Goal: Information Seeking & Learning: Learn about a topic

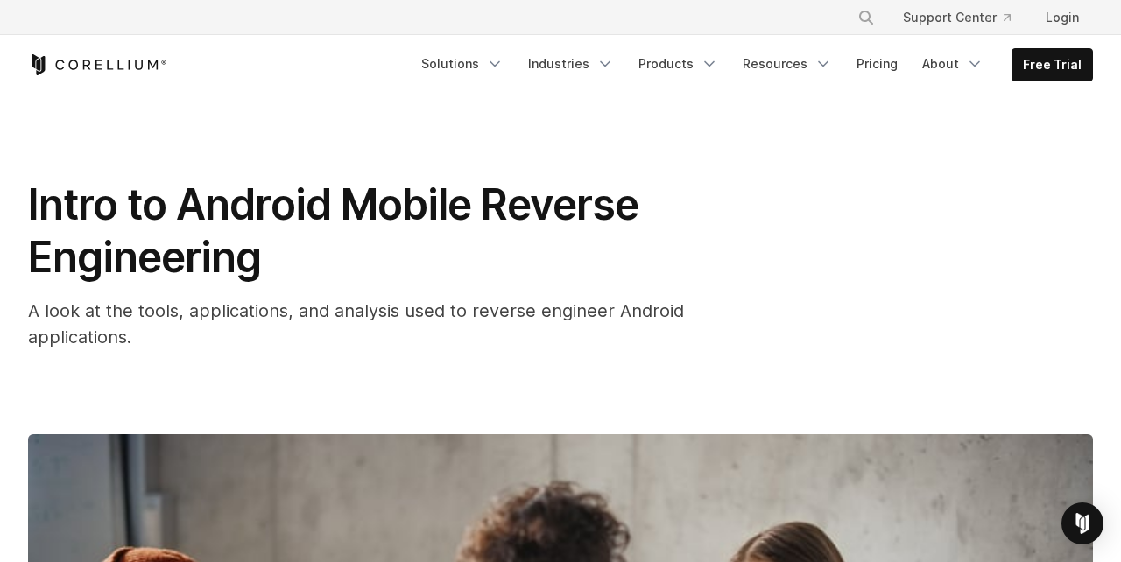
scroll to position [6438, 0]
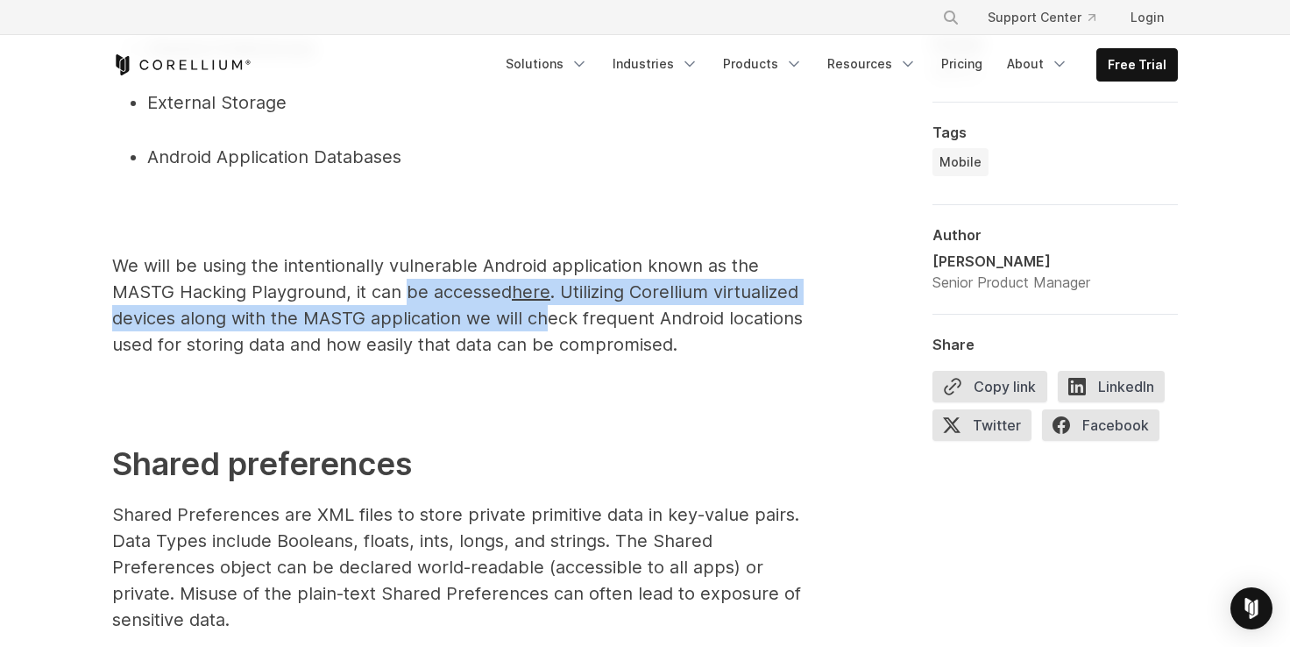
scroll to position [948, 0]
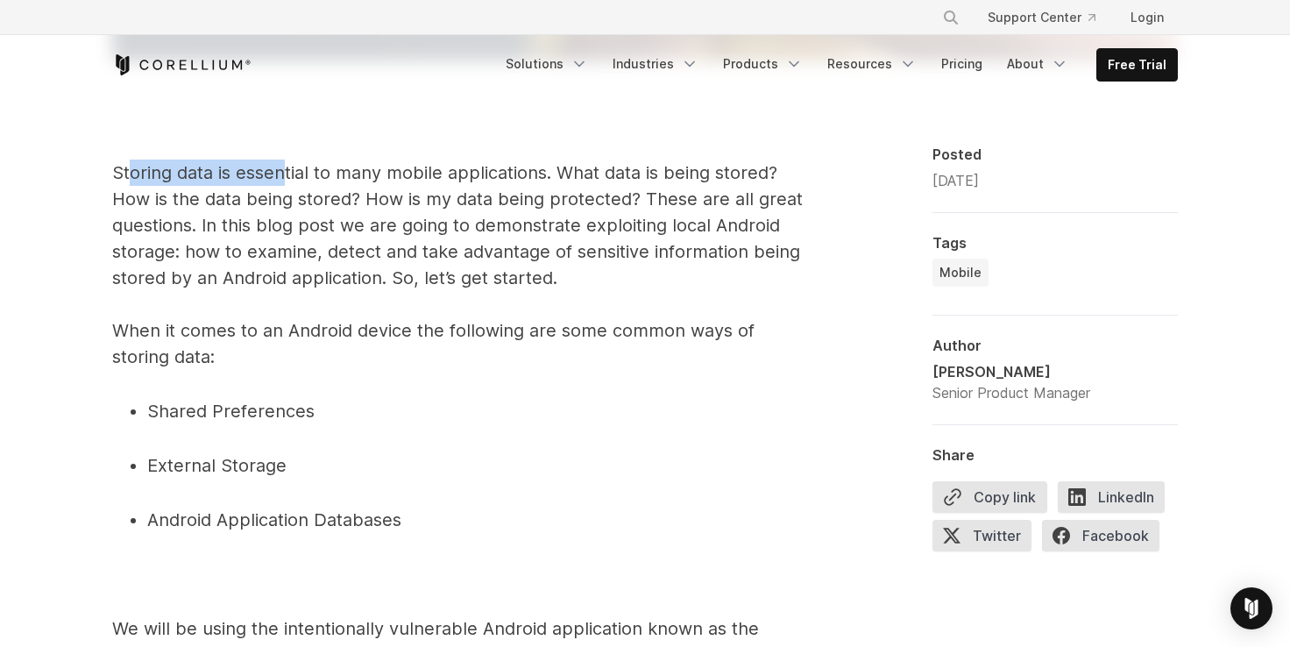
drag, startPoint x: 131, startPoint y: 166, endPoint x: 286, endPoint y: 166, distance: 154.2
click at [286, 166] on p "Storing data is essential to many mobile applications. What data is being store…" at bounding box center [462, 264] width 701 height 210
click at [288, 167] on p "Storing data is essential to many mobile applications. What data is being store…" at bounding box center [462, 264] width 701 height 210
drag, startPoint x: 145, startPoint y: 196, endPoint x: 281, endPoint y: 197, distance: 135.8
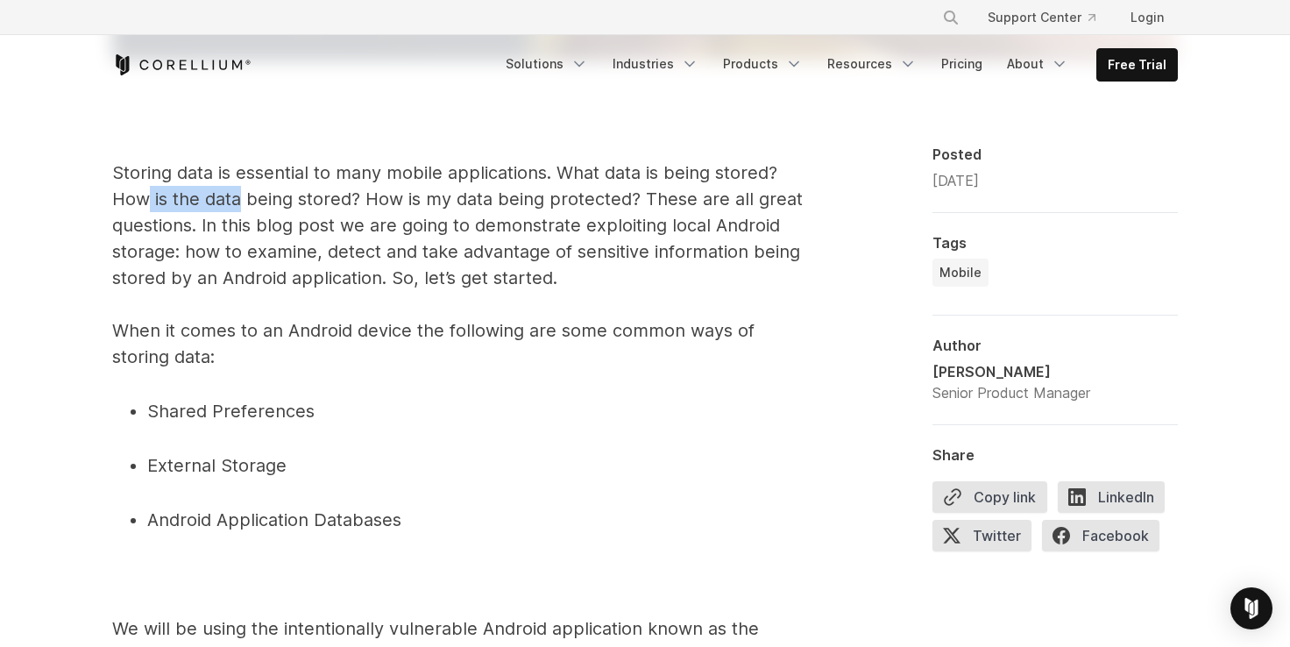
click at [260, 199] on p "Storing data is essential to many mobile applications. What data is being store…" at bounding box center [462, 264] width 701 height 210
drag, startPoint x: 136, startPoint y: 328, endPoint x: 321, endPoint y: 314, distance: 185.4
click at [321, 314] on p "Storing data is essential to many mobile applications. What data is being store…" at bounding box center [462, 264] width 701 height 210
click at [245, 356] on p "Storing data is essential to many mobile applications. What data is being store…" at bounding box center [462, 264] width 701 height 210
click at [356, 334] on p "Storing data is essential to many mobile applications. What data is being store…" at bounding box center [462, 264] width 701 height 210
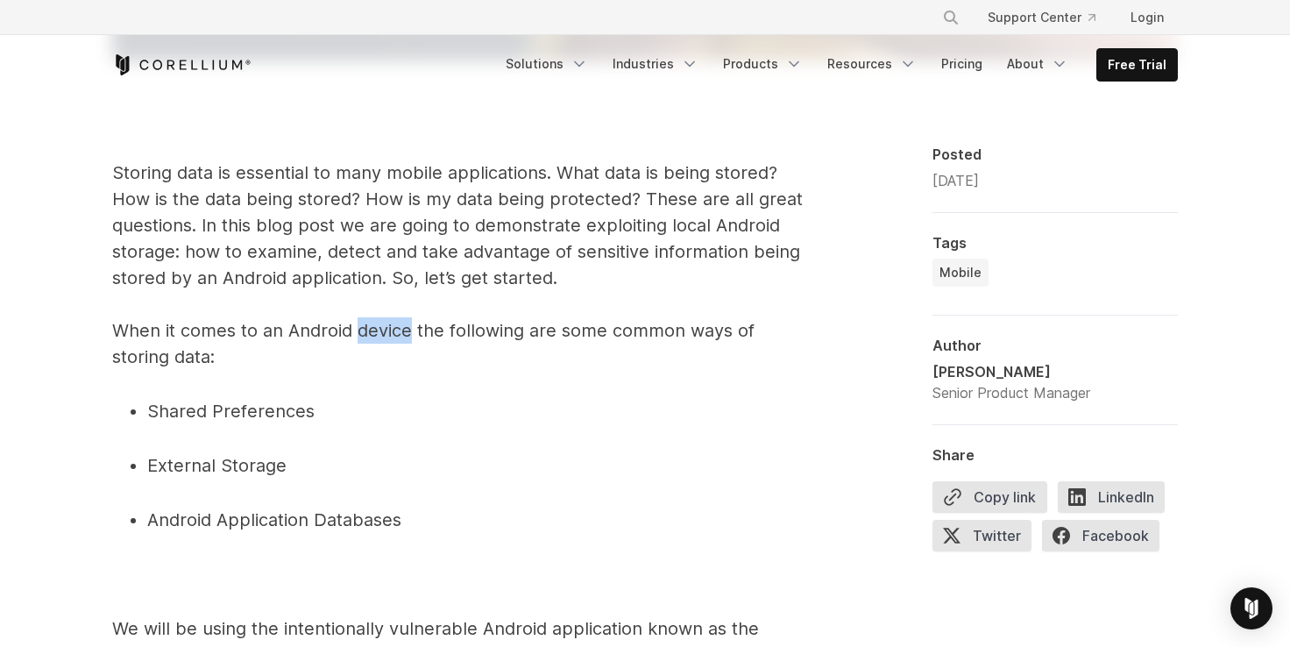
click at [356, 334] on p "Storing data is essential to many mobile applications. What data is being store…" at bounding box center [462, 264] width 701 height 210
click at [337, 341] on p "Storing data is essential to many mobile applications. What data is being store…" at bounding box center [462, 264] width 701 height 210
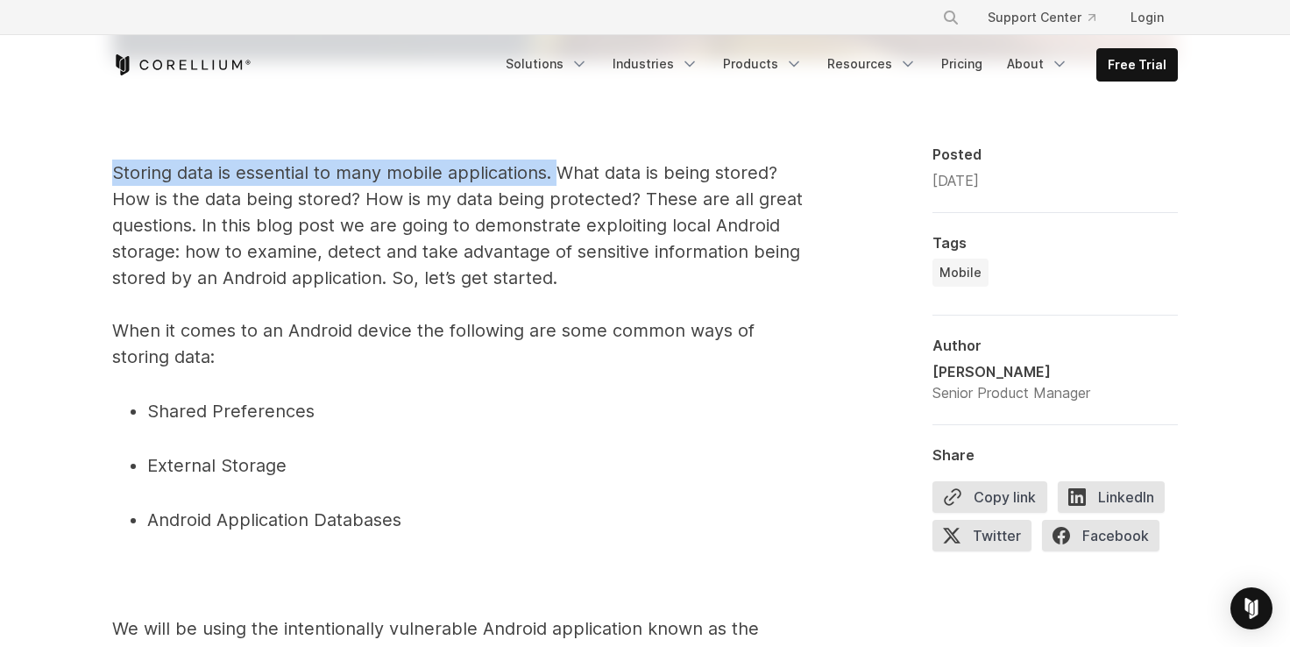
drag, startPoint x: 111, startPoint y: 174, endPoint x: 555, endPoint y: 167, distance: 443.4
copy p "Storing data is essential to many mobile applications."
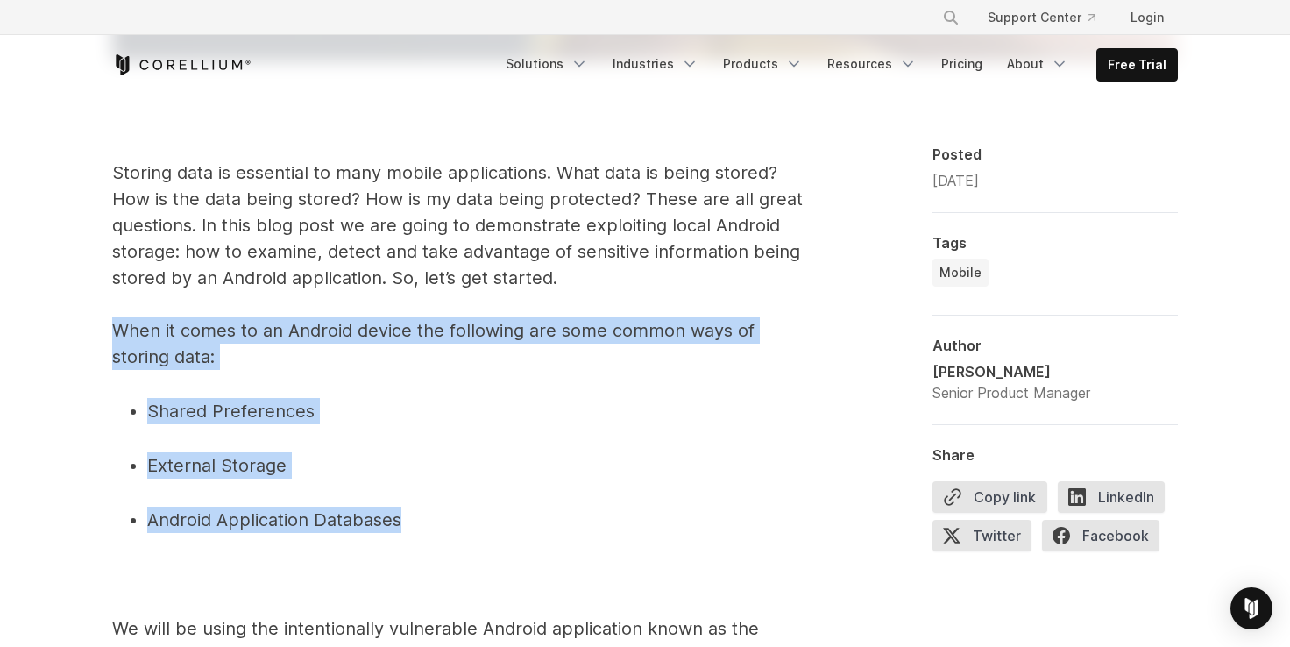
drag, startPoint x: 108, startPoint y: 332, endPoint x: 413, endPoint y: 511, distance: 353.4
copy span "When it comes to an Android device the following are some common ways of storin…"
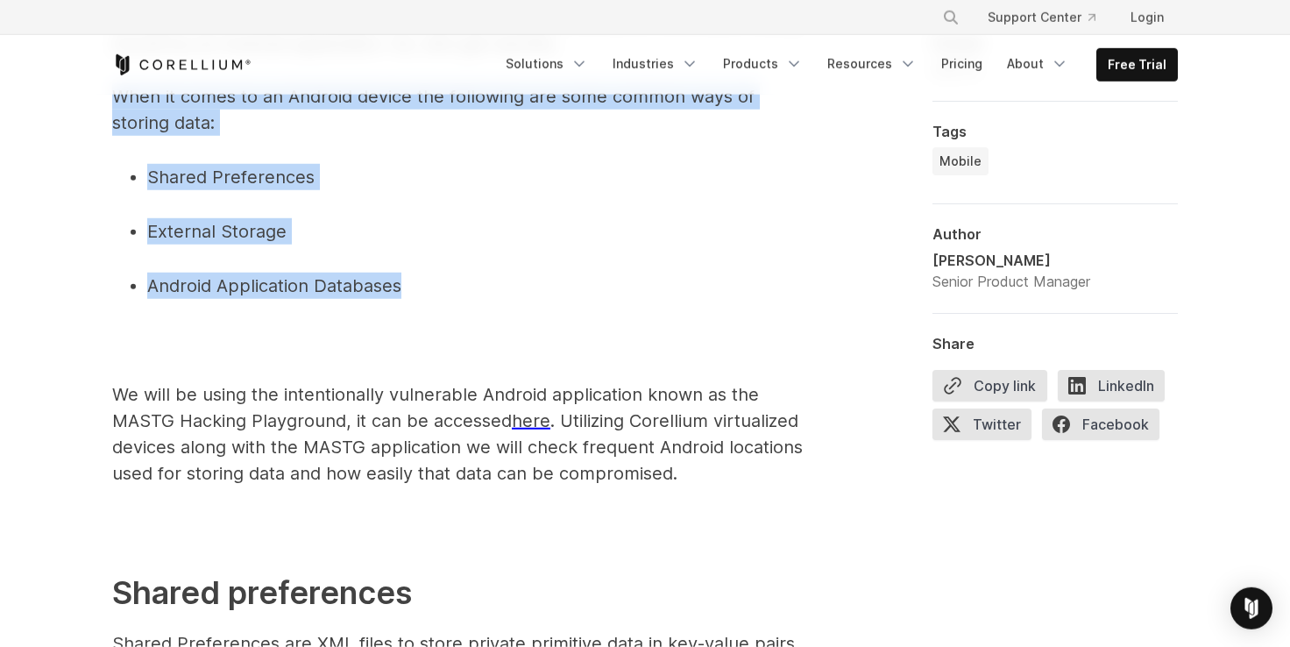
scroll to position [1311, 0]
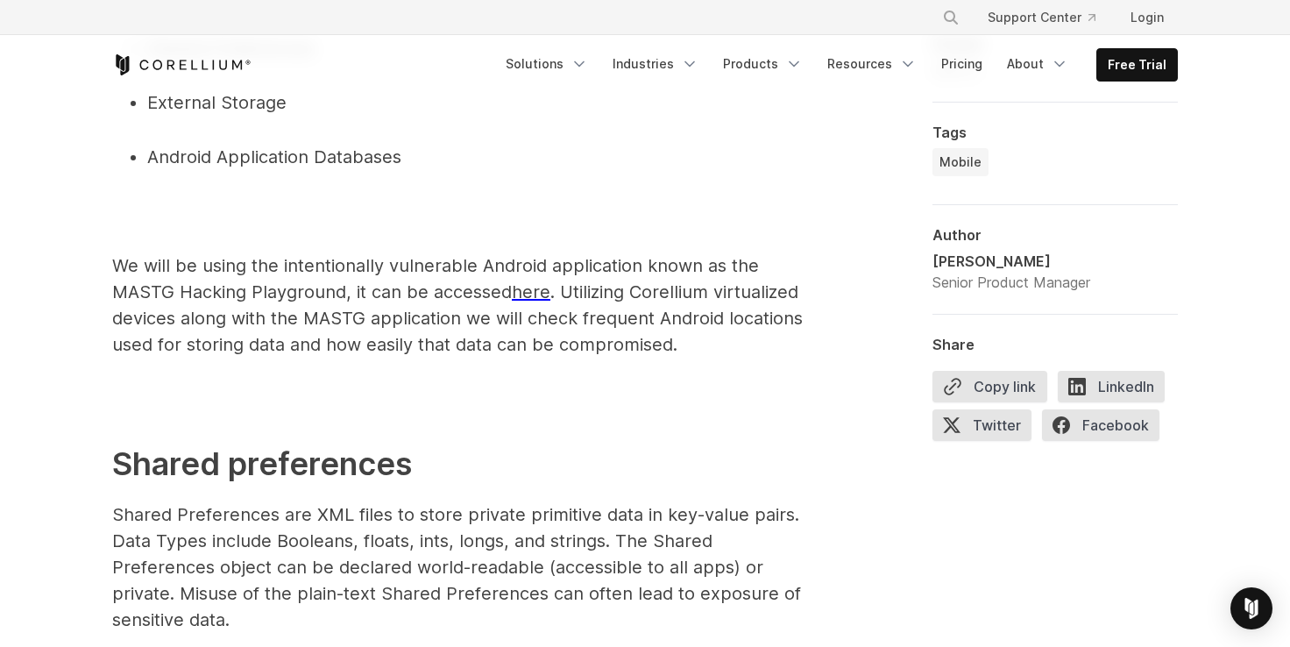
click at [125, 289] on p "We will be using the intentionally vulnerable Android application known as the …" at bounding box center [462, 304] width 701 height 105
click at [114, 259] on p "We will be using the intentionally vulnerable Android application known as the …" at bounding box center [462, 304] width 701 height 105
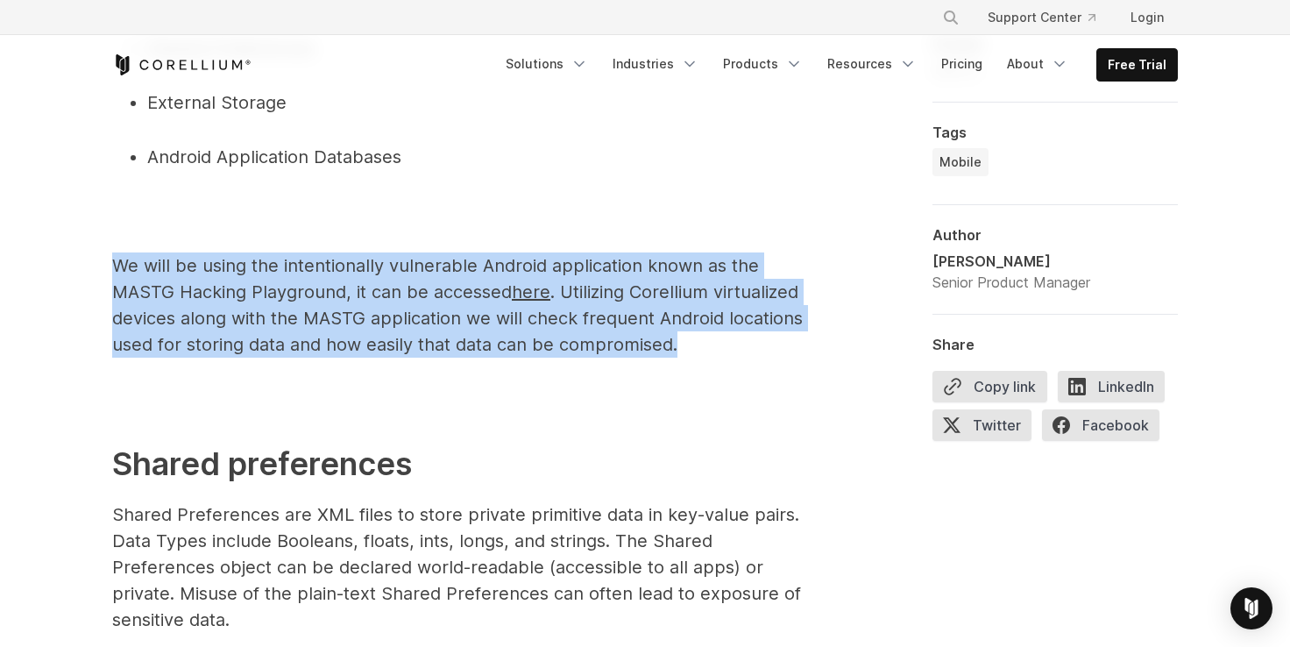
drag, startPoint x: 114, startPoint y: 264, endPoint x: 689, endPoint y: 339, distance: 579.7
click at [689, 339] on p "We will be using the intentionally vulnerable Android application known as the …" at bounding box center [462, 304] width 701 height 105
copy p "We will be using the intentionally vulnerable Android application known as the …"
click at [266, 301] on p "We will be using the intentionally vulnerable Android application known as the …" at bounding box center [462, 304] width 701 height 105
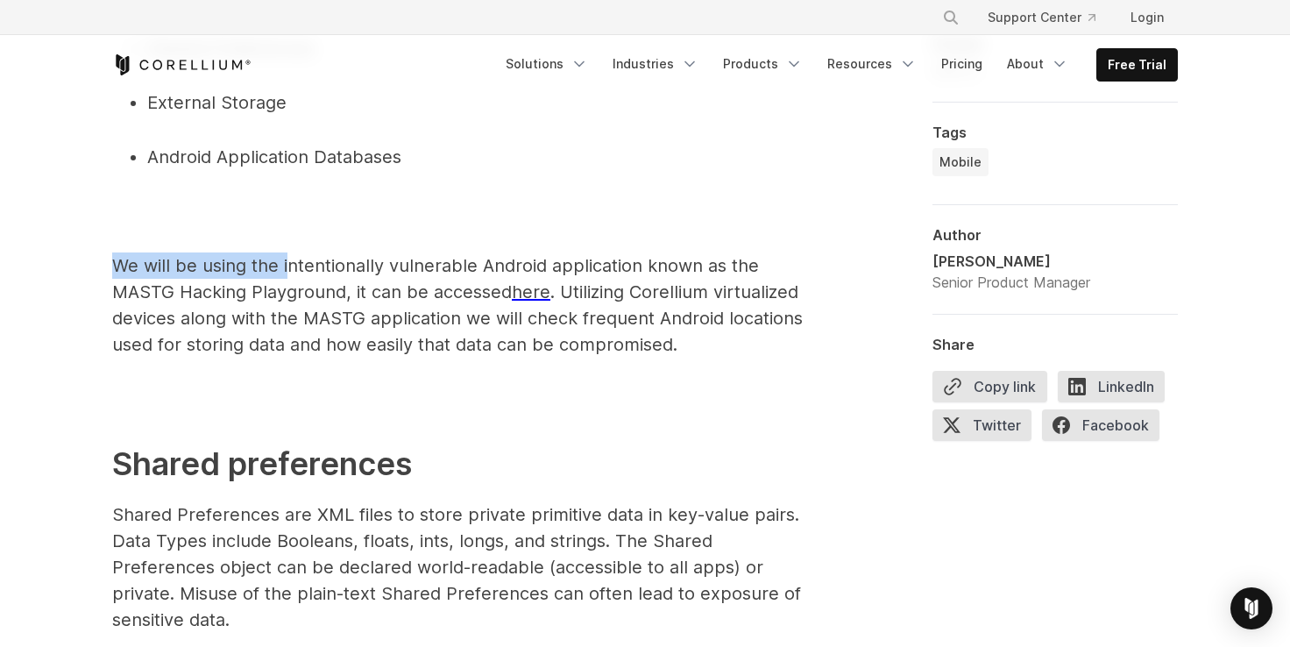
drag, startPoint x: 117, startPoint y: 265, endPoint x: 295, endPoint y: 261, distance: 178.8
click at [295, 261] on p "We will be using the intentionally vulnerable Android application known as the …" at bounding box center [462, 304] width 701 height 105
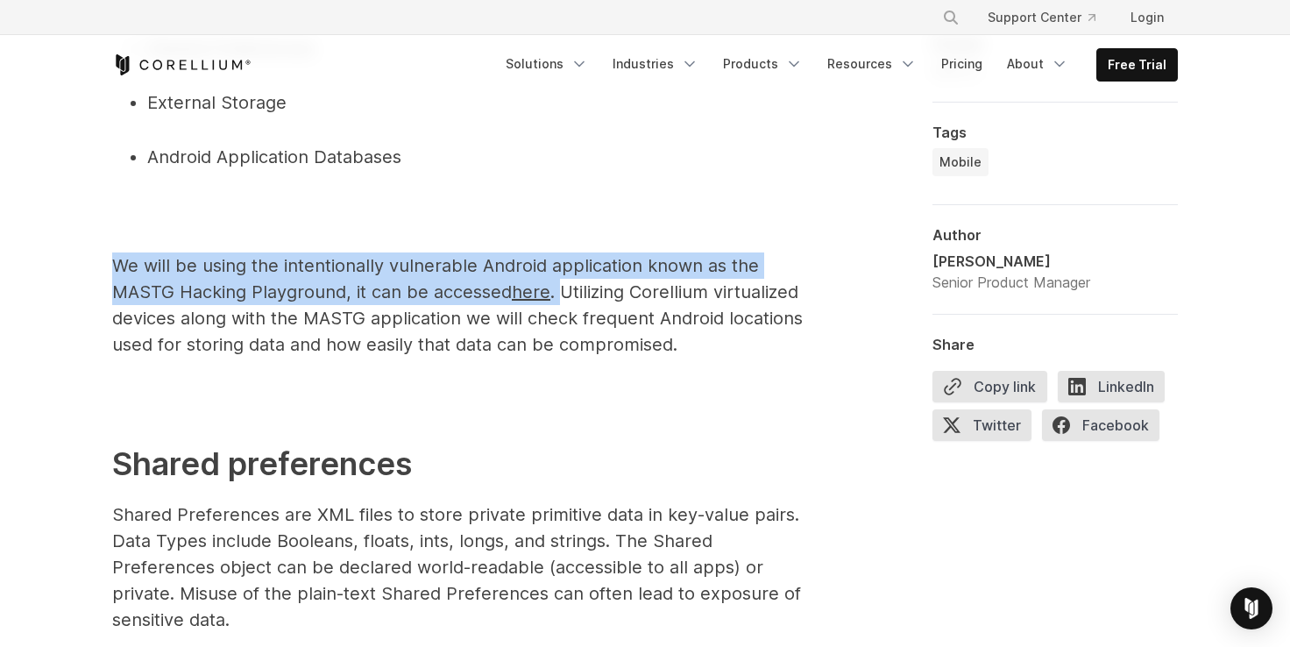
click at [560, 297] on p "We will be using the intentionally vulnerable Android application known as the …" at bounding box center [462, 304] width 701 height 105
copy p "We will be using the intentionally vulnerable Android application known as the …"
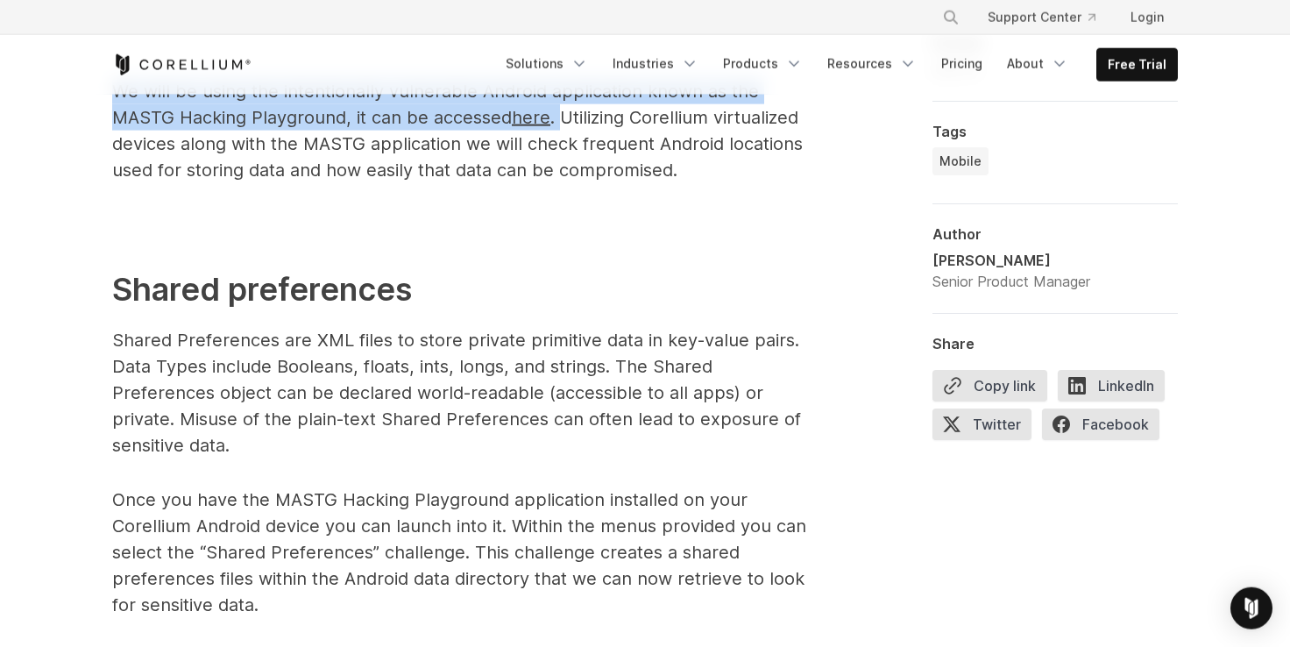
scroll to position [1553, 0]
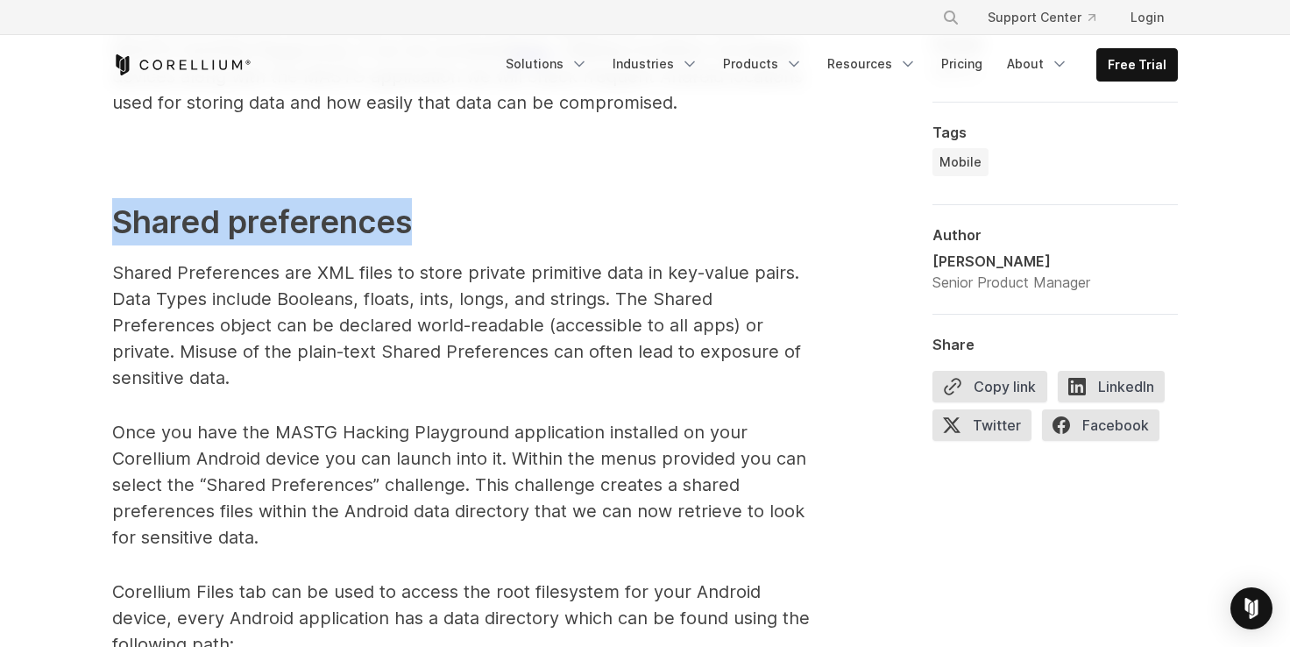
drag, startPoint x: 122, startPoint y: 220, endPoint x: 430, endPoint y: 249, distance: 309.8
copy h2 "Shared preferences"
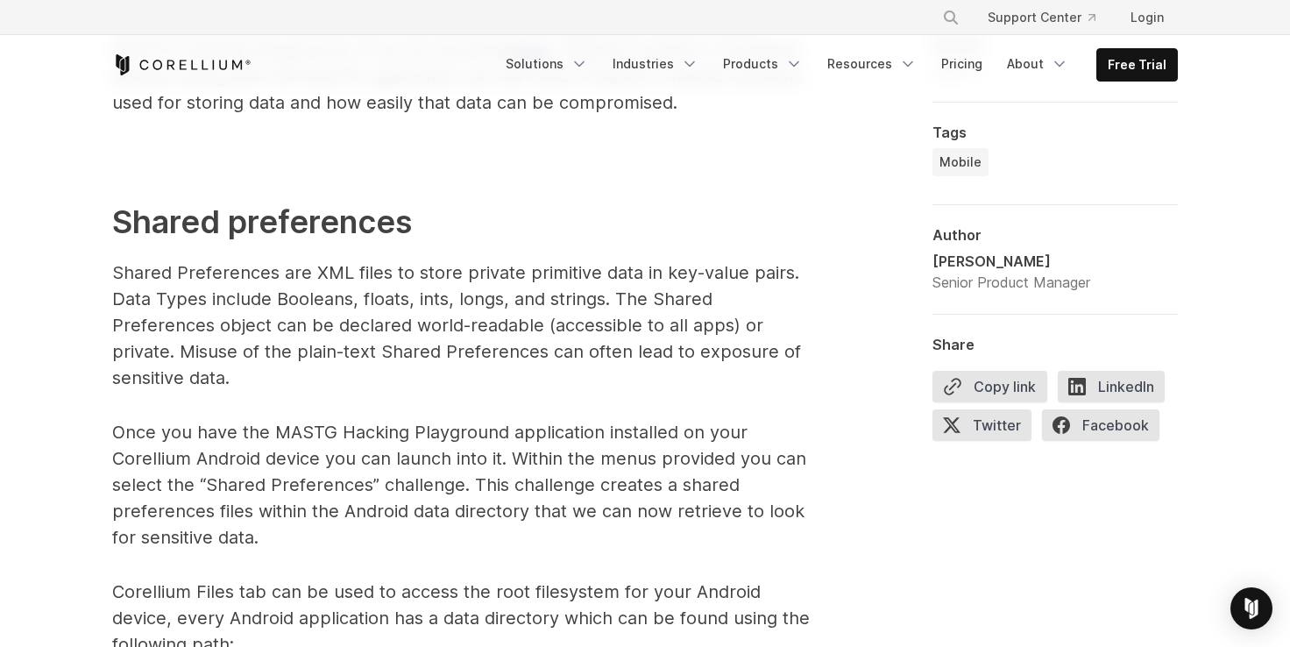
click at [370, 272] on p "Shared Preferences are XML files to store private primitive data in key-value p…" at bounding box center [462, 324] width 701 height 131
click at [588, 272] on p "Shared Preferences are XML files to store private primitive data in key-value p…" at bounding box center [462, 324] width 701 height 131
click at [629, 272] on p "Shared Preferences are XML files to store private primitive data in key-value p…" at bounding box center [462, 324] width 701 height 131
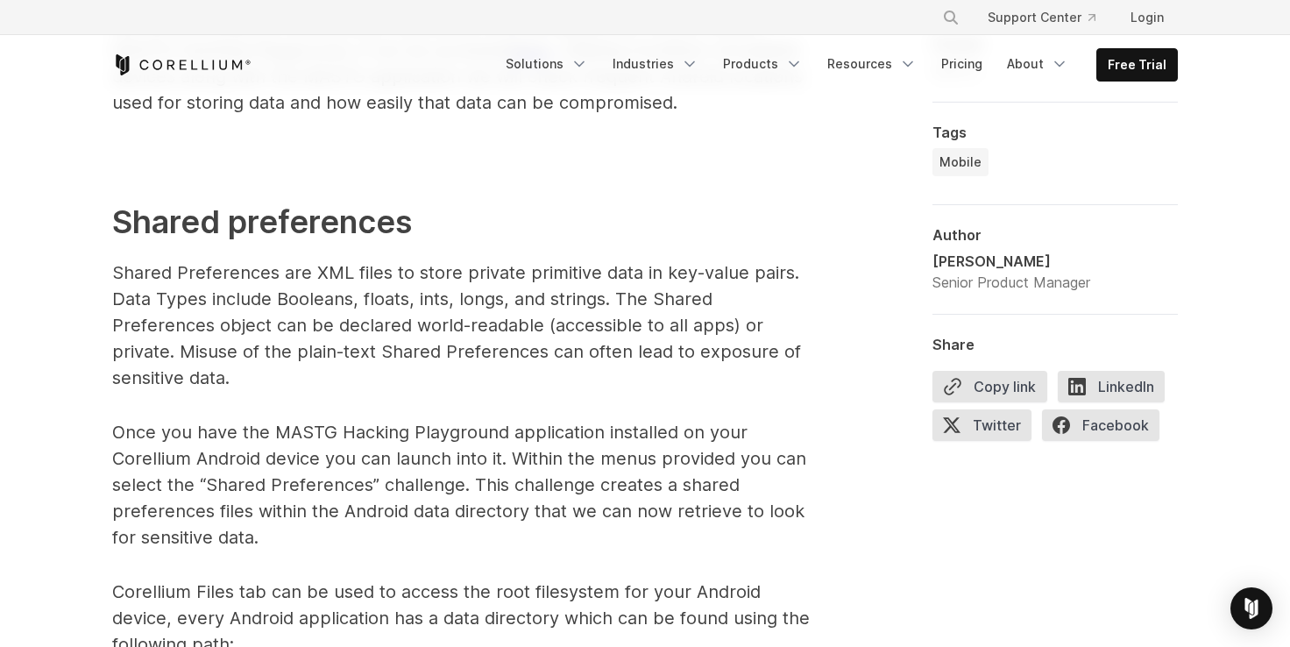
click at [732, 272] on p "Shared Preferences are XML files to store private primitive data in key-value p…" at bounding box center [462, 324] width 701 height 131
click at [143, 295] on p "Shared Preferences are XML files to store private primitive data in key-value p…" at bounding box center [462, 324] width 701 height 131
click at [406, 297] on p "Shared Preferences are XML files to store private primitive data in key-value p…" at bounding box center [462, 324] width 701 height 131
click at [496, 304] on p "Shared Preferences are XML files to store private primitive data in key-value p…" at bounding box center [462, 324] width 701 height 131
click at [582, 301] on p "Shared Preferences are XML files to store private primitive data in key-value p…" at bounding box center [462, 324] width 701 height 131
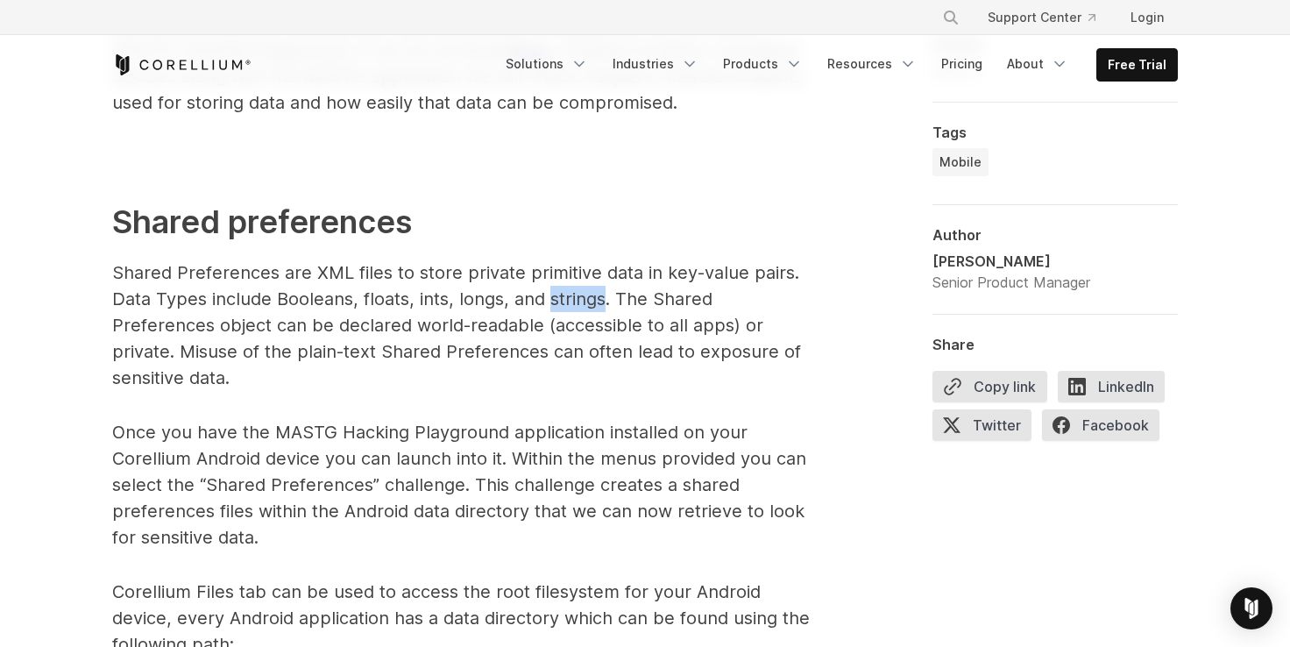
click at [582, 301] on p "Shared Preferences are XML files to store private primitive data in key-value p…" at bounding box center [462, 324] width 701 height 131
click at [164, 333] on p "Shared Preferences are XML files to store private primitive data in key-value p…" at bounding box center [462, 324] width 701 height 131
click at [164, 332] on p "Shared Preferences are XML files to store private primitive data in key-value p…" at bounding box center [462, 324] width 701 height 131
click at [423, 333] on p "Shared Preferences are XML files to store private primitive data in key-value p…" at bounding box center [462, 324] width 701 height 131
click at [458, 324] on p "Shared Preferences are XML files to store private primitive data in key-value p…" at bounding box center [462, 324] width 701 height 131
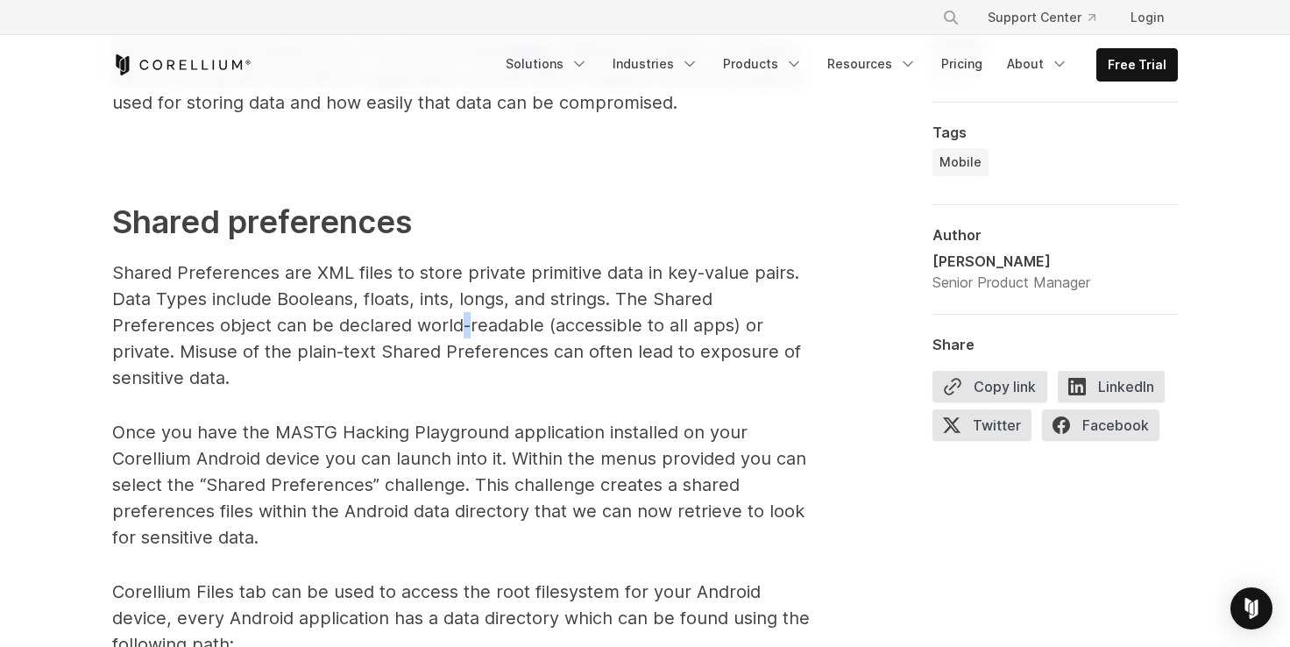
click at [458, 324] on p "Shared Preferences are XML files to store private primitive data in key-value p…" at bounding box center [462, 324] width 701 height 131
click at [495, 326] on p "Shared Preferences are XML files to store private primitive data in key-value p…" at bounding box center [462, 324] width 701 height 131
click at [496, 325] on p "Shared Preferences are XML files to store private primitive data in key-value p…" at bounding box center [462, 324] width 701 height 131
click at [580, 325] on p "Shared Preferences are XML files to store private primitive data in key-value p…" at bounding box center [462, 324] width 701 height 131
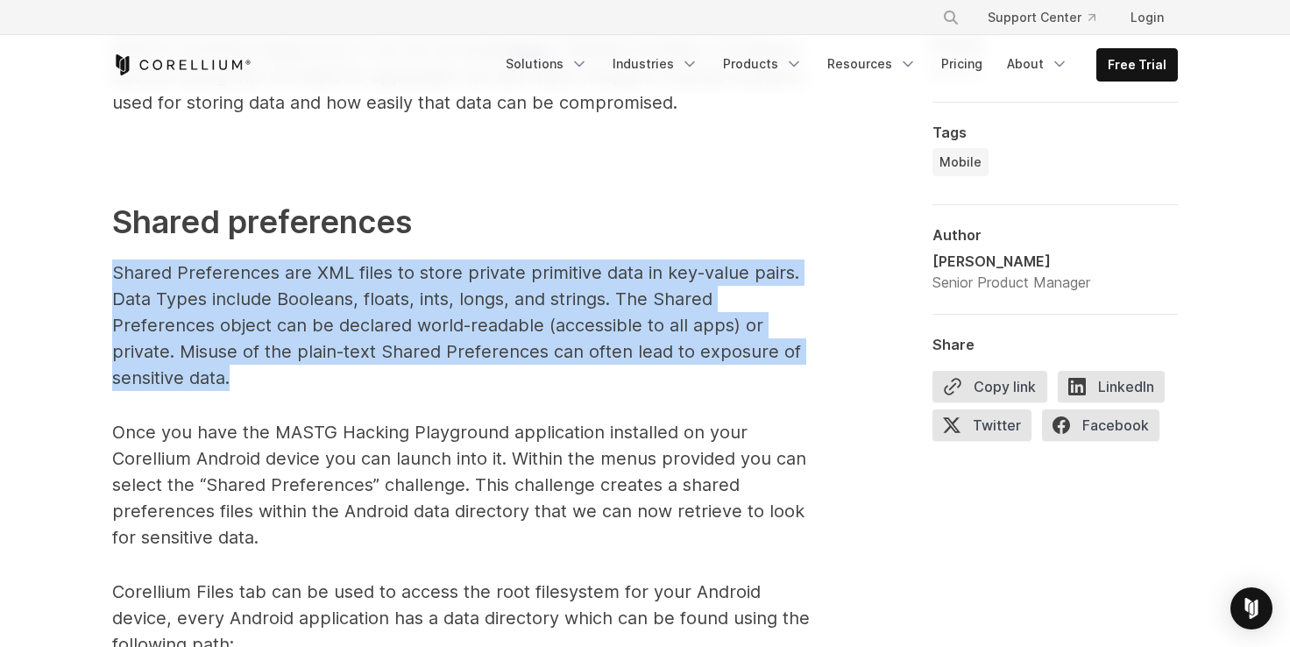
drag, startPoint x: 250, startPoint y: 376, endPoint x: 113, endPoint y: 277, distance: 168.8
click at [113, 277] on p "Shared Preferences are XML files to store private primitive data in key-value p…" at bounding box center [462, 324] width 701 height 131
copy p "Shared Preferences are XML files to store private primitive data in key-value p…"
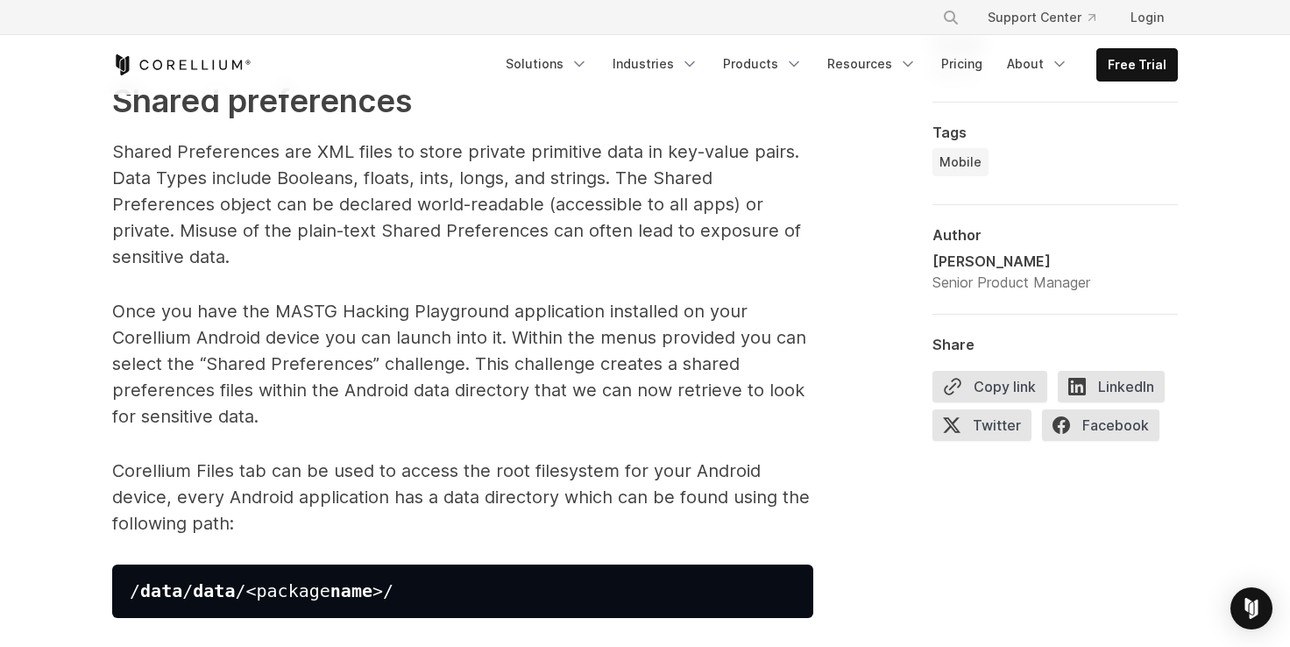
click at [572, 313] on p "Once you have the MASTG Hacking Playground application installed on your Corell…" at bounding box center [462, 363] width 701 height 131
click at [180, 341] on p "Once you have the MASTG Hacking Playground application installed on your Corell…" at bounding box center [462, 363] width 701 height 131
drag, startPoint x: 284, startPoint y: 330, endPoint x: 506, endPoint y: 342, distance: 222.8
click at [506, 342] on p "Once you have the MASTG Hacking Playground application installed on your Corell…" at bounding box center [462, 363] width 701 height 131
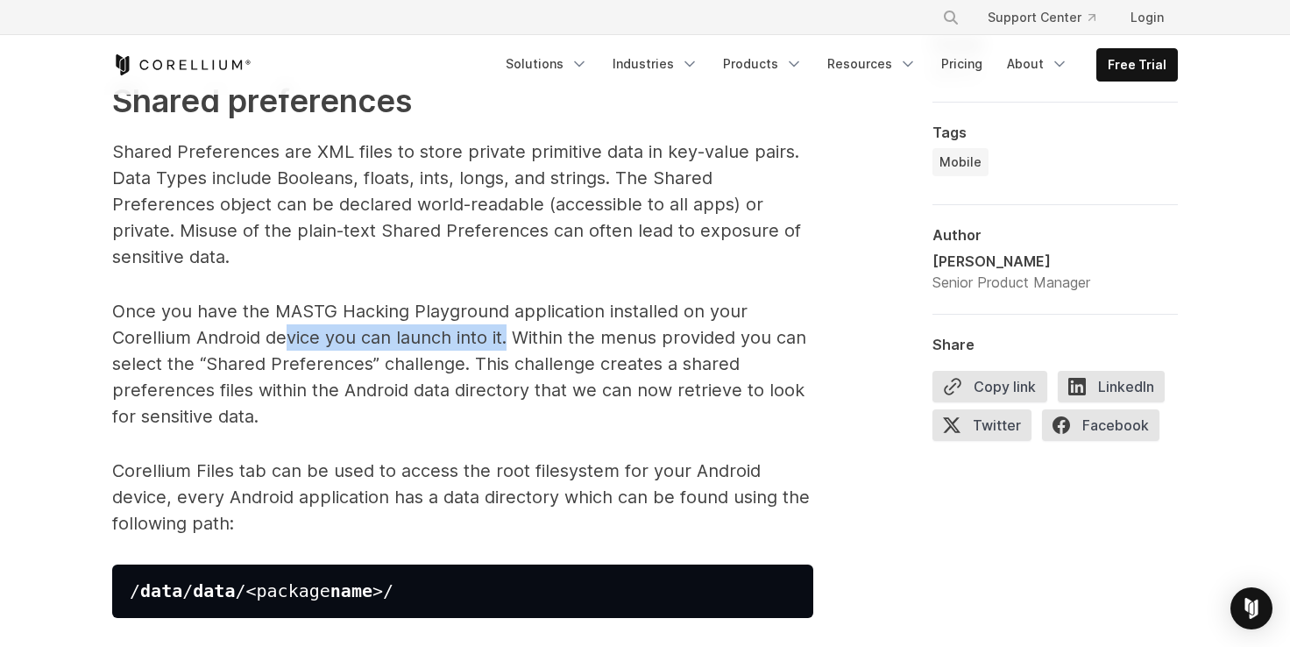
click at [485, 344] on p "Once you have the MASTG Hacking Playground application installed on your Corell…" at bounding box center [462, 363] width 701 height 131
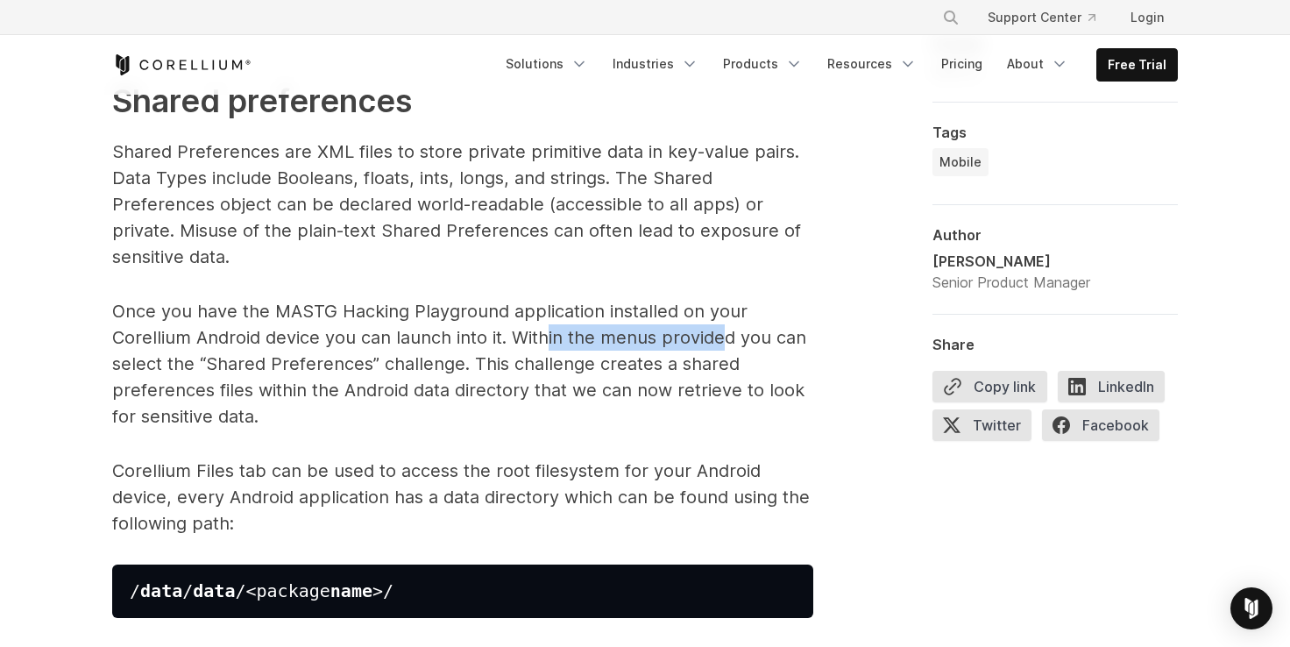
drag, startPoint x: 716, startPoint y: 350, endPoint x: 724, endPoint y: 339, distance: 13.1
click at [721, 341] on p "Once you have the MASTG Hacking Playground application installed on your Corell…" at bounding box center [462, 363] width 701 height 131
click at [725, 336] on p "Once you have the MASTG Hacking Playground application installed on your Corell…" at bounding box center [462, 363] width 701 height 131
click at [258, 355] on p "Once you have the MASTG Hacking Playground application installed on your Corell…" at bounding box center [462, 363] width 701 height 131
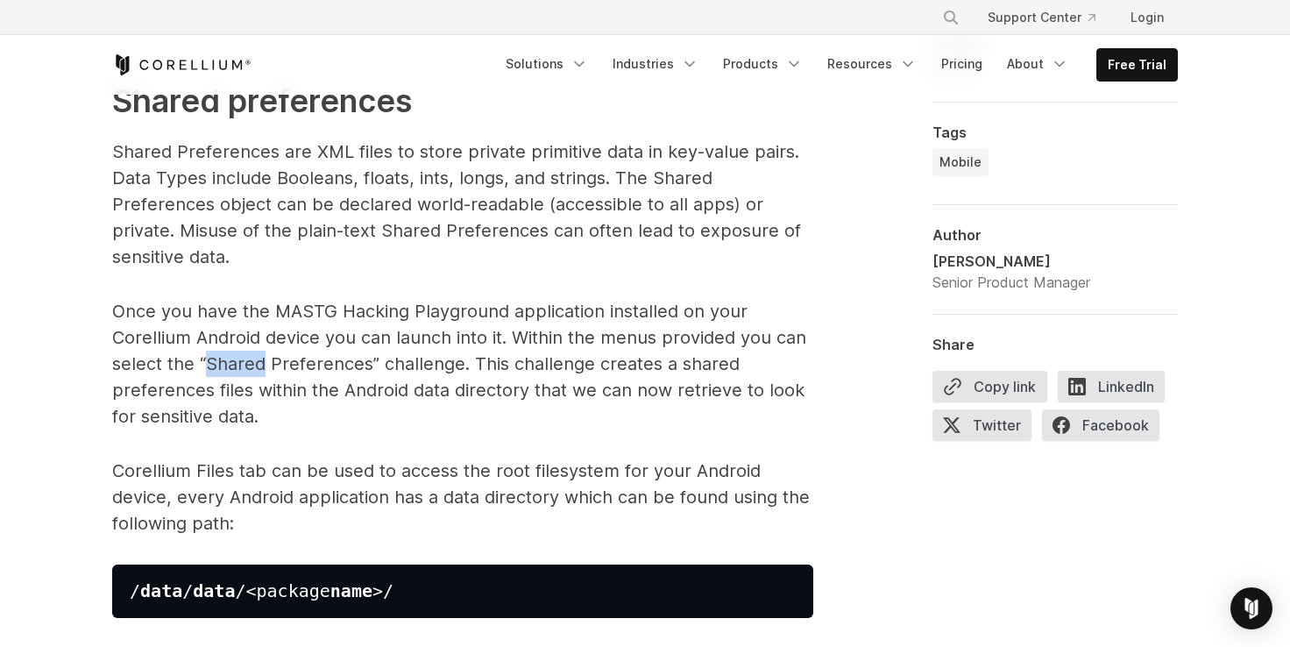
click at [258, 355] on p "Once you have the MASTG Hacking Playground application installed on your Corell…" at bounding box center [462, 363] width 701 height 131
click at [334, 357] on p "Once you have the MASTG Hacking Playground application installed on your Corell…" at bounding box center [462, 363] width 701 height 131
click at [336, 357] on p "Once you have the MASTG Hacking Playground application installed on your Corell…" at bounding box center [462, 363] width 701 height 131
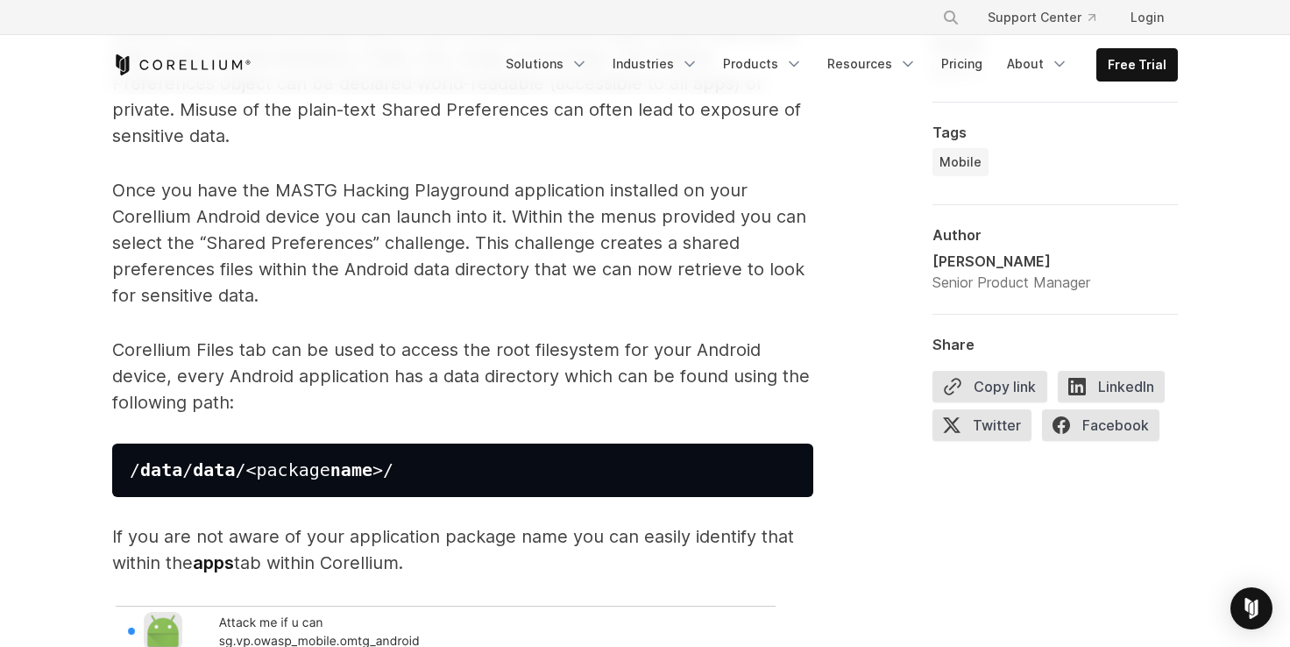
click at [138, 252] on p "Once you have the MASTG Hacking Playground application installed on your Corell…" at bounding box center [462, 242] width 701 height 131
click at [140, 252] on p "Once you have the MASTG Hacking Playground application installed on your Corell…" at bounding box center [462, 242] width 701 height 131
click at [534, 213] on p "Once you have the MASTG Hacking Playground application installed on your Corell…" at bounding box center [462, 242] width 701 height 131
click at [697, 231] on p "Once you have the MASTG Hacking Playground application installed on your Corell…" at bounding box center [462, 242] width 701 height 131
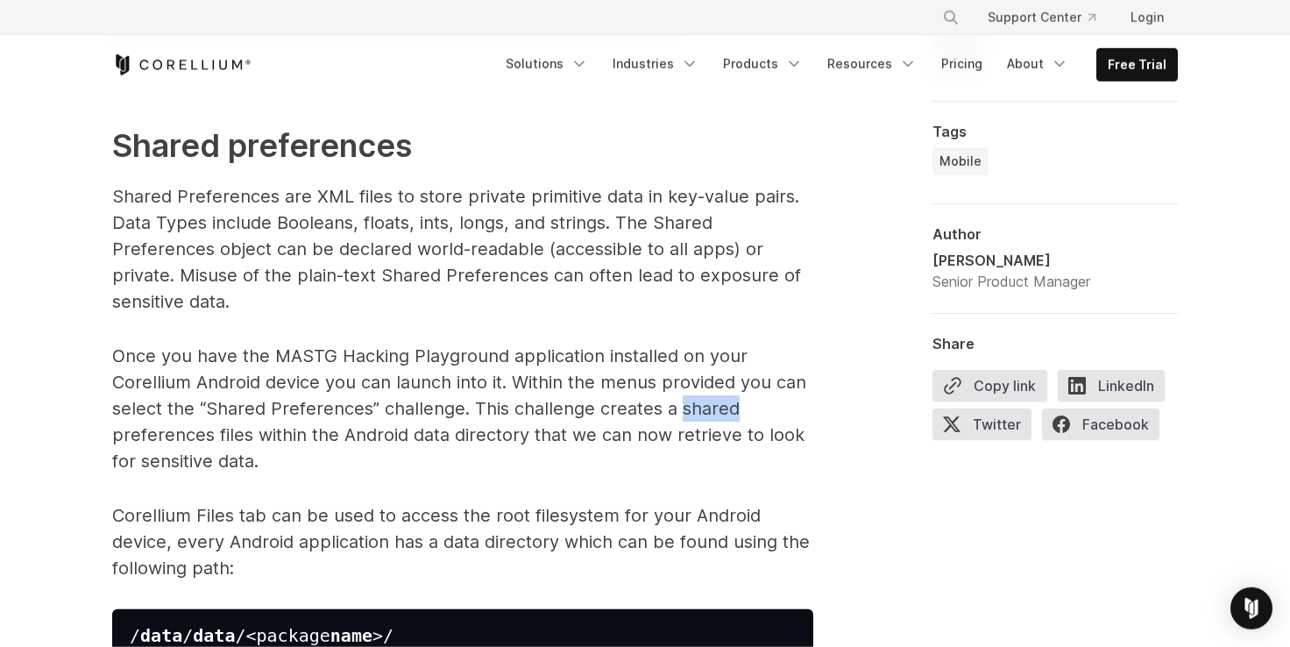
scroll to position [1673, 0]
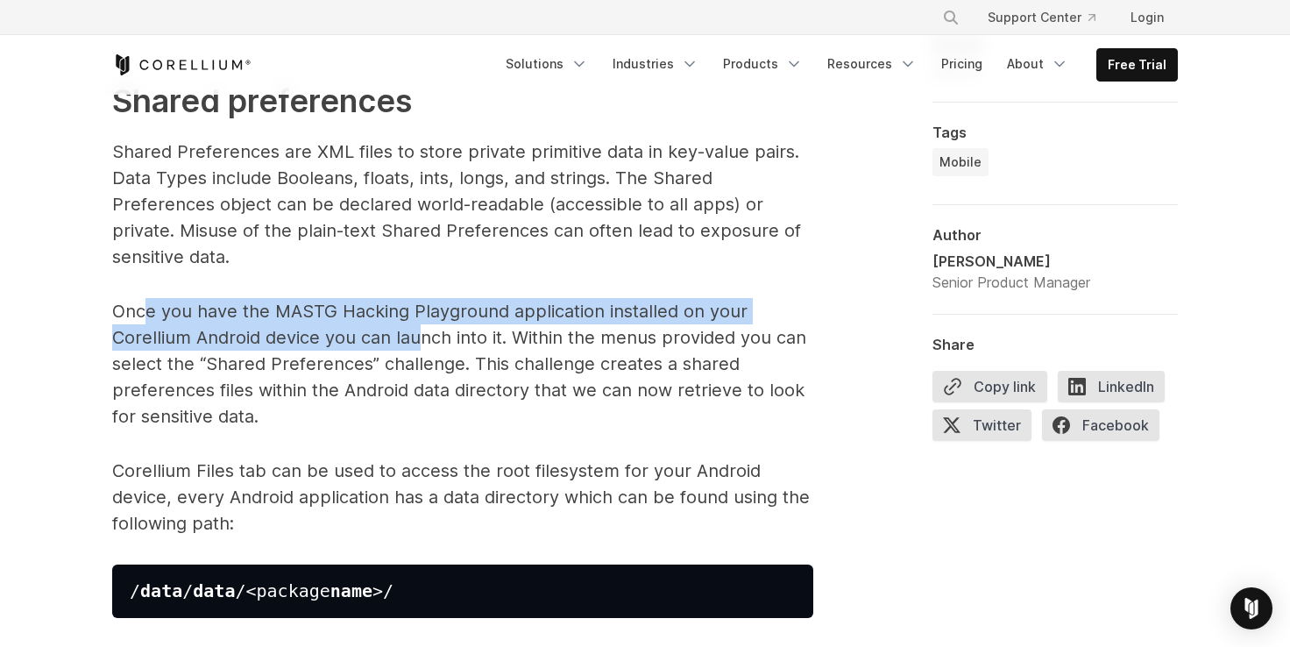
drag, startPoint x: 148, startPoint y: 312, endPoint x: 416, endPoint y: 327, distance: 268.5
click at [416, 327] on p "Once you have the MASTG Hacking Playground application installed on your Corell…" at bounding box center [462, 363] width 701 height 131
click at [341, 309] on p "Once you have the MASTG Hacking Playground application installed on your Corell…" at bounding box center [462, 363] width 701 height 131
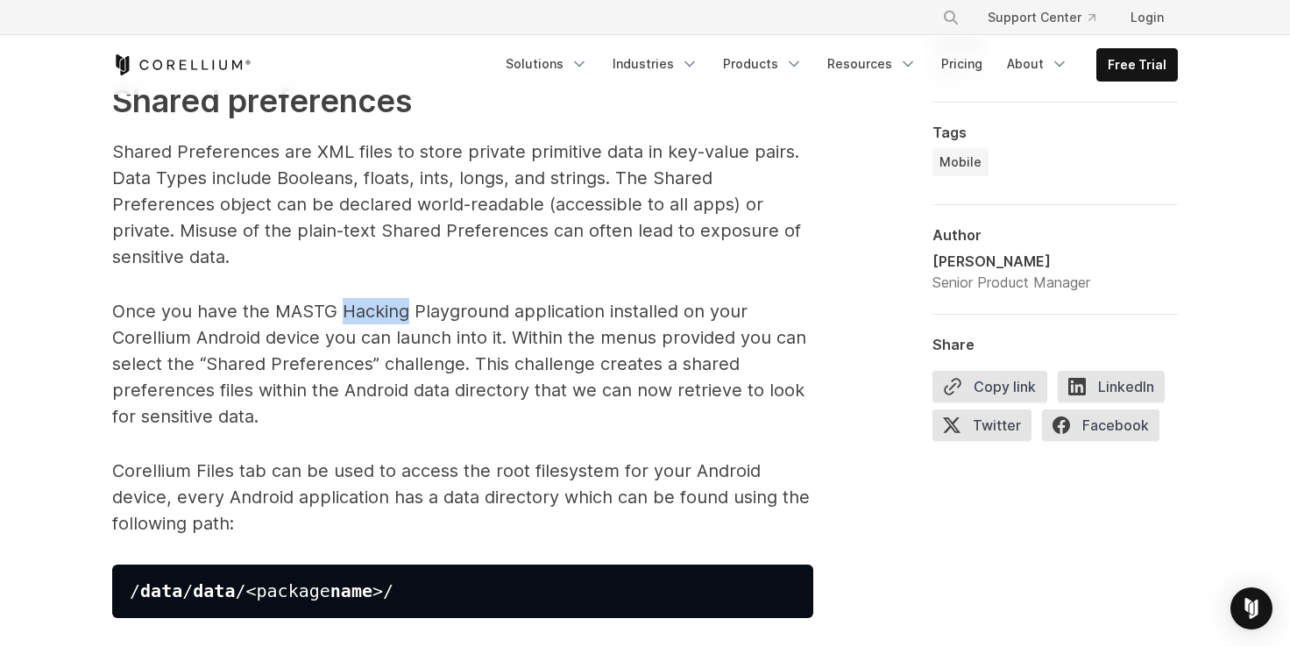
click at [341, 309] on p "Once you have the MASTG Hacking Playground application installed on your Corell…" at bounding box center [462, 363] width 701 height 131
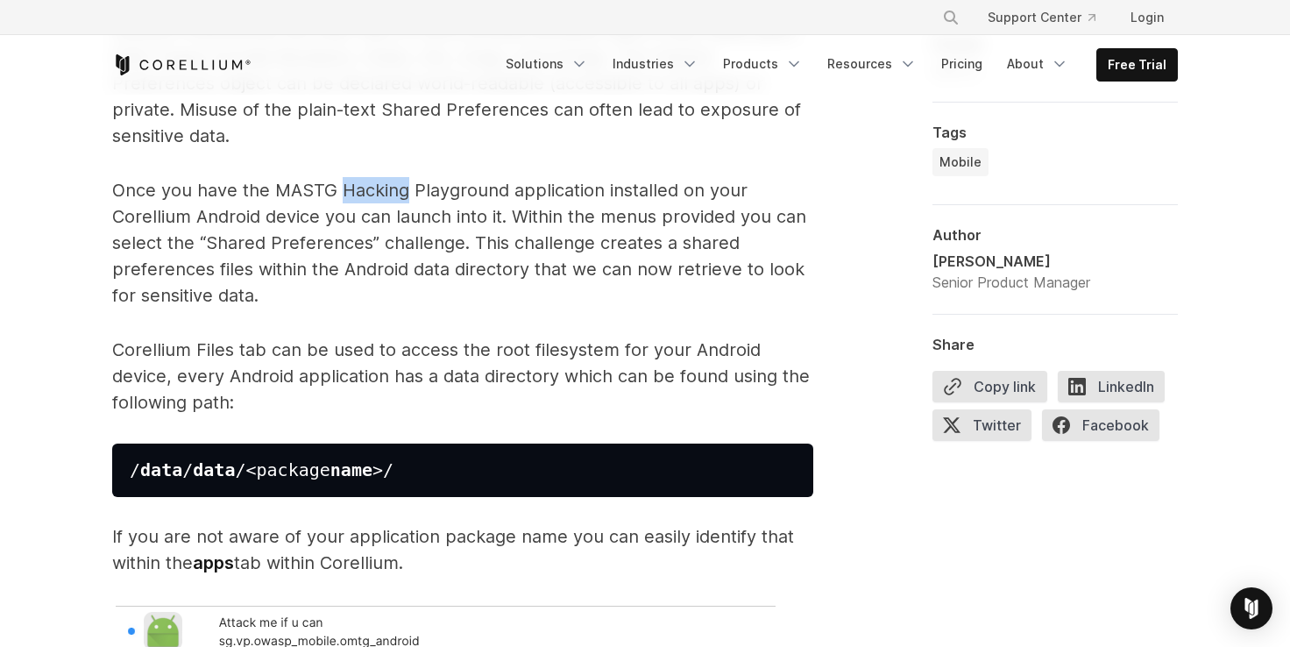
scroll to position [1915, 0]
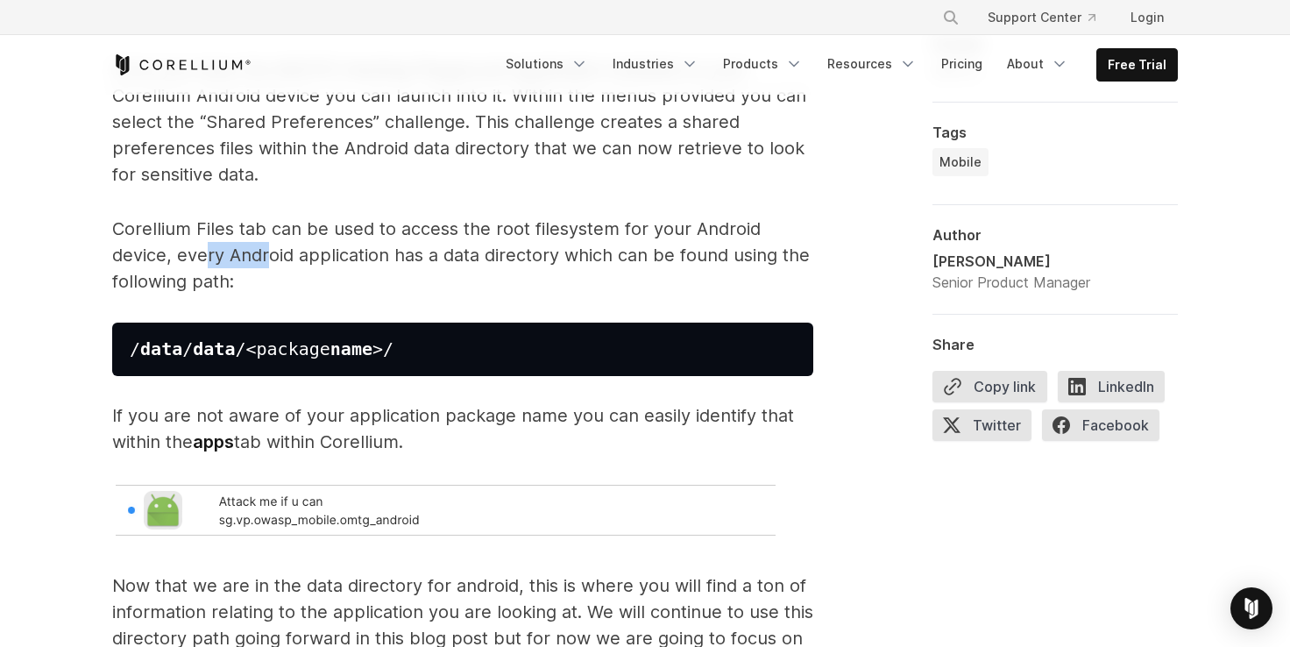
drag, startPoint x: 204, startPoint y: 250, endPoint x: 279, endPoint y: 266, distance: 76.3
click at [272, 262] on p "Corellium Files tab can be used to access the root filesystem for your Android …" at bounding box center [462, 255] width 701 height 79
click at [406, 266] on p "Corellium Files tab can be used to access the root filesystem for your Android …" at bounding box center [462, 255] width 701 height 79
click at [538, 421] on p "If you are not aware of your application package name you can easily identify t…" at bounding box center [462, 428] width 701 height 53
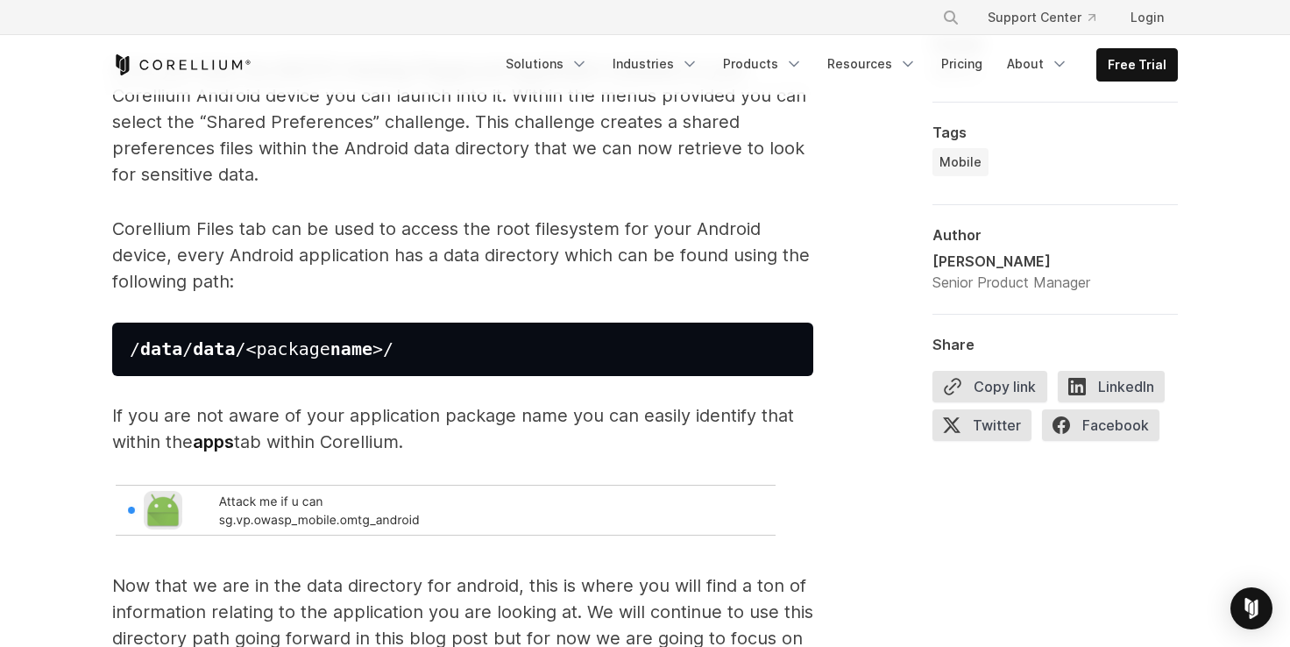
click at [611, 425] on p "If you are not aware of your application package name you can easily identify t…" at bounding box center [462, 428] width 701 height 53
drag, startPoint x: 115, startPoint y: 442, endPoint x: 262, endPoint y: 445, distance: 147.2
click at [234, 435] on p "If you are not aware of your application package name you can easily identify t…" at bounding box center [462, 428] width 701 height 53
click at [287, 450] on p "If you are not aware of your application package name you can easily identify t…" at bounding box center [462, 428] width 701 height 53
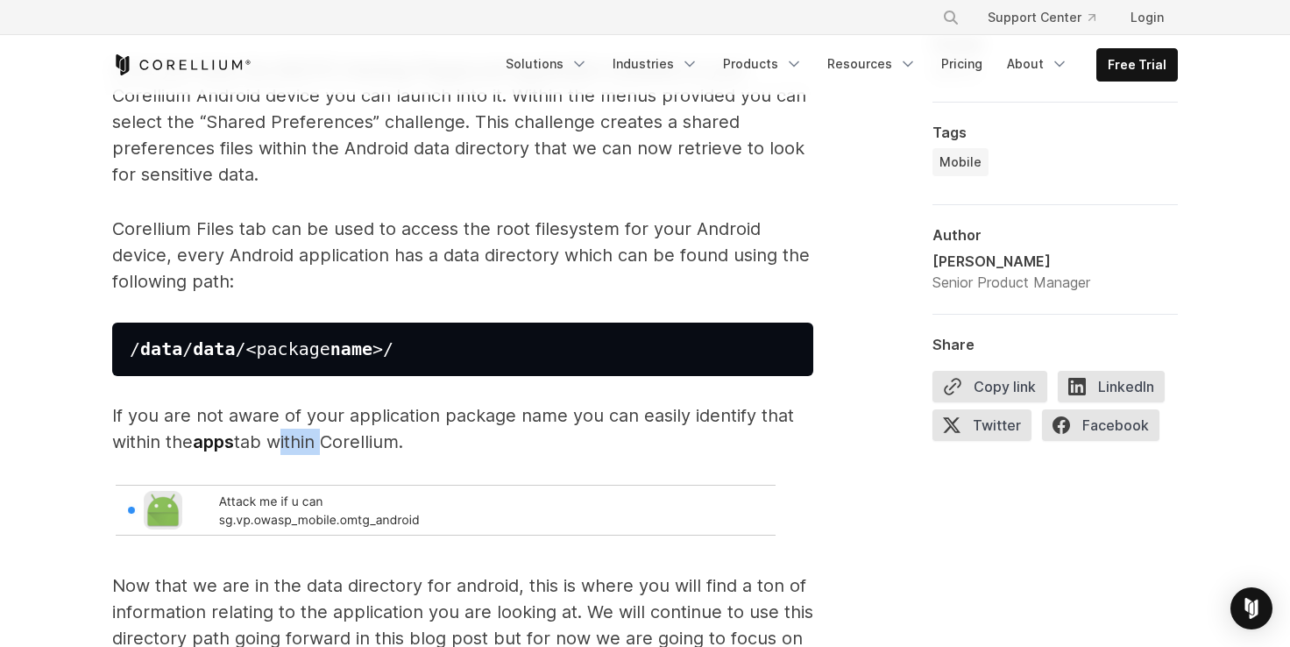
click at [287, 450] on p "If you are not aware of your application package name you can easily identify t…" at bounding box center [462, 428] width 701 height 53
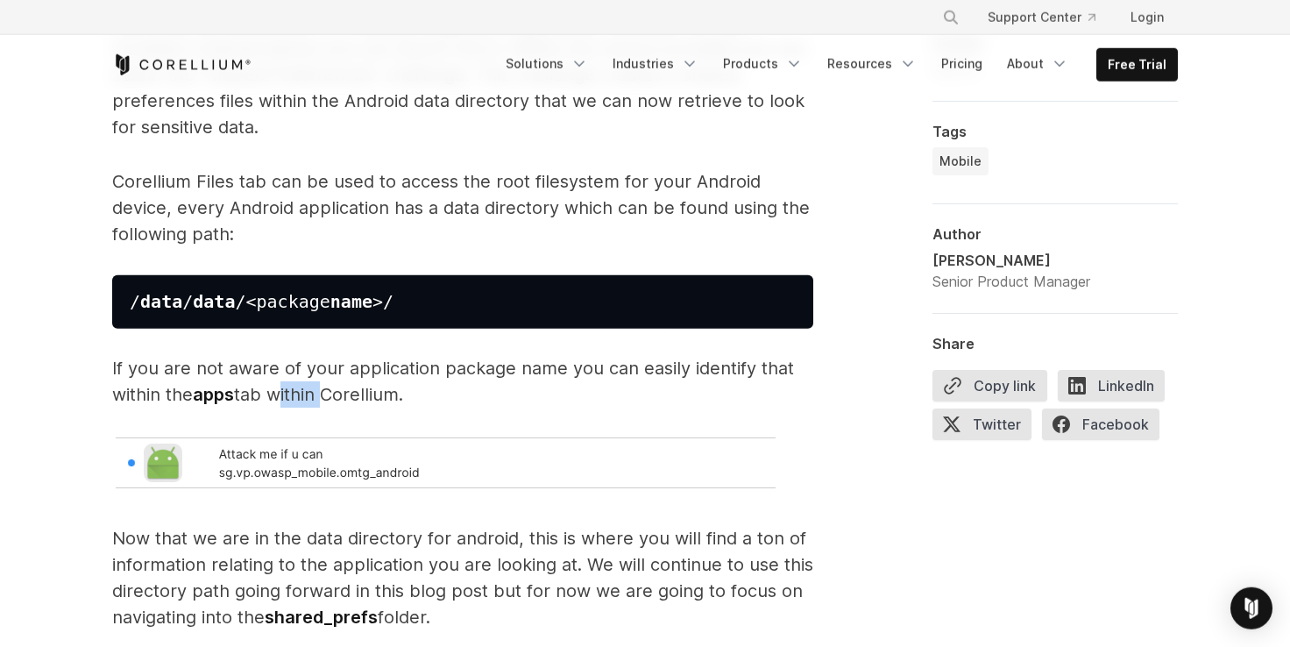
scroll to position [2036, 0]
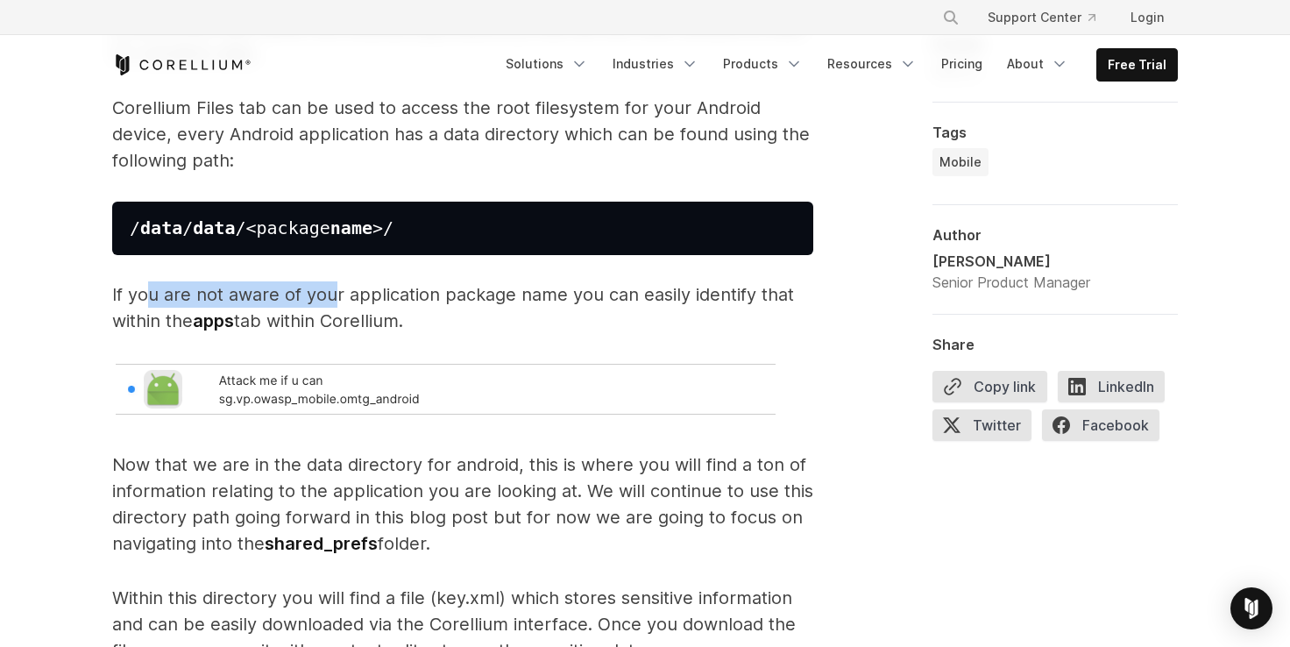
drag, startPoint x: 148, startPoint y: 295, endPoint x: 329, endPoint y: 303, distance: 181.5
click at [329, 303] on p "If you are not aware of your application package name you can easily identify t…" at bounding box center [462, 307] width 701 height 53
click at [330, 301] on p "If you are not aware of your application package name you can easily identify t…" at bounding box center [462, 307] width 701 height 53
click at [540, 292] on p "If you are not aware of your application package name you can easily identify t…" at bounding box center [462, 307] width 701 height 53
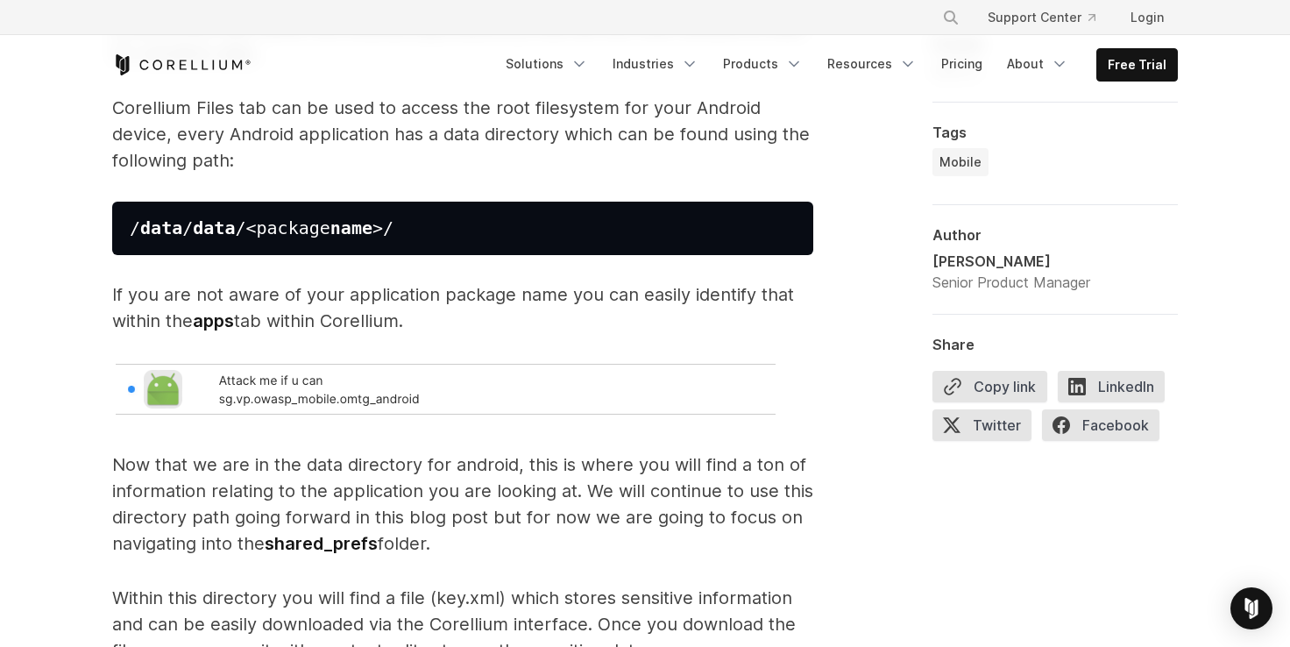
click at [633, 292] on p "If you are not aware of your application package name you can easily identify t…" at bounding box center [462, 307] width 701 height 53
click at [636, 292] on p "If you are not aware of your application package name you can easily identify t…" at bounding box center [462, 307] width 701 height 53
drag, startPoint x: 134, startPoint y: 333, endPoint x: 243, endPoint y: 326, distance: 108.9
click at [232, 328] on p "If you are not aware of your application package name you can easily identify t…" at bounding box center [462, 307] width 701 height 53
click at [265, 322] on p "If you are not aware of your application package name you can easily identify t…" at bounding box center [462, 307] width 701 height 53
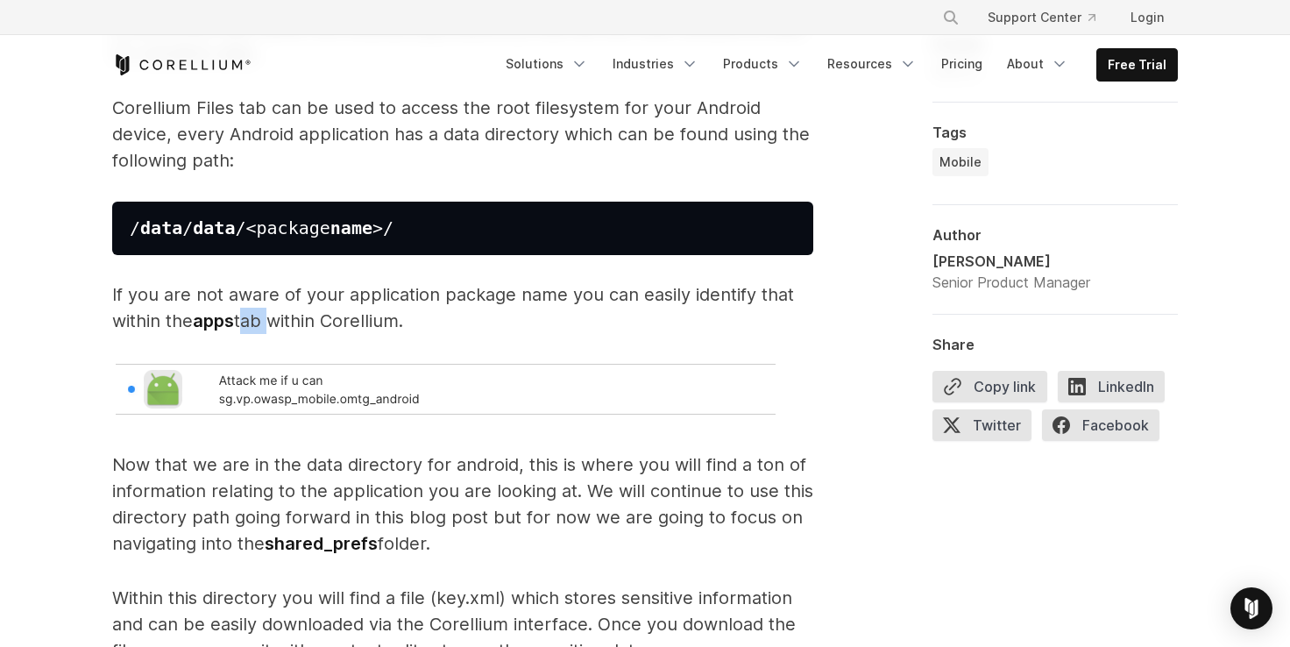
click at [265, 322] on p "If you are not aware of your application package name you can easily identify t…" at bounding box center [462, 307] width 701 height 53
click at [349, 323] on p "If you are not aware of your application package name you can easily identify t…" at bounding box center [462, 307] width 701 height 53
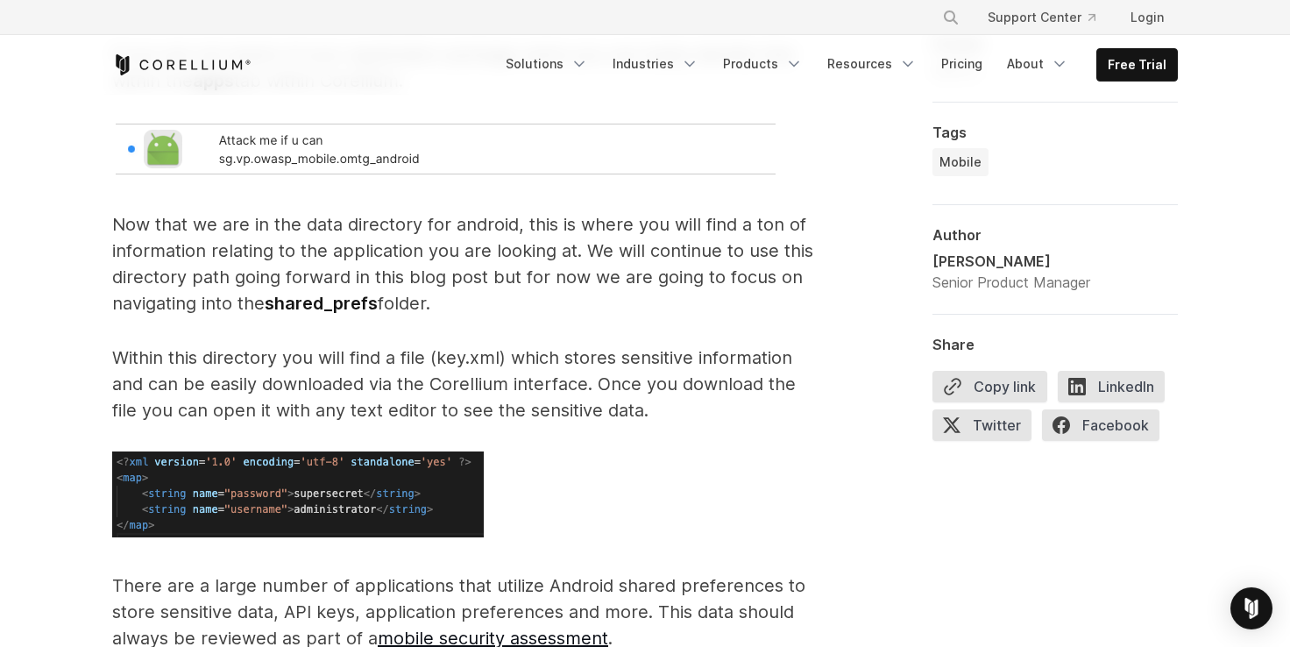
scroll to position [2278, 0]
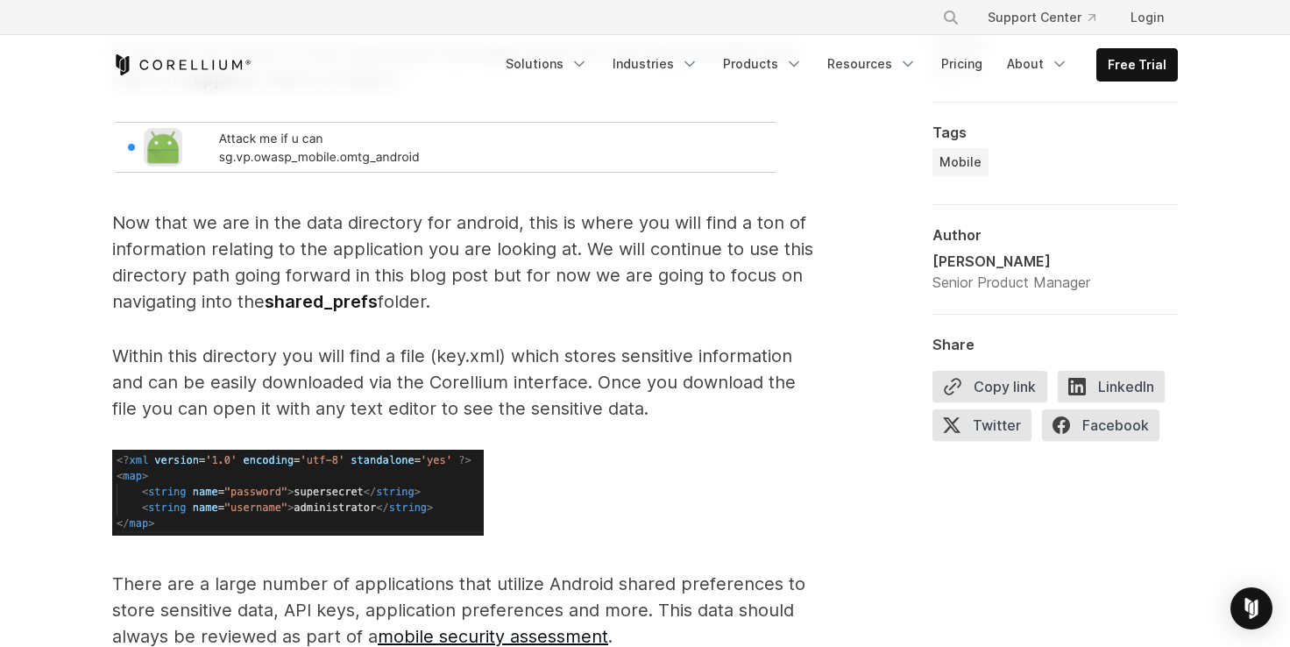
drag, startPoint x: 121, startPoint y: 217, endPoint x: 294, endPoint y: 237, distance: 173.8
click at [172, 227] on p "Now that we are in the data directory for android, this is where you will find …" at bounding box center [462, 261] width 701 height 105
click at [303, 237] on p "Now that we are in the data directory for android, this is where you will find …" at bounding box center [462, 261] width 701 height 105
click at [253, 223] on p "Now that we are in the data directory for android, this is where you will find …" at bounding box center [462, 261] width 701 height 105
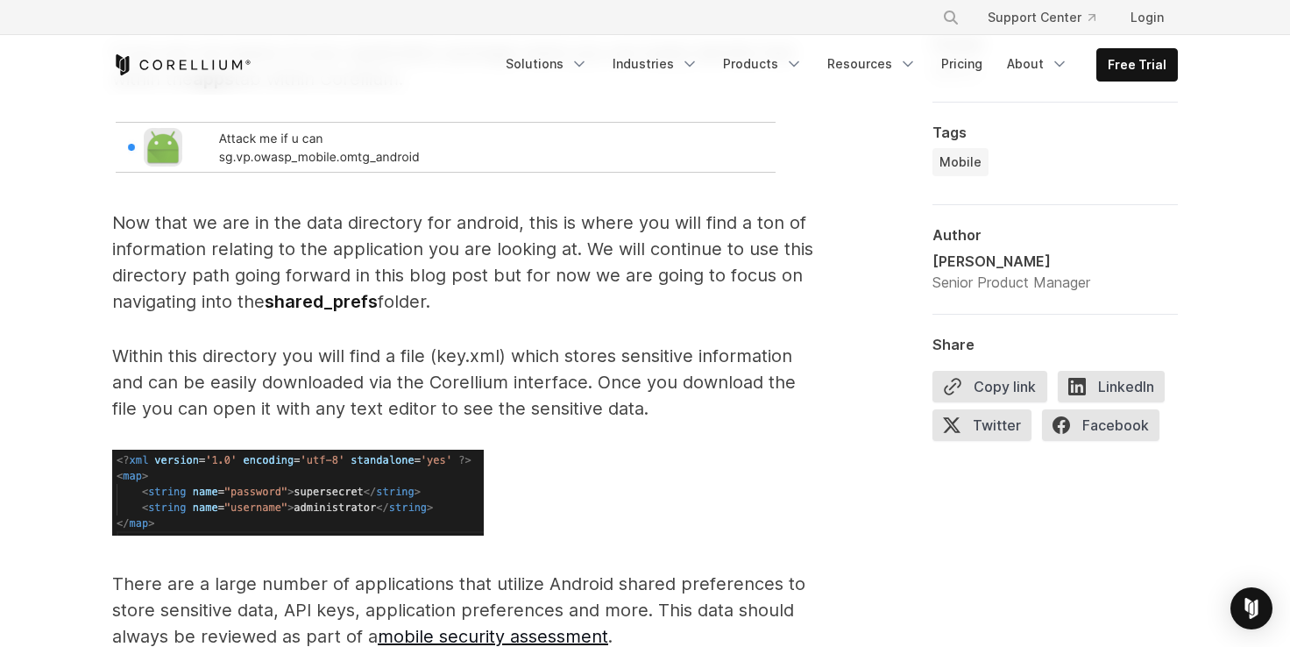
click at [324, 229] on p "Now that we are in the data directory for android, this is where you will find …" at bounding box center [462, 261] width 701 height 105
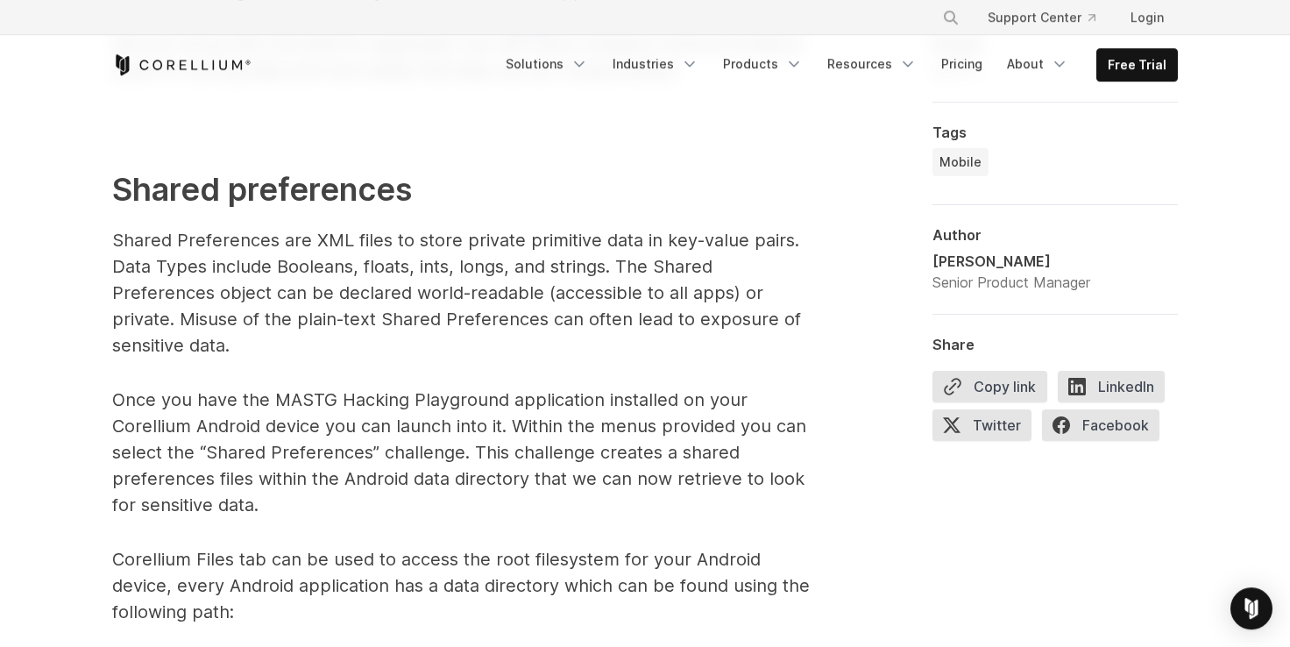
scroll to position [1553, 0]
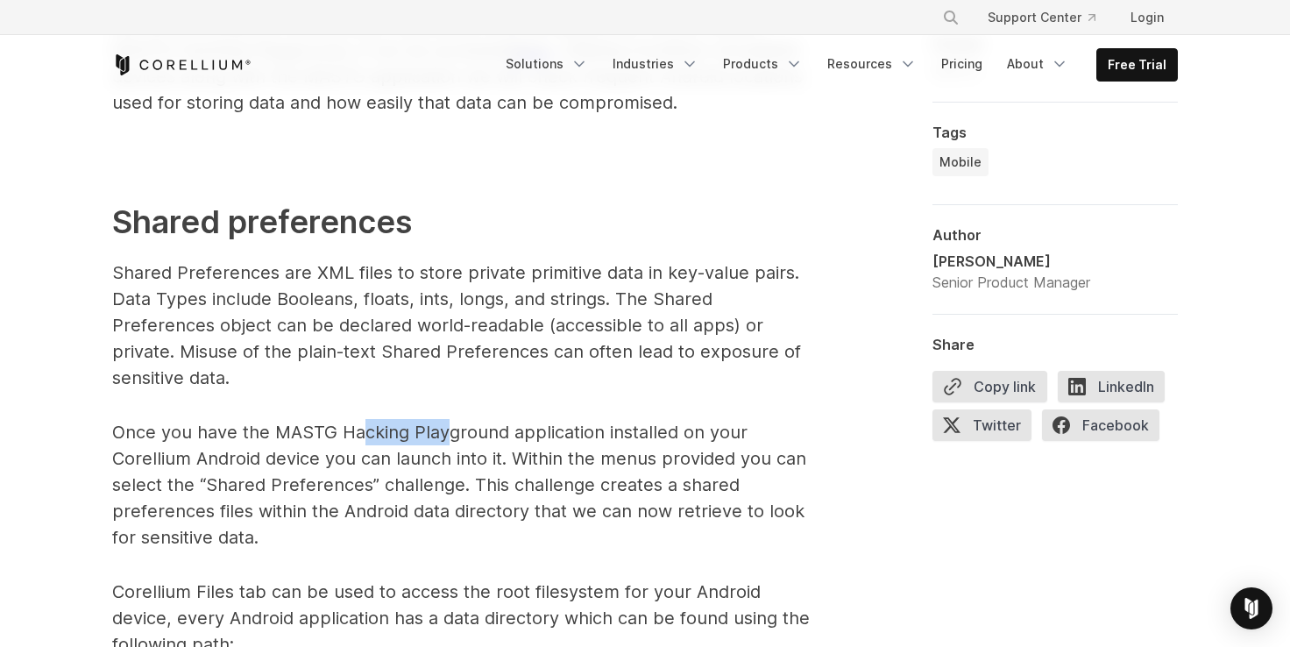
drag, startPoint x: 364, startPoint y: 429, endPoint x: 442, endPoint y: 419, distance: 78.7
click at [442, 419] on p "Once you have the MASTG Hacking Playground application installed on your Corell…" at bounding box center [462, 484] width 701 height 131
drag, startPoint x: 139, startPoint y: 466, endPoint x: 351, endPoint y: 457, distance: 212.2
click at [337, 458] on p "Once you have the MASTG Hacking Playground application installed on your Corell…" at bounding box center [462, 484] width 701 height 131
click at [364, 456] on p "Once you have the MASTG Hacking Playground application installed on your Corell…" at bounding box center [462, 484] width 701 height 131
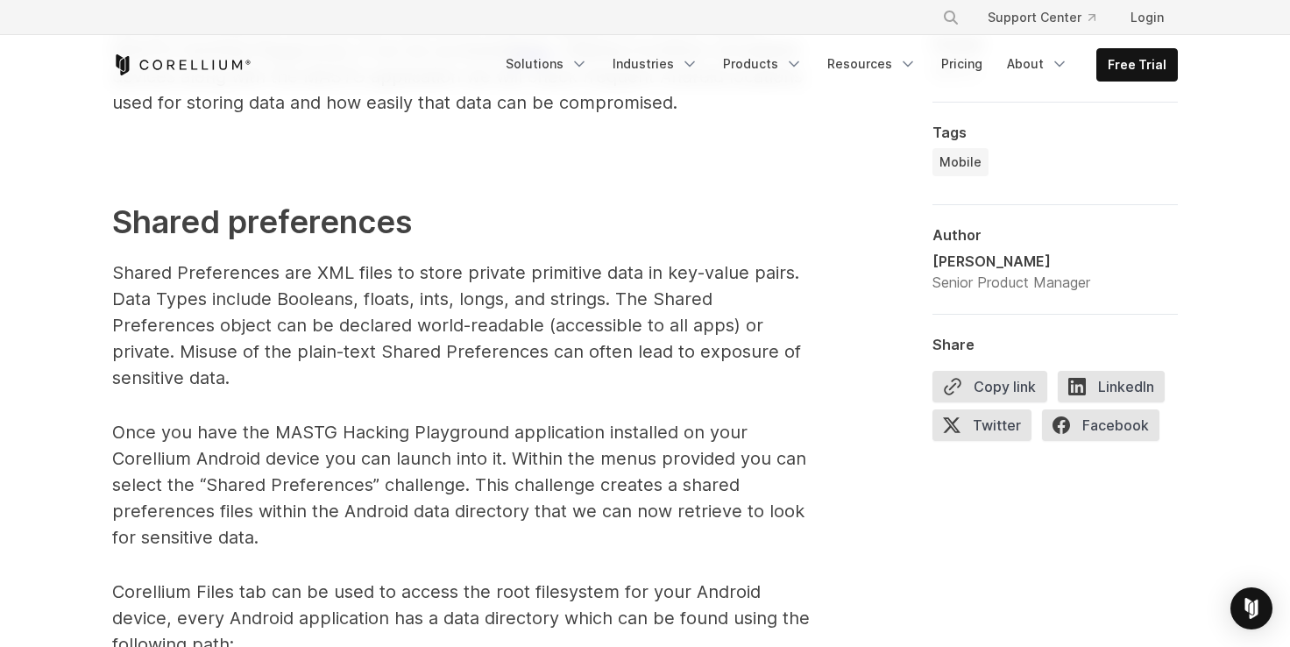
drag, startPoint x: 370, startPoint y: 456, endPoint x: 384, endPoint y: 458, distance: 14.3
click at [373, 456] on p "Once you have the MASTG Hacking Playground application installed on your Corell…" at bounding box center [462, 484] width 701 height 131
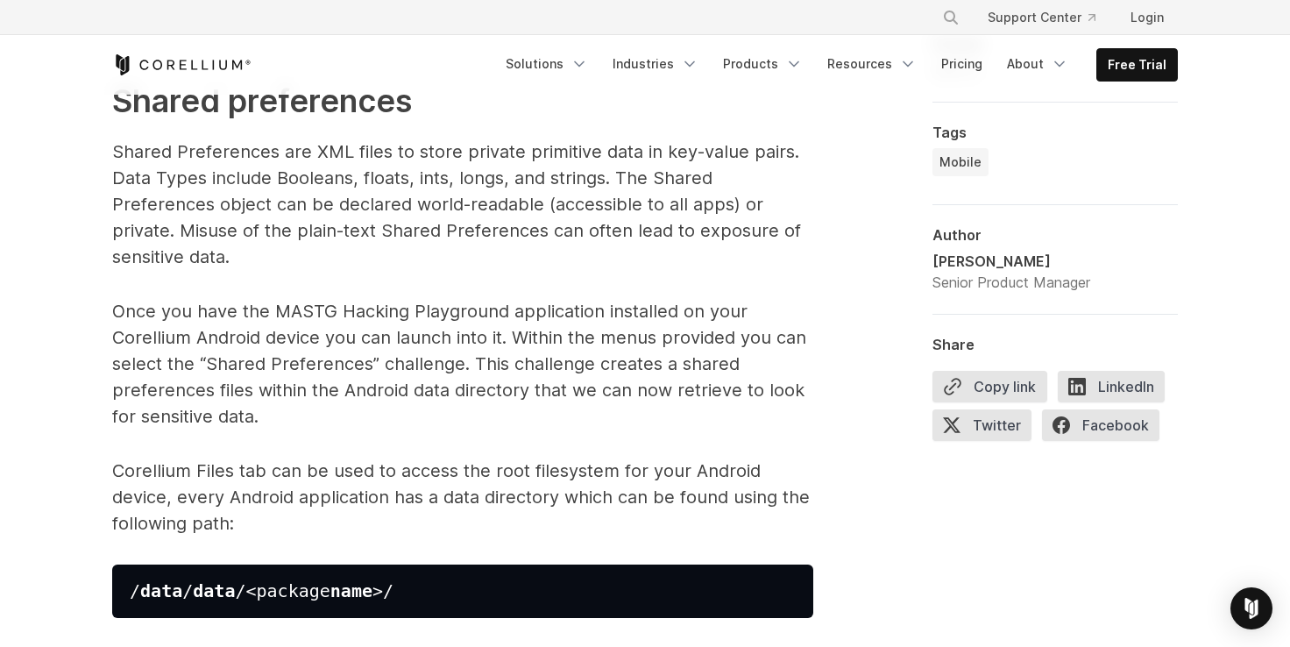
click at [586, 361] on p "Once you have the MASTG Hacking Playground application installed on your Corell…" at bounding box center [462, 363] width 701 height 131
drag, startPoint x: 281, startPoint y: 330, endPoint x: 527, endPoint y: 343, distance: 246.5
click at [527, 343] on p "Once you have the MASTG Hacking Playground application installed on your Corell…" at bounding box center [462, 363] width 701 height 131
click at [260, 367] on p "Once you have the MASTG Hacking Playground application installed on your Corell…" at bounding box center [462, 363] width 701 height 131
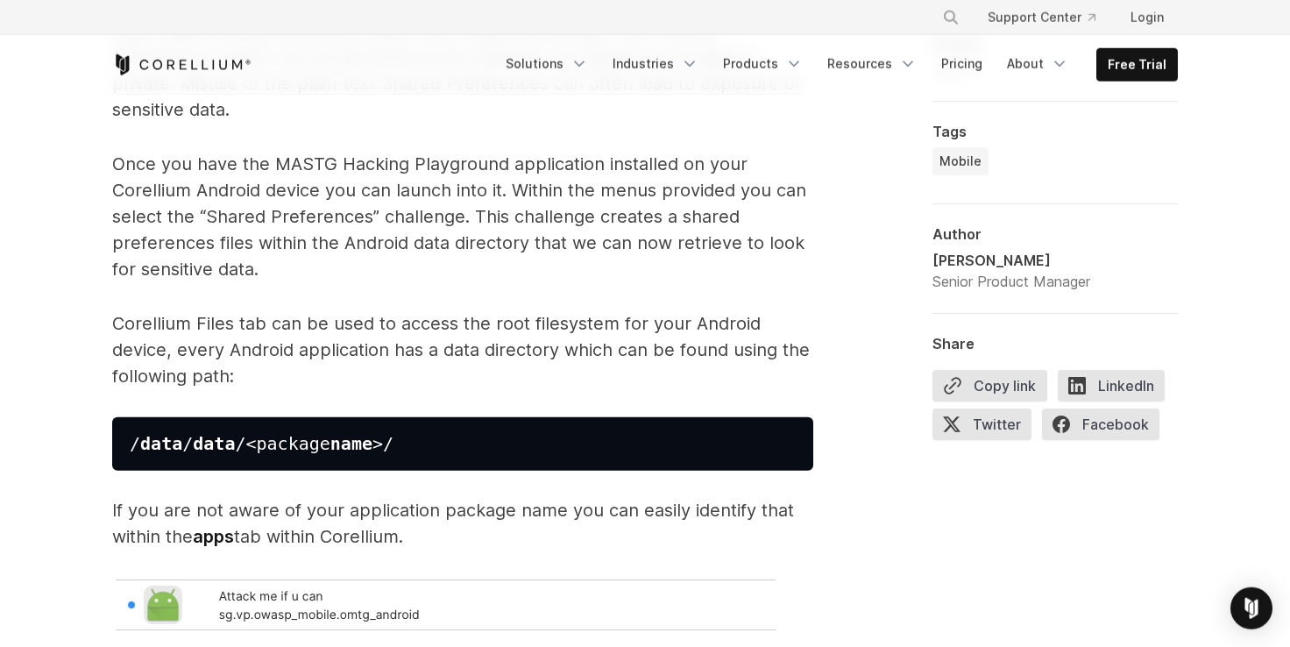
scroll to position [1915, 0]
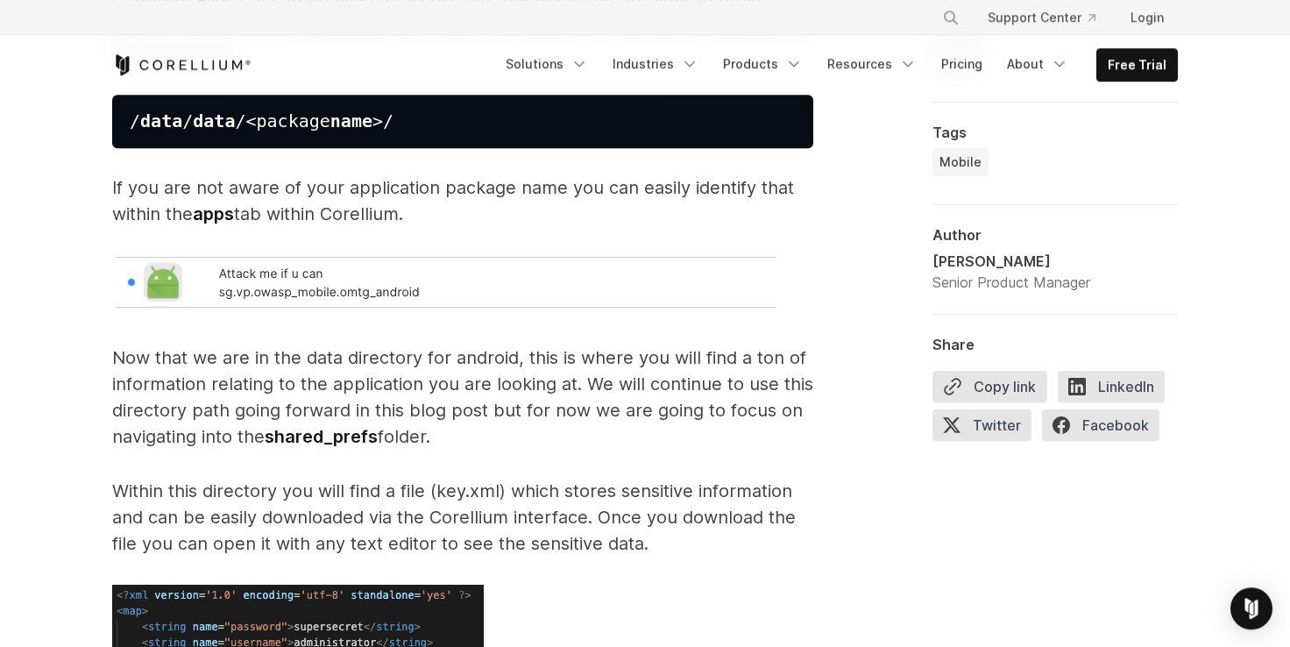
scroll to position [2278, 0]
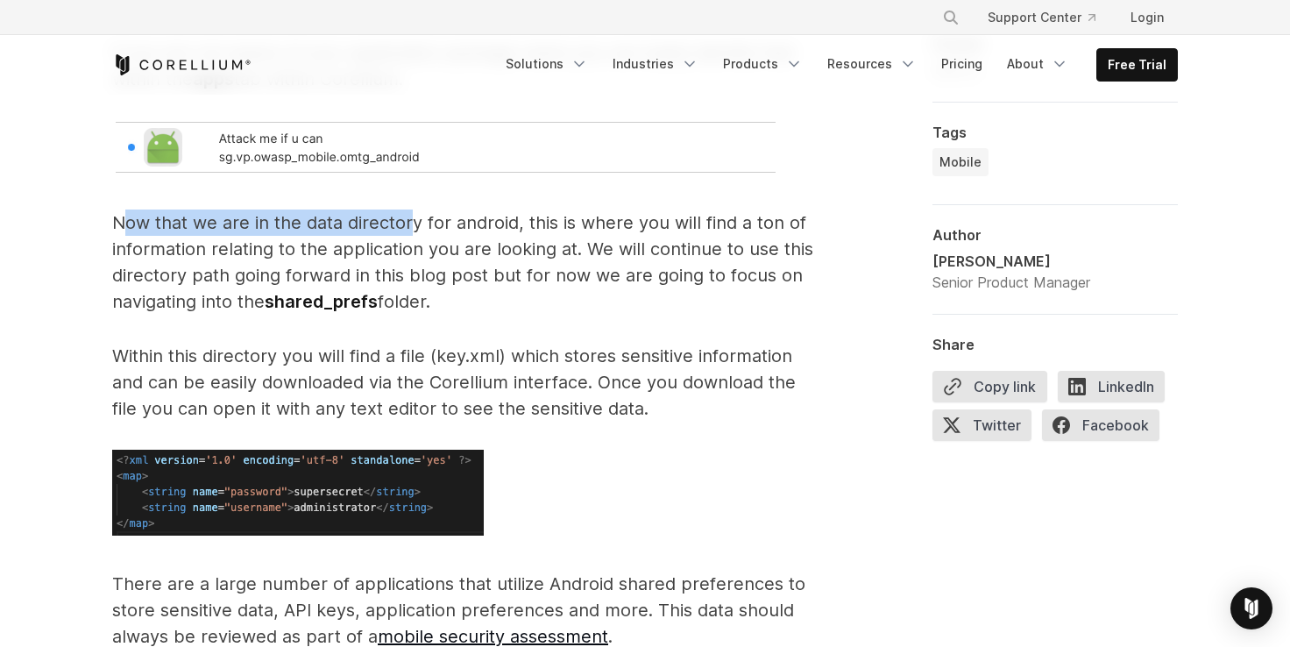
drag, startPoint x: 128, startPoint y: 235, endPoint x: 411, endPoint y: 233, distance: 283.0
click at [410, 233] on p "Now that we are in the data directory for android, this is where you will find …" at bounding box center [462, 261] width 701 height 105
click at [421, 232] on p "Now that we are in the data directory for android, this is where you will find …" at bounding box center [462, 261] width 701 height 105
click at [220, 301] on p "Now that we are in the data directory for android, this is where you will find …" at bounding box center [462, 261] width 701 height 105
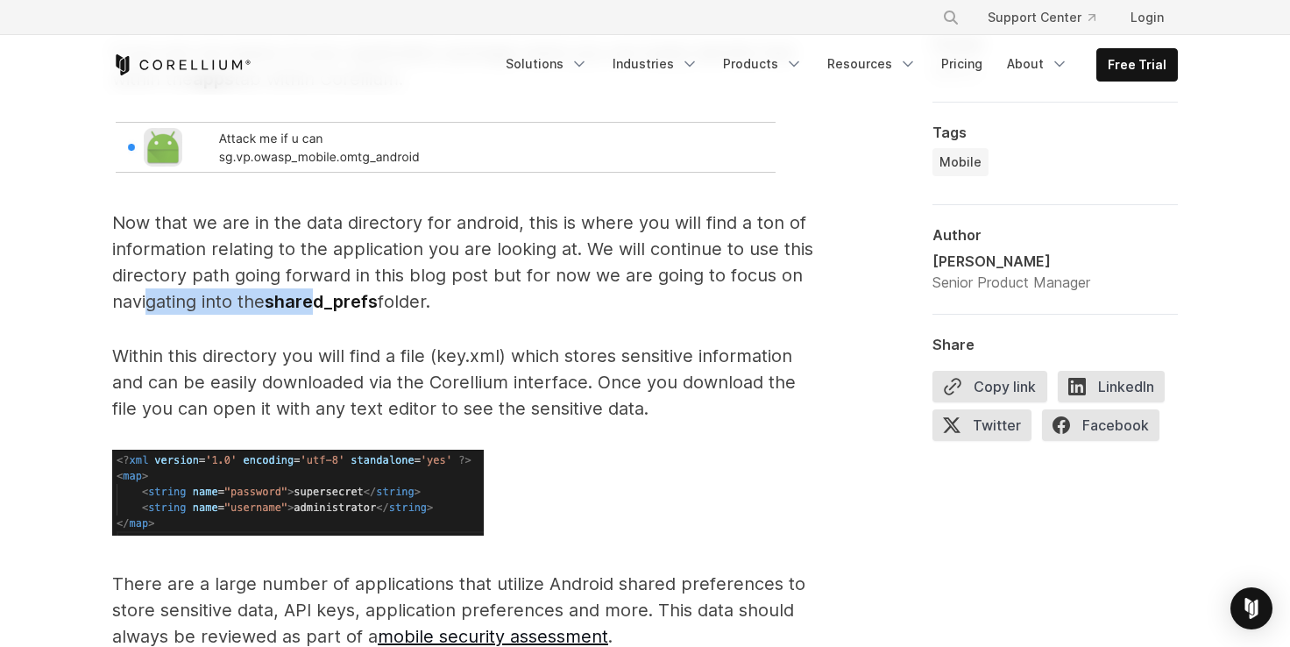
drag, startPoint x: 152, startPoint y: 301, endPoint x: 315, endPoint y: 301, distance: 163.0
click at [315, 301] on p "Now that we are in the data directory for android, this is where you will find …" at bounding box center [462, 261] width 701 height 105
click at [314, 302] on strong "shared_prefs" at bounding box center [321, 301] width 113 height 21
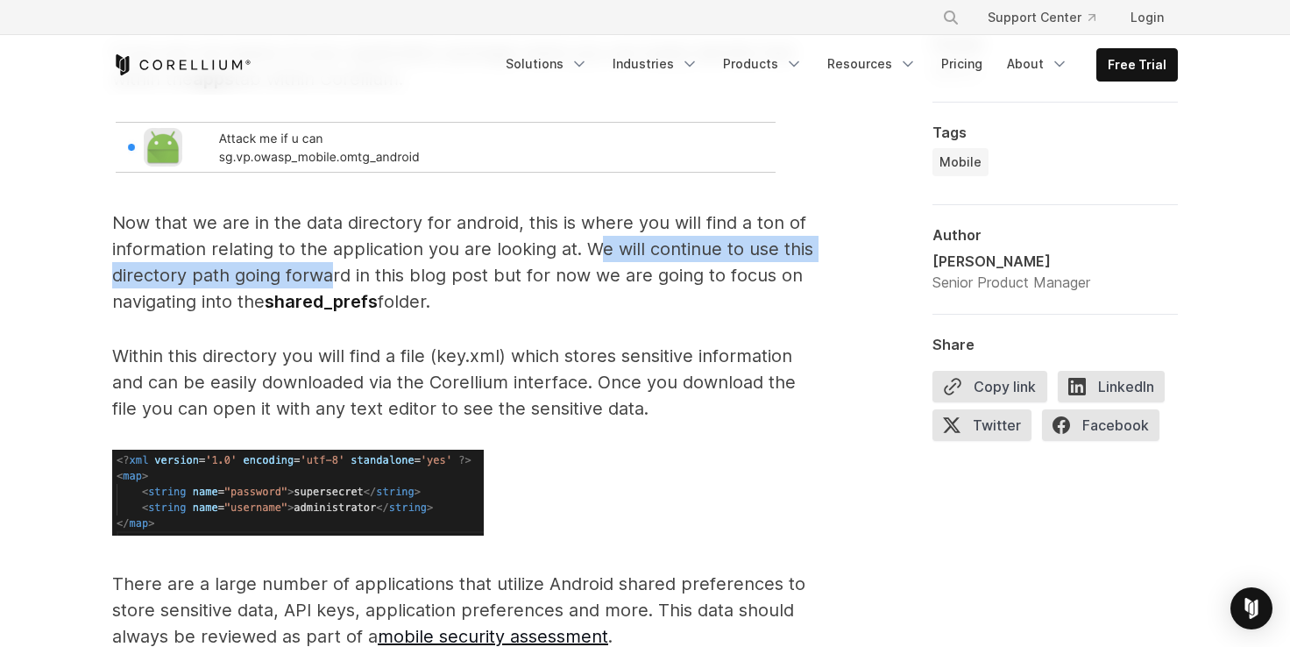
drag, startPoint x: 601, startPoint y: 253, endPoint x: 329, endPoint y: 276, distance: 272.6
click at [329, 276] on p "Now that we are in the data directory for android, this is where you will find …" at bounding box center [462, 261] width 701 height 105
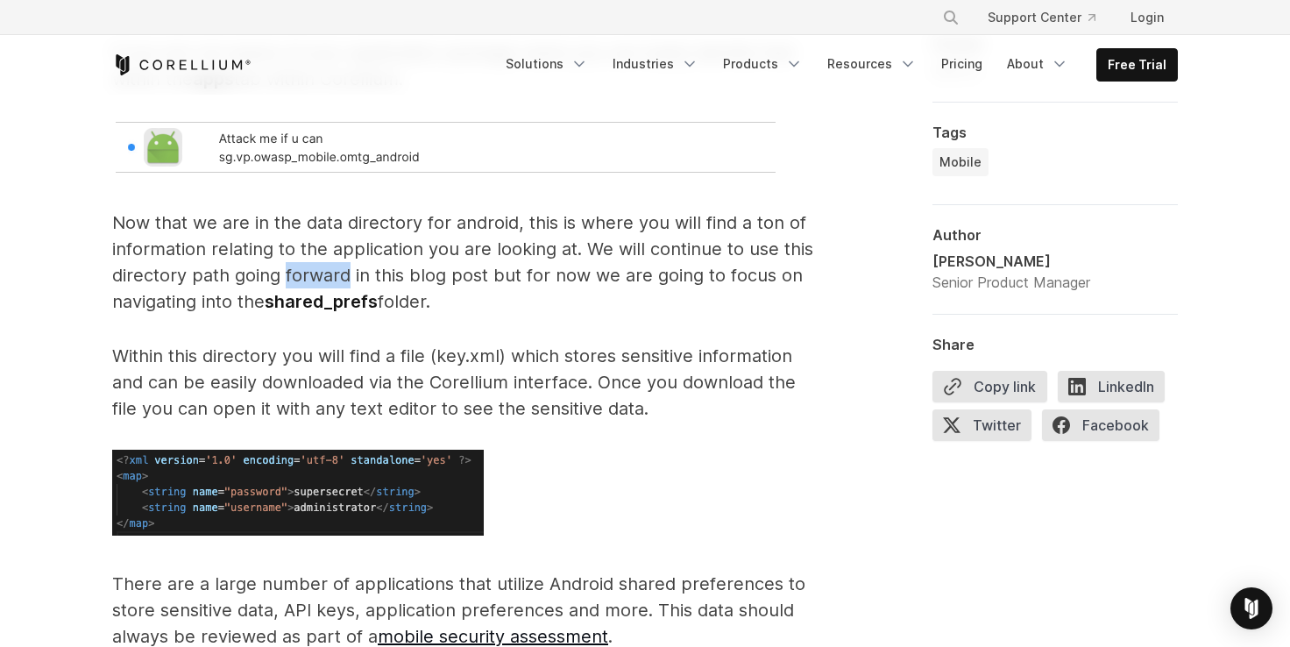
click at [329, 276] on p "Now that we are in the data directory for android, this is where you will find …" at bounding box center [462, 261] width 701 height 105
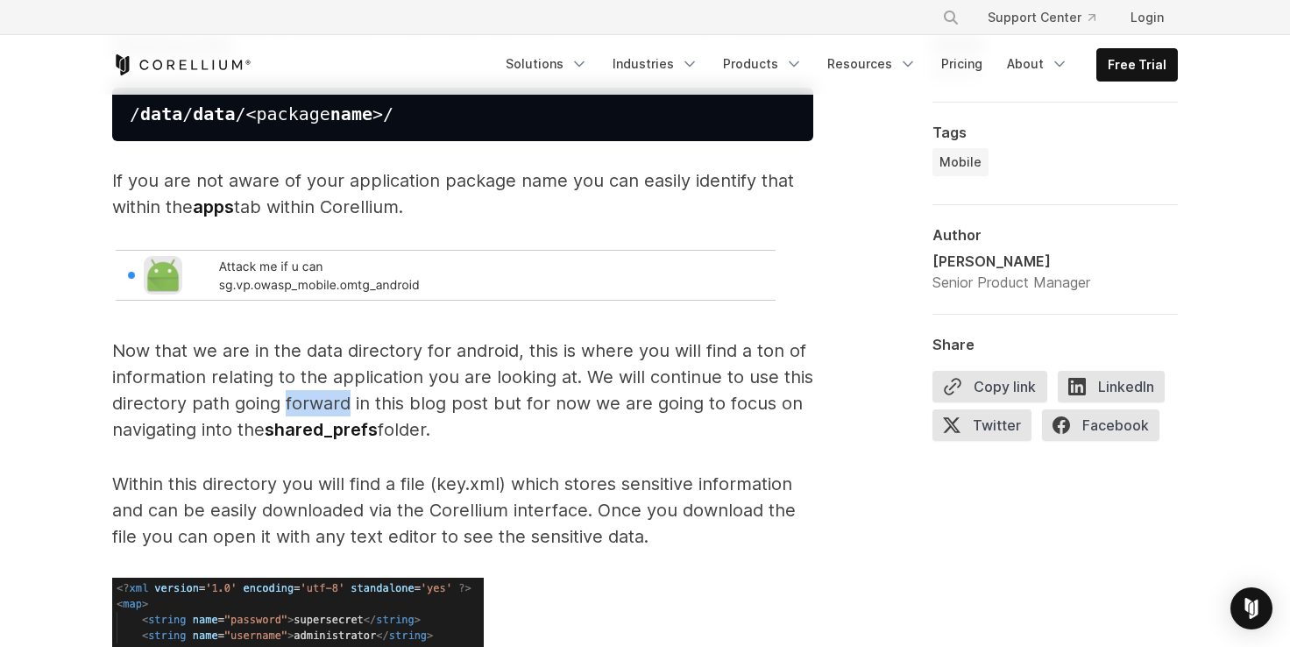
scroll to position [2149, 0]
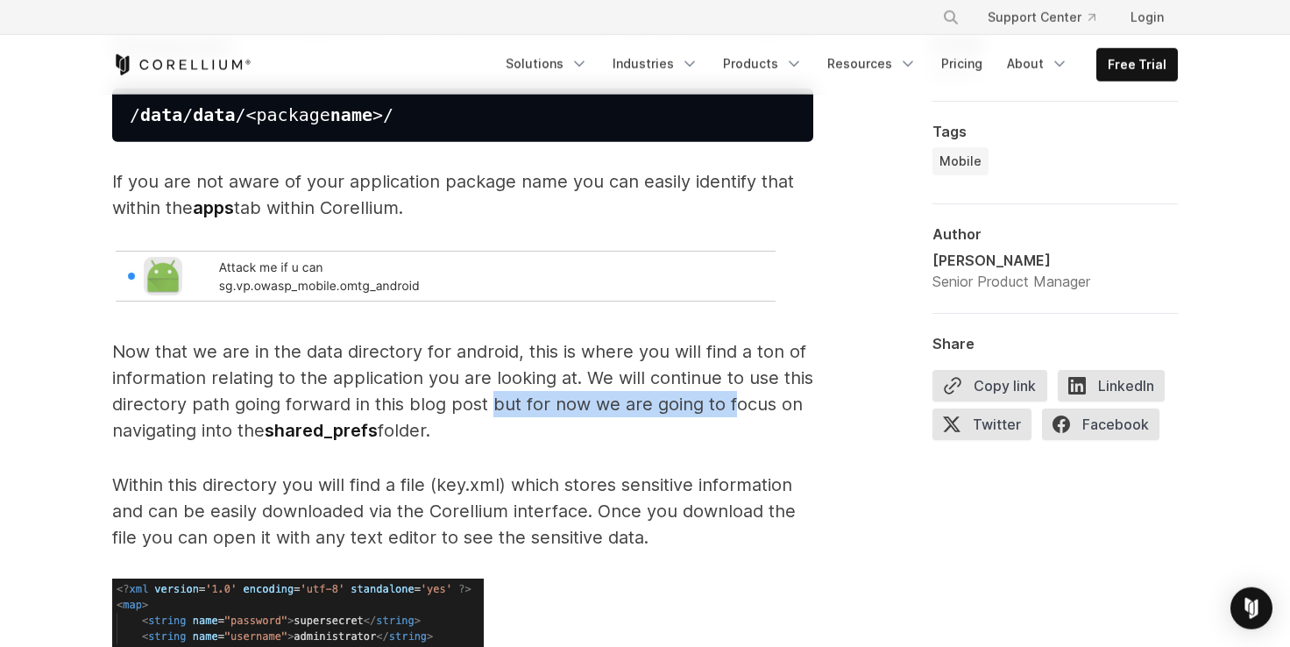
drag, startPoint x: 490, startPoint y: 396, endPoint x: 716, endPoint y: 404, distance: 226.2
click at [723, 404] on p "Now that we are in the data directory for android, this is where you will find …" at bounding box center [462, 390] width 701 height 105
drag, startPoint x: 195, startPoint y: 443, endPoint x: 390, endPoint y: 434, distance: 195.6
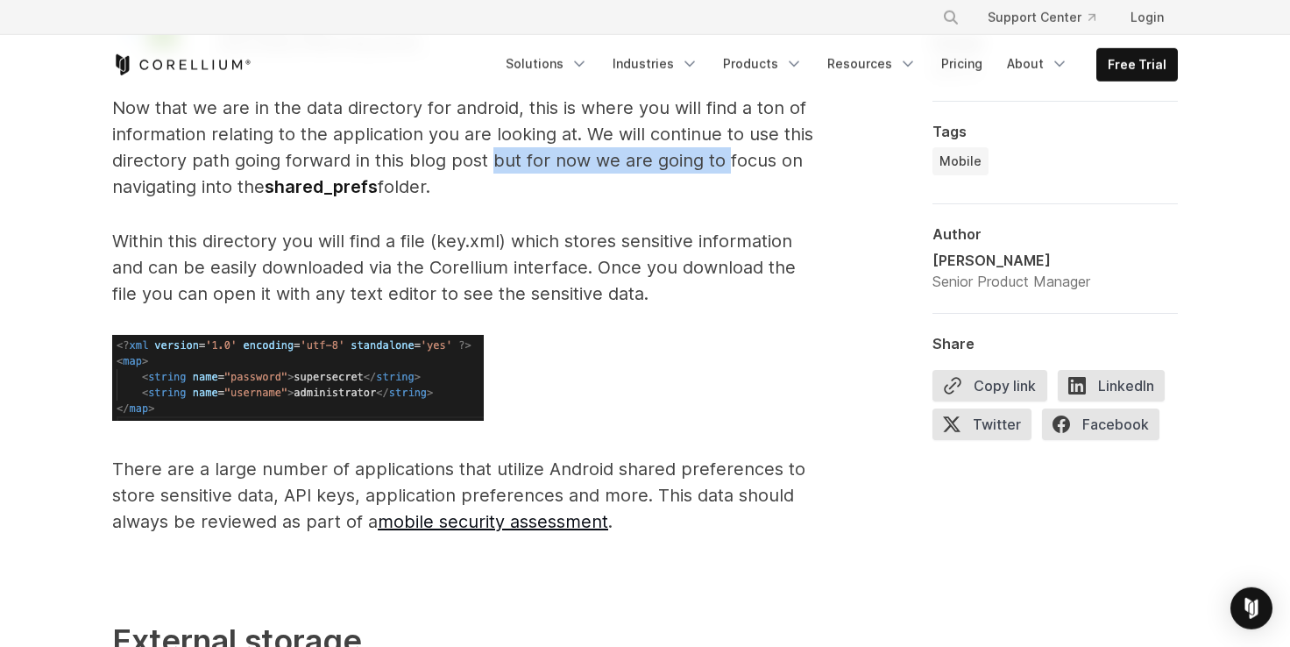
scroll to position [2391, 0]
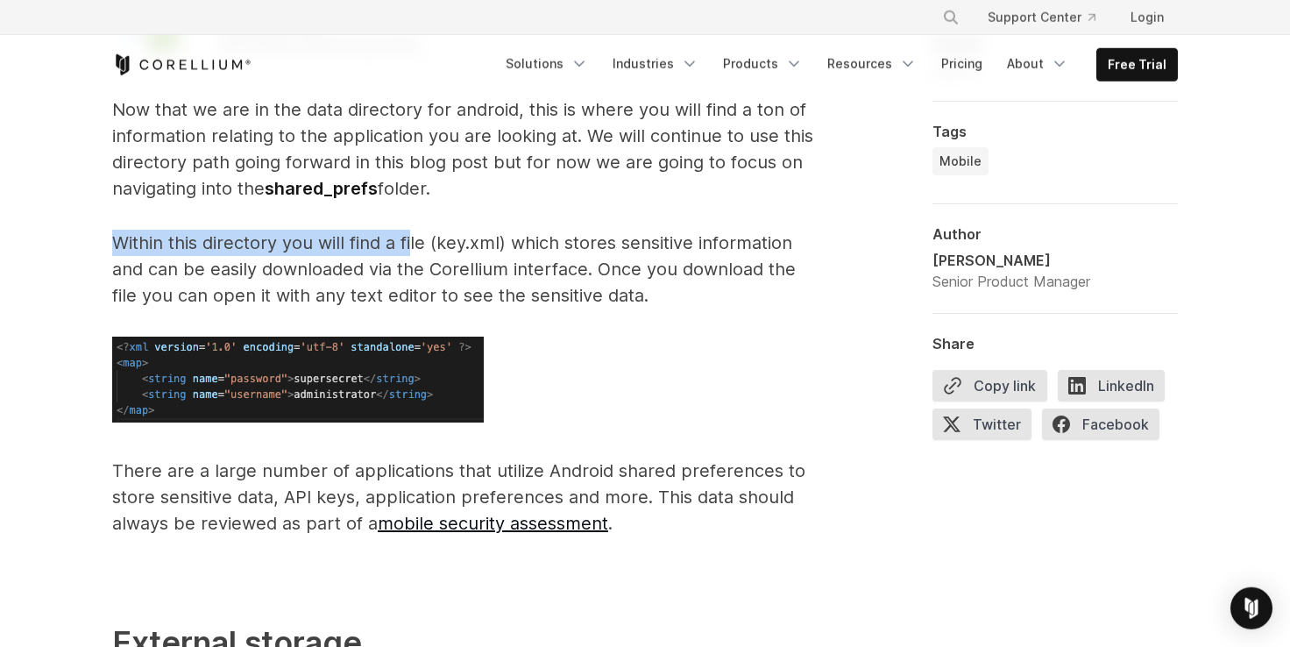
drag, startPoint x: 115, startPoint y: 242, endPoint x: 416, endPoint y: 244, distance: 301.4
click at [414, 244] on p "Within this directory you will find a file (key.xml) which stores sensitive inf…" at bounding box center [462, 269] width 701 height 79
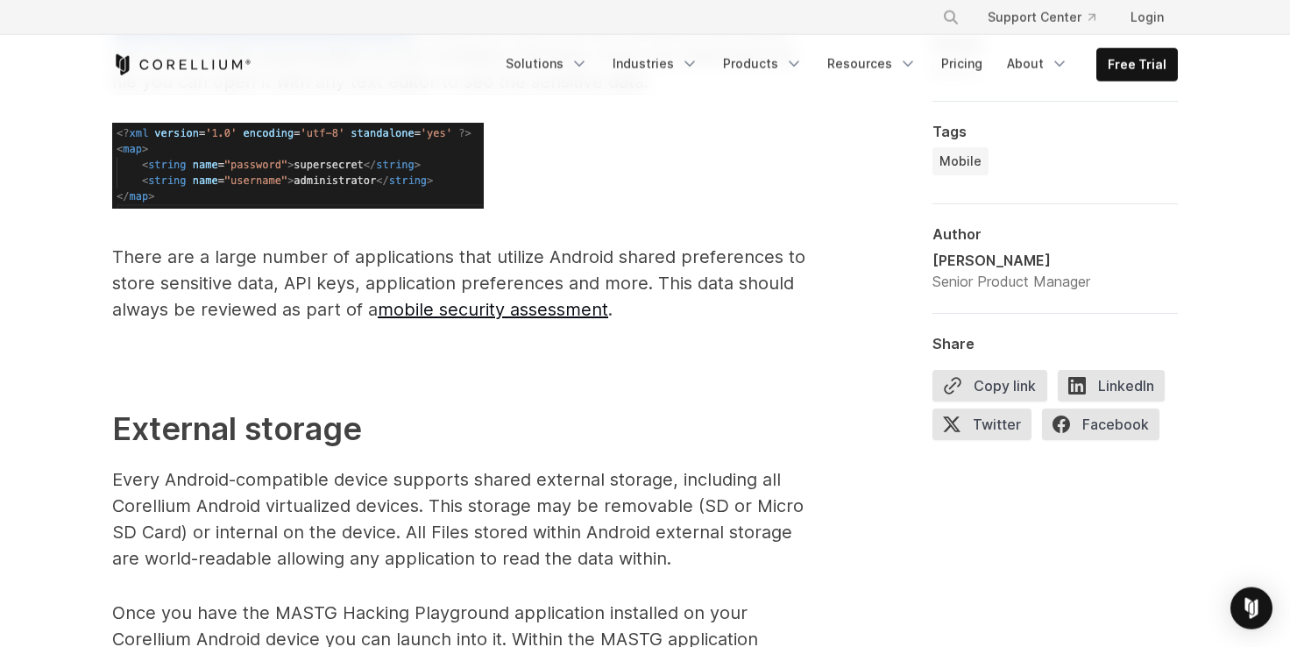
scroll to position [2633, 0]
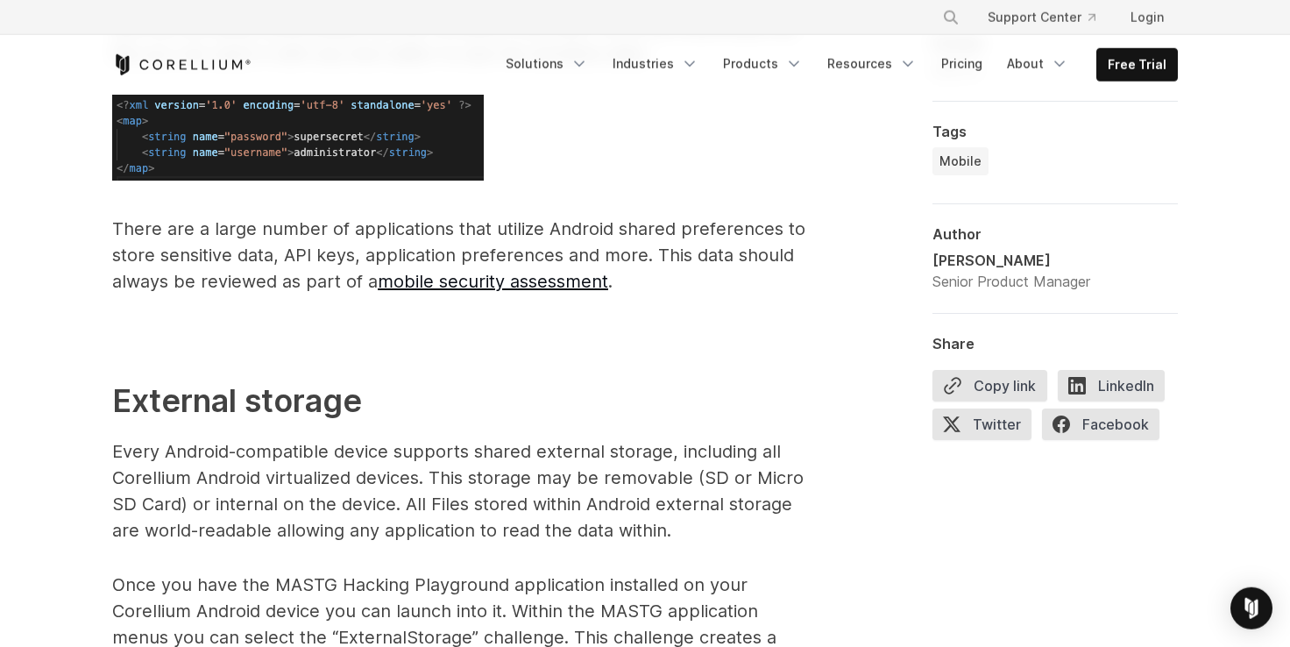
click at [596, 219] on p "There are a large number of applications that utilize Android shared preference…" at bounding box center [462, 255] width 701 height 79
click at [635, 231] on p "There are a large number of applications that utilize Android shared preference…" at bounding box center [462, 255] width 701 height 79
click at [199, 261] on p "There are a large number of applications that utilize Android shared preference…" at bounding box center [462, 255] width 701 height 79
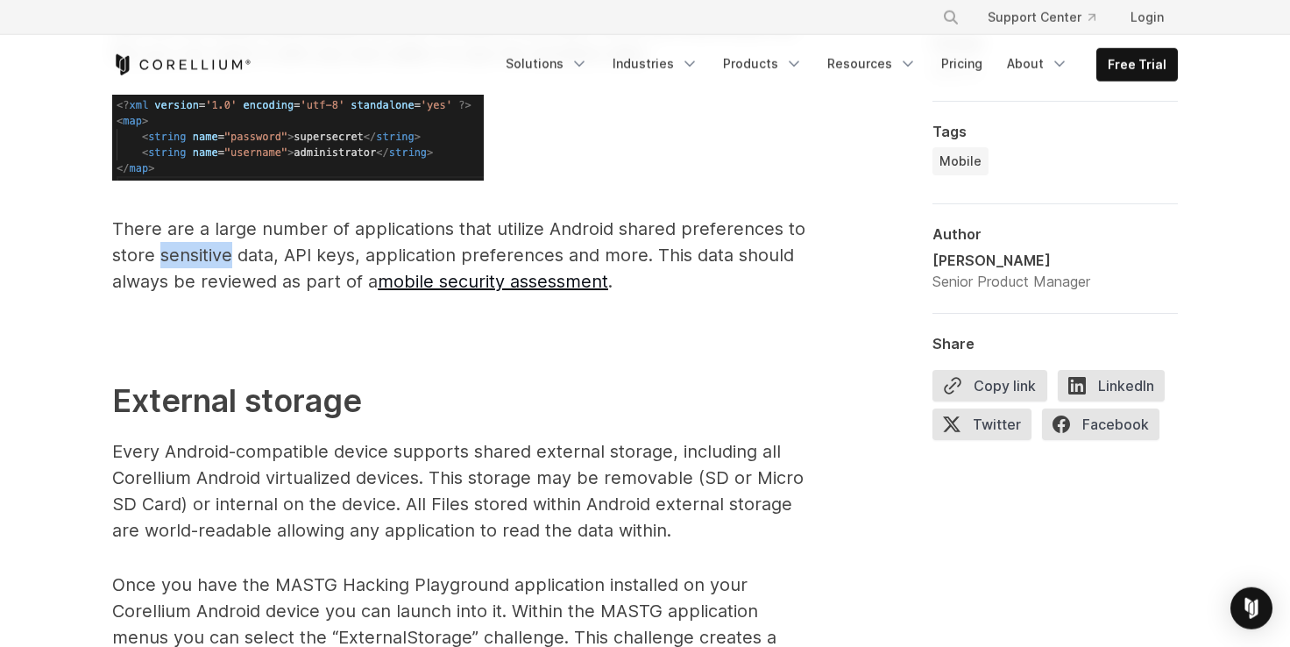
click at [199, 261] on p "There are a large number of applications that utilize Android shared preference…" at bounding box center [462, 255] width 701 height 79
click at [302, 253] on p "There are a large number of applications that utilize Android shared preference…" at bounding box center [462, 255] width 701 height 79
click at [324, 250] on p "There are a large number of applications that utilize Android shared preference…" at bounding box center [462, 255] width 701 height 79
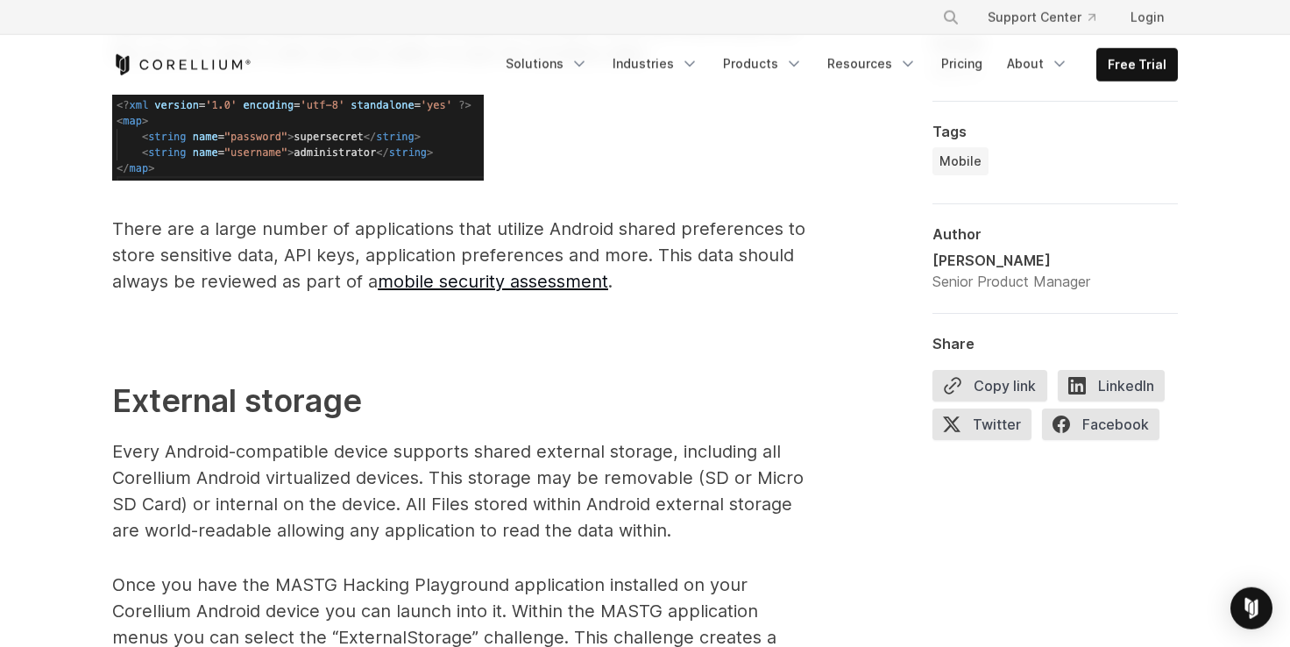
click at [393, 245] on p "There are a large number of applications that utilize Android shared preference…" at bounding box center [462, 255] width 701 height 79
click at [395, 245] on p "There are a large number of applications that utilize Android shared preference…" at bounding box center [462, 255] width 701 height 79
click at [506, 260] on p "There are a large number of applications that utilize Android shared preference…" at bounding box center [462, 255] width 701 height 79
click at [619, 257] on p "There are a large number of applications that utilize Android shared preference…" at bounding box center [462, 255] width 701 height 79
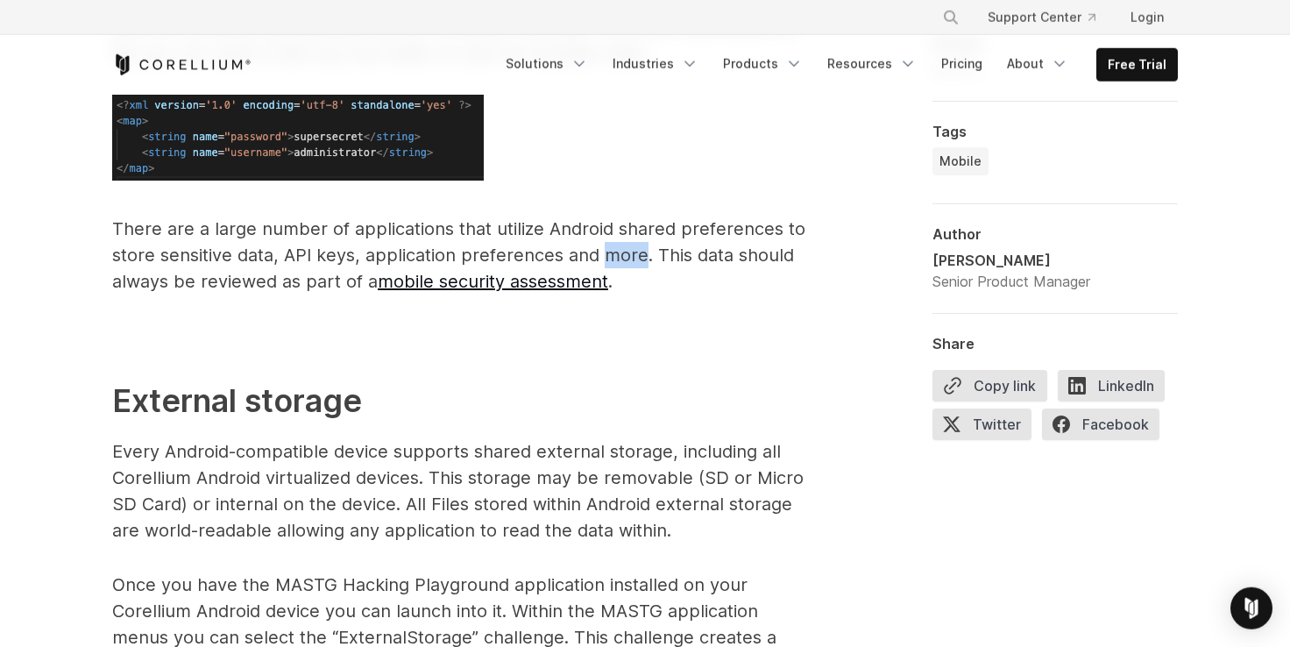
click at [619, 257] on p "There are a large number of applications that utilize Android shared preference…" at bounding box center [462, 255] width 701 height 79
click at [129, 267] on p "There are a large number of applications that utilize Android shared preference…" at bounding box center [462, 255] width 701 height 79
drag, startPoint x: 138, startPoint y: 279, endPoint x: 333, endPoint y: 287, distance: 194.6
click at [333, 287] on p "There are a large number of applications that utilize Android shared preference…" at bounding box center [462, 255] width 701 height 79
click at [336, 287] on p "There are a large number of applications that utilize Android shared preference…" at bounding box center [462, 255] width 701 height 79
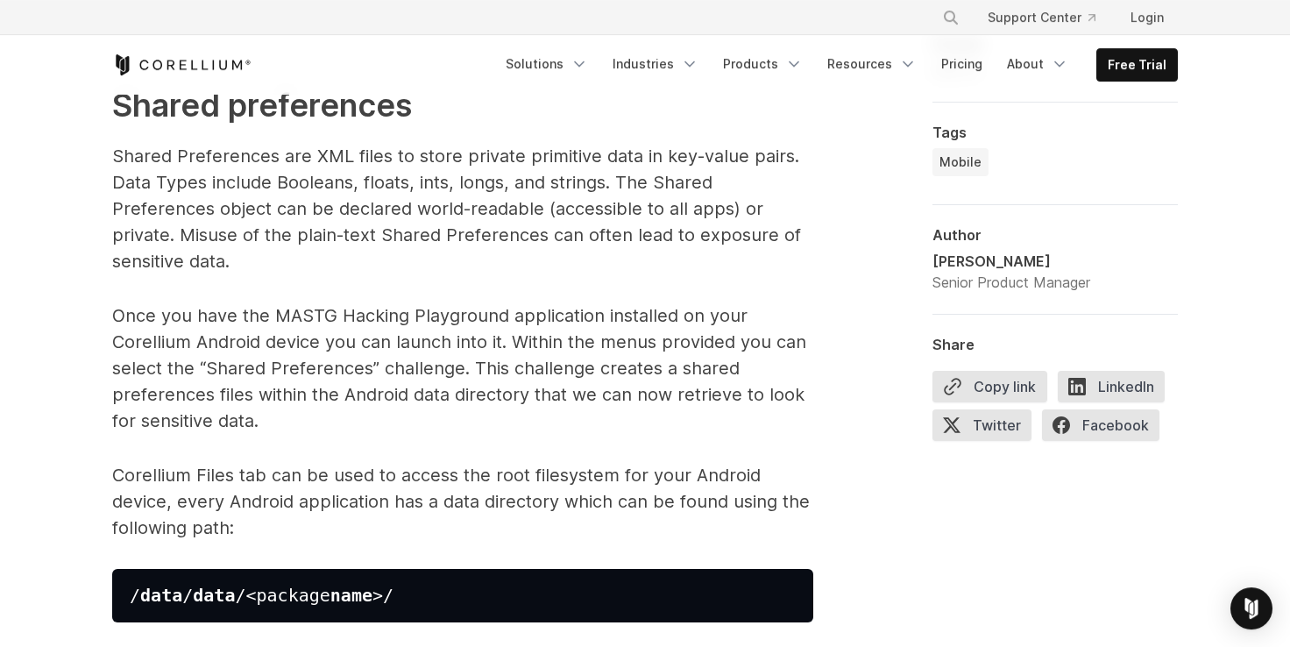
scroll to position [1666, 0]
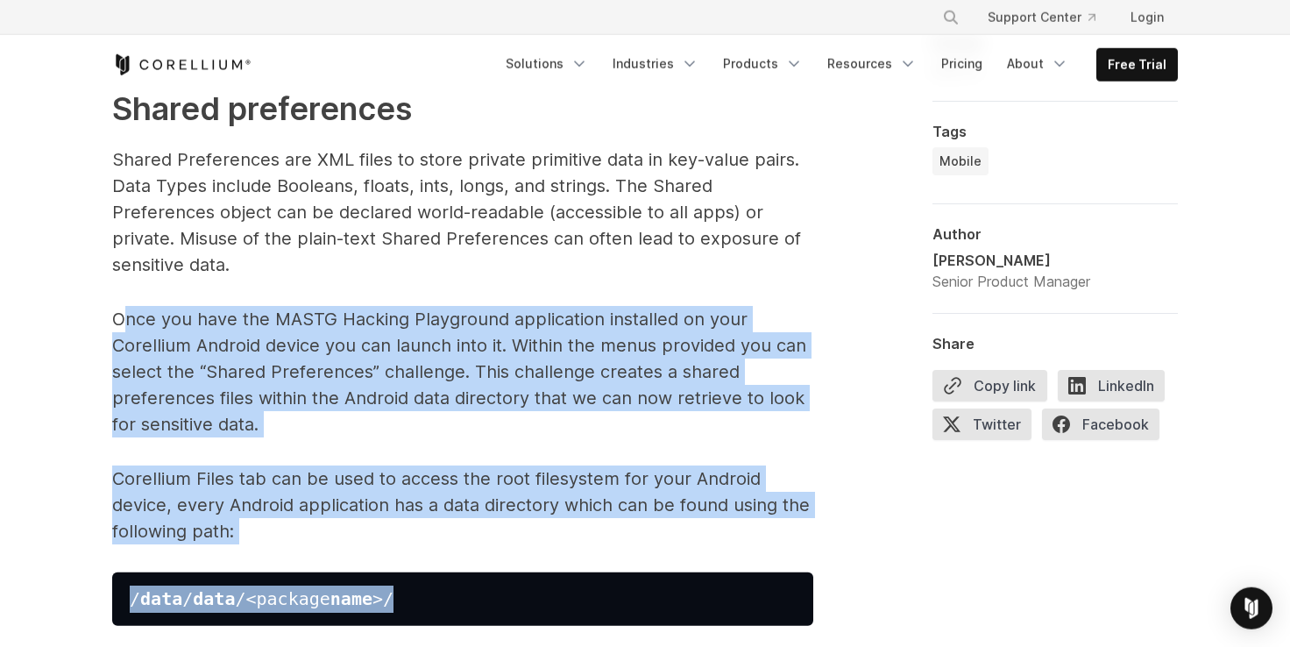
drag, startPoint x: 124, startPoint y: 316, endPoint x: 456, endPoint y: 618, distance: 448.5
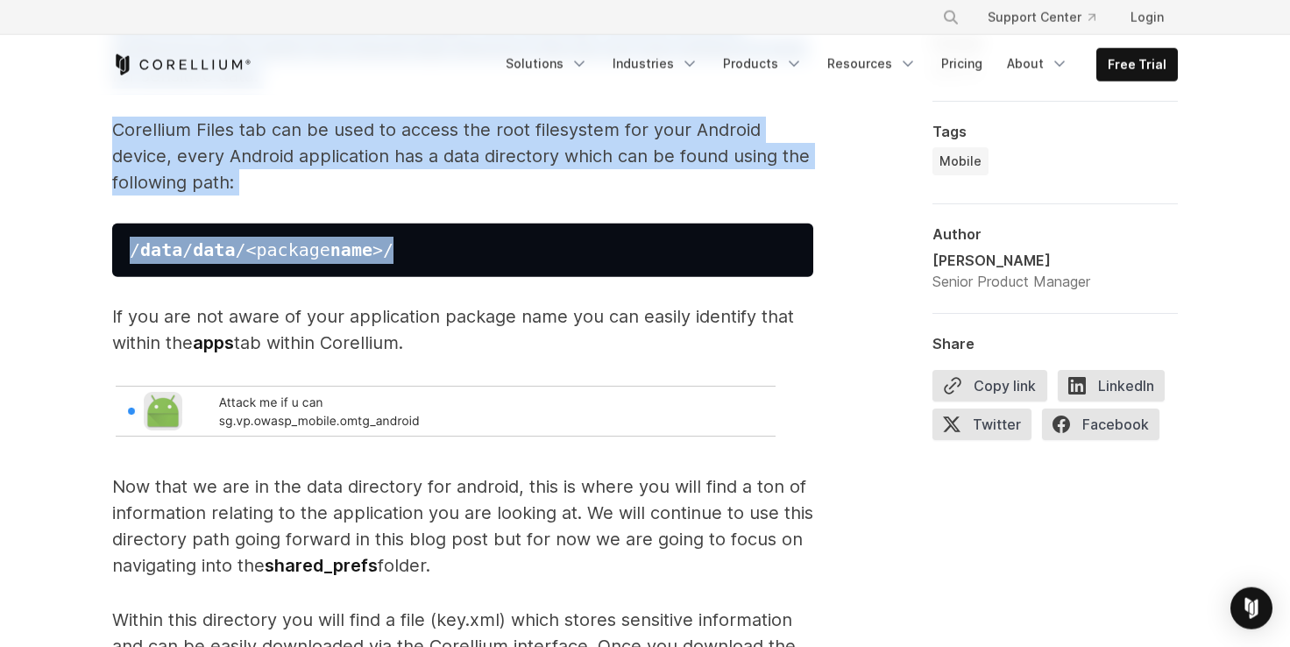
scroll to position [2028, 0]
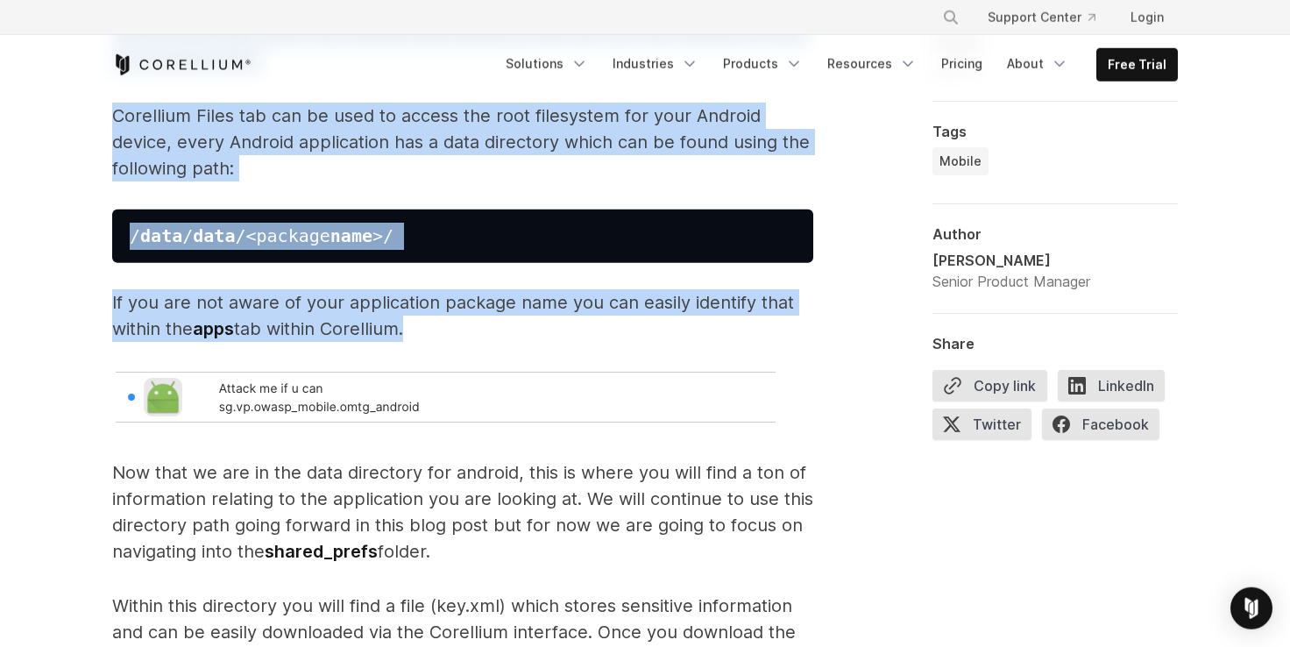
click at [412, 338] on p "If you are not aware of your application package name you can easily identify t…" at bounding box center [462, 315] width 701 height 53
click at [405, 238] on pre "/ data / data /<package name >/" at bounding box center [462, 235] width 701 height 53
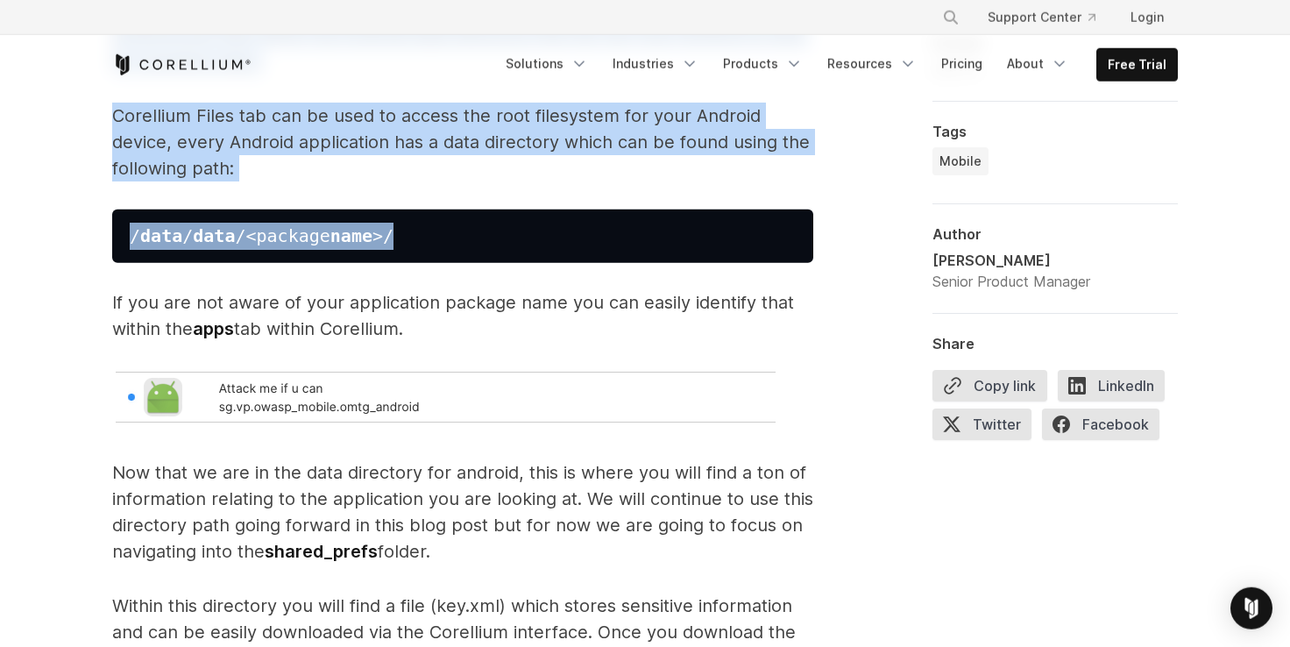
copy span "nce you have the MASTG Hacking Playground application installed on your Corelli…"
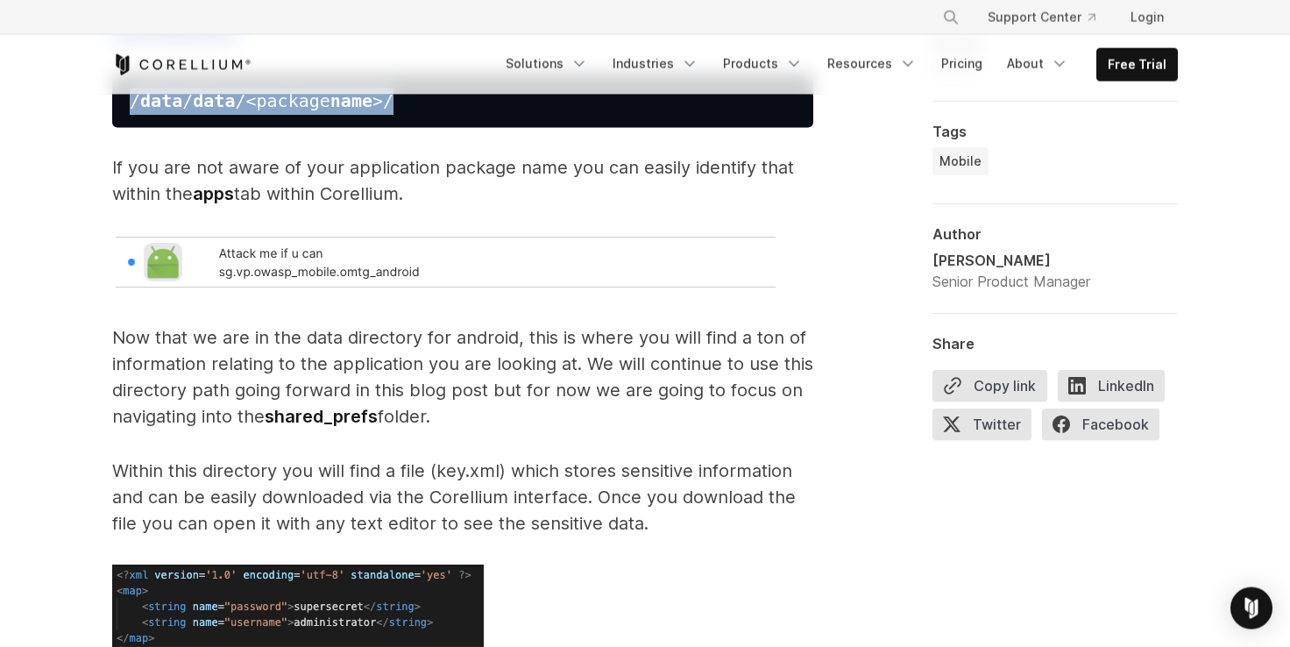
scroll to position [2149, 0]
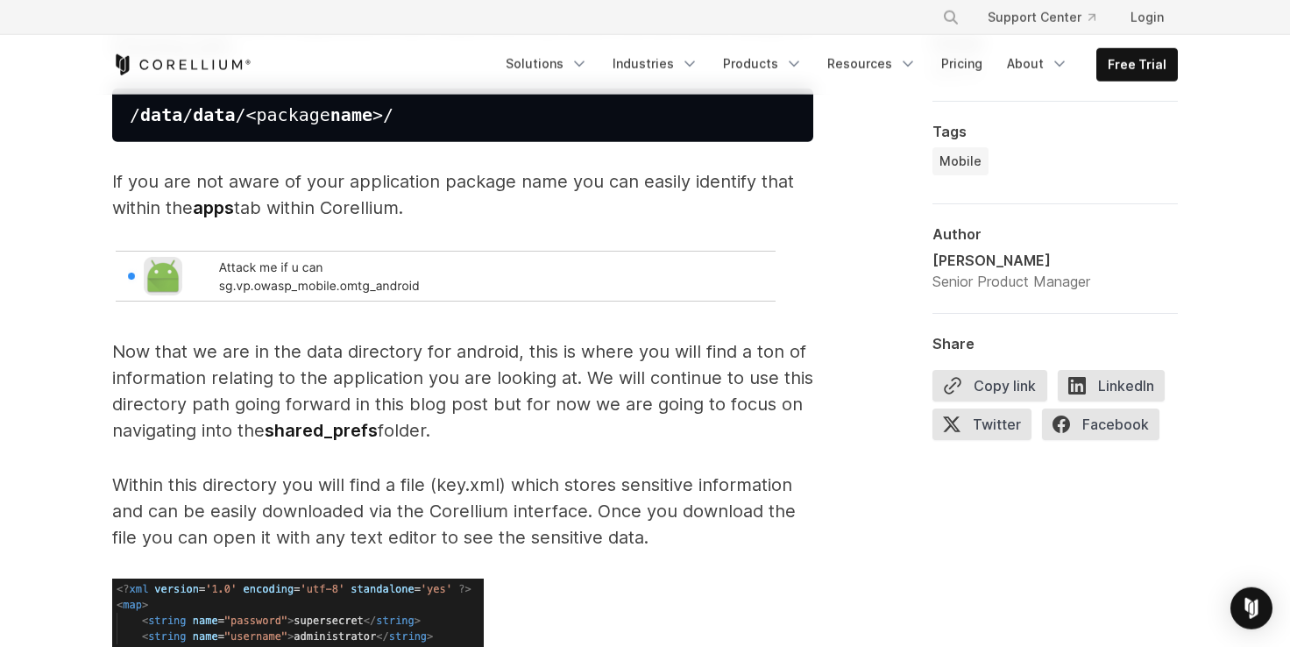
click at [472, 349] on p "Now that we are in the data directory for android, this is where you will find …" at bounding box center [462, 390] width 701 height 105
click at [148, 357] on p "Now that we are in the data directory for android, this is where you will find …" at bounding box center [462, 390] width 701 height 105
click at [374, 358] on p "Now that we are in the data directory for android, this is where you will find …" at bounding box center [462, 390] width 701 height 105
click at [380, 358] on p "Now that we are in the data directory for android, this is where you will find …" at bounding box center [462, 390] width 701 height 105
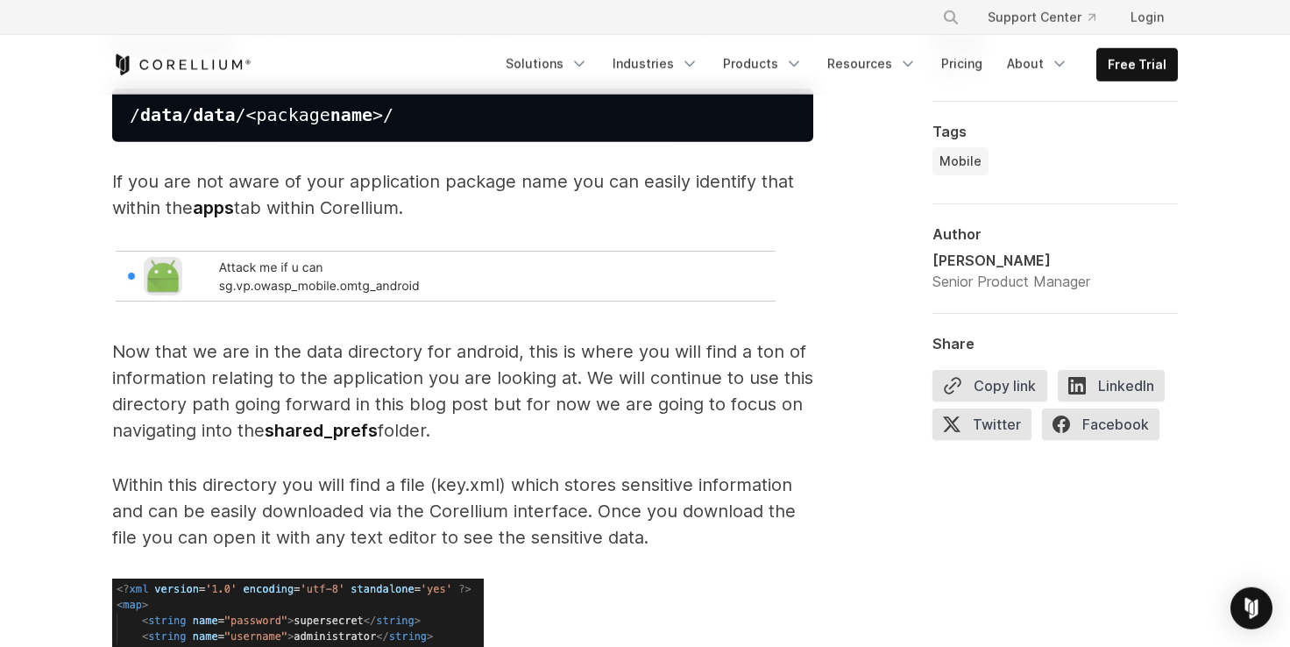
click at [459, 359] on p "Now that we are in the data directory for android, this is where you will find …" at bounding box center [462, 390] width 701 height 105
drag, startPoint x: 616, startPoint y: 347, endPoint x: 215, endPoint y: 379, distance: 402.6
click at [182, 379] on p "Now that we are in the data directory for android, this is where you will find …" at bounding box center [462, 390] width 701 height 105
drag, startPoint x: 251, startPoint y: 379, endPoint x: 547, endPoint y: 370, distance: 295.4
click at [547, 370] on p "Now that we are in the data directory for android, this is where you will find …" at bounding box center [462, 390] width 701 height 105
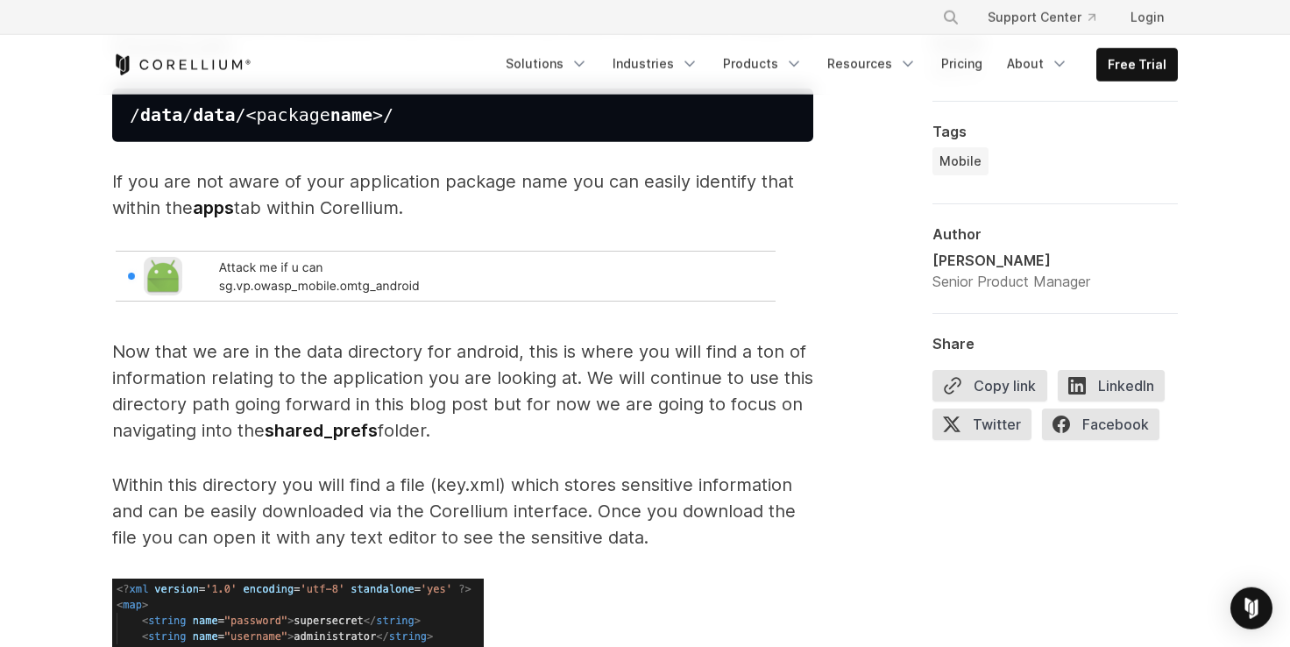
click at [185, 350] on p "Now that we are in the data directory for android, this is where you will find …" at bounding box center [462, 390] width 701 height 105
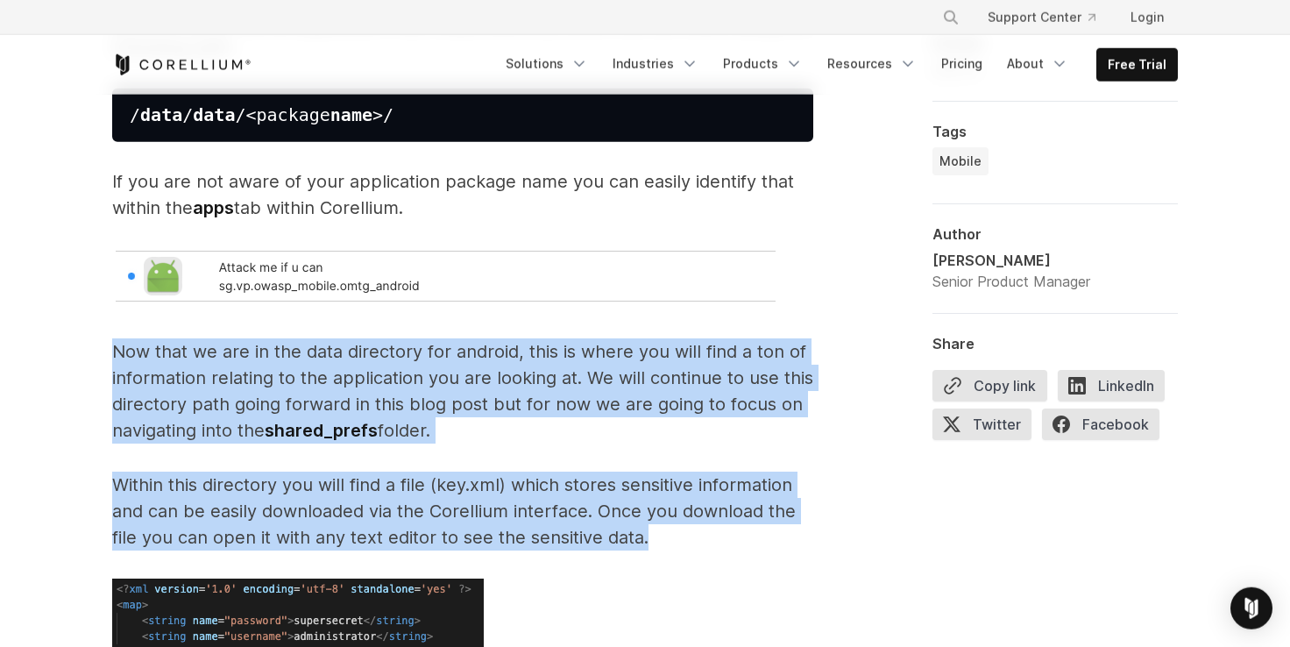
drag, startPoint x: 114, startPoint y: 347, endPoint x: 672, endPoint y: 532, distance: 587.9
copy span "Now that we are in the data directory for android, this is where you will find …"
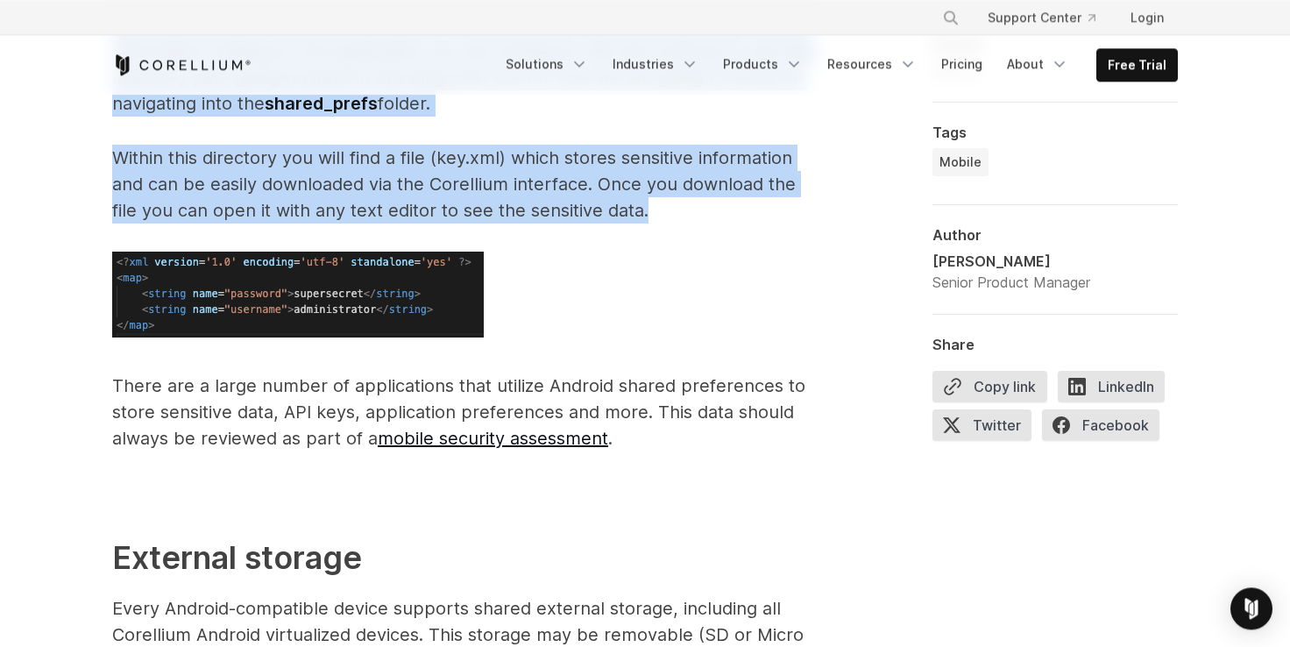
scroll to position [2512, 0]
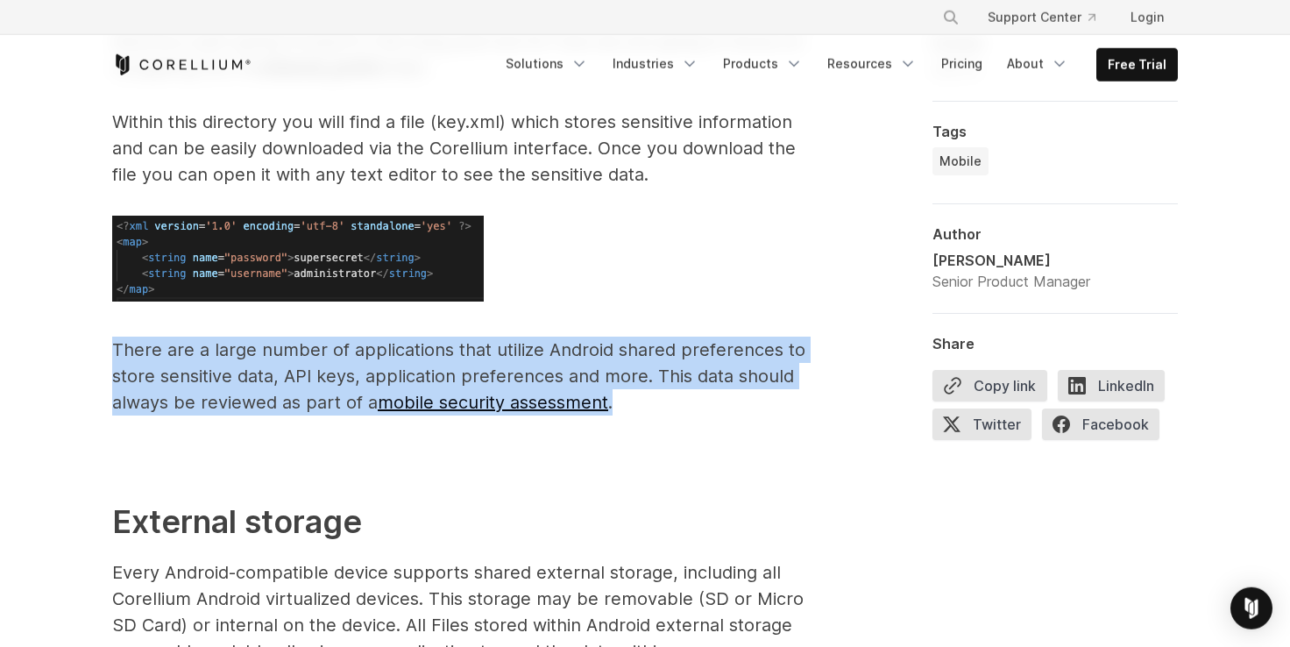
drag, startPoint x: 116, startPoint y: 344, endPoint x: 687, endPoint y: 396, distance: 573.6
click at [687, 396] on p "There are a large number of applications that utilize Android shared preference…" at bounding box center [462, 375] width 701 height 79
copy p "There are a large number of applications that utilize Android shared preference…"
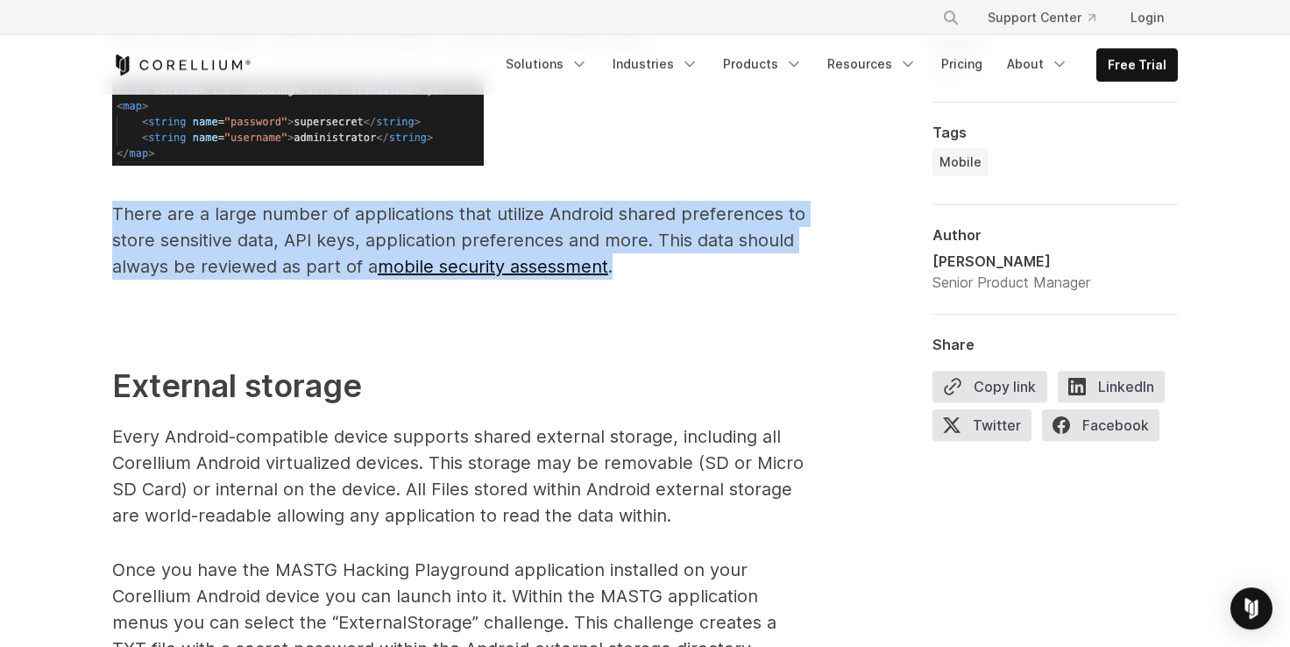
scroll to position [2754, 0]
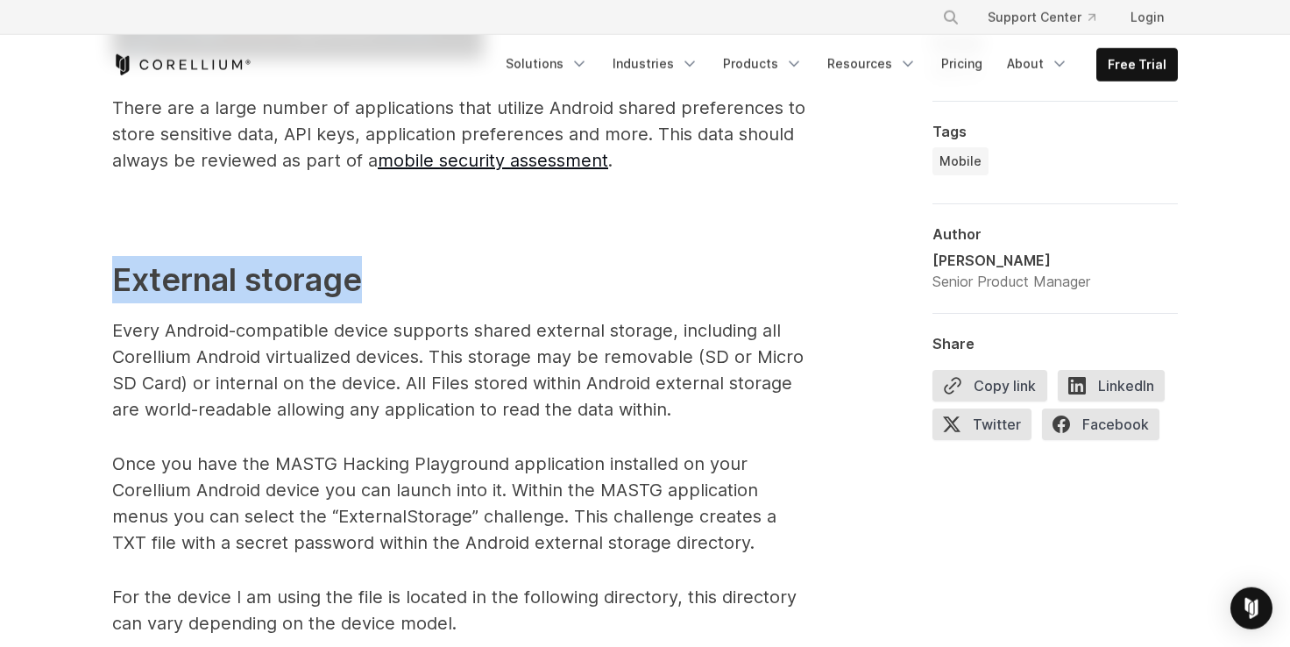
drag, startPoint x: 113, startPoint y: 267, endPoint x: 456, endPoint y: 276, distance: 343.6
click at [456, 276] on h2 "External storage" at bounding box center [462, 279] width 701 height 47
copy h2 "External storage"
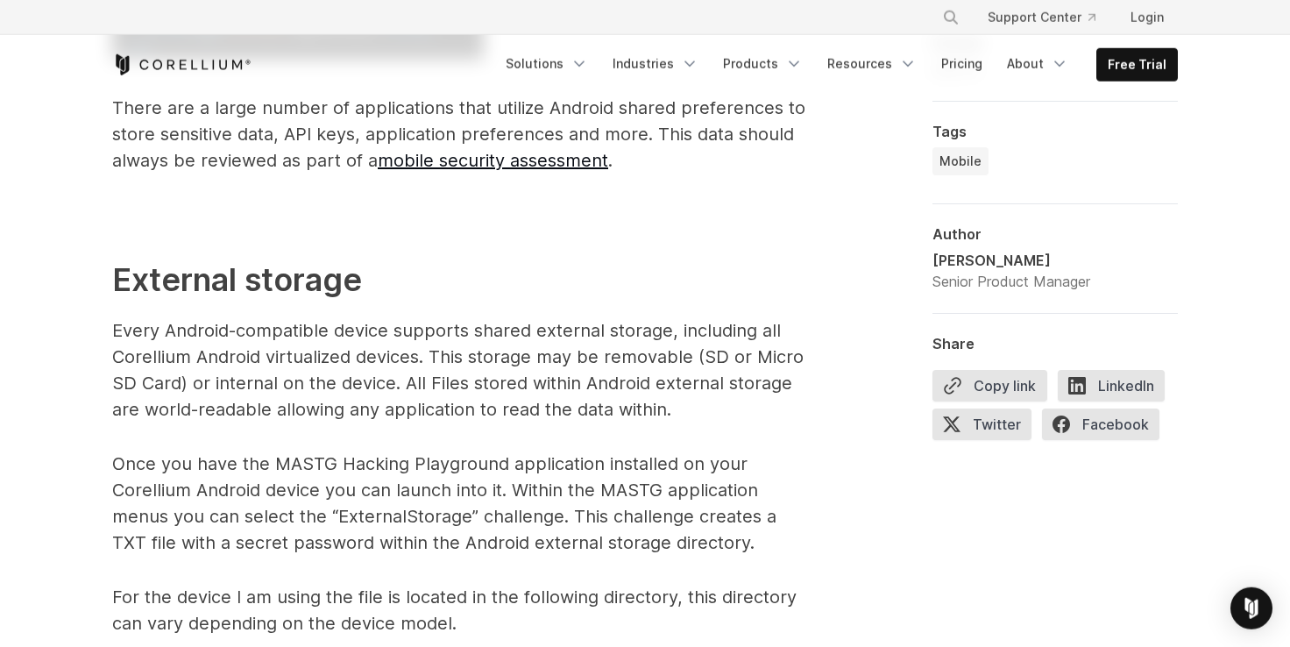
click at [265, 326] on p "Every Android-compatible device supports shared external storage, including all…" at bounding box center [462, 369] width 701 height 105
click at [272, 328] on p "Every Android-compatible device supports shared external storage, including all…" at bounding box center [462, 369] width 701 height 105
click at [285, 332] on p "Every Android-compatible device supports shared external storage, including all…" at bounding box center [462, 369] width 701 height 105
click at [406, 332] on p "Every Android-compatible device supports shared external storage, including all…" at bounding box center [462, 369] width 701 height 105
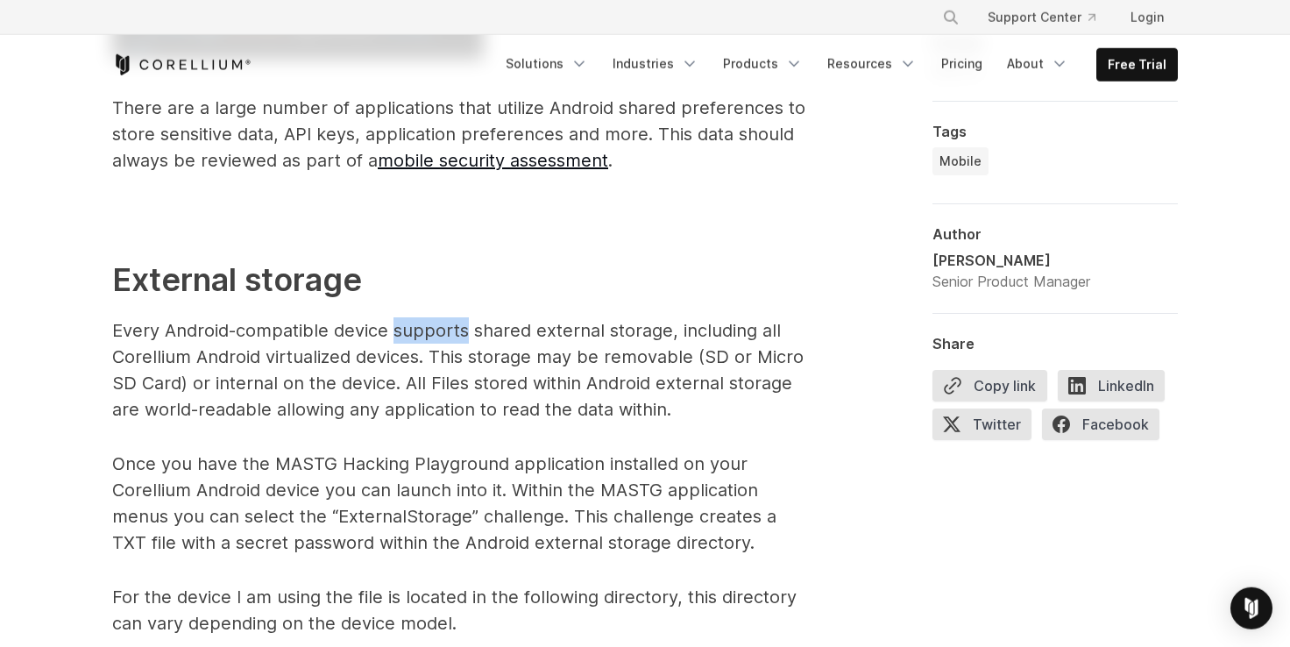
click at [427, 329] on p "Every Android-compatible device supports shared external storage, including all…" at bounding box center [462, 369] width 701 height 105
click at [550, 329] on p "Every Android-compatible device supports shared external storage, including all…" at bounding box center [462, 369] width 701 height 105
click at [555, 329] on p "Every Android-compatible device supports shared external storage, including all…" at bounding box center [462, 369] width 701 height 105
click at [603, 322] on p "Every Android-compatible device supports shared external storage, including all…" at bounding box center [462, 369] width 701 height 105
click at [604, 322] on p "Every Android-compatible device supports shared external storage, including all…" at bounding box center [462, 369] width 701 height 105
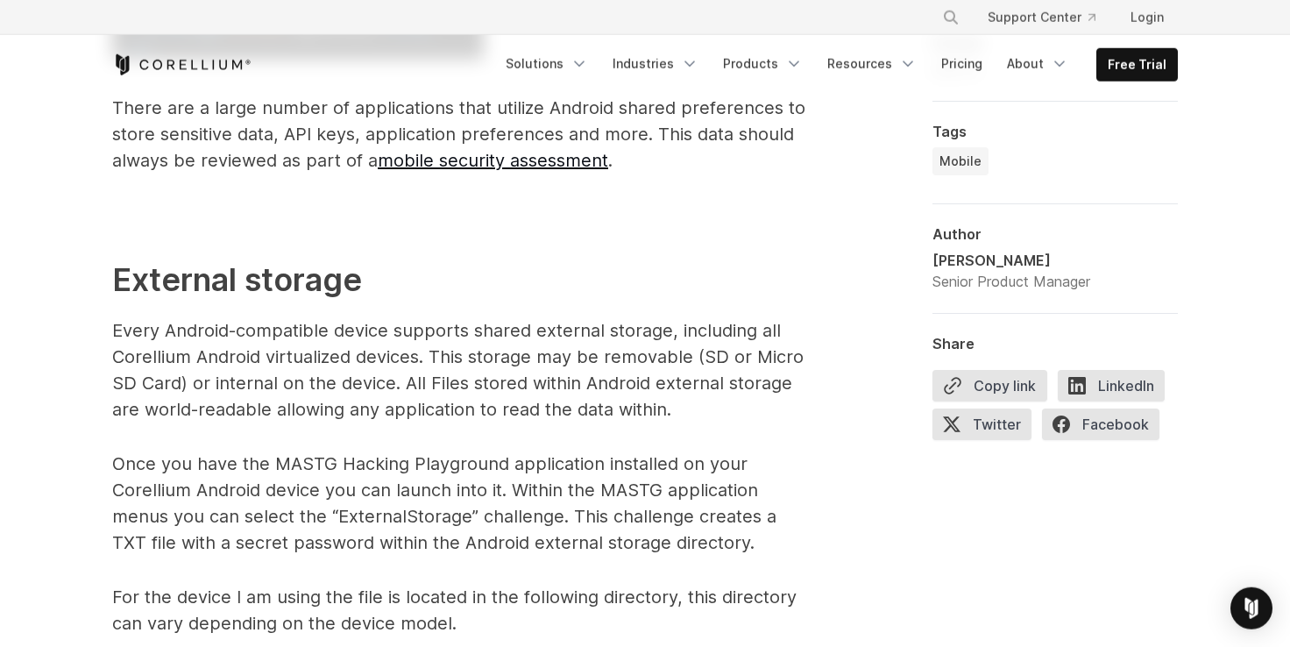
click at [160, 363] on p "Every Android-compatible device supports shared external storage, including all…" at bounding box center [462, 369] width 701 height 105
drag, startPoint x: 160, startPoint y: 363, endPoint x: 298, endPoint y: 363, distance: 137.6
click at [163, 363] on p "Every Android-compatible device supports shared external storage, including all…" at bounding box center [462, 369] width 701 height 105
click at [296, 363] on p "Every Android-compatible device supports shared external storage, including all…" at bounding box center [462, 369] width 701 height 105
click at [394, 363] on p "Every Android-compatible device supports shared external storage, including all…" at bounding box center [462, 369] width 701 height 105
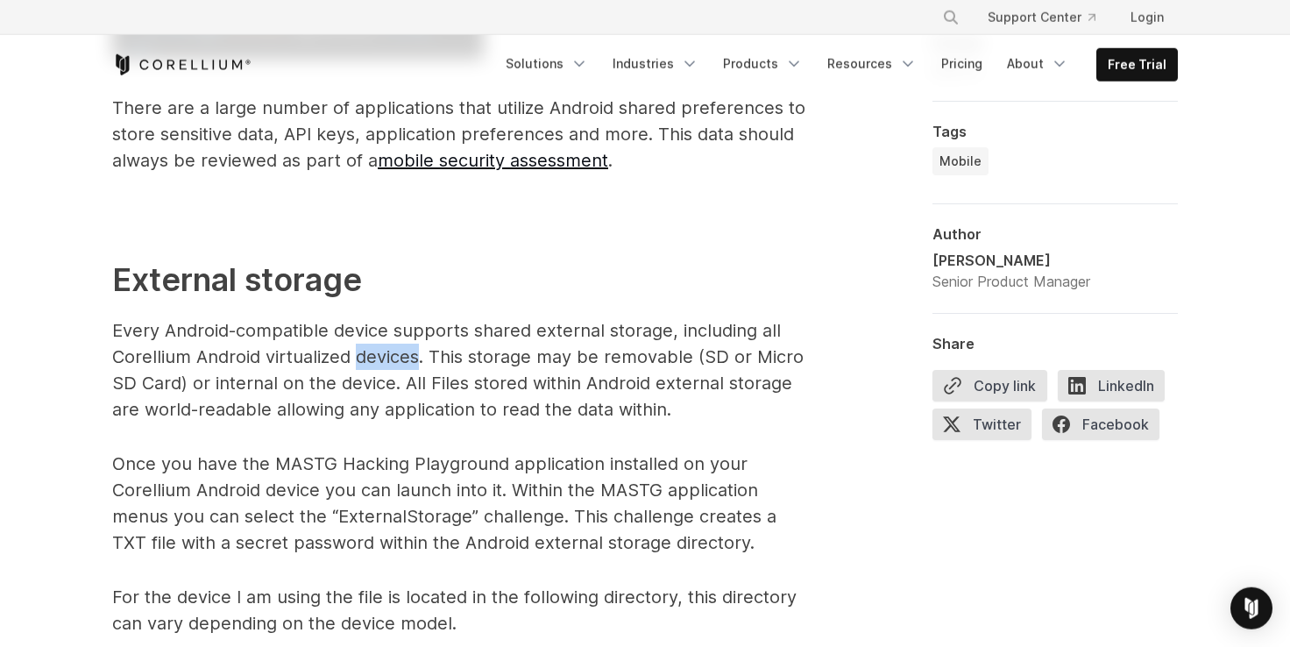
click at [394, 363] on p "Every Android-compatible device supports shared external storage, including all…" at bounding box center [462, 369] width 701 height 105
click at [470, 370] on p "Every Android-compatible device supports shared external storage, including all…" at bounding box center [462, 369] width 701 height 105
click at [649, 361] on p "Every Android-compatible device supports shared external storage, including all…" at bounding box center [462, 369] width 701 height 105
click at [710, 352] on p "Every Android-compatible device supports shared external storage, including all…" at bounding box center [462, 369] width 701 height 105
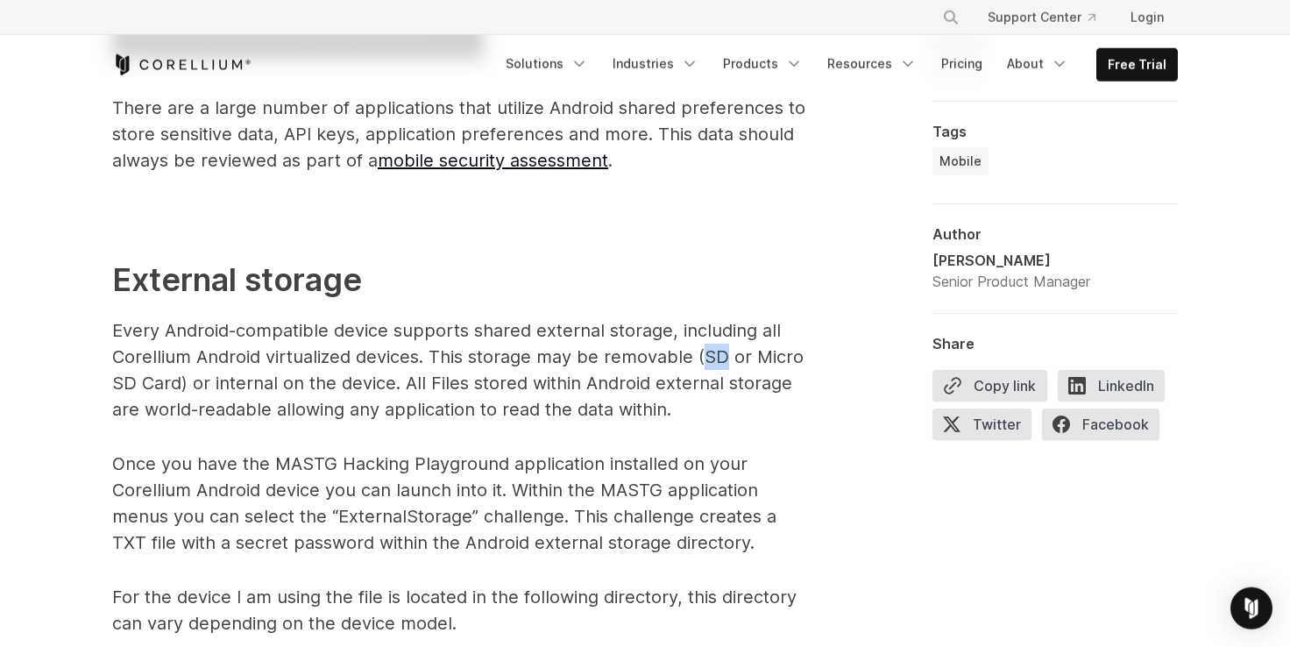
click at [710, 352] on p "Every Android-compatible device supports shared external storage, including all…" at bounding box center [462, 369] width 701 height 105
click at [232, 393] on p "Every Android-compatible device supports shared external storage, including all…" at bounding box center [462, 369] width 701 height 105
click at [237, 379] on p "Every Android-compatible device supports shared external storage, including all…" at bounding box center [462, 369] width 701 height 105
click at [244, 378] on p "Every Android-compatible device supports shared external storage, including all…" at bounding box center [462, 369] width 701 height 105
click at [329, 379] on p "Every Android-compatible device supports shared external storage, including all…" at bounding box center [462, 369] width 701 height 105
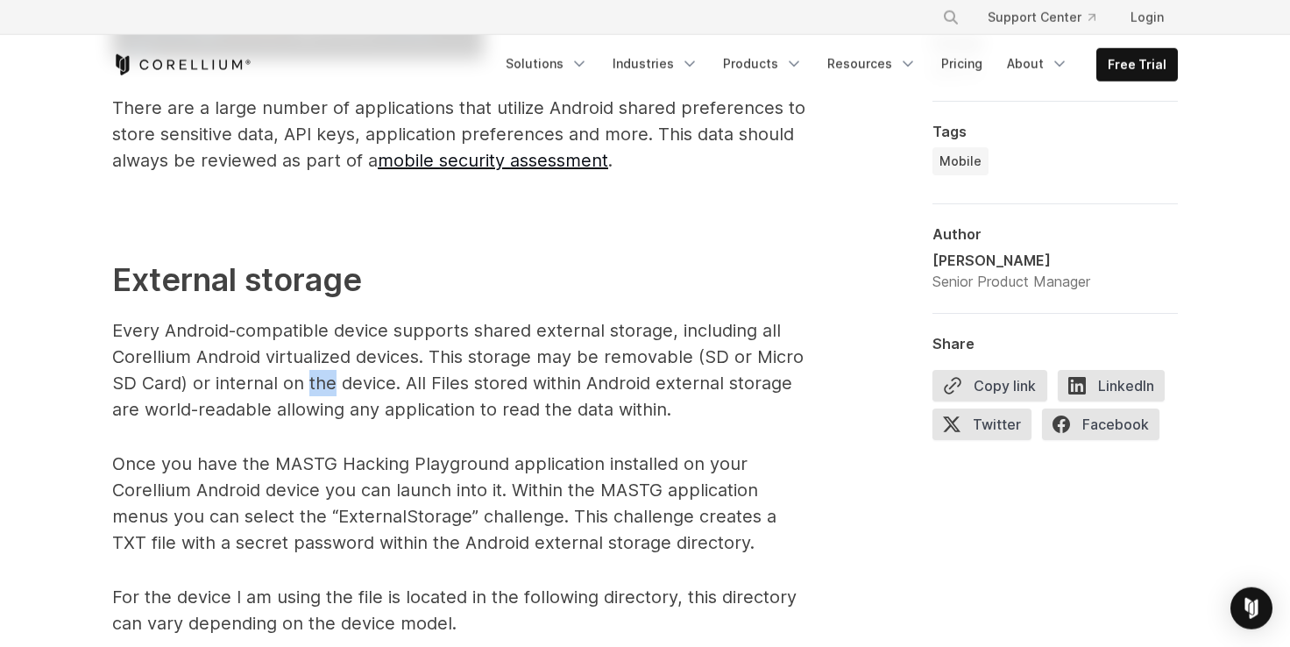
click at [329, 379] on p "Every Android-compatible device supports shared external storage, including all…" at bounding box center [462, 369] width 701 height 105
click at [387, 379] on p "Every Android-compatible device supports shared external storage, including all…" at bounding box center [462, 369] width 701 height 105
click at [669, 379] on p "Every Android-compatible device supports shared external storage, including all…" at bounding box center [462, 369] width 701 height 105
drag, startPoint x: 418, startPoint y: 386, endPoint x: 509, endPoint y: 388, distance: 91.1
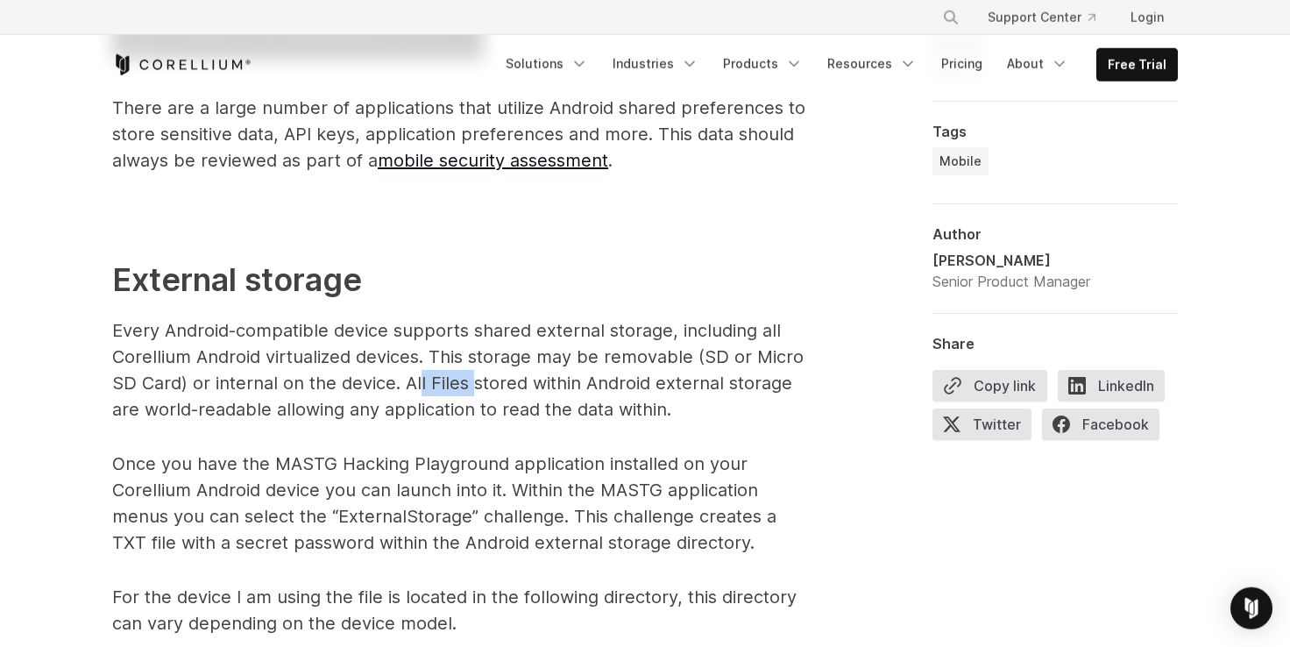
click at [491, 388] on p "Every Android-compatible device supports shared external storage, including all…" at bounding box center [462, 369] width 701 height 105
click at [567, 388] on p "Every Android-compatible device supports shared external storage, including all…" at bounding box center [462, 369] width 701 height 105
click at [566, 388] on p "Every Android-compatible device supports shared external storage, including all…" at bounding box center [462, 369] width 701 height 105
click at [589, 384] on p "Every Android-compatible device supports shared external storage, including all…" at bounding box center [462, 369] width 701 height 105
click at [696, 397] on p "Every Android-compatible device supports shared external storage, including all…" at bounding box center [462, 369] width 701 height 105
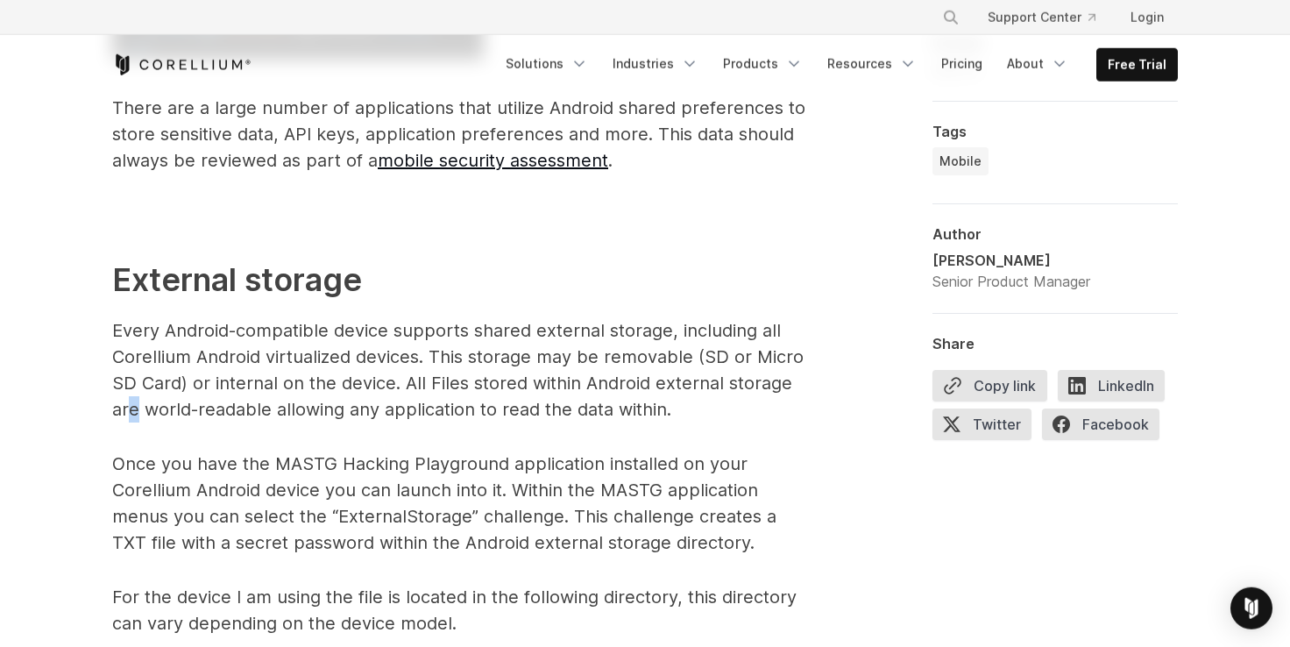
drag, startPoint x: 133, startPoint y: 400, endPoint x: 145, endPoint y: 400, distance: 12.3
click at [134, 400] on p "Every Android-compatible device supports shared external storage, including all…" at bounding box center [462, 369] width 701 height 105
click at [179, 400] on p "Every Android-compatible device supports shared external storage, including all…" at bounding box center [462, 369] width 701 height 105
click at [265, 409] on p "Every Android-compatible device supports shared external storage, including all…" at bounding box center [462, 369] width 701 height 105
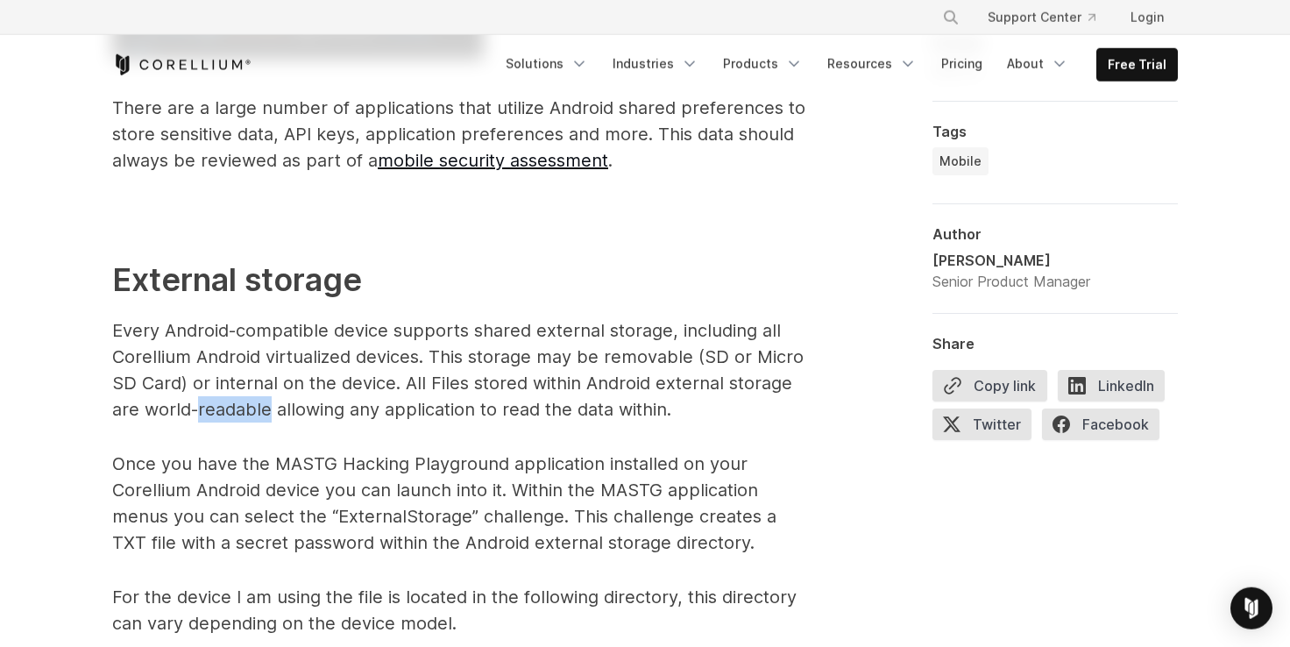
click at [264, 409] on p "Every Android-compatible device supports shared external storage, including all…" at bounding box center [462, 369] width 701 height 105
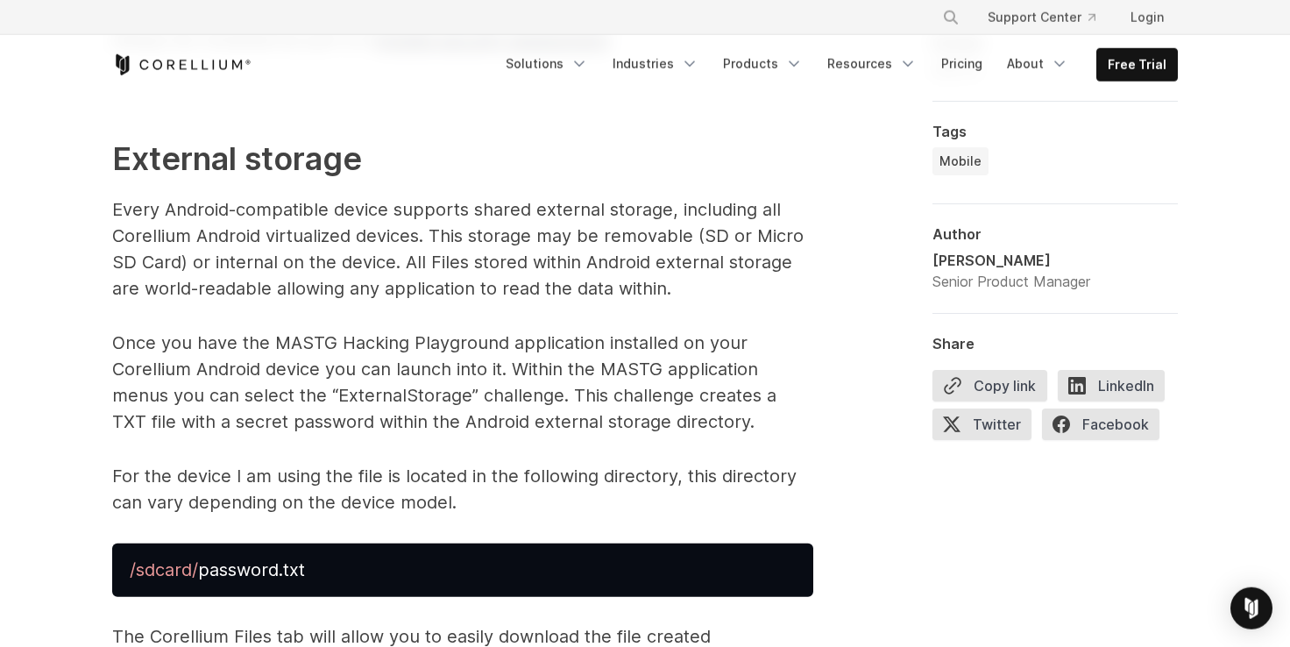
scroll to position [2996, 0]
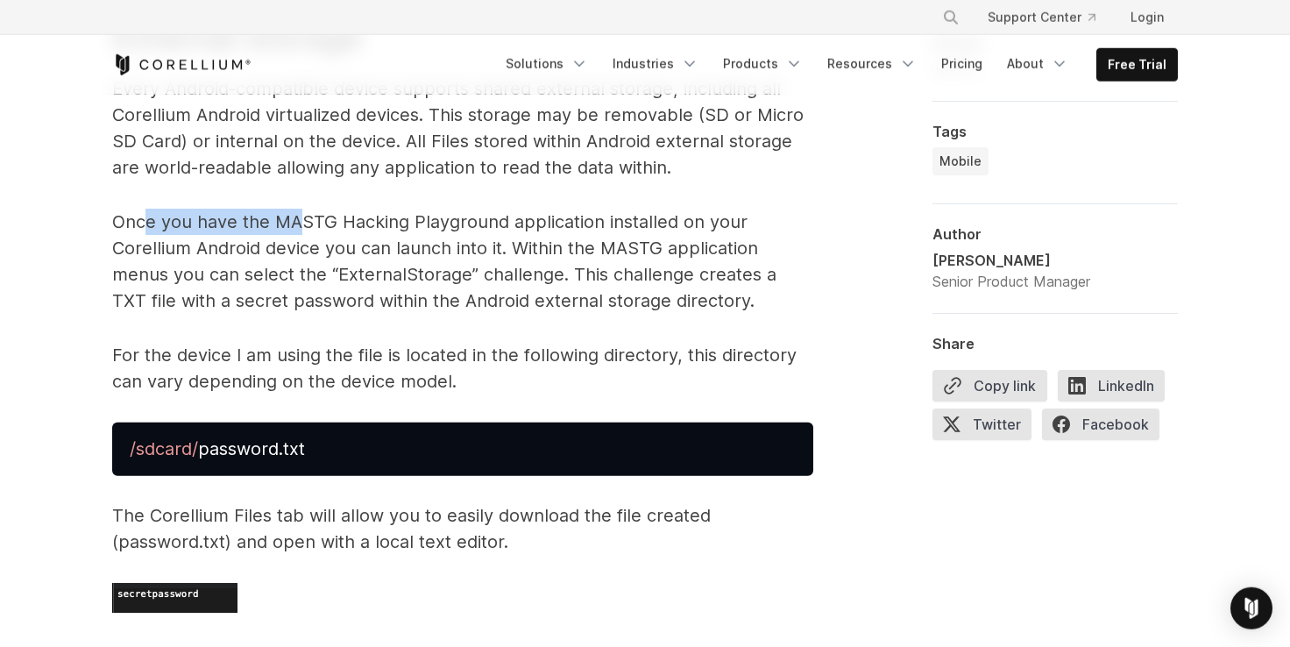
drag, startPoint x: 143, startPoint y: 215, endPoint x: 296, endPoint y: 215, distance: 153.3
click at [296, 215] on p "Once you have the MASTG Hacking Playground application installed on your Corell…" at bounding box center [462, 261] width 701 height 105
drag, startPoint x: 296, startPoint y: 215, endPoint x: 397, endPoint y: 222, distance: 101.0
click at [297, 216] on p "Once you have the MASTG Hacking Playground application installed on your Corell…" at bounding box center [462, 261] width 701 height 105
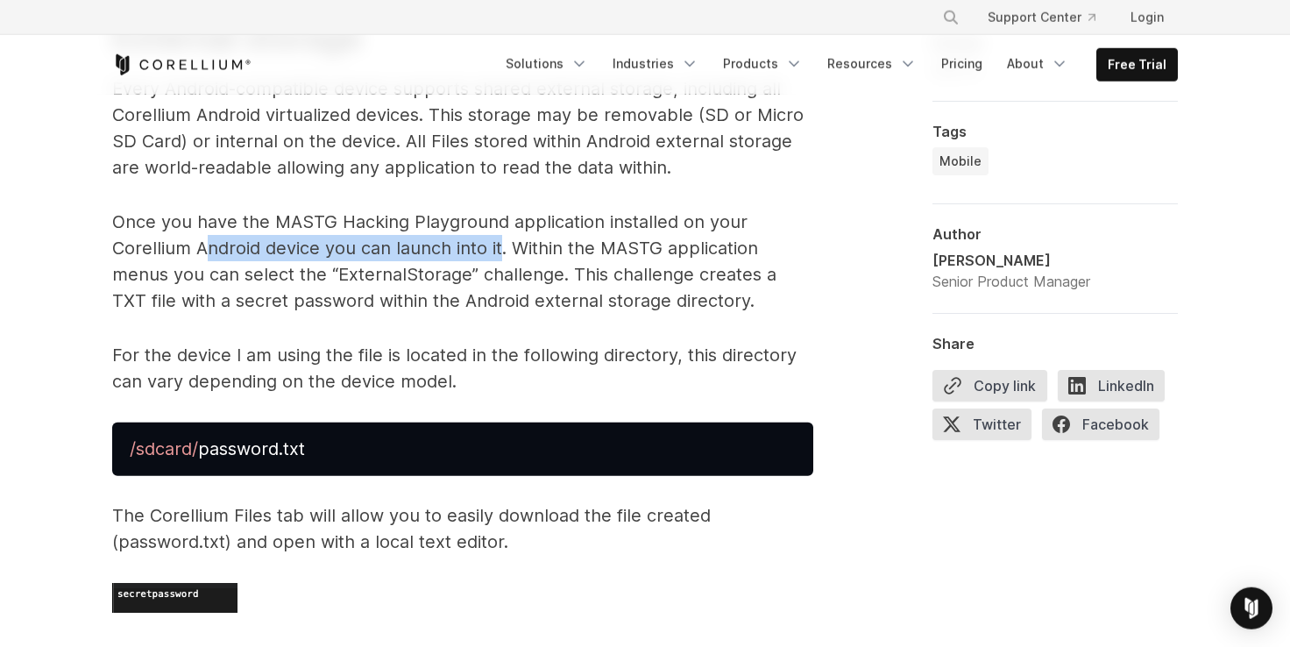
drag, startPoint x: 316, startPoint y: 256, endPoint x: 545, endPoint y: 244, distance: 229.0
click at [503, 247] on p "Once you have the MASTG Hacking Playground application installed on your Corell…" at bounding box center [462, 261] width 701 height 105
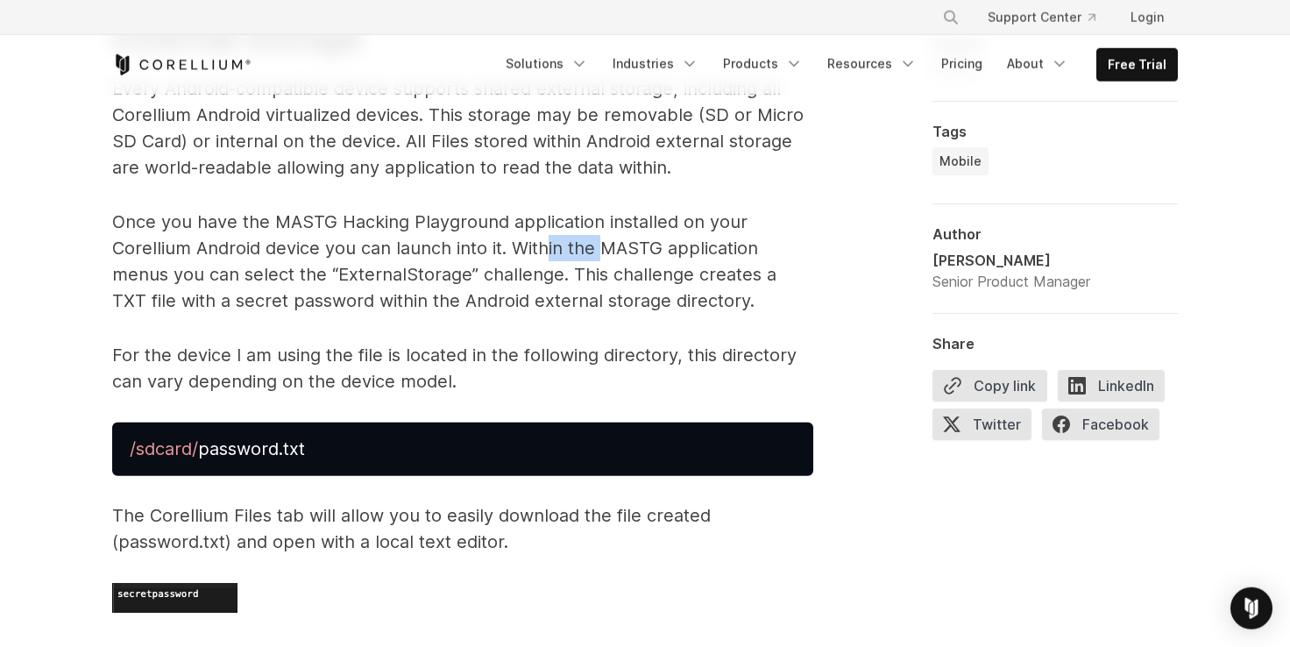
drag, startPoint x: 545, startPoint y: 244, endPoint x: 603, endPoint y: 248, distance: 57.9
click at [603, 248] on p "Once you have the MASTG Hacking Playground application installed on your Corell…" at bounding box center [462, 261] width 701 height 105
click at [676, 255] on p "Once you have the MASTG Hacking Playground application installed on your Corell…" at bounding box center [462, 261] width 701 height 105
click at [681, 255] on p "Once you have the MASTG Hacking Playground application installed on your Corell…" at bounding box center [462, 261] width 701 height 105
click at [138, 284] on p "Once you have the MASTG Hacking Playground application installed on your Corell…" at bounding box center [462, 261] width 701 height 105
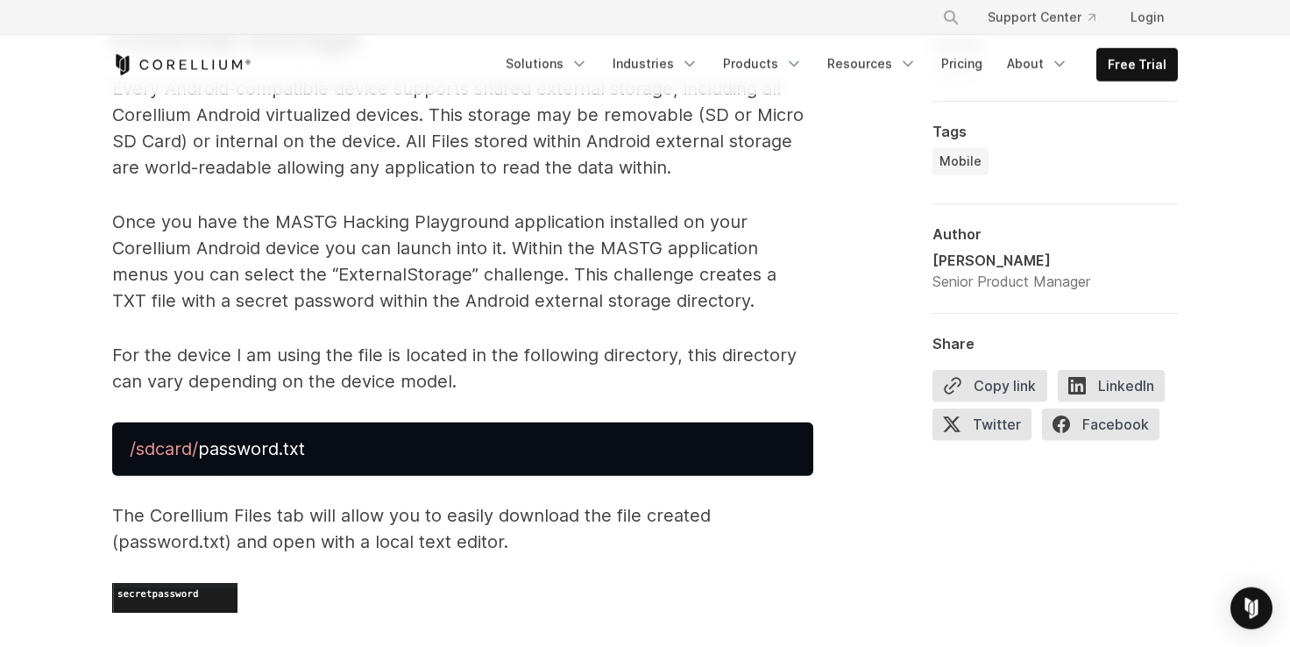
click at [316, 267] on p "Once you have the MASTG Hacking Playground application installed on your Corell…" at bounding box center [462, 261] width 701 height 105
click at [383, 277] on p "Once you have the MASTG Hacking Playground application installed on your Corell…" at bounding box center [462, 261] width 701 height 105
drag, startPoint x: 619, startPoint y: 273, endPoint x: 768, endPoint y: 269, distance: 149.0
click at [768, 269] on p "Once you have the MASTG Hacking Playground application installed on your Corell…" at bounding box center [462, 261] width 701 height 105
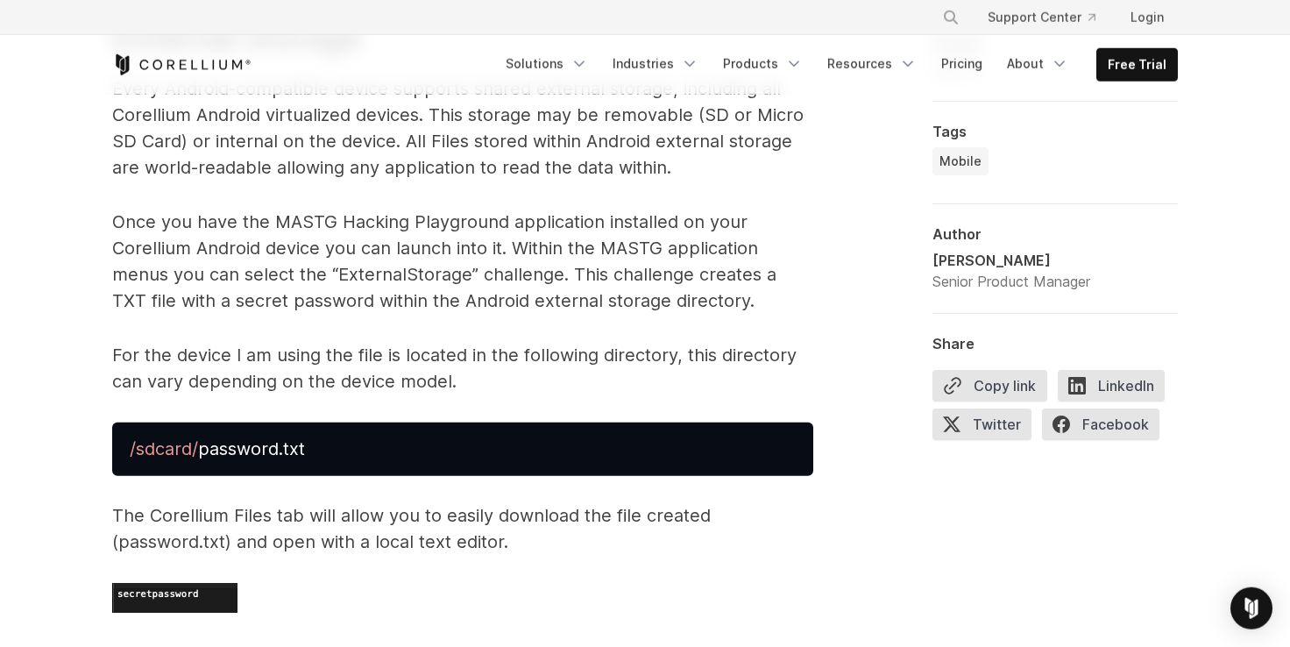
click at [793, 267] on p "Once you have the MASTG Hacking Playground application installed on your Corell…" at bounding box center [462, 261] width 701 height 105
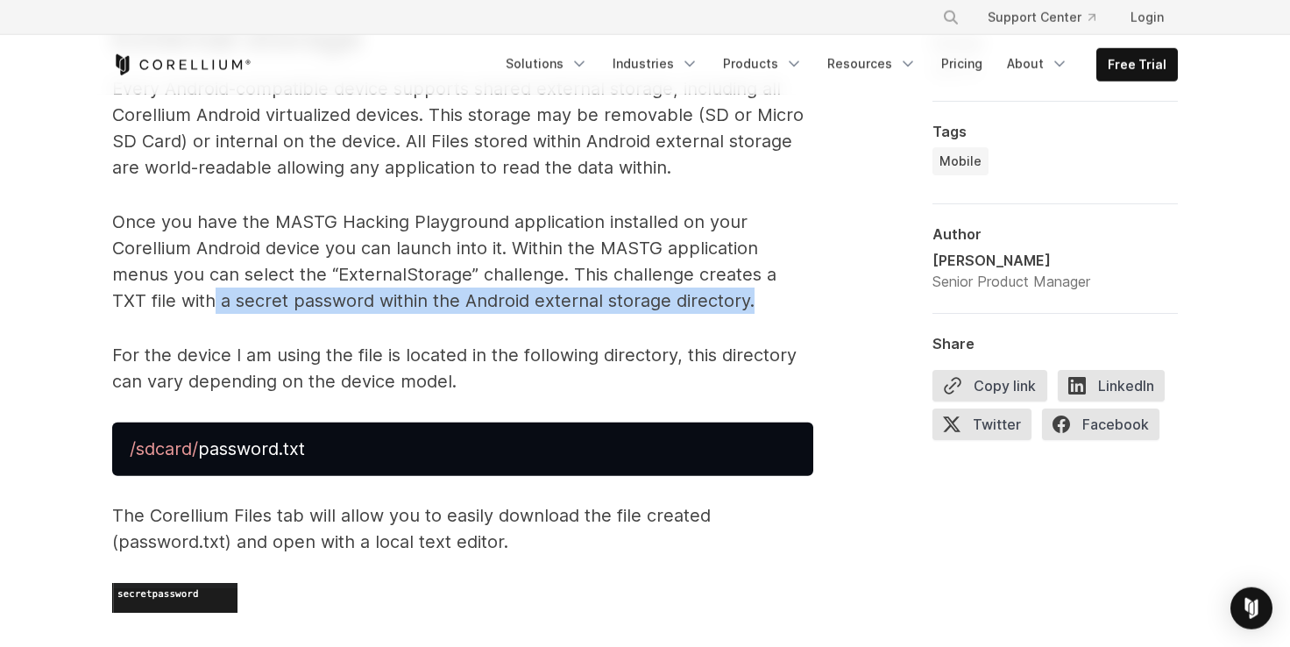
drag, startPoint x: 195, startPoint y: 305, endPoint x: 464, endPoint y: 314, distance: 270.0
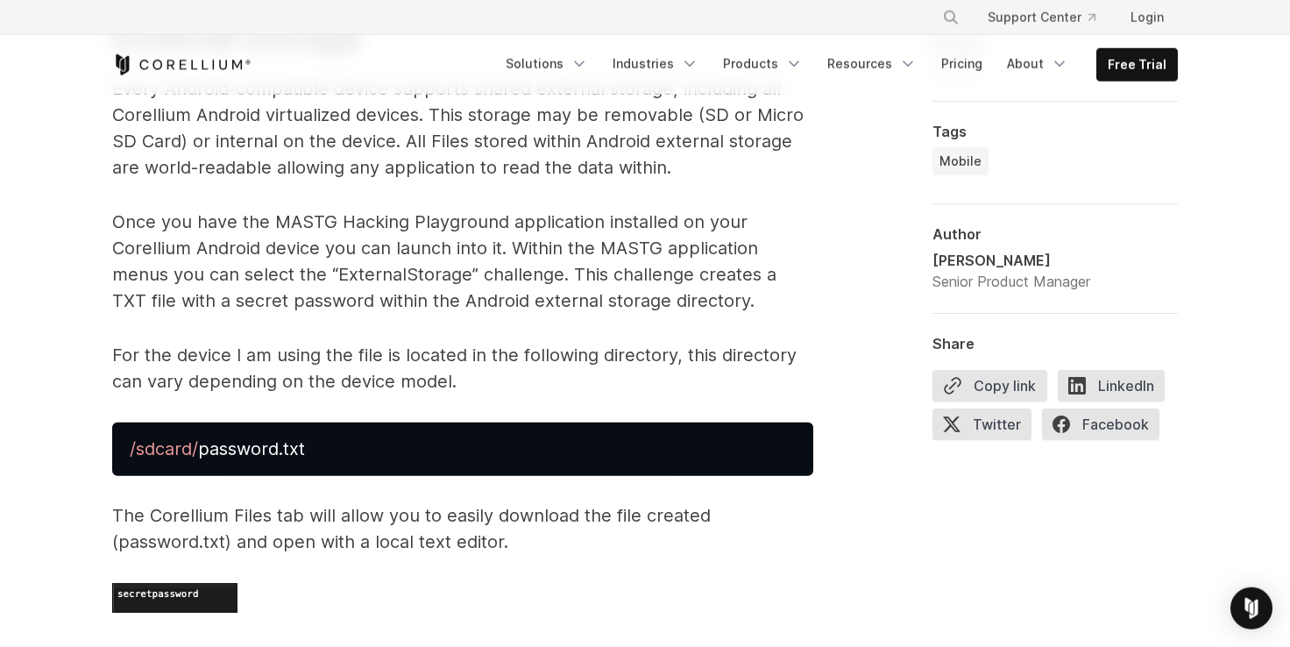
click at [458, 311] on p "Once you have the MASTG Hacking Playground application installed on your Corell…" at bounding box center [462, 261] width 701 height 105
click at [478, 303] on p "Once you have the MASTG Hacking Playground application installed on your Corell…" at bounding box center [462, 261] width 701 height 105
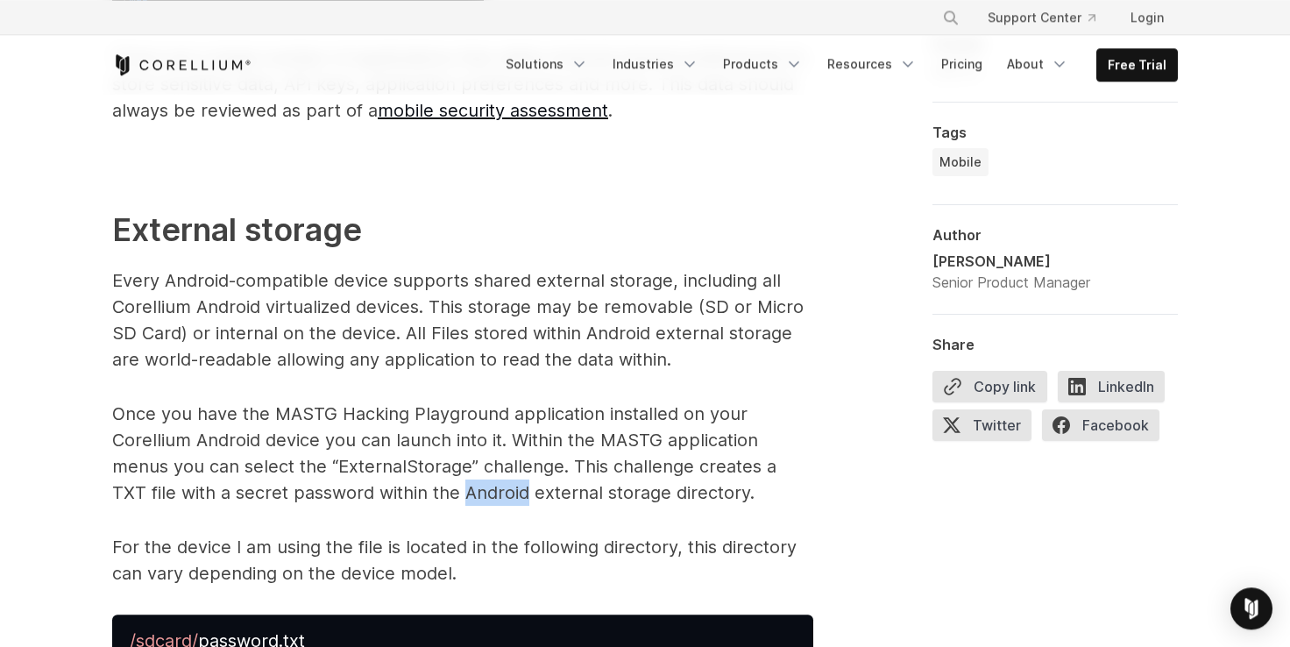
scroll to position [2754, 0]
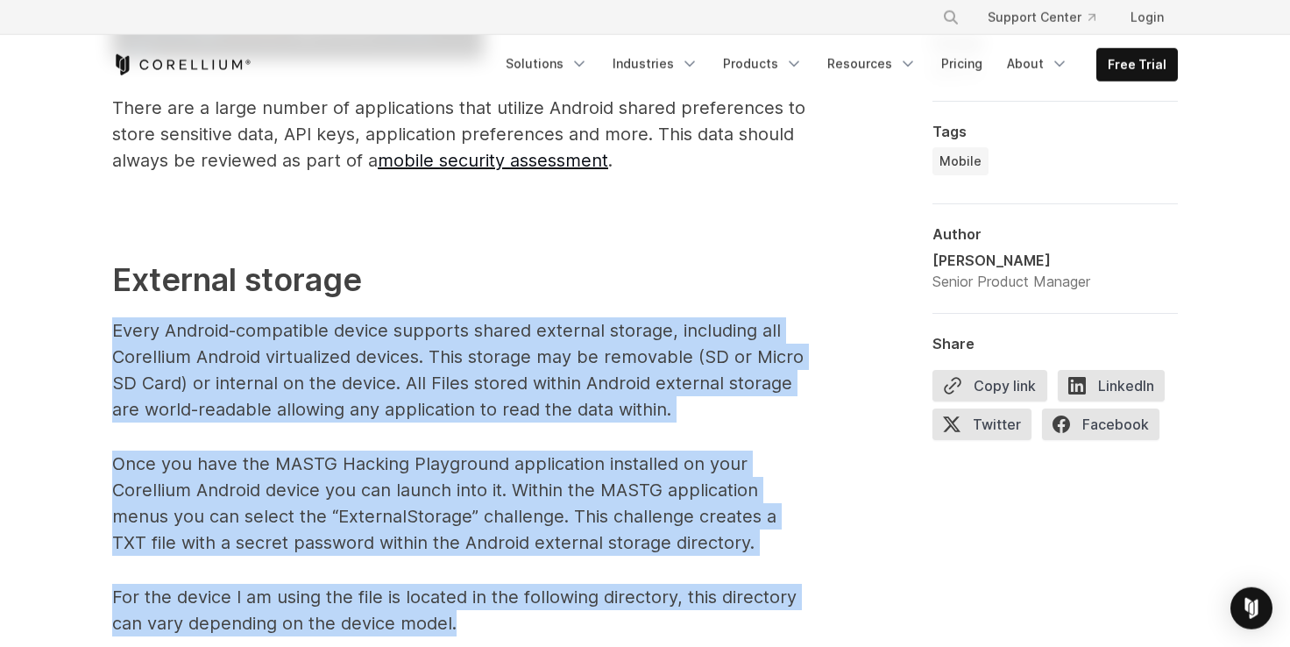
drag, startPoint x: 112, startPoint y: 324, endPoint x: 453, endPoint y: 627, distance: 456.1
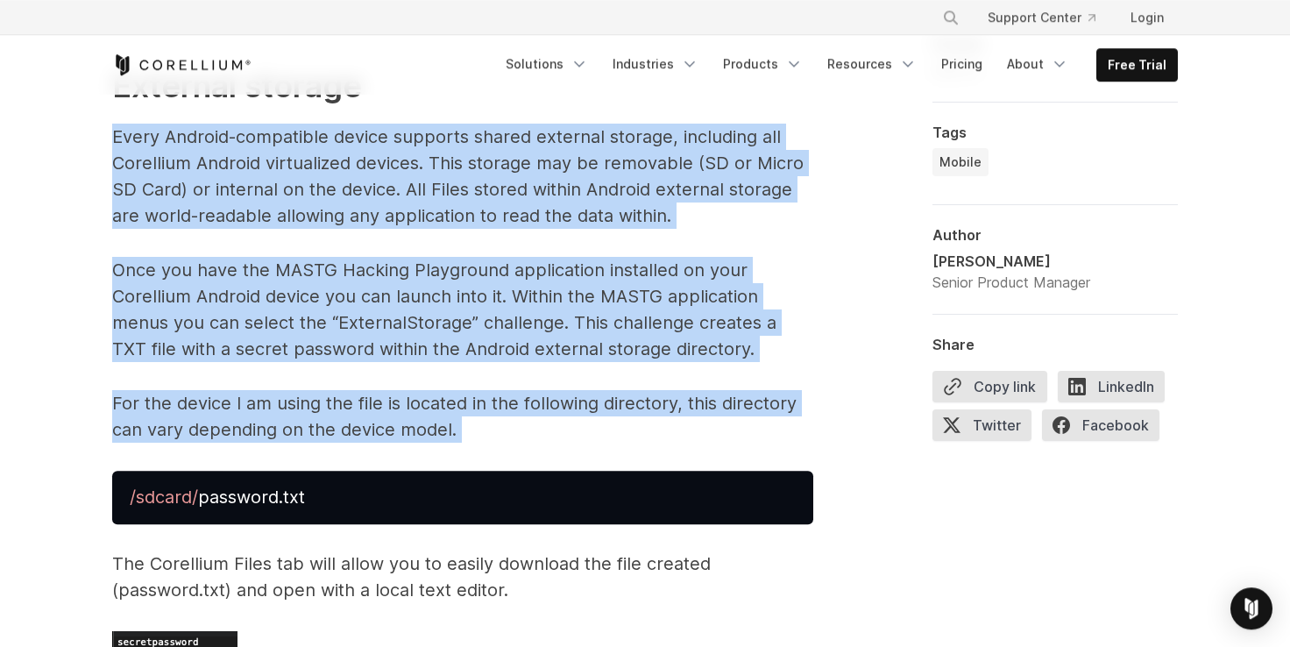
scroll to position [3142, 0]
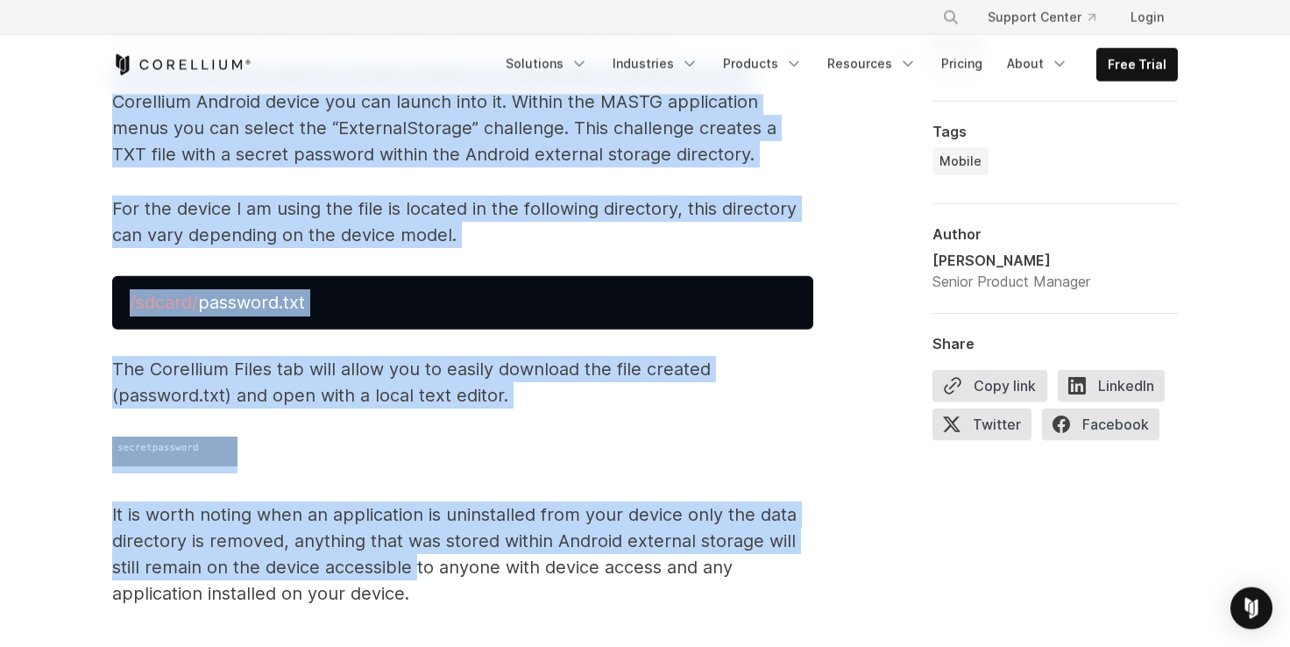
drag, startPoint x: 324, startPoint y: 440, endPoint x: 432, endPoint y: 583, distance: 178.9
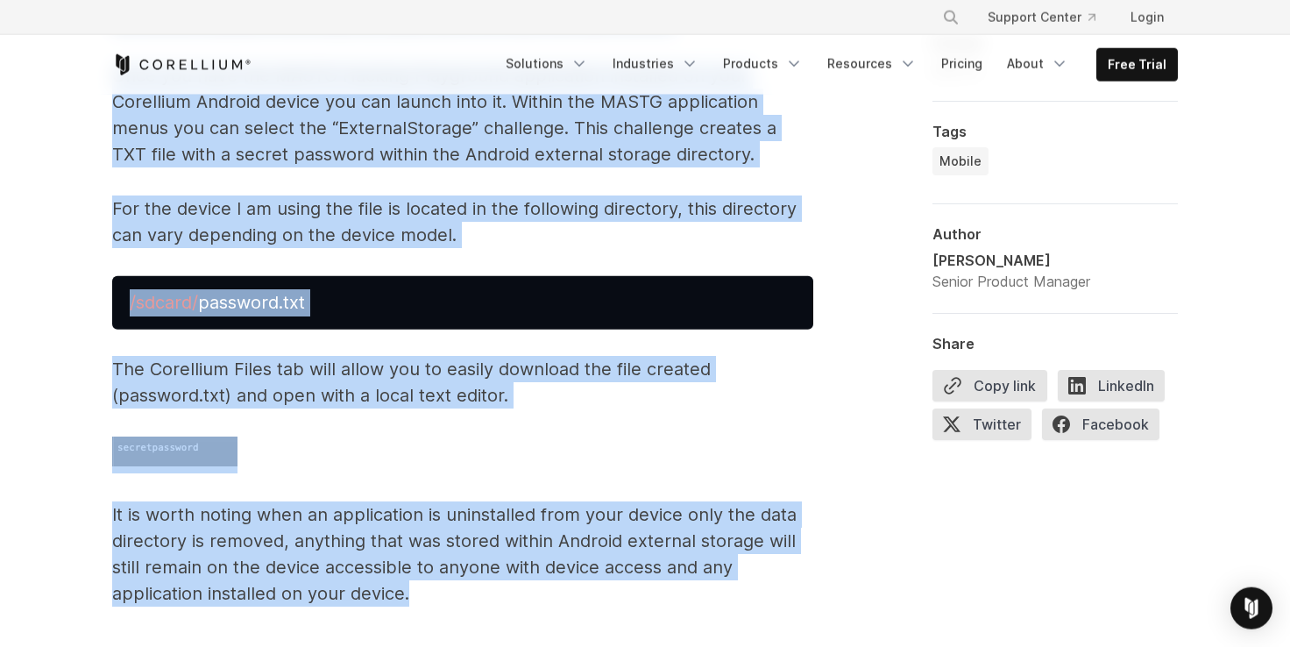
click at [436, 562] on p "It is worth noting when an application is uninstalled from your device only the…" at bounding box center [462, 553] width 701 height 105
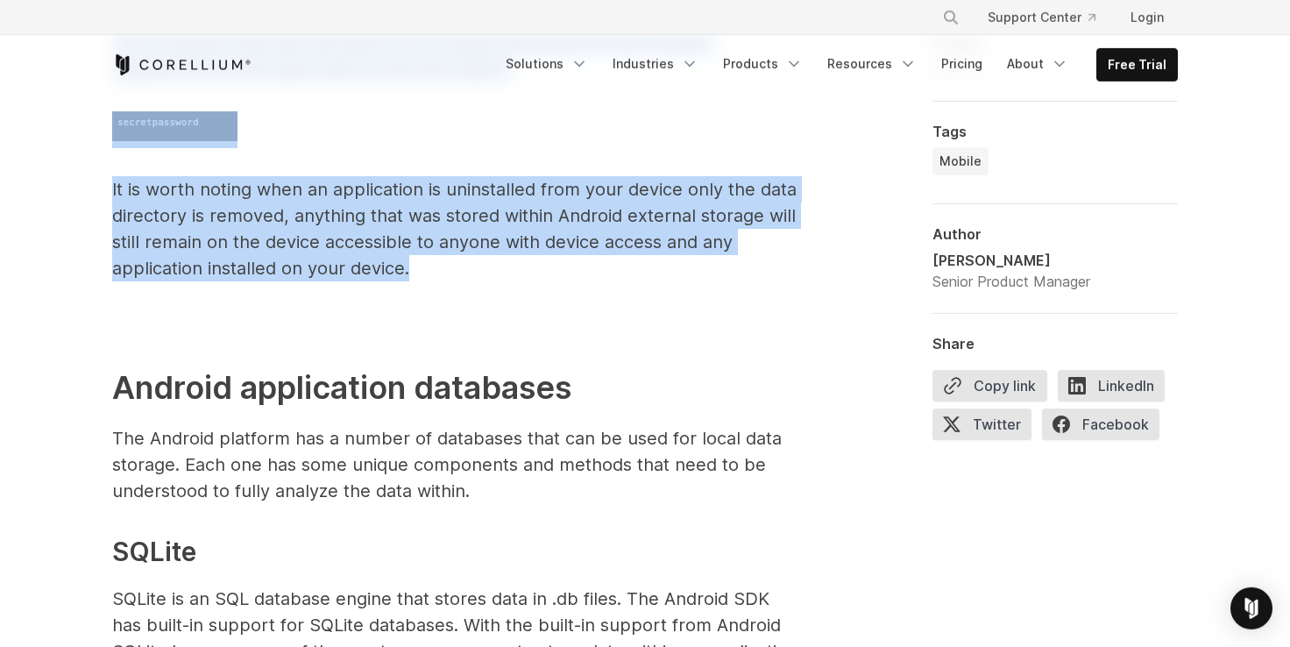
scroll to position [3505, 0]
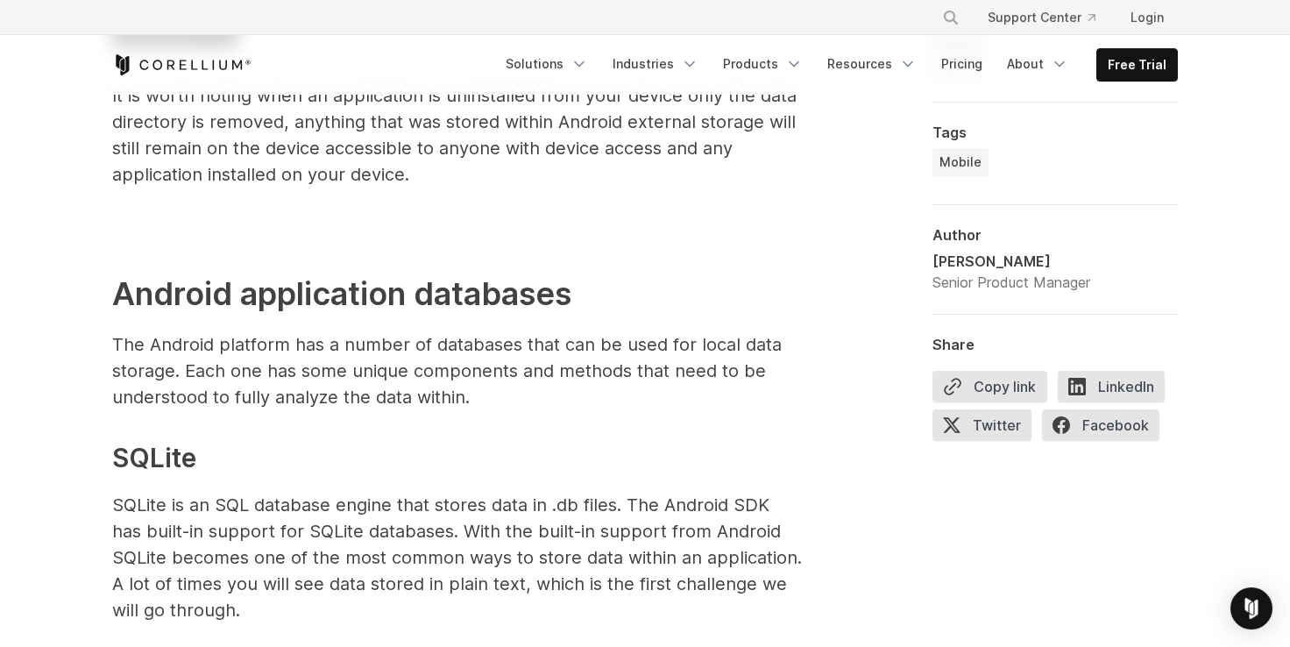
scroll to position [3626, 0]
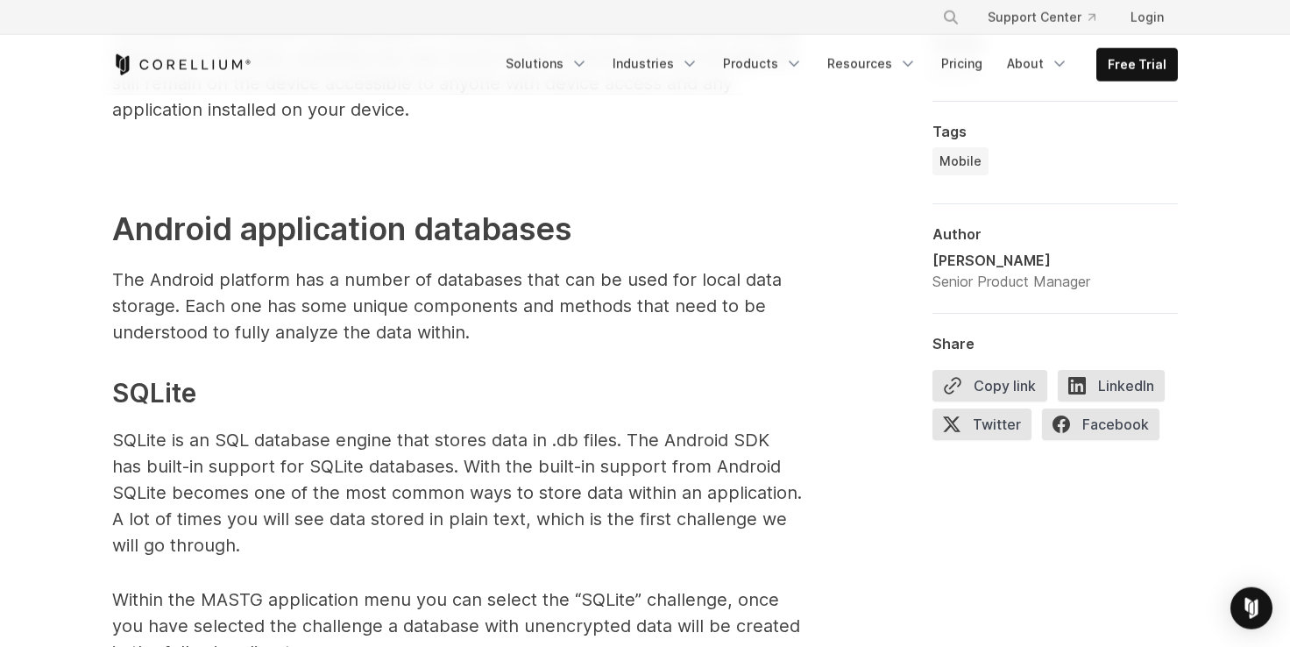
click at [244, 233] on strong "Android application databases" at bounding box center [341, 228] width 459 height 39
drag, startPoint x: 122, startPoint y: 279, endPoint x: 308, endPoint y: 291, distance: 187.0
click at [308, 291] on p "The Android platform has a number of databases that can be used for local data …" at bounding box center [462, 305] width 701 height 79
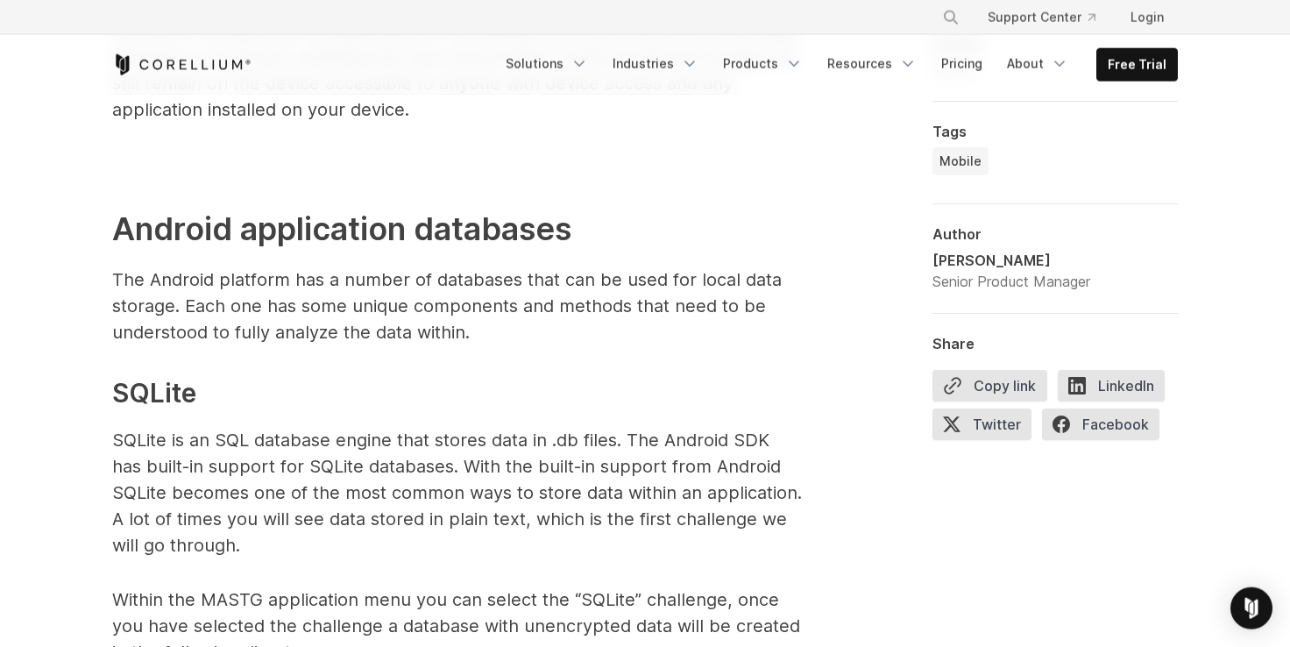
click at [444, 283] on p "The Android platform has a number of databases that can be used for local data …" at bounding box center [462, 305] width 701 height 79
drag, startPoint x: 125, startPoint y: 271, endPoint x: 140, endPoint y: 270, distance: 14.9
click at [140, 270] on p "The Android platform has a number of databases that can be used for local data …" at bounding box center [462, 305] width 701 height 79
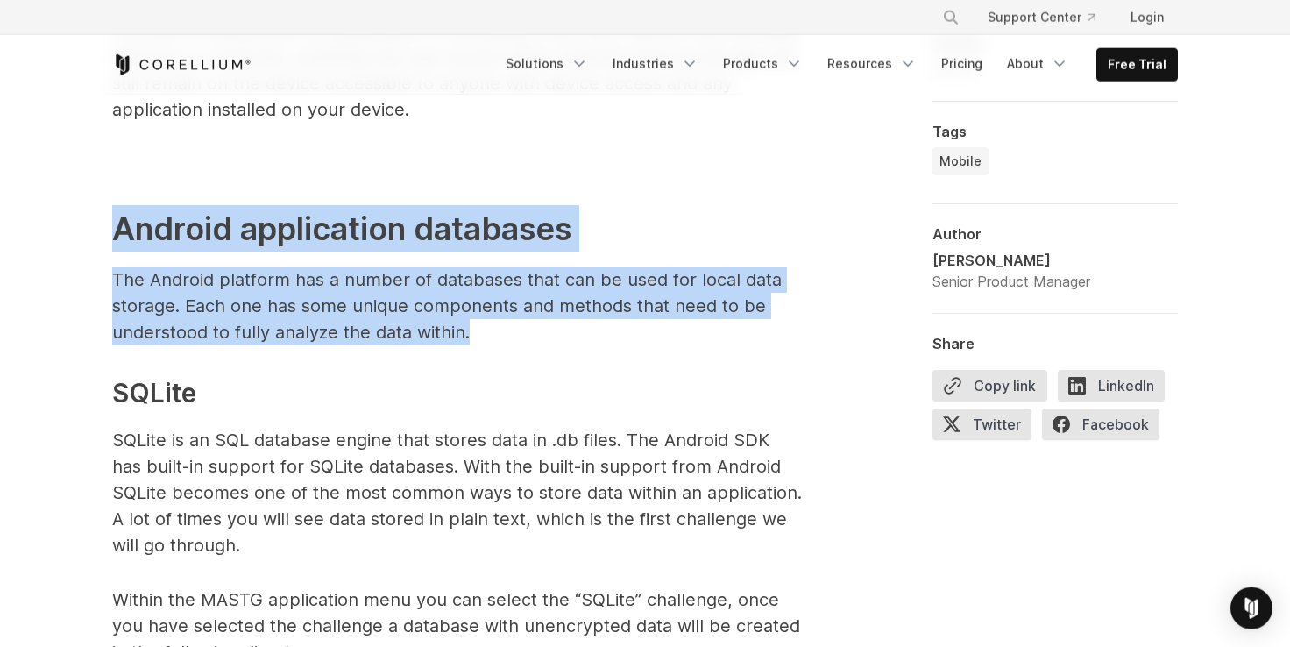
drag, startPoint x: 116, startPoint y: 217, endPoint x: 535, endPoint y: 346, distance: 439.0
click at [200, 318] on p "The Android platform has a number of databases that can be used for local data …" at bounding box center [462, 305] width 701 height 79
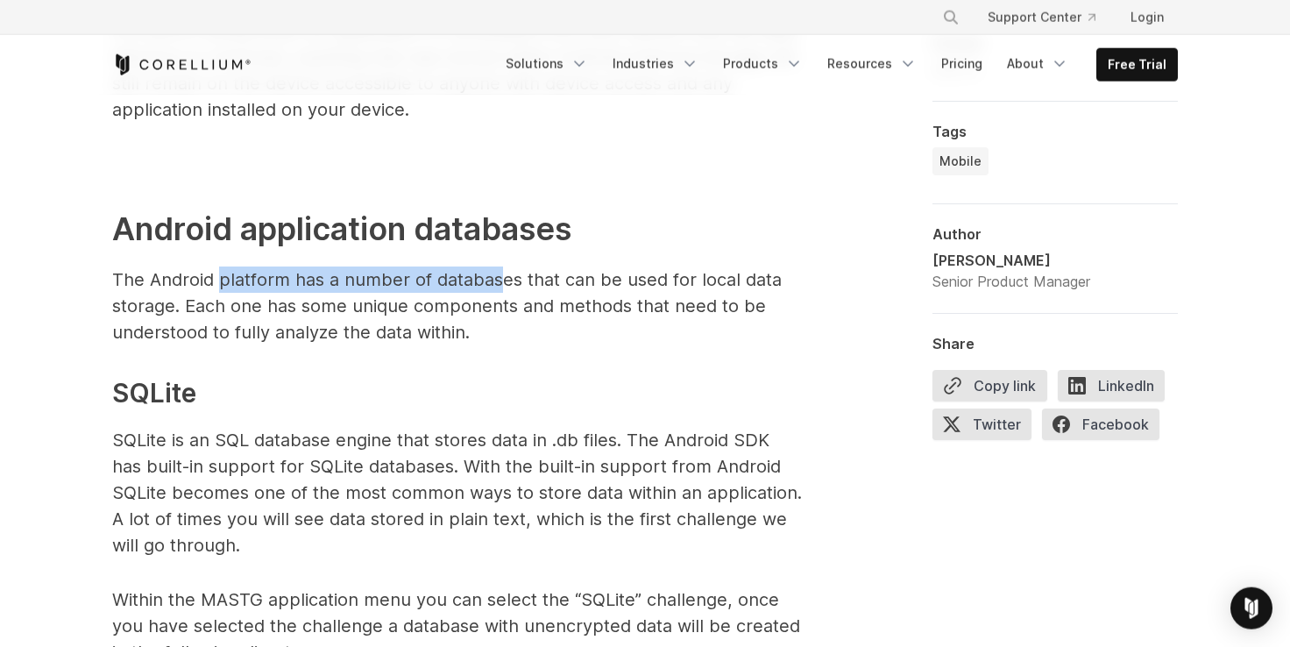
drag, startPoint x: 456, startPoint y: 285, endPoint x: 502, endPoint y: 285, distance: 45.6
click at [502, 285] on p "The Android platform has a number of databases that can be used for local data …" at bounding box center [462, 305] width 701 height 79
click at [580, 313] on p "The Android platform has a number of databases that can be used for local data …" at bounding box center [462, 305] width 701 height 79
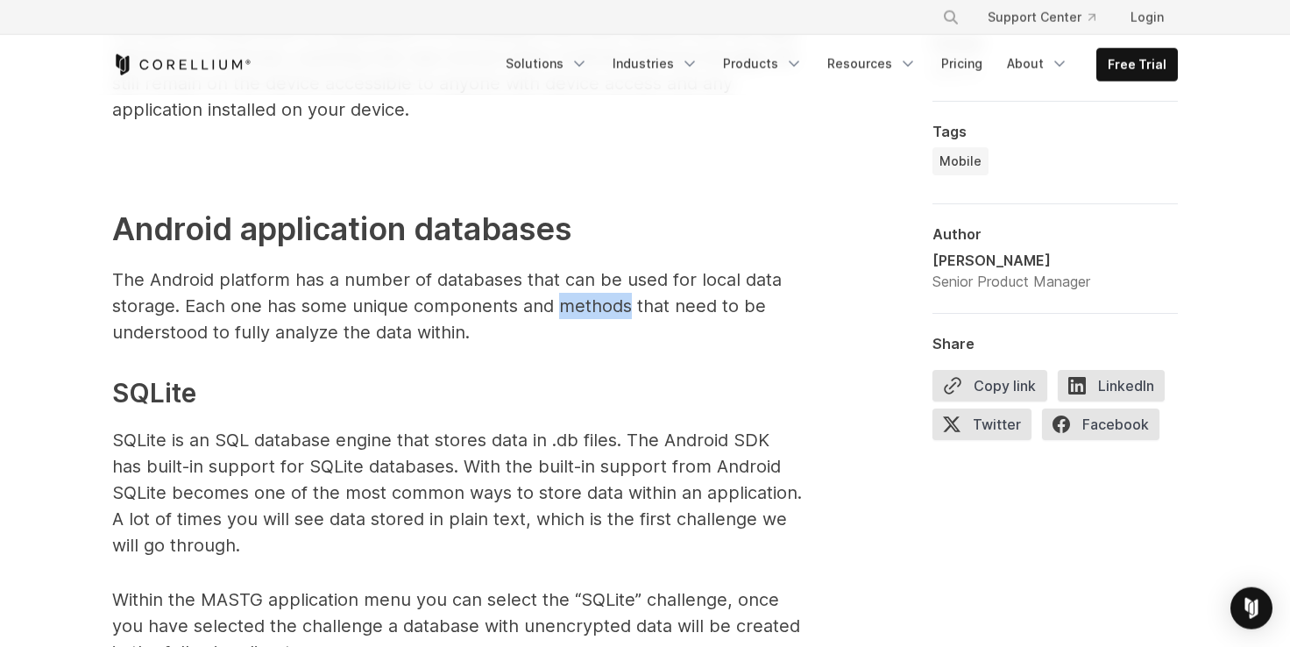
click at [580, 313] on p "The Android platform has a number of databases that can be used for local data …" at bounding box center [462, 305] width 701 height 79
click at [177, 340] on p "The Android platform has a number of databases that can be used for local data …" at bounding box center [462, 305] width 701 height 79
click at [269, 337] on p "The Android platform has a number of databases that can be used for local data …" at bounding box center [462, 305] width 701 height 79
click at [341, 336] on p "The Android platform has a number of databases that can be used for local data …" at bounding box center [462, 305] width 701 height 79
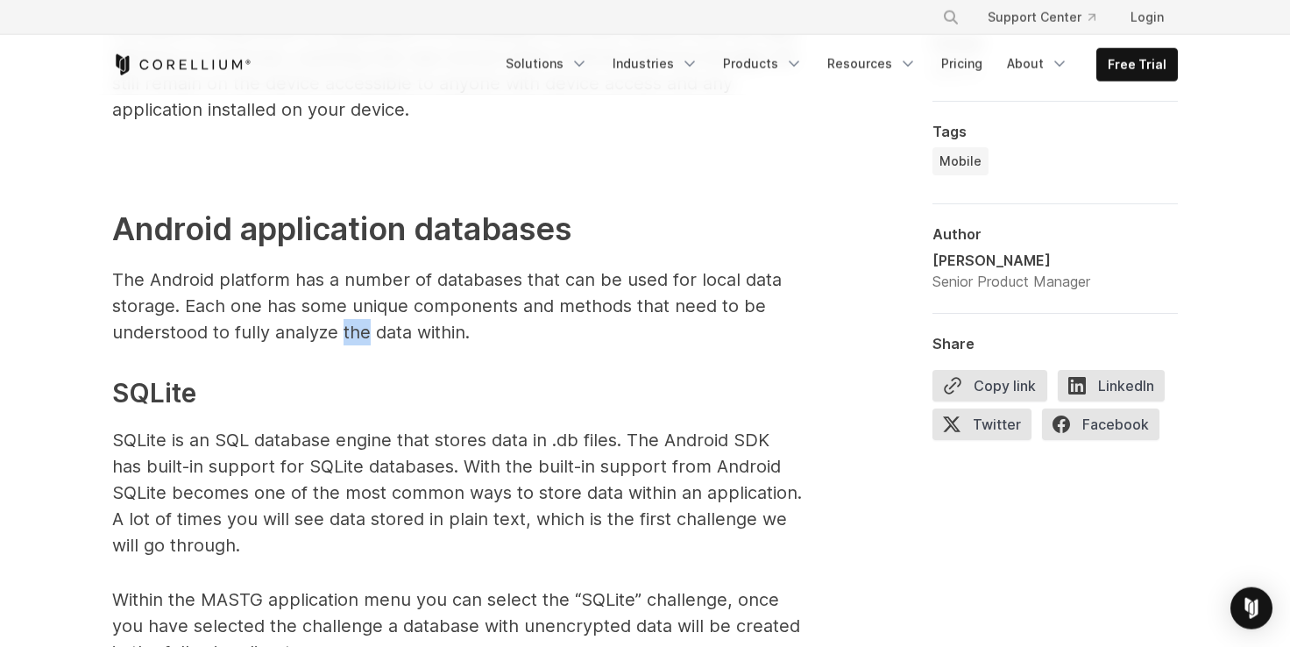
scroll to position [3746, 0]
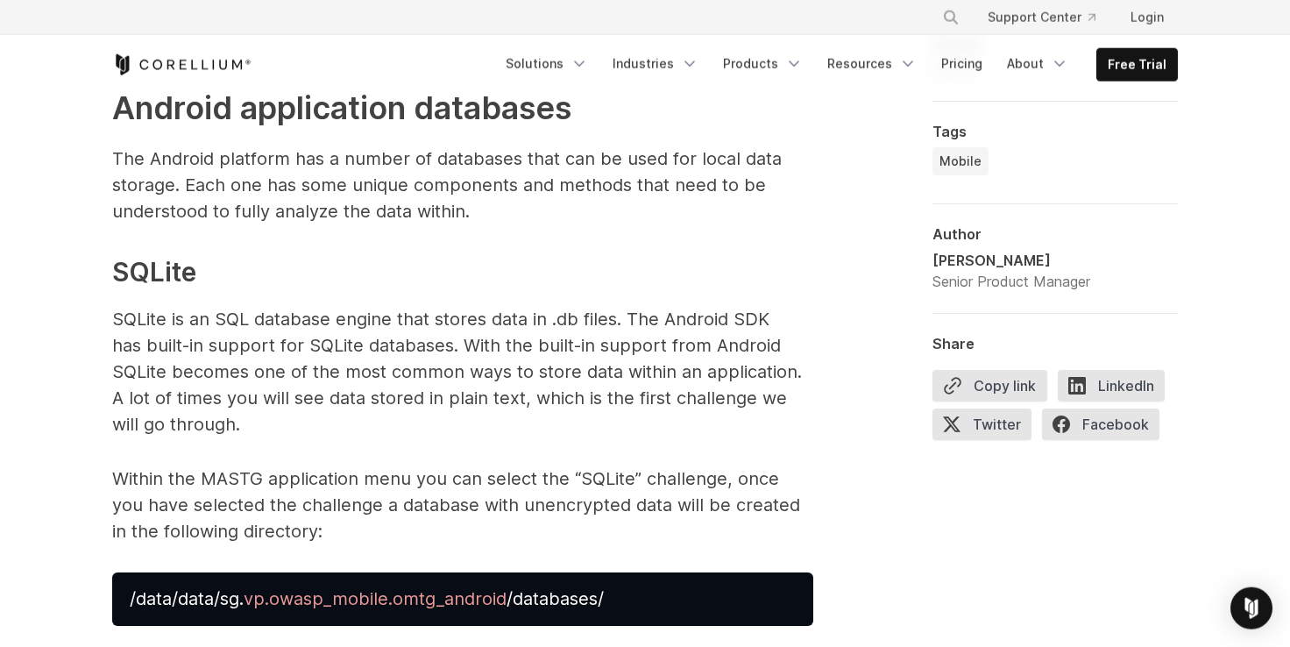
click at [125, 320] on p "SQLite is an SQL database engine that stores data in .db files. The Android SDK…" at bounding box center [462, 371] width 701 height 131
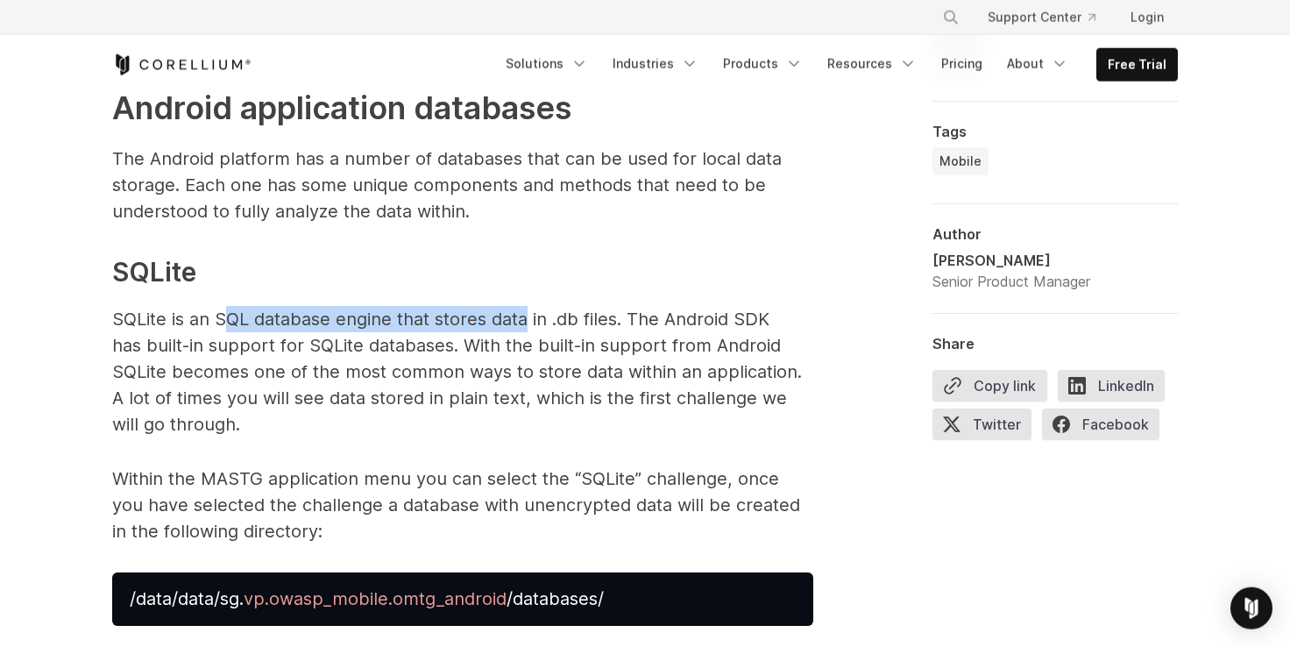
drag, startPoint x: 223, startPoint y: 321, endPoint x: 527, endPoint y: 319, distance: 304.9
click at [527, 319] on p "SQLite is an SQL database engine that stores data in .db files. The Android SDK…" at bounding box center [462, 371] width 701 height 131
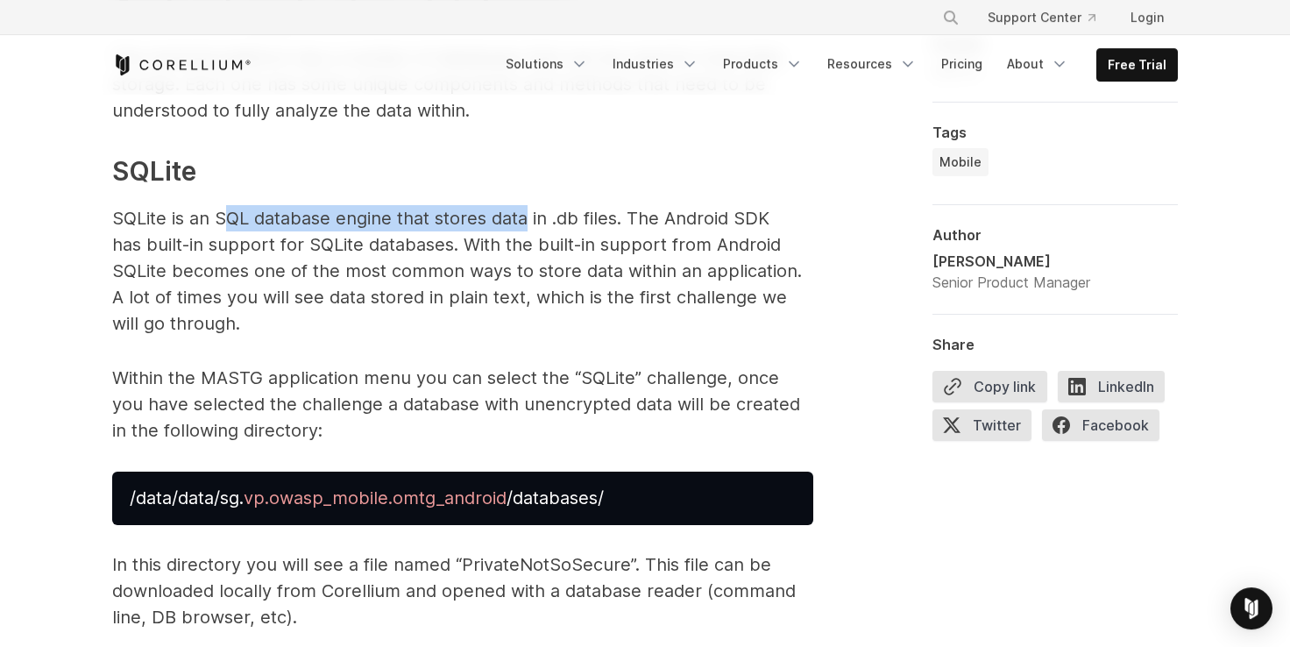
scroll to position [3988, 0]
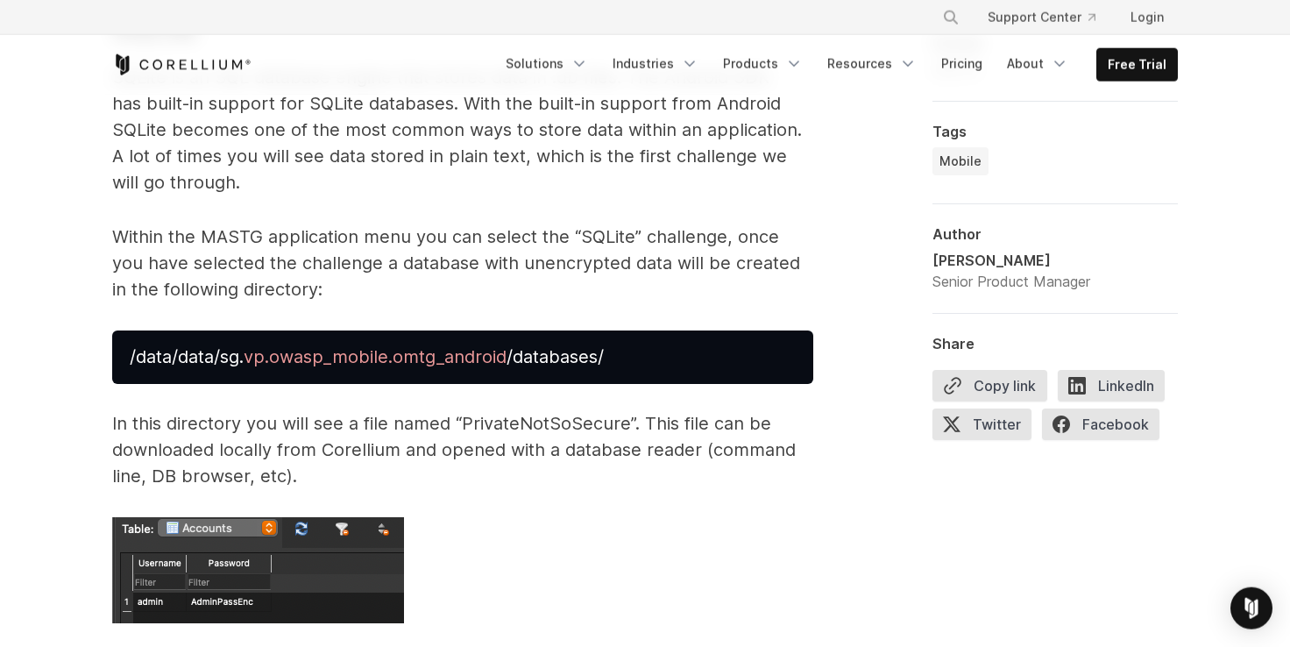
click at [351, 159] on p "SQLite is an SQL database engine that stores data in .db files. The Android SDK…" at bounding box center [462, 129] width 701 height 131
click at [396, 156] on p "SQLite is an SQL database engine that stores data in .db files. The Android SDK…" at bounding box center [462, 129] width 701 height 131
click at [722, 158] on p "SQLite is an SQL database engine that stores data in .db files. The Android SDK…" at bounding box center [462, 129] width 701 height 131
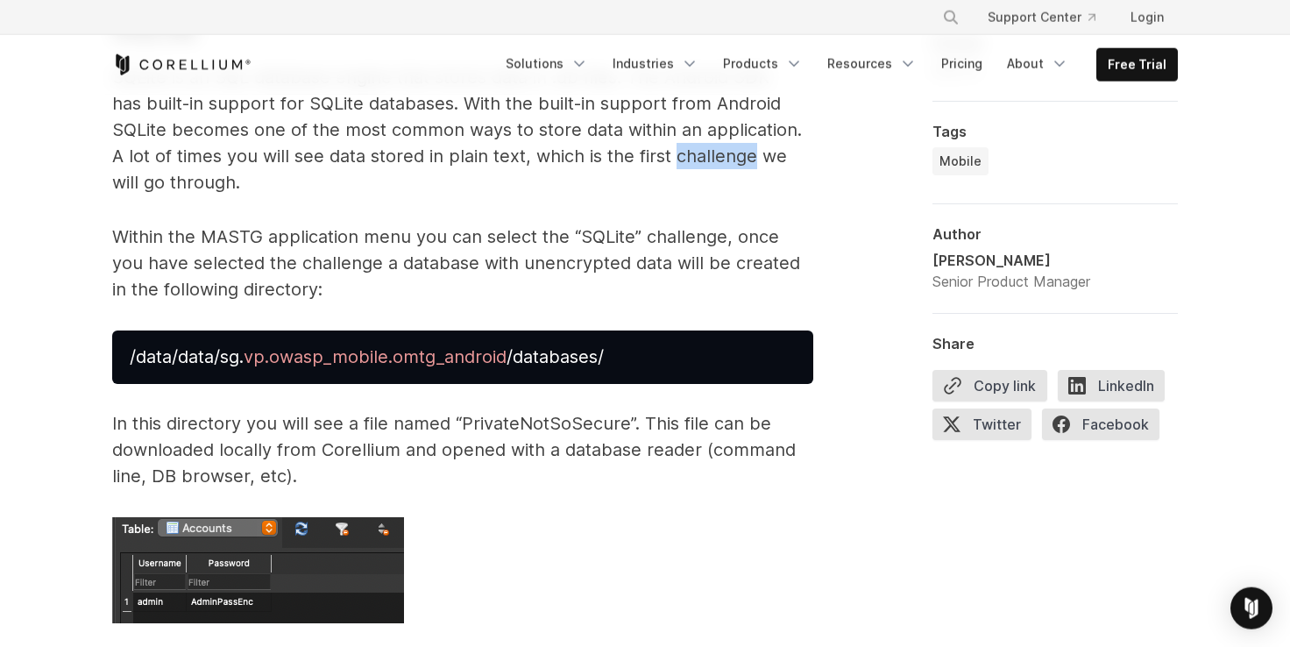
click at [721, 159] on p "SQLite is an SQL database engine that stores data in .db files. The Android SDK…" at bounding box center [462, 129] width 701 height 131
click at [159, 173] on p "SQLite is an SQL database engine that stores data in .db files. The Android SDK…" at bounding box center [462, 129] width 701 height 131
click at [168, 178] on p "SQLite is an SQL database engine that stores data in .db files. The Android SDK…" at bounding box center [462, 129] width 701 height 131
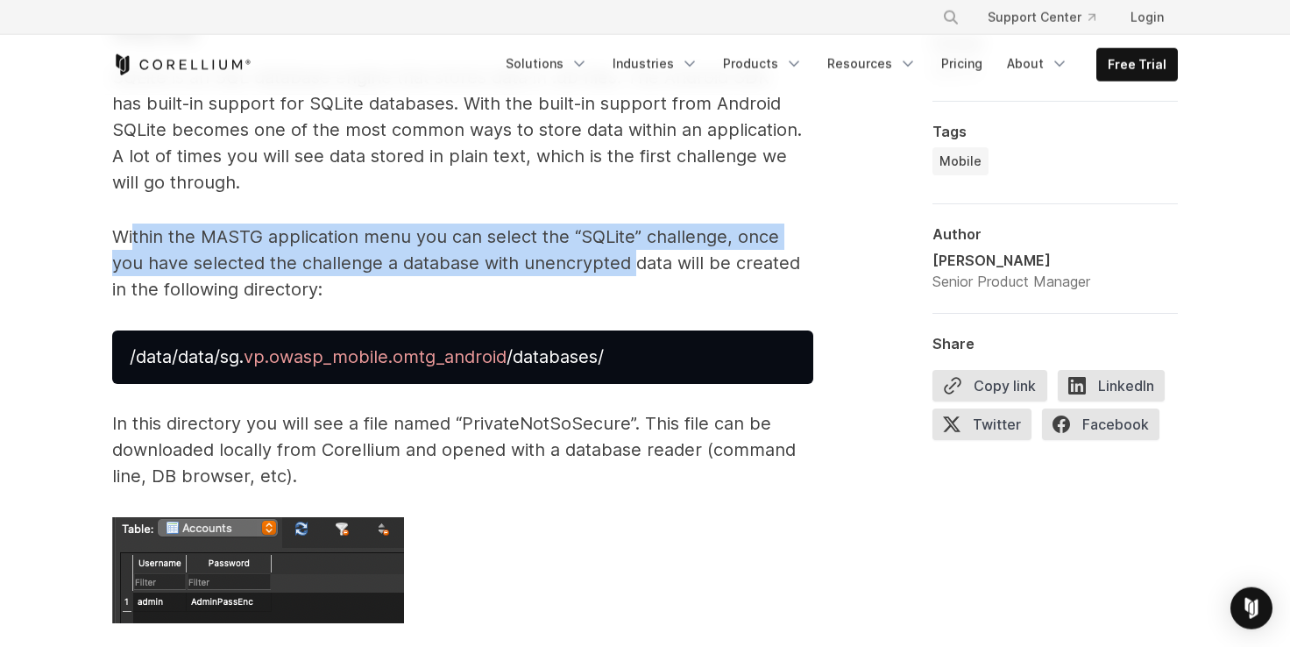
drag, startPoint x: 131, startPoint y: 236, endPoint x: 599, endPoint y: 269, distance: 469.1
click at [599, 269] on p "Within the MASTG application menu you can select the “SQLite” challenge, once y…" at bounding box center [462, 262] width 701 height 79
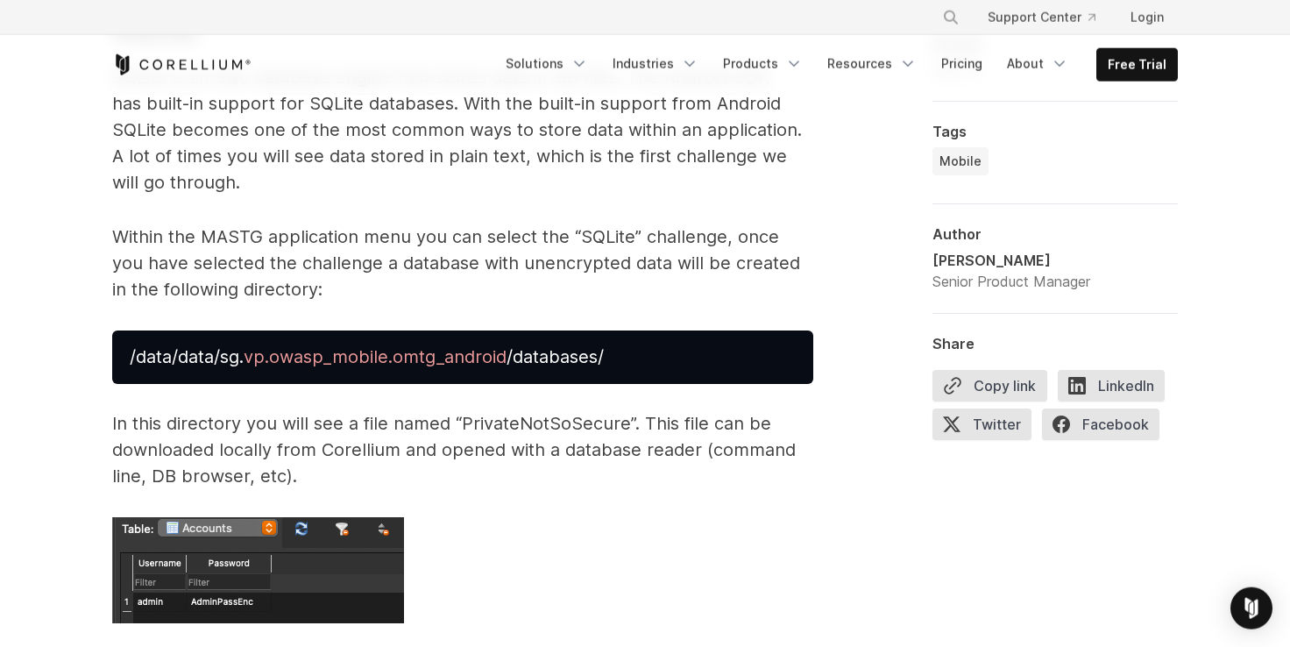
click at [566, 279] on p "Within the MASTG application menu you can select the “SQLite” challenge, once y…" at bounding box center [462, 262] width 701 height 79
click at [613, 320] on div "Storing data is essential to many mobile applications. What data is being store…" at bounding box center [462, 343] width 701 height 6449
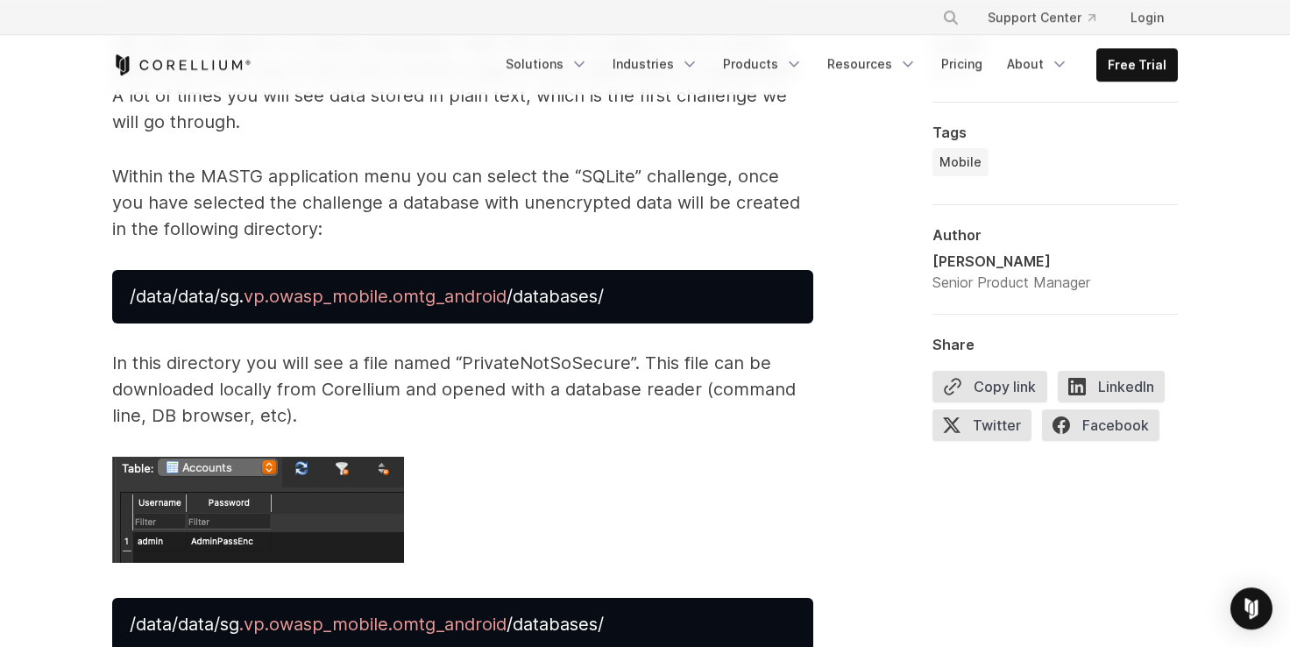
scroll to position [4051, 0]
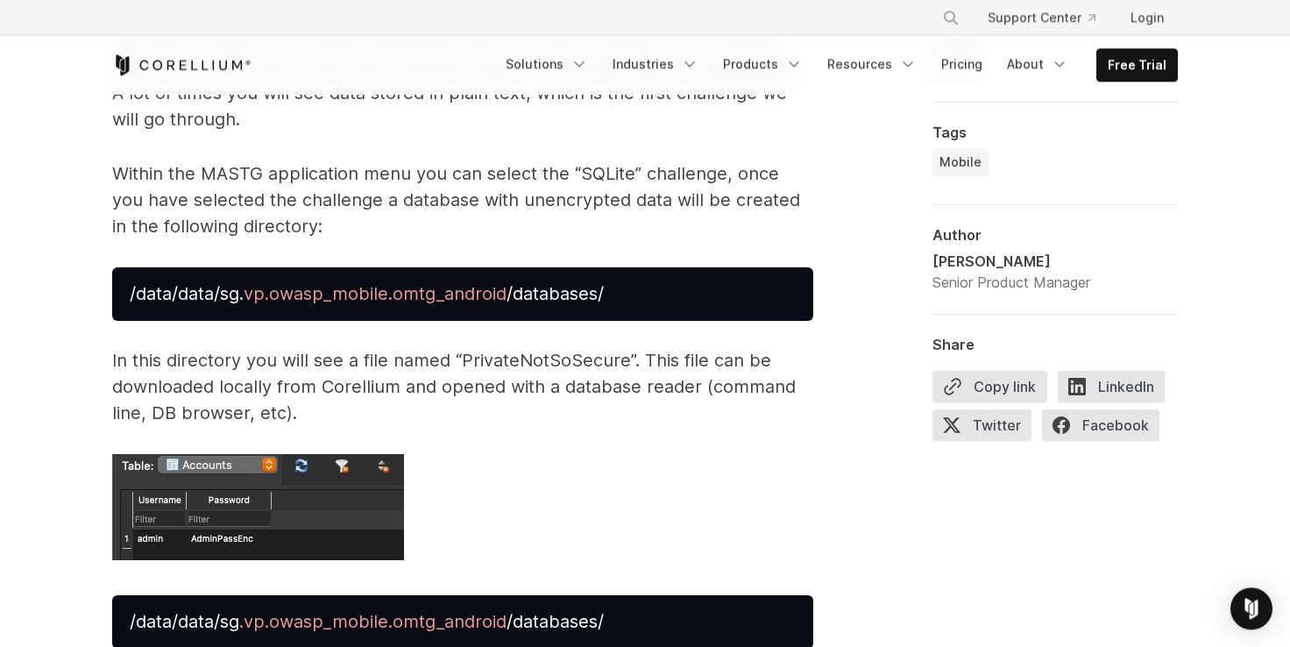
click at [179, 380] on p "In this directory you will see a file named “PrivateNotSoSecure”. This file can…" at bounding box center [462, 386] width 701 height 79
click at [471, 398] on p "In this directory you will see a file named “PrivateNotSoSecure”. This file can…" at bounding box center [462, 386] width 701 height 79
click at [482, 386] on p "In this directory you will see a file named “PrivateNotSoSecure”. This file can…" at bounding box center [462, 386] width 701 height 79
click at [482, 385] on p "In this directory you will see a file named “PrivateNotSoSecure”. This file can…" at bounding box center [462, 386] width 701 height 79
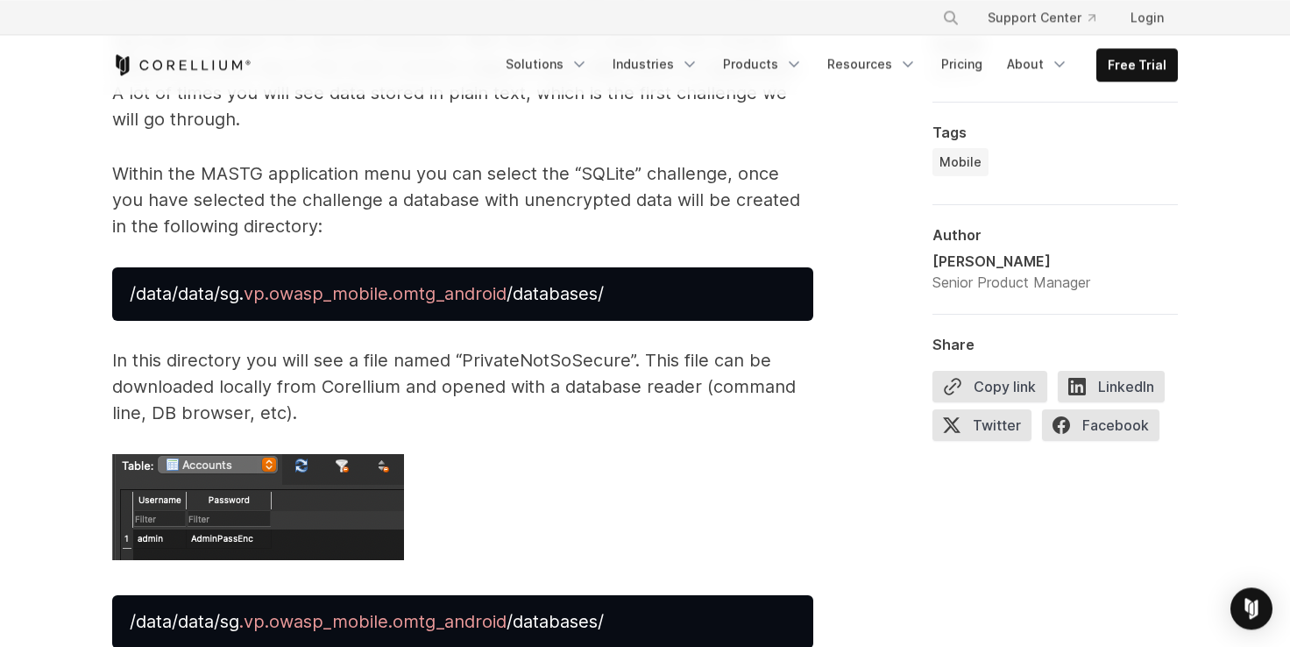
click at [588, 383] on p "In this directory you will see a file named “PrivateNotSoSecure”. This file can…" at bounding box center [462, 386] width 701 height 79
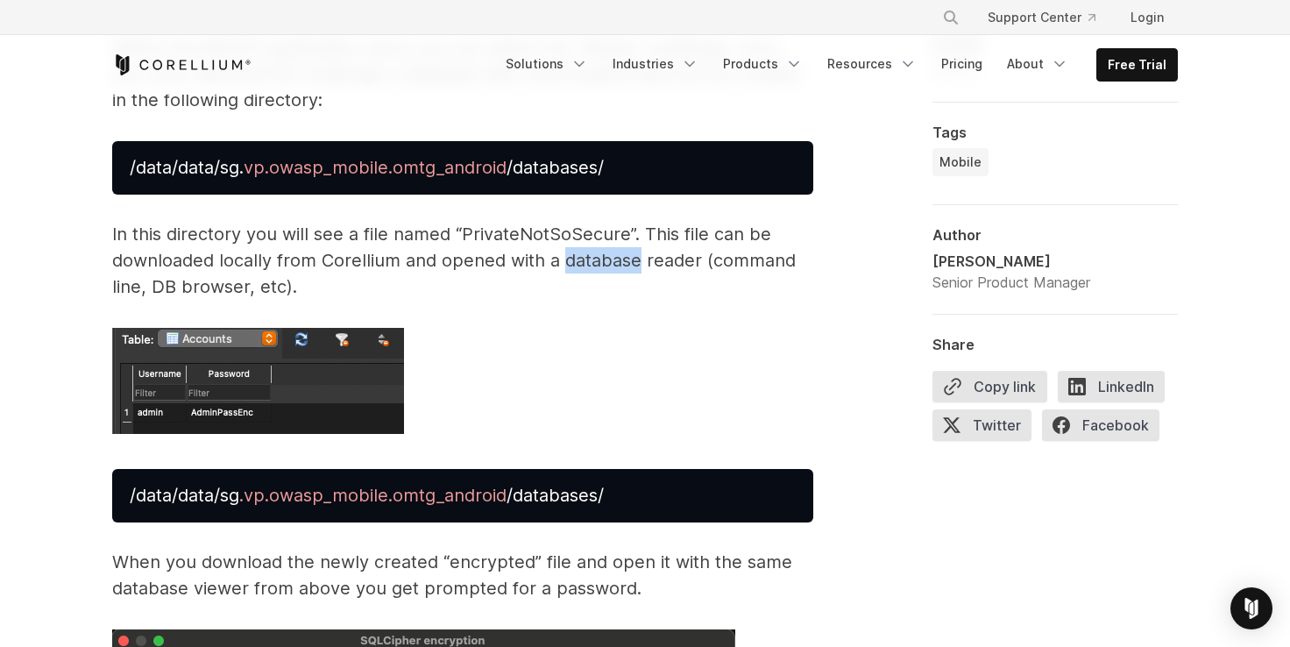
scroll to position [4172, 0]
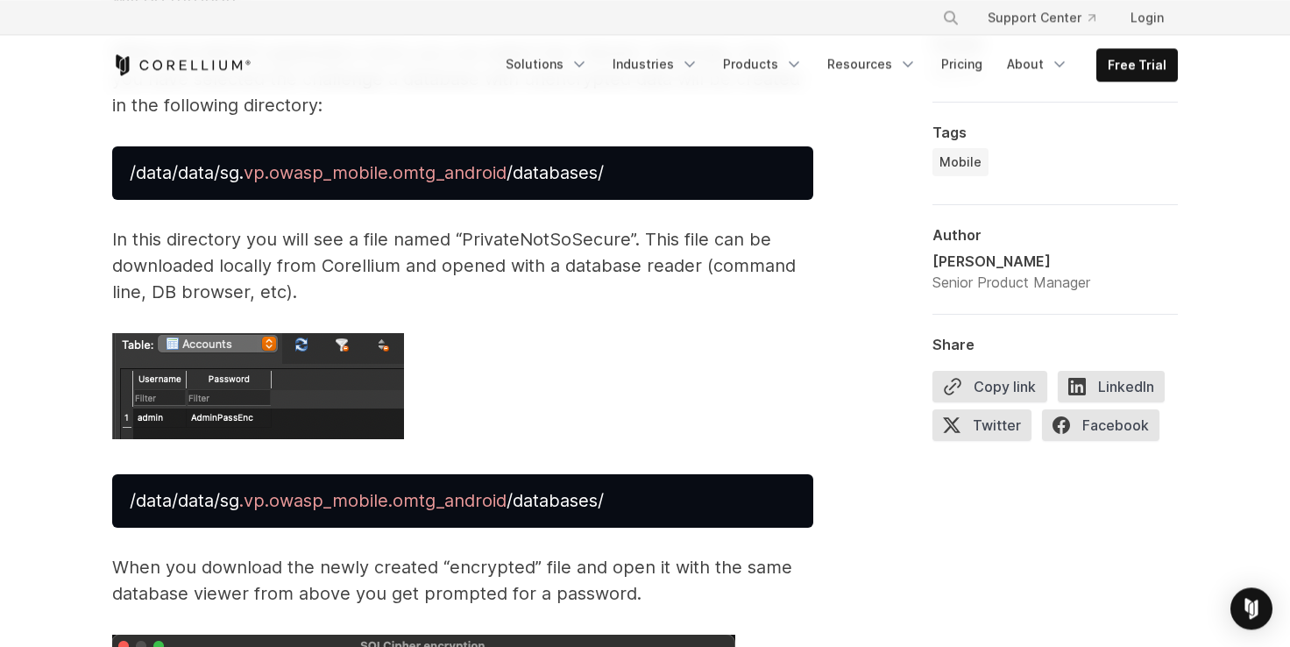
click at [519, 243] on p "In this directory you will see a file named “PrivateNotSoSecure”. This file can…" at bounding box center [462, 265] width 701 height 79
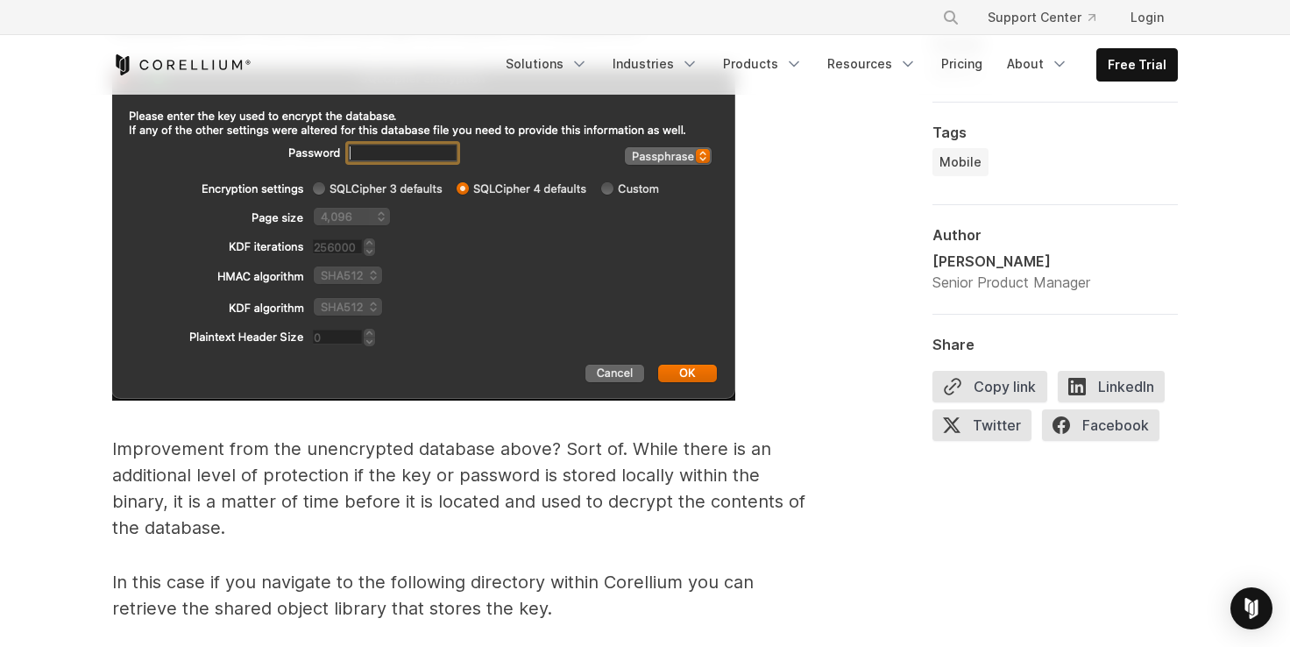
scroll to position [4777, 0]
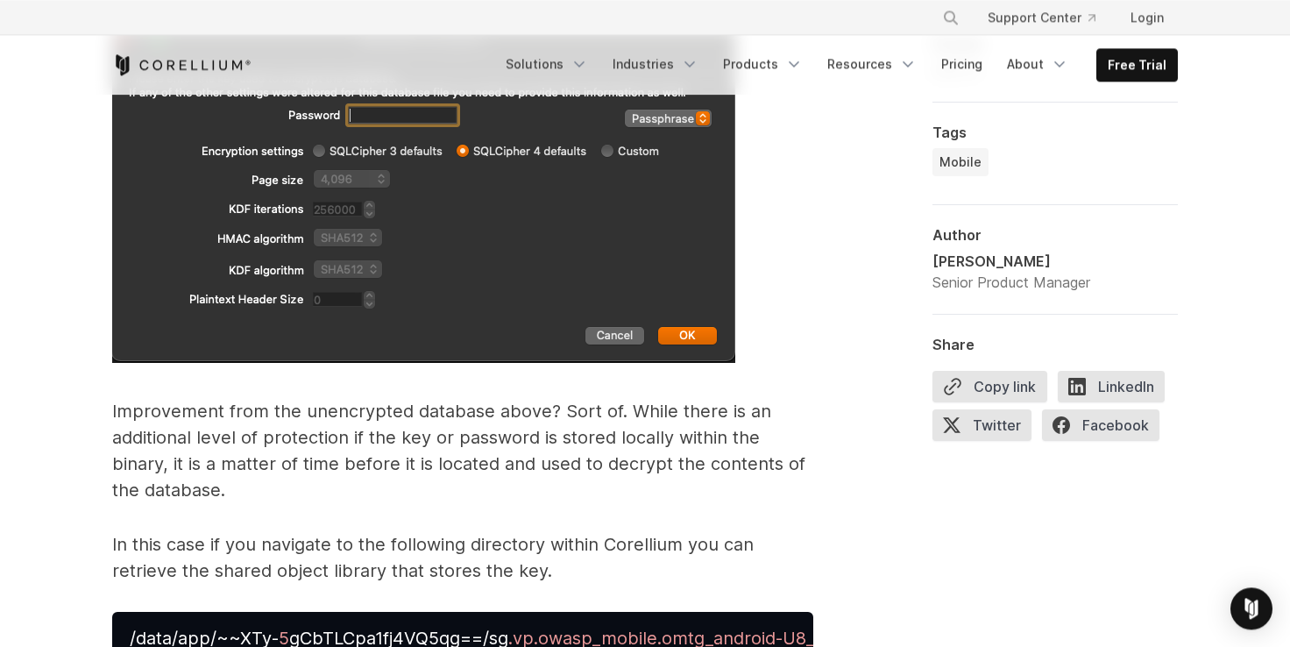
click at [157, 421] on p "Improvement from the unencrypted database above? Sort of. While there is an add…" at bounding box center [462, 450] width 701 height 105
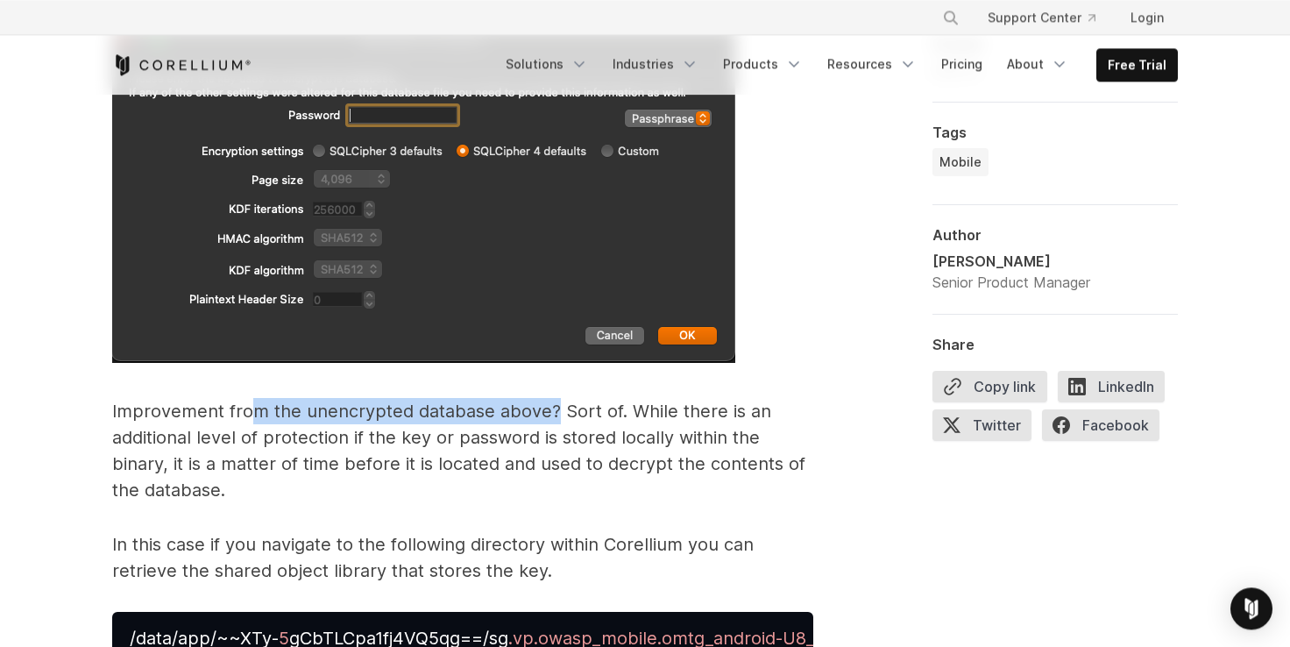
drag, startPoint x: 246, startPoint y: 408, endPoint x: 550, endPoint y: 417, distance: 304.2
click at [548, 417] on p "Improvement from the unencrypted database above? Sort of. While there is an add…" at bounding box center [462, 450] width 701 height 105
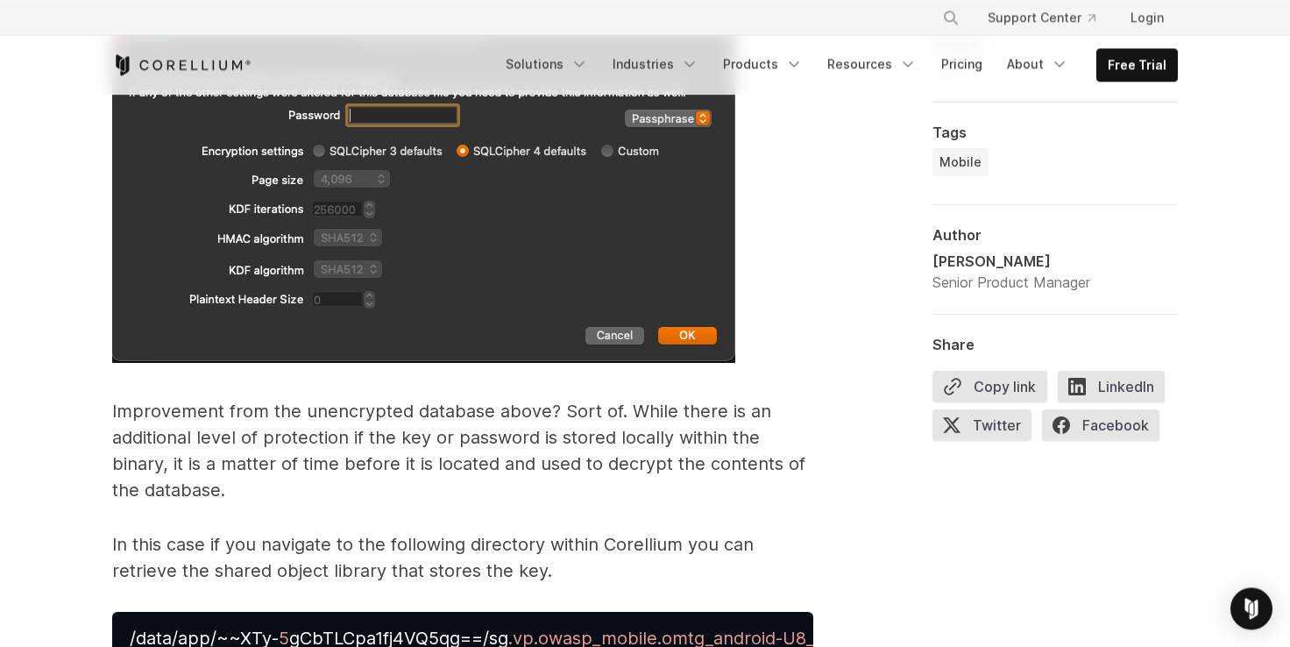
click at [605, 410] on p "Improvement from the unencrypted database above? Sort of. While there is an add…" at bounding box center [462, 450] width 701 height 105
click at [134, 435] on p "Improvement from the unencrypted database above? Sort of. While there is an add…" at bounding box center [462, 450] width 701 height 105
click at [258, 435] on p "Improvement from the unencrypted database above? Sort of. While there is an add…" at bounding box center [462, 450] width 701 height 105
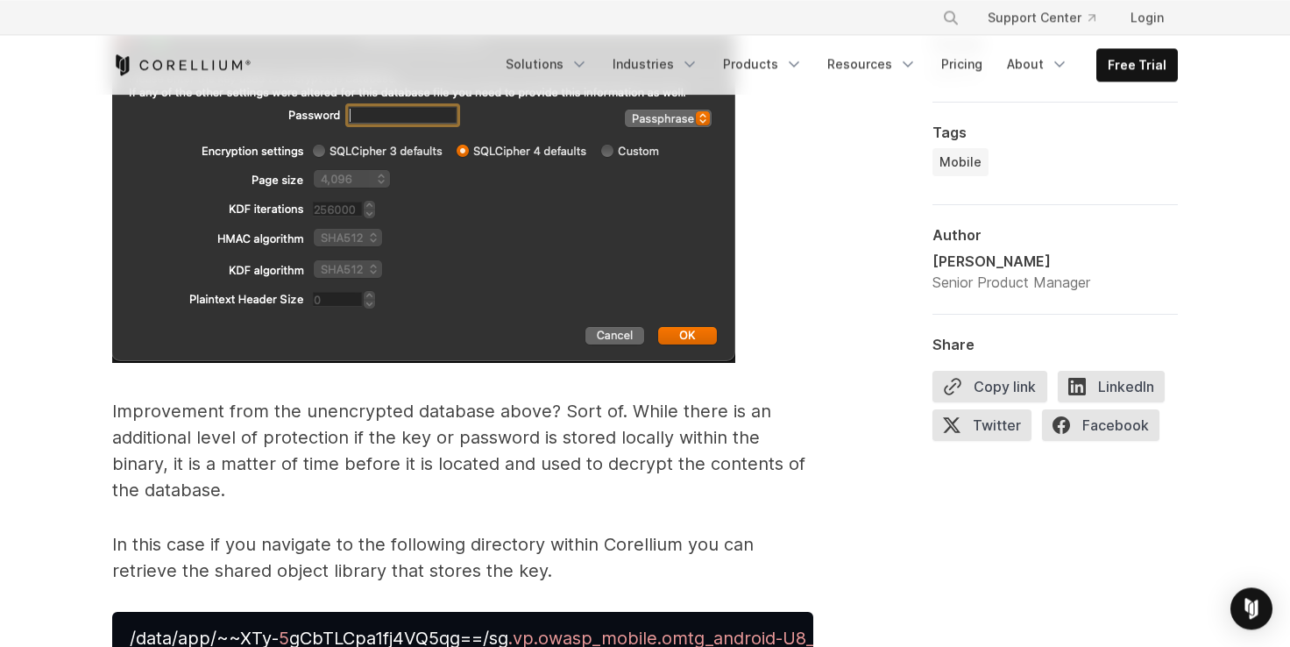
click at [382, 438] on p "Improvement from the unencrypted database above? Sort of. While there is an add…" at bounding box center [462, 450] width 701 height 105
click at [573, 437] on p "Improvement from the unencrypted database above? Sort of. While there is an add…" at bounding box center [462, 450] width 701 height 105
click at [475, 470] on p "Improvement from the unencrypted database above? Sort of. While there is an add…" at bounding box center [462, 450] width 701 height 105
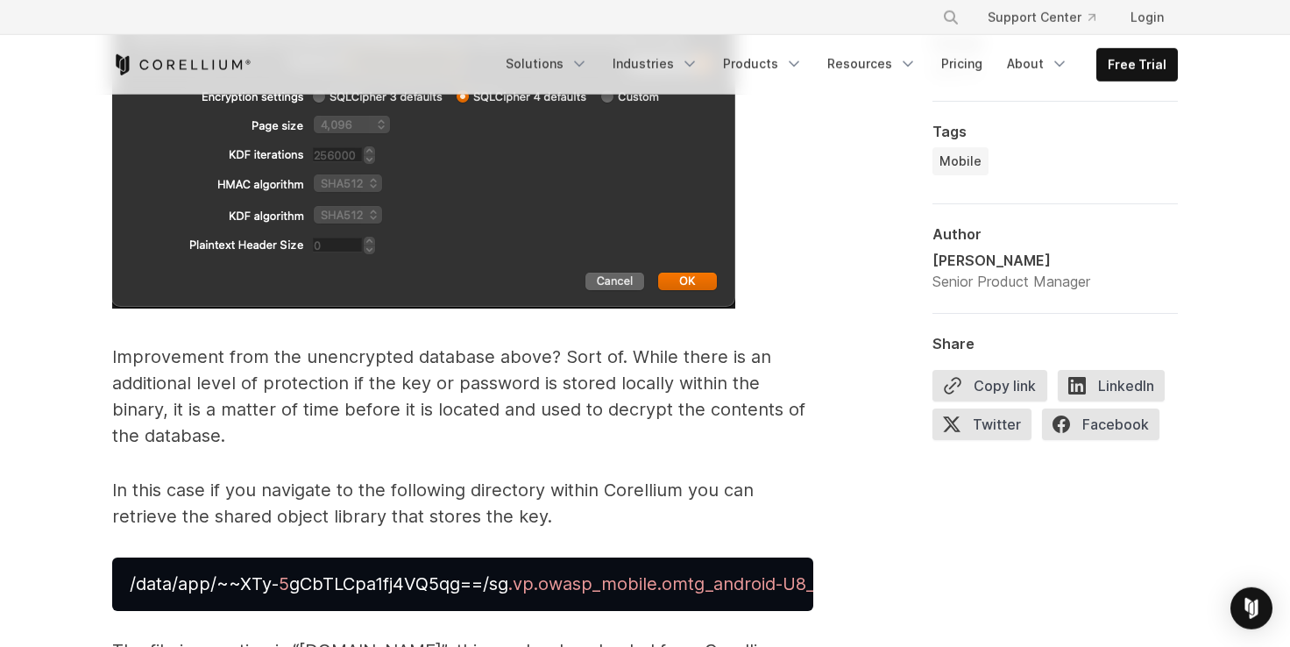
scroll to position [4898, 0]
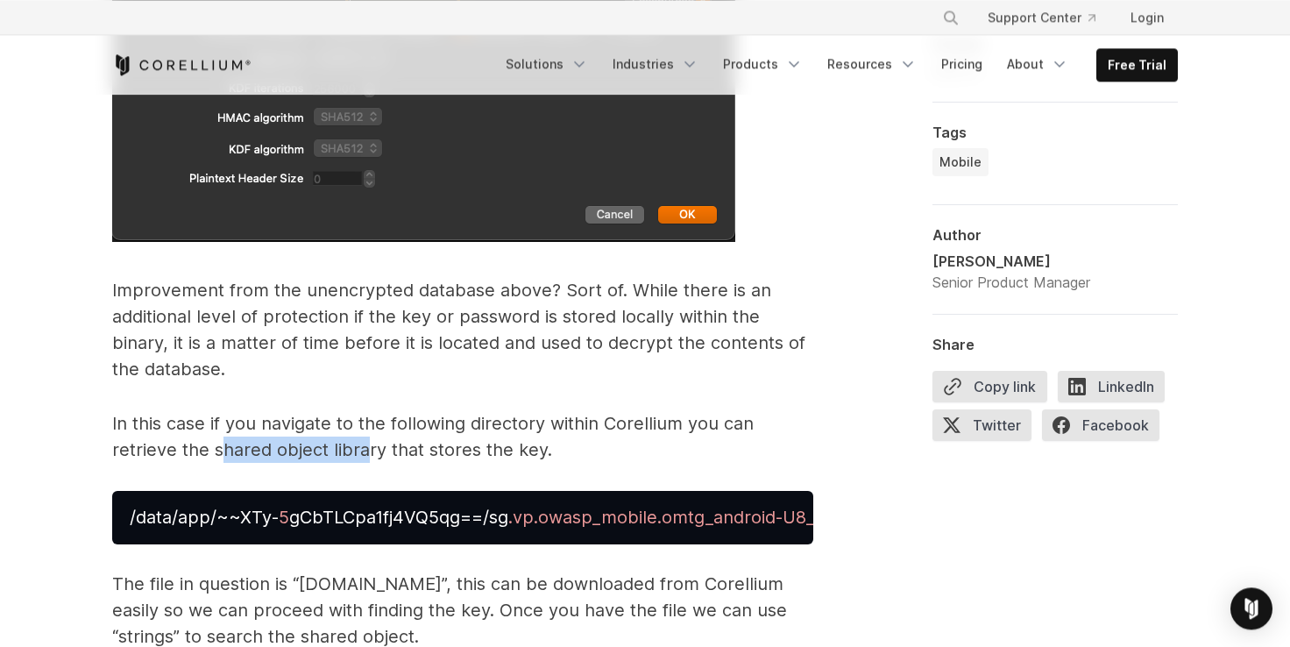
drag, startPoint x: 228, startPoint y: 443, endPoint x: 364, endPoint y: 449, distance: 136.8
click at [364, 449] on p "In this case if you navigate to the following directory within Corellium you ca…" at bounding box center [462, 436] width 701 height 53
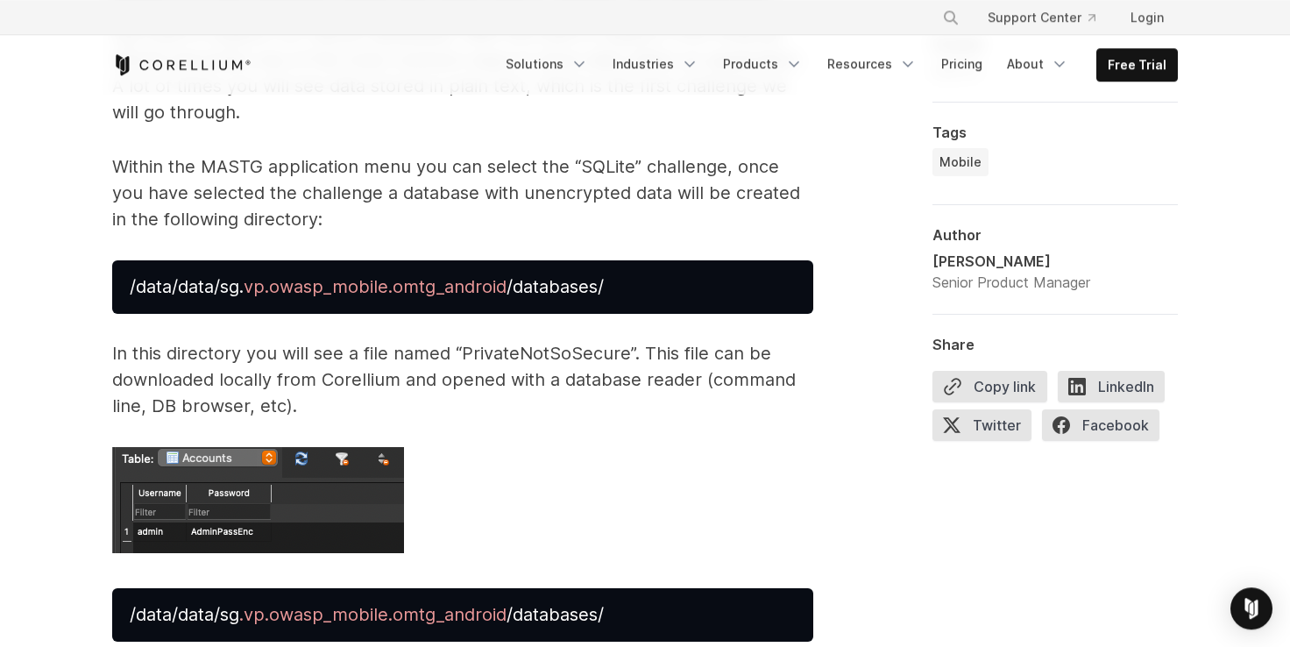
scroll to position [4051, 0]
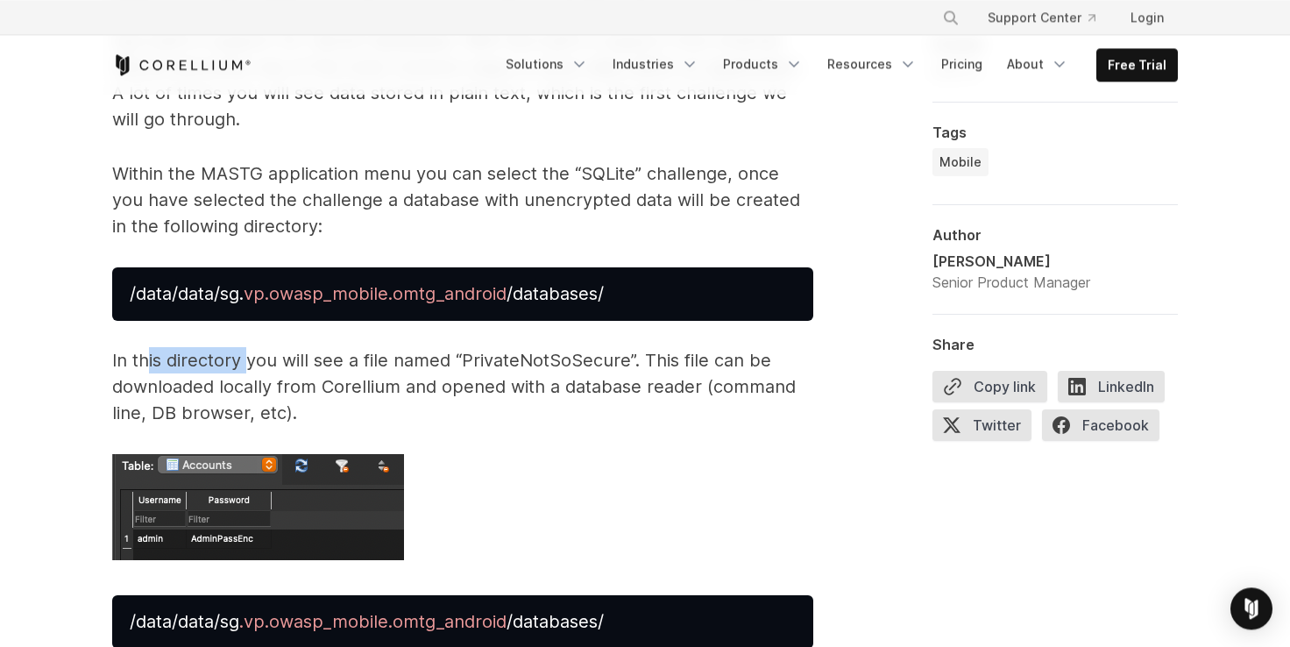
drag, startPoint x: 145, startPoint y: 371, endPoint x: 250, endPoint y: 368, distance: 104.3
click at [250, 368] on p "In this directory you will see a file named “PrivateNotSoSecure”. This file can…" at bounding box center [462, 386] width 701 height 79
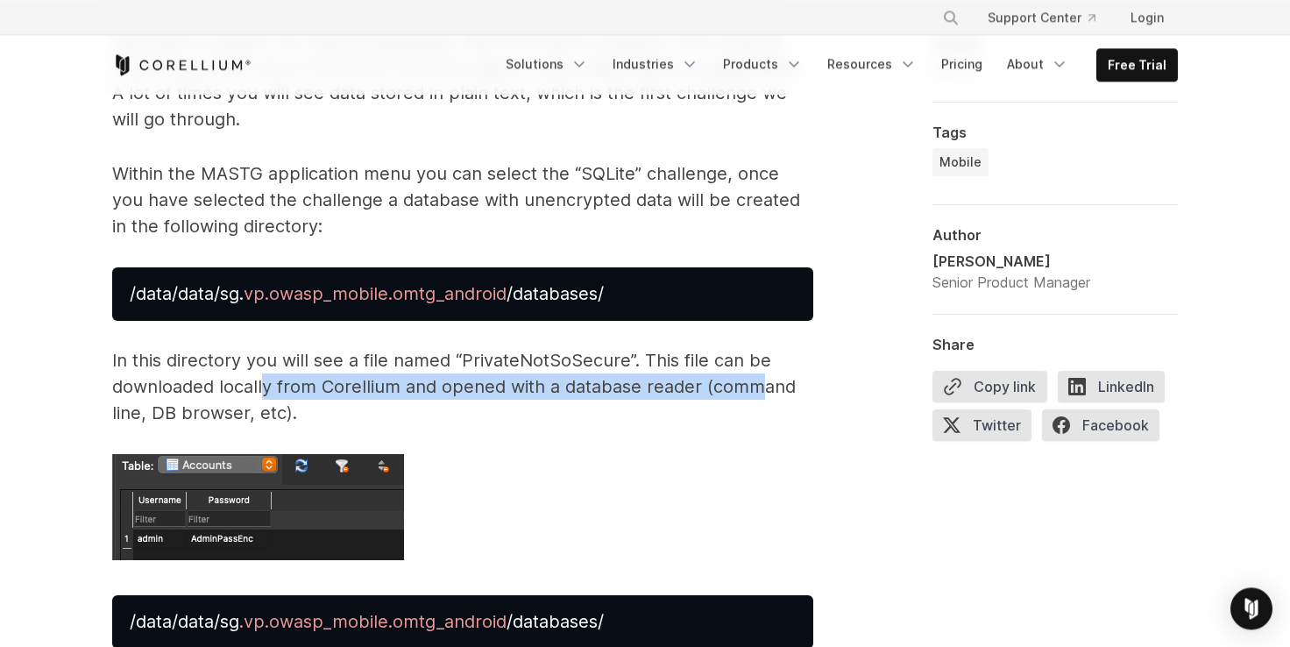
drag, startPoint x: 266, startPoint y: 386, endPoint x: 756, endPoint y: 387, distance: 489.8
click at [756, 387] on p "In this directory you will see a file named “PrivateNotSoSecure”. This file can…" at bounding box center [462, 386] width 701 height 79
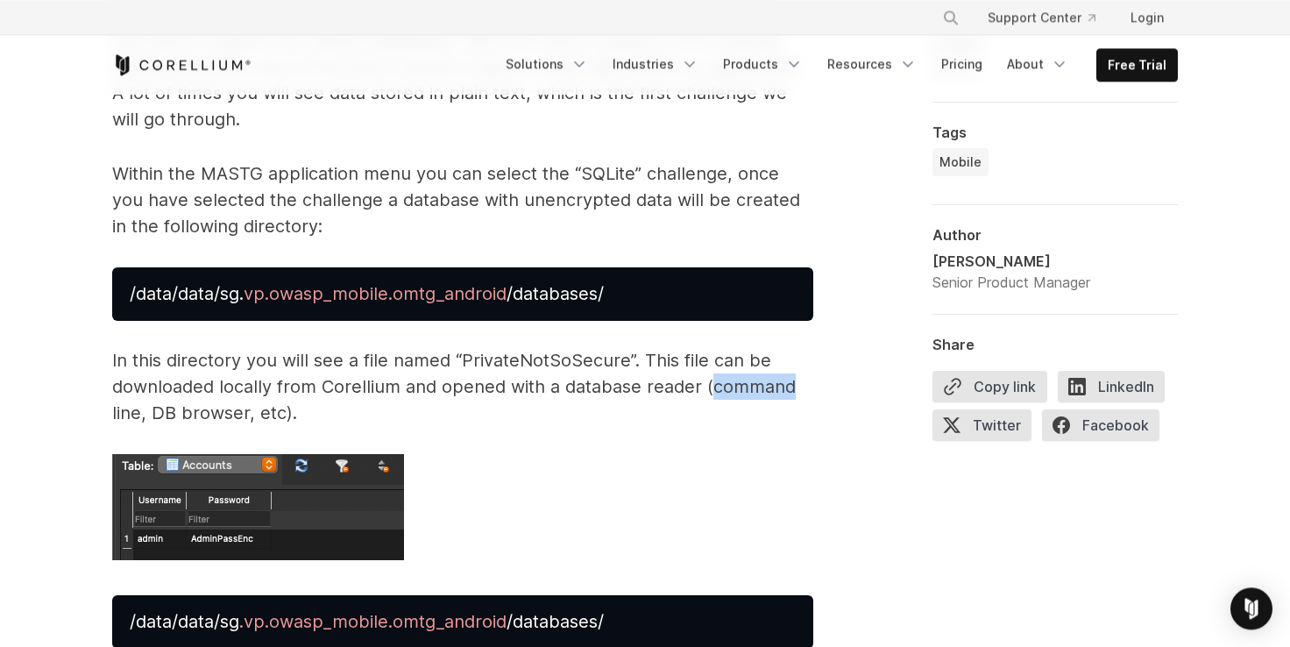
click at [756, 387] on p "In this directory you will see a file named “PrivateNotSoSecure”. This file can…" at bounding box center [462, 386] width 701 height 79
click at [97, 406] on div "Storing data is essential to many mobile applications. What data is being store…" at bounding box center [644, 344] width 1121 height 6604
drag, startPoint x: 100, startPoint y: 403, endPoint x: 117, endPoint y: 398, distance: 17.5
click at [101, 403] on div "Storing data is essential to many mobile applications. What data is being store…" at bounding box center [644, 344] width 1121 height 6604
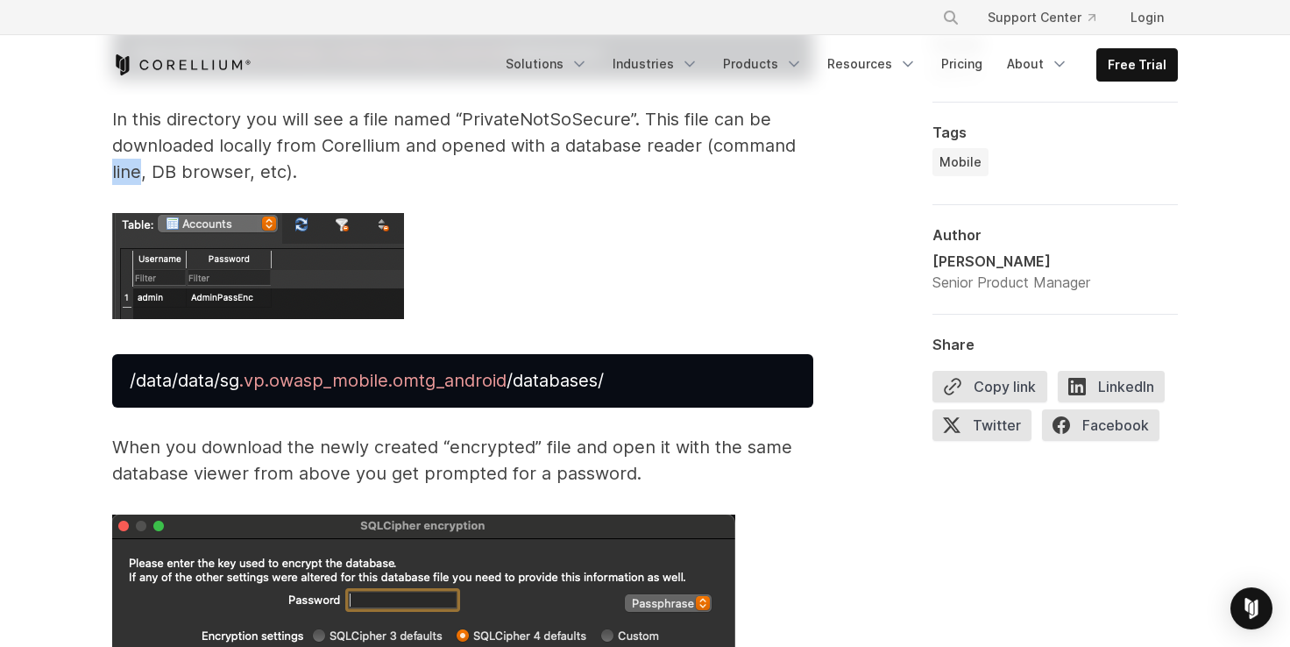
scroll to position [4293, 0]
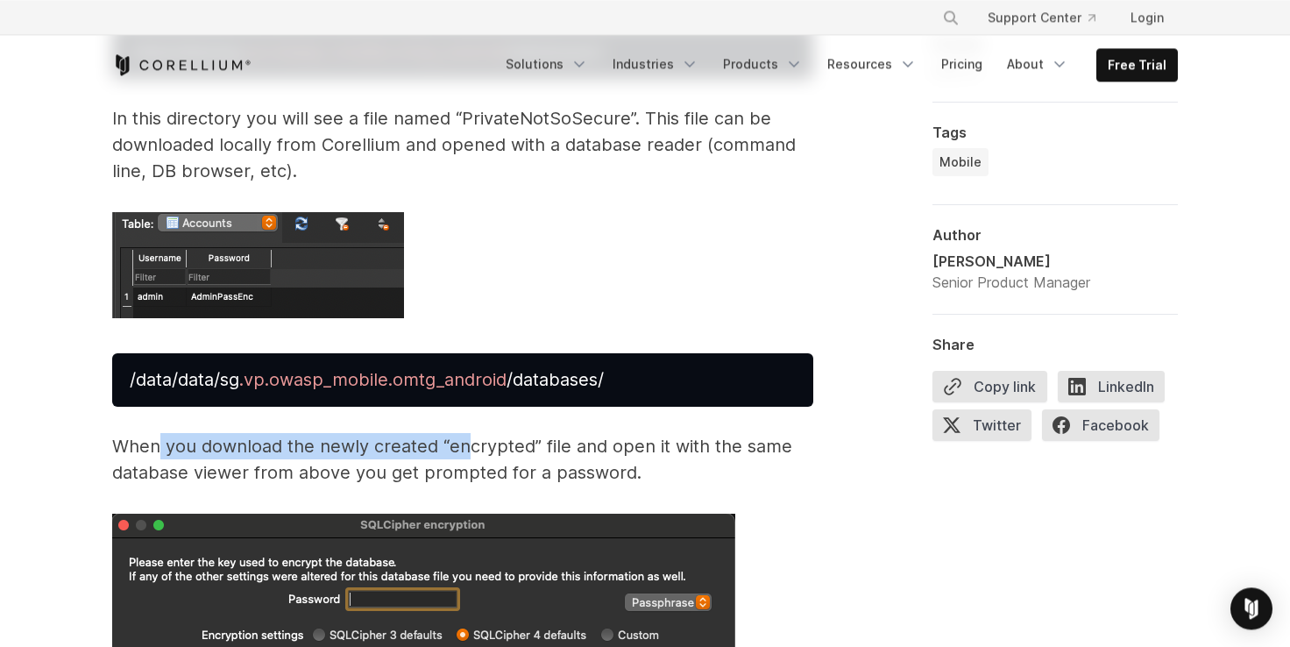
drag, startPoint x: 159, startPoint y: 447, endPoint x: 467, endPoint y: 452, distance: 307.6
click at [467, 452] on p "When you download the newly created “encrypted” file and open it with the same …" at bounding box center [462, 459] width 701 height 53
click at [428, 450] on p "When you download the newly created “encrypted” file and open it with the same …" at bounding box center [462, 459] width 701 height 53
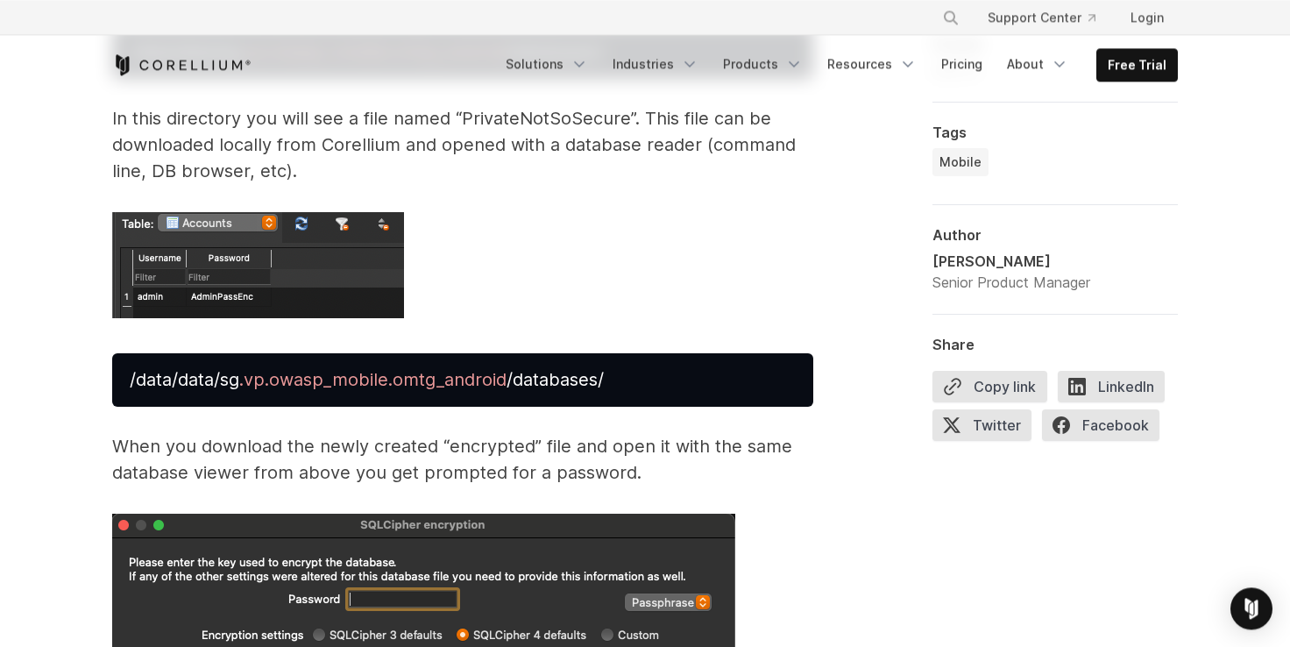
click at [477, 450] on p "When you download the newly created “encrypted” file and open it with the same …" at bounding box center [462, 459] width 701 height 53
click at [477, 449] on p "When you download the newly created “encrypted” file and open it with the same …" at bounding box center [462, 459] width 701 height 53
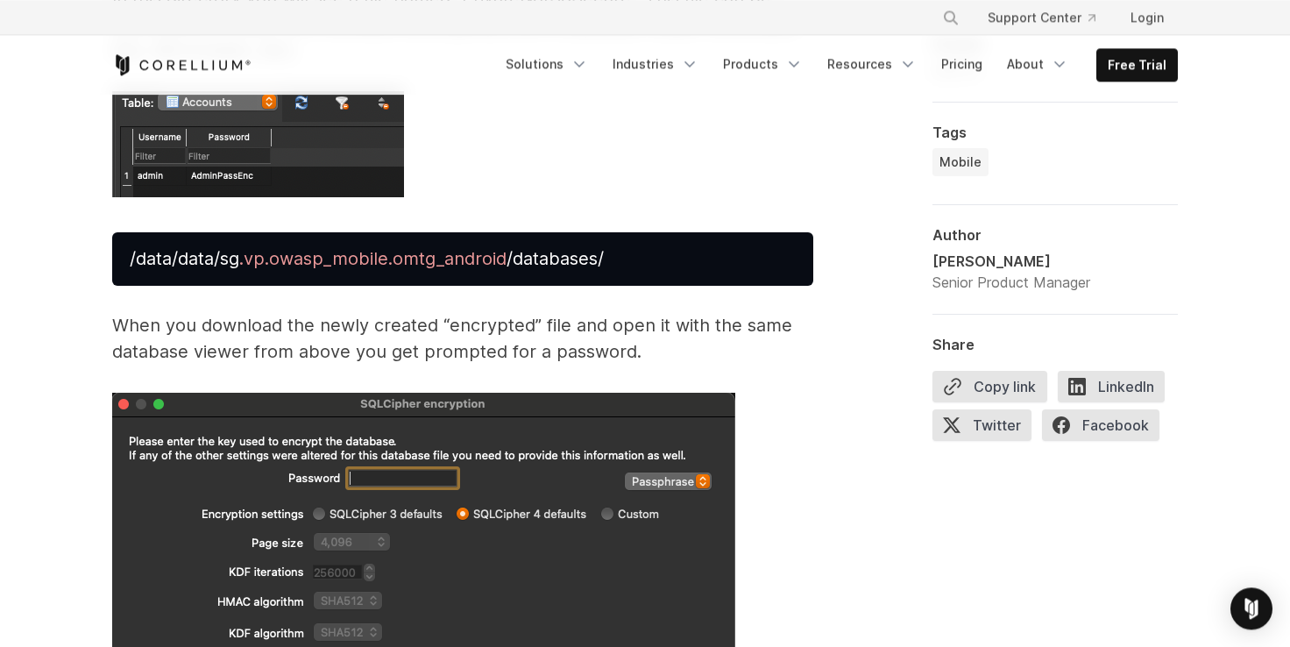
click at [213, 354] on p "When you download the newly created “encrypted” file and open it with the same …" at bounding box center [462, 338] width 701 height 53
click at [258, 346] on p "When you download the newly created “encrypted” file and open it with the same …" at bounding box center [462, 338] width 701 height 53
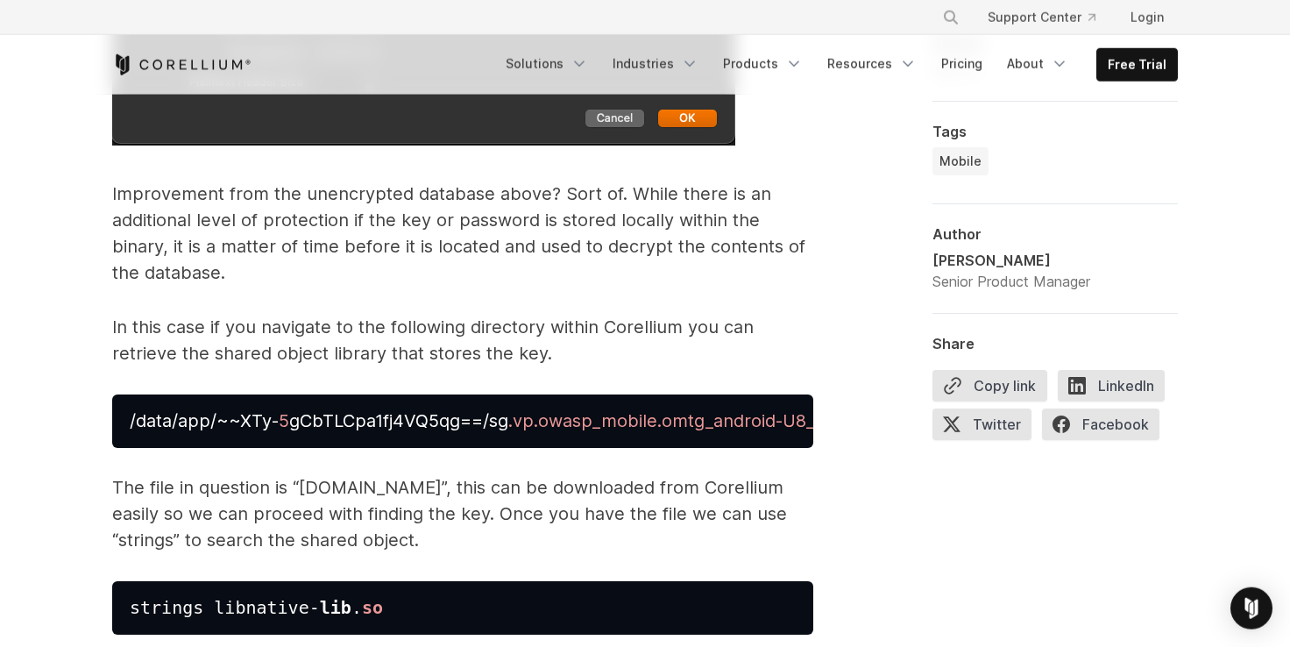
scroll to position [5019, 0]
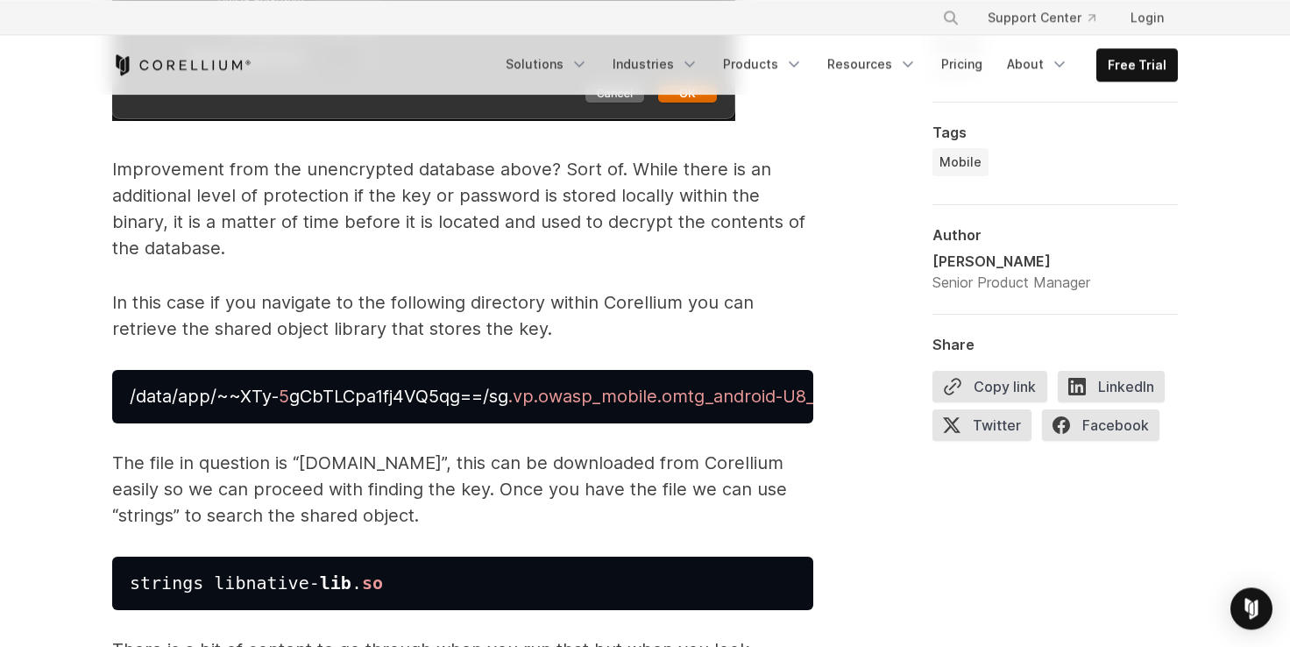
click at [180, 399] on span "/data/app/~~XTy-" at bounding box center [204, 396] width 149 height 21
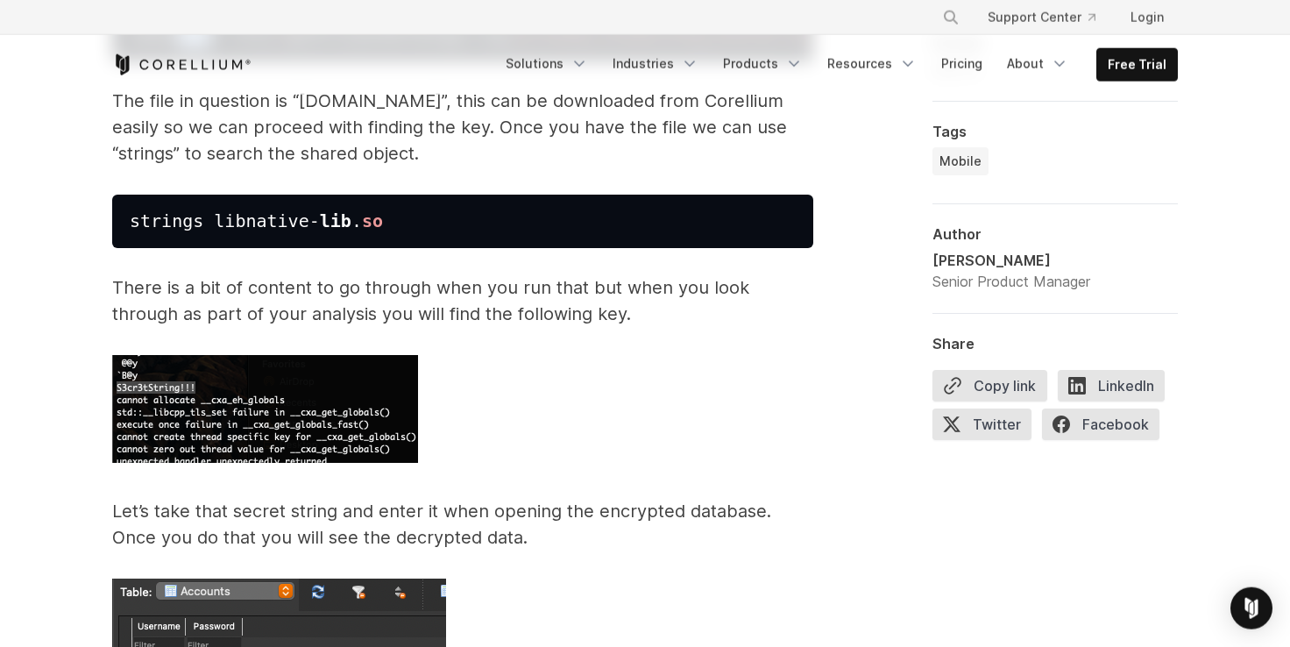
scroll to position [5261, 0]
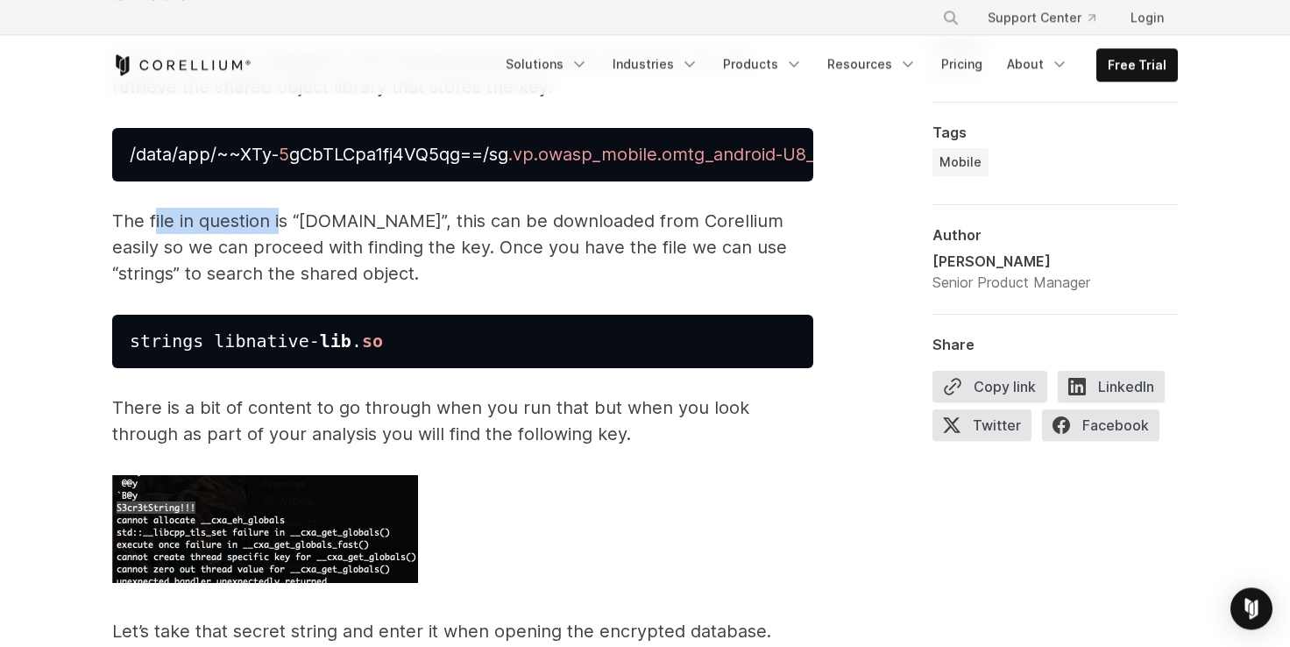
drag, startPoint x: 159, startPoint y: 223, endPoint x: 278, endPoint y: 219, distance: 118.3
click at [278, 219] on p "The file in question is “libnative-lib.so”, this can be downloaded from Corelli…" at bounding box center [462, 247] width 701 height 79
click at [232, 223] on p "The file in question is “libnative-lib.so”, this can be downloaded from Corelli…" at bounding box center [462, 247] width 701 height 79
click at [246, 224] on p "The file in question is “libnative-lib.so”, this can be downloaded from Corelli…" at bounding box center [462, 247] width 701 height 79
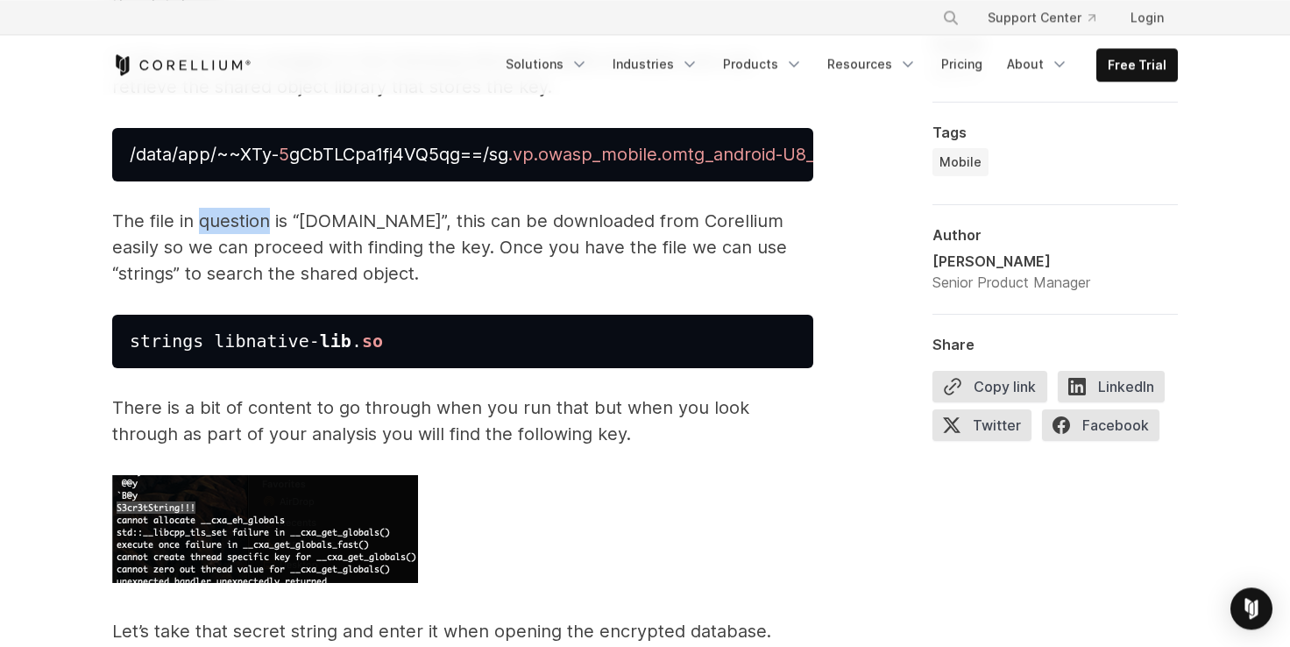
click at [246, 224] on p "The file in question is “libnative-lib.so”, this can be downloaded from Corelli…" at bounding box center [462, 247] width 701 height 79
click at [322, 216] on p "The file in question is “libnative-lib.so”, this can be downloaded from Corelli…" at bounding box center [462, 247] width 701 height 79
drag, startPoint x: 322, startPoint y: 216, endPoint x: 373, endPoint y: 240, distance: 56.8
click at [322, 216] on p "The file in question is “libnative-lib.so”, this can be downloaded from Corelli…" at bounding box center [462, 247] width 701 height 79
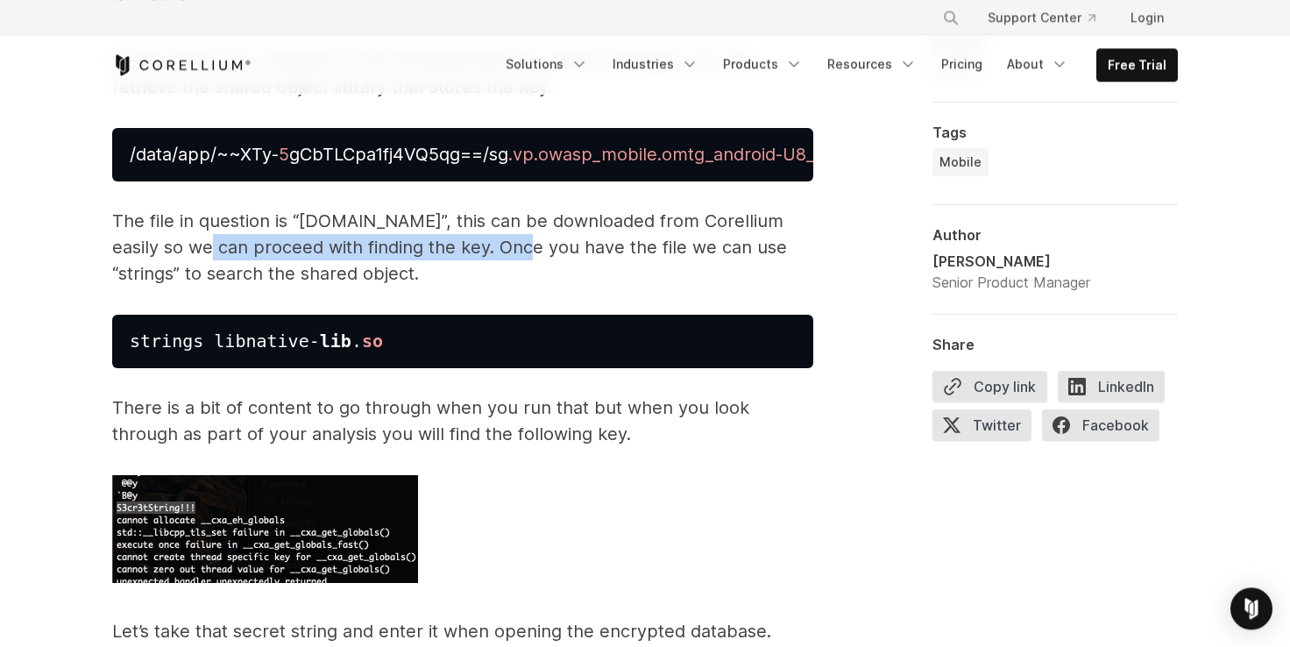
drag, startPoint x: 132, startPoint y: 248, endPoint x: 449, endPoint y: 247, distance: 316.3
click at [449, 247] on p "The file in question is “libnative-lib.so”, this can be downloaded from Corelli…" at bounding box center [462, 247] width 701 height 79
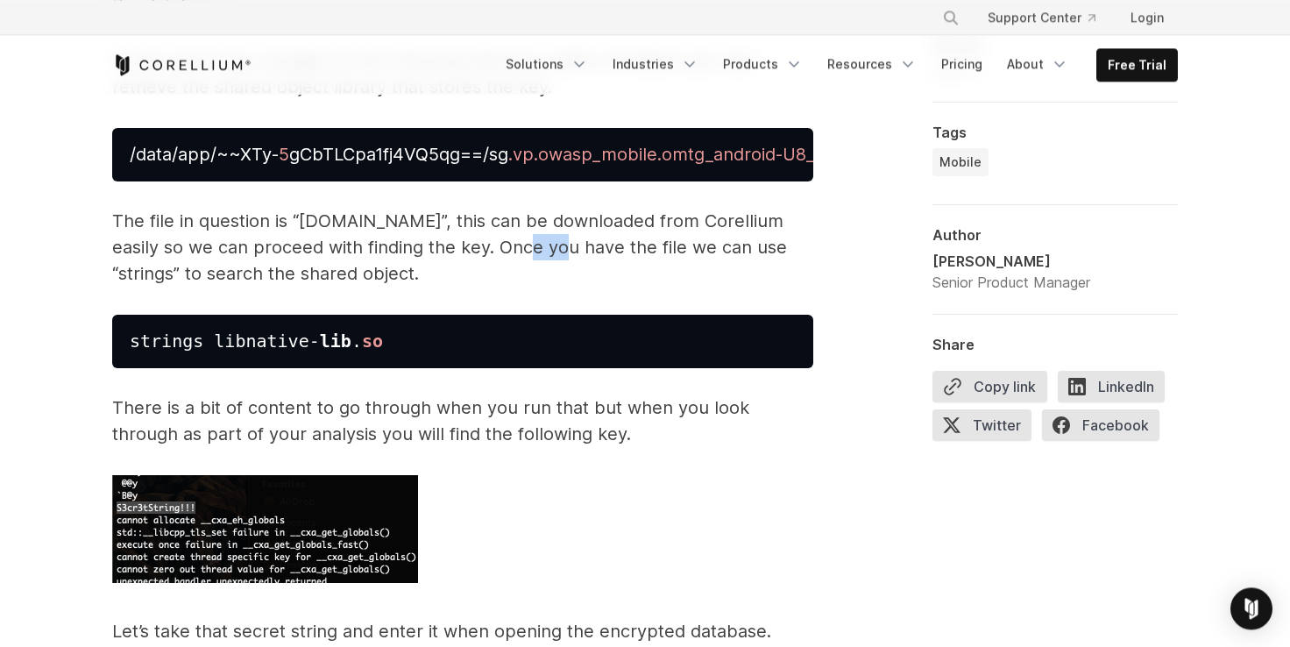
click at [449, 247] on p "The file in question is “libnative-lib.so”, this can be downloaded from Corelli…" at bounding box center [462, 247] width 701 height 79
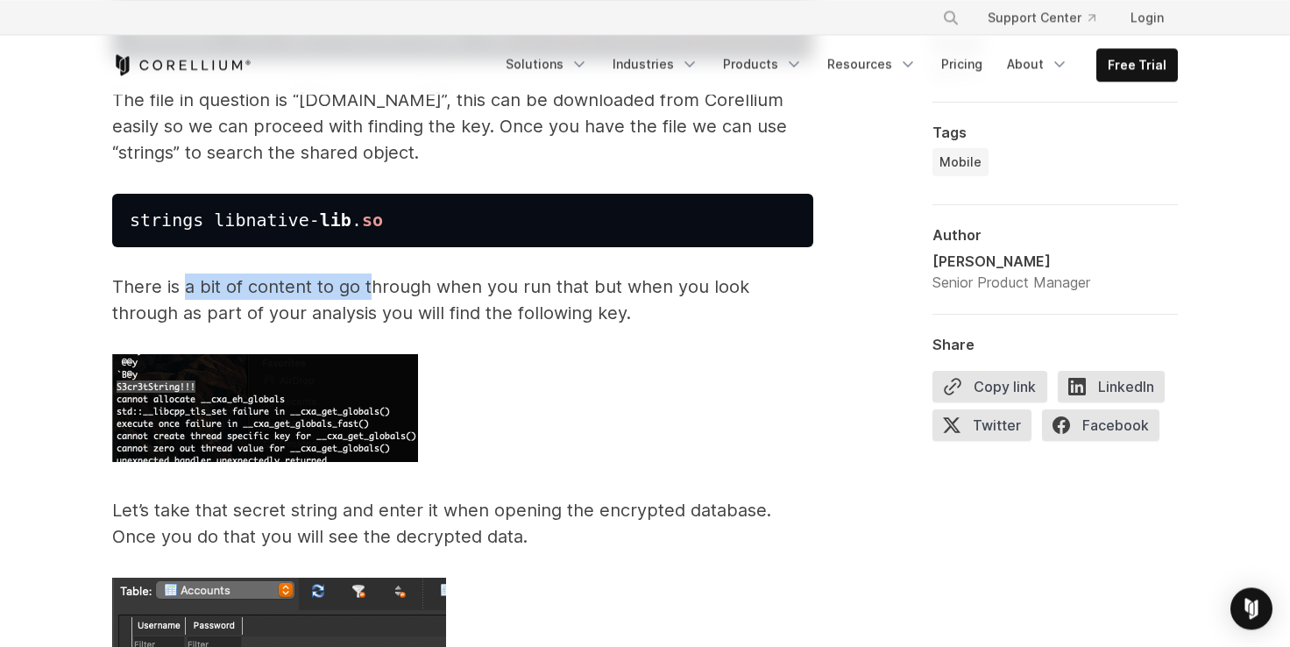
drag, startPoint x: 186, startPoint y: 293, endPoint x: 370, endPoint y: 290, distance: 184.0
click at [370, 290] on p "There is a bit of content to go through when you run that but when you look thr…" at bounding box center [462, 299] width 701 height 53
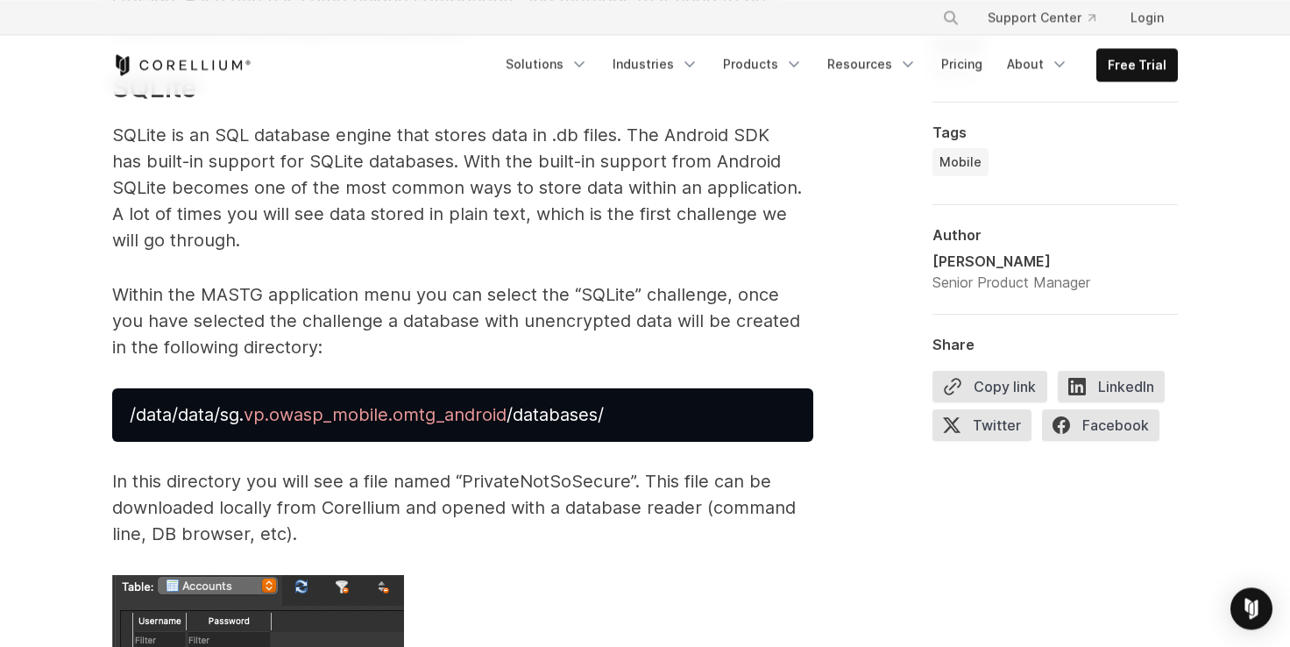
scroll to position [4051, 0]
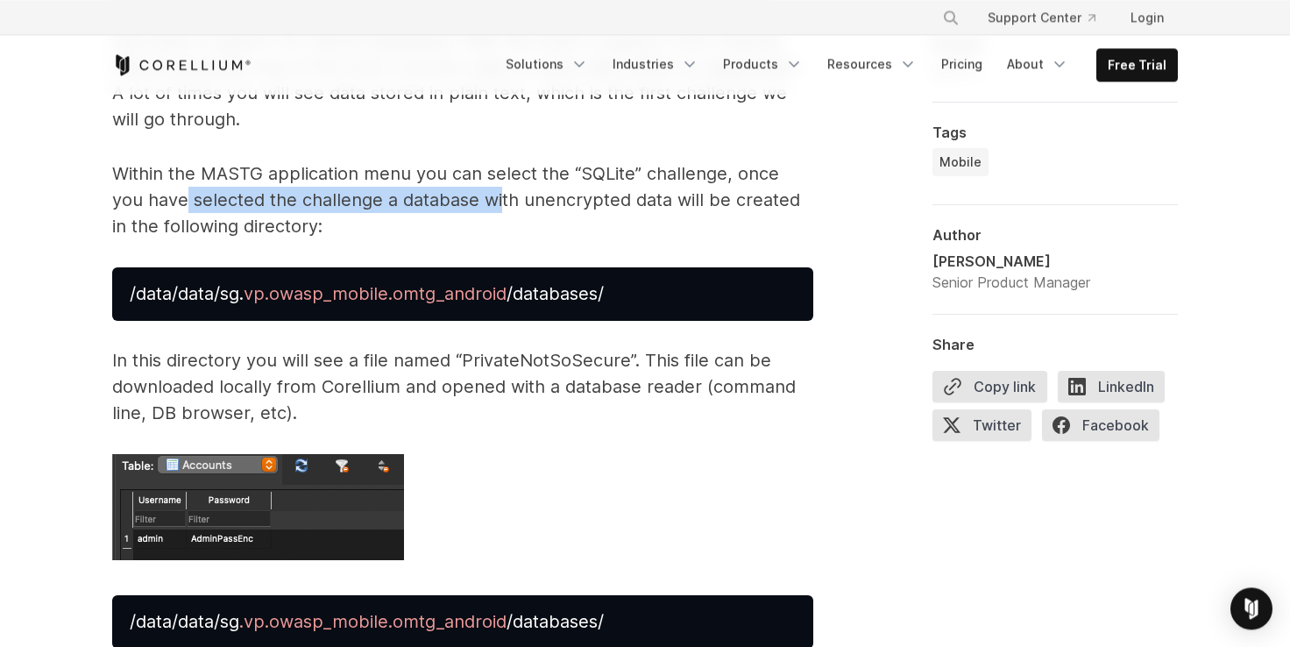
drag, startPoint x: 153, startPoint y: 198, endPoint x: 463, endPoint y: 211, distance: 310.4
click at [463, 211] on p "Within the MASTG application menu you can select the “SQLite” challenge, once y…" at bounding box center [462, 199] width 701 height 79
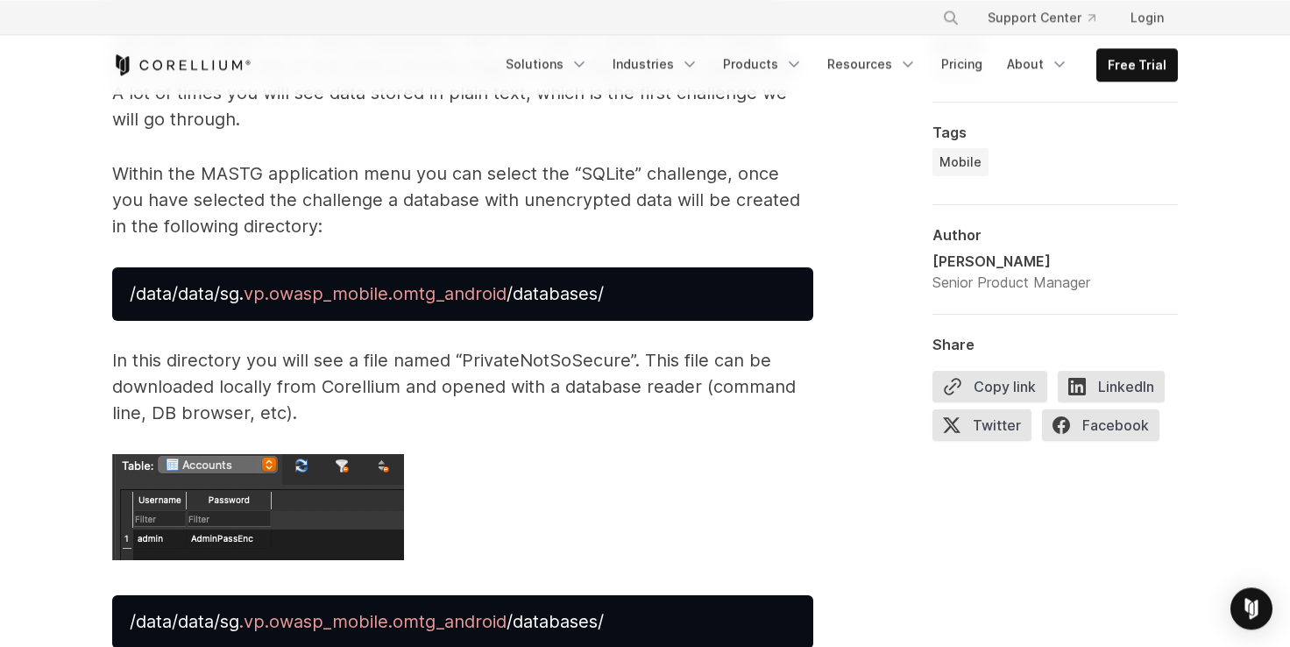
click at [463, 211] on p "Within the MASTG application menu you can select the “SQLite” challenge, once y…" at bounding box center [462, 199] width 701 height 79
click at [343, 193] on p "Within the MASTG application menu you can select the “SQLite” challenge, once y…" at bounding box center [462, 199] width 701 height 79
click at [402, 222] on p "Within the MASTG application menu you can select the “SQLite” challenge, once y…" at bounding box center [462, 199] width 701 height 79
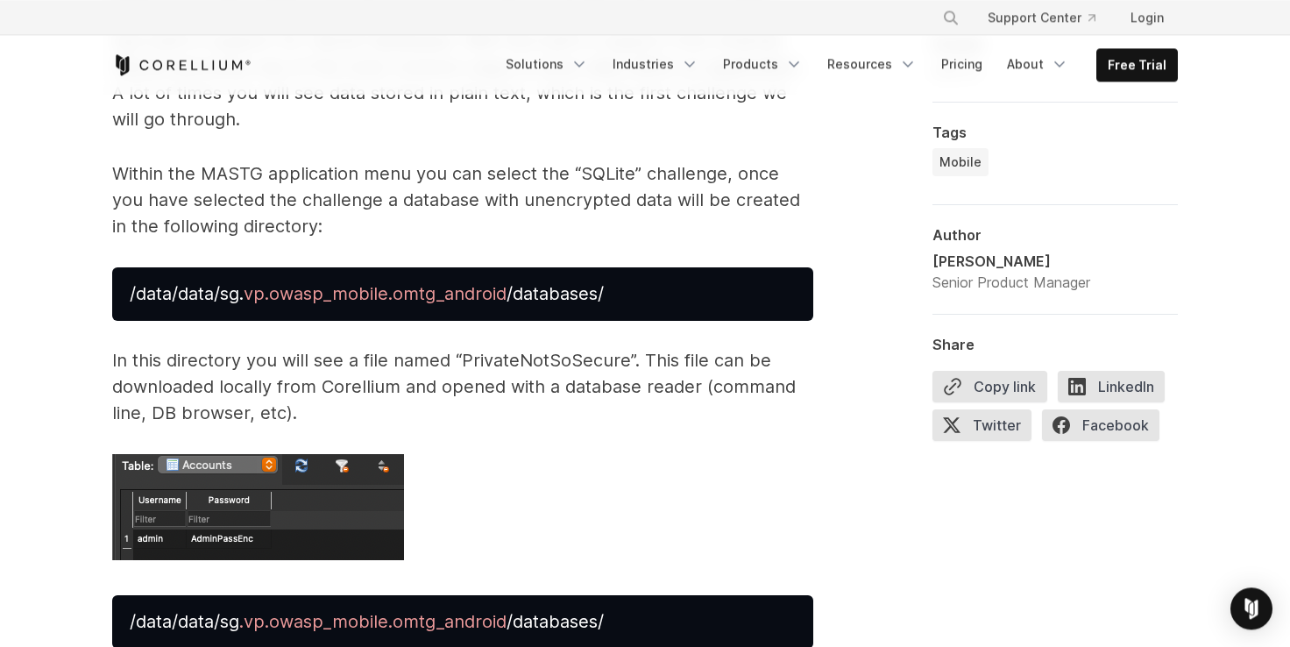
click at [576, 199] on p "Within the MASTG application menu you can select the “SQLite” challenge, once y…" at bounding box center [462, 199] width 701 height 79
click at [192, 237] on p "Within the MASTG application menu you can select the “SQLite” challenge, once y…" at bounding box center [462, 199] width 701 height 79
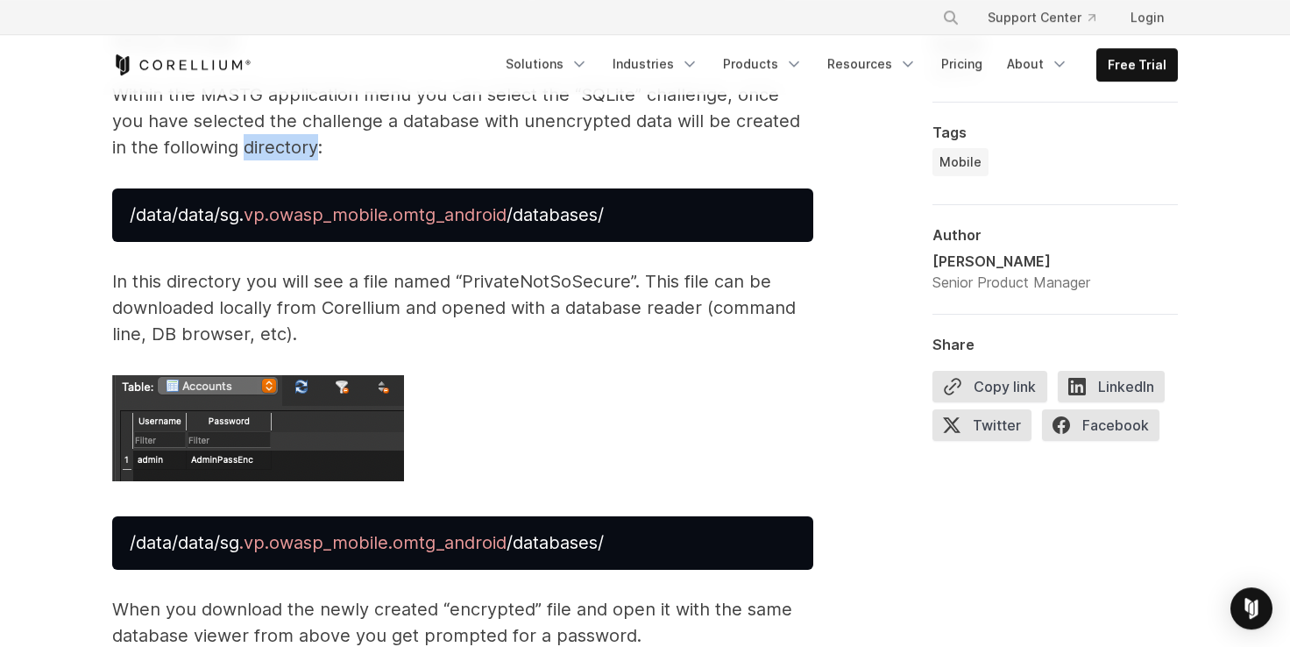
scroll to position [4172, 0]
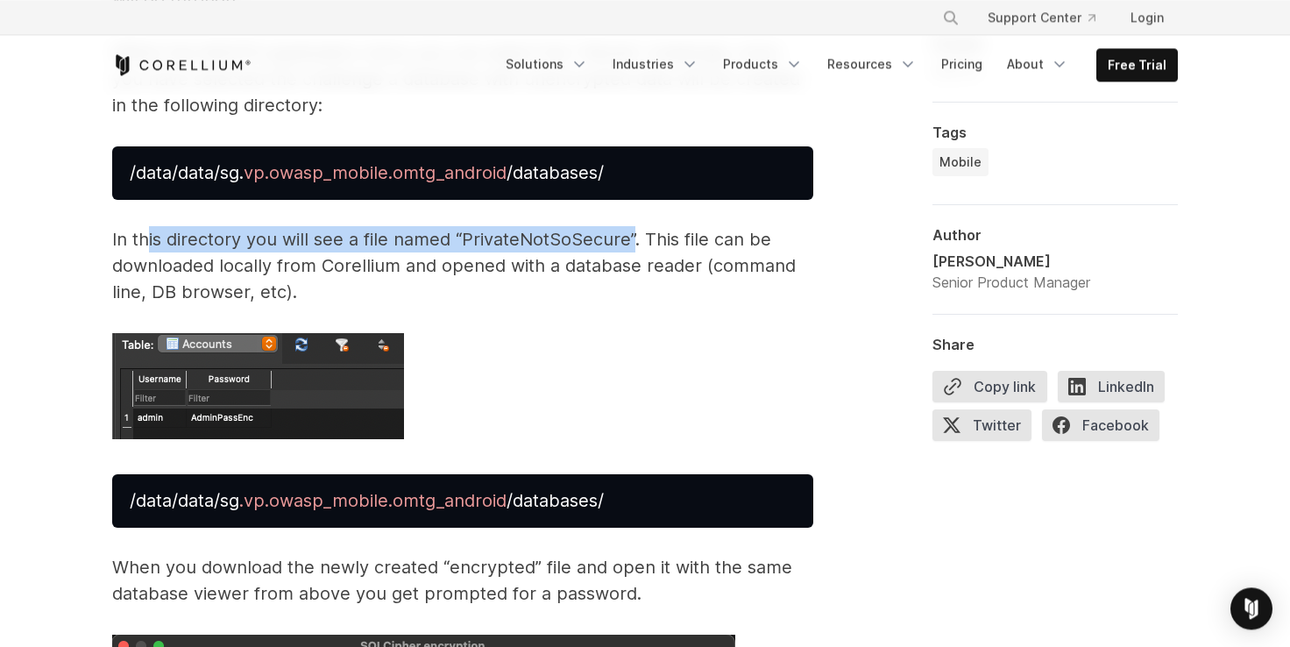
drag, startPoint x: 179, startPoint y: 237, endPoint x: 630, endPoint y: 245, distance: 451.3
click at [630, 245] on p "In this directory you will see a file named “PrivateNotSoSecure”. This file can…" at bounding box center [462, 265] width 701 height 79
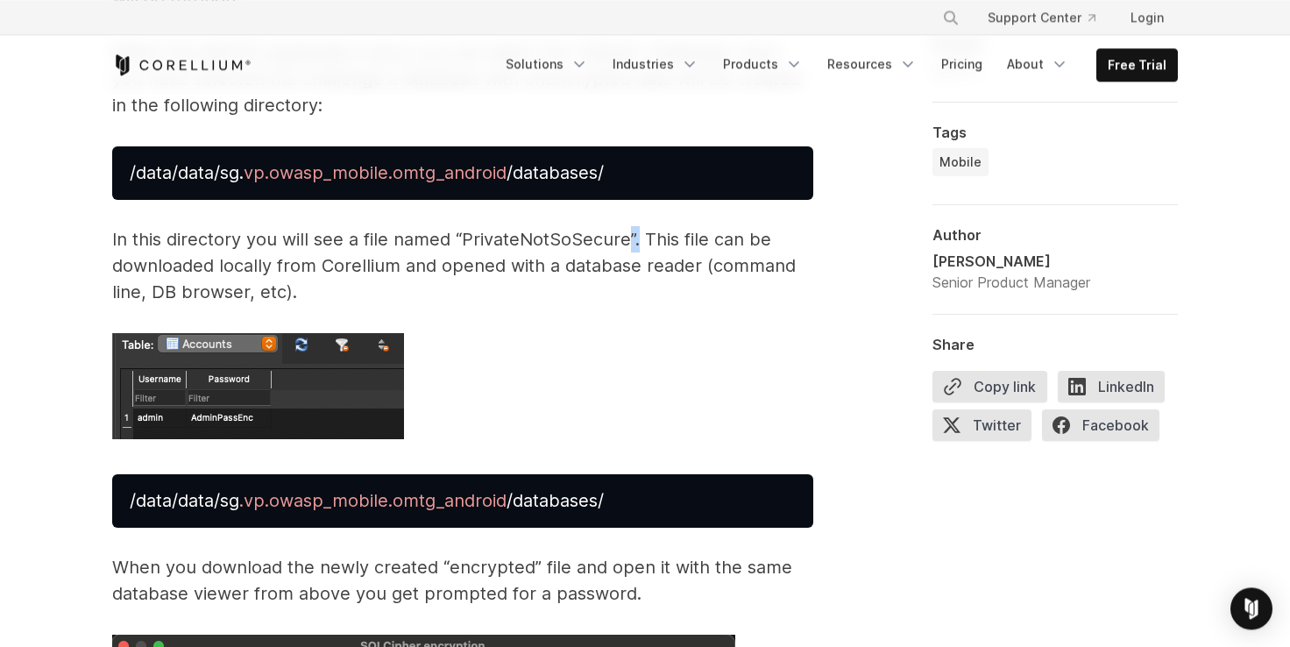
drag, startPoint x: 630, startPoint y: 245, endPoint x: 339, endPoint y: 251, distance: 290.9
click at [619, 245] on p "In this directory you will see a file named “PrivateNotSoSecure”. This file can…" at bounding box center [462, 265] width 701 height 79
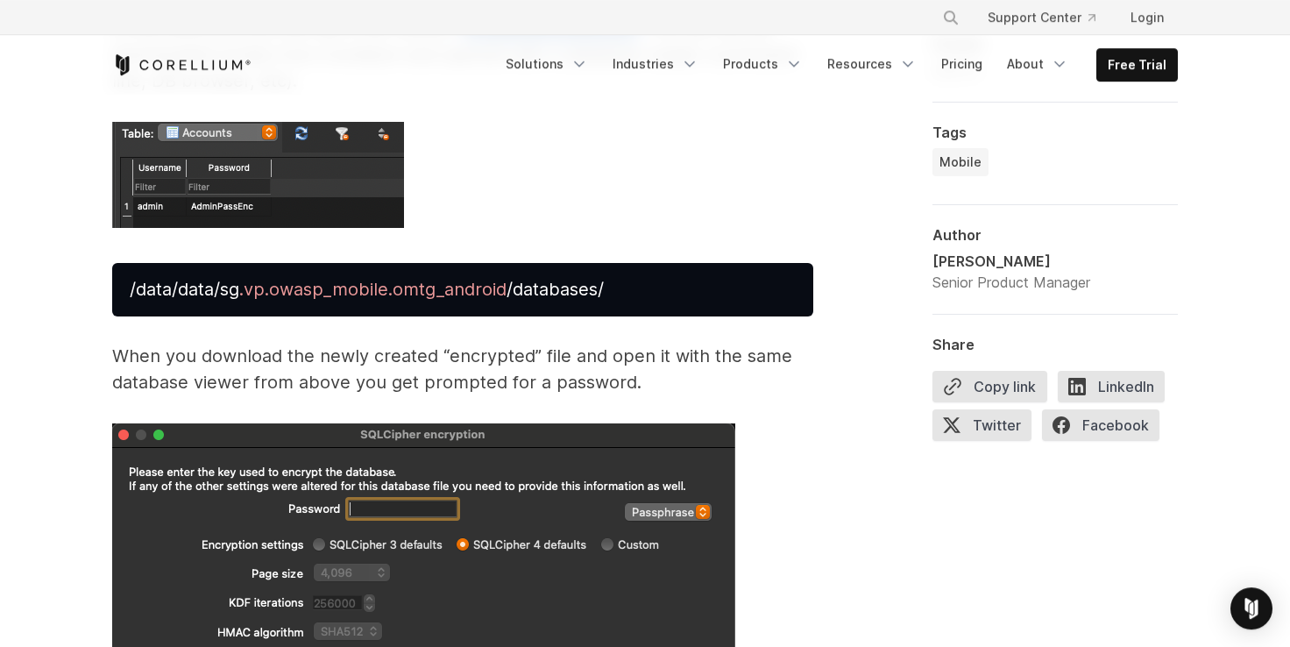
scroll to position [4414, 0]
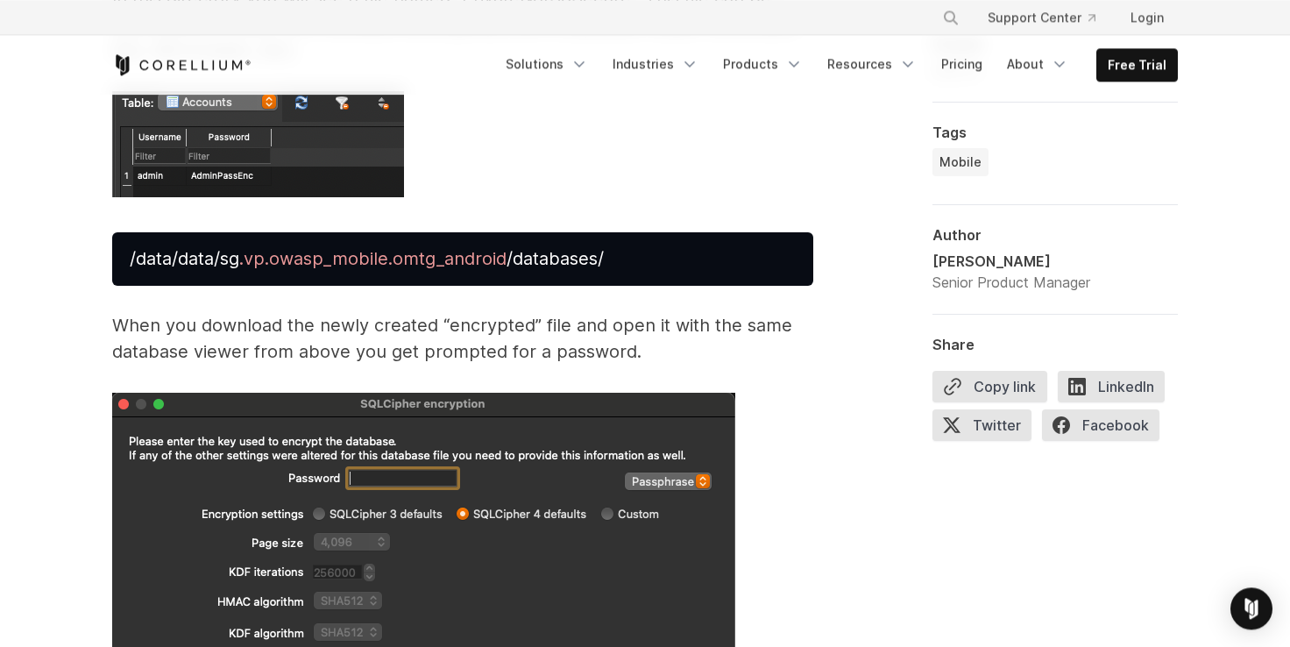
click at [184, 257] on span "/data/data/sg" at bounding box center [185, 258] width 110 height 21
click at [188, 258] on span "/data/data/sg" at bounding box center [185, 258] width 110 height 21
drag, startPoint x: 136, startPoint y: 322, endPoint x: 440, endPoint y: 334, distance: 304.2
click at [440, 334] on p "When you download the newly created “encrypted” file and open it with the same …" at bounding box center [462, 338] width 701 height 53
click at [335, 331] on p "When you download the newly created “encrypted” file and open it with the same …" at bounding box center [462, 338] width 701 height 53
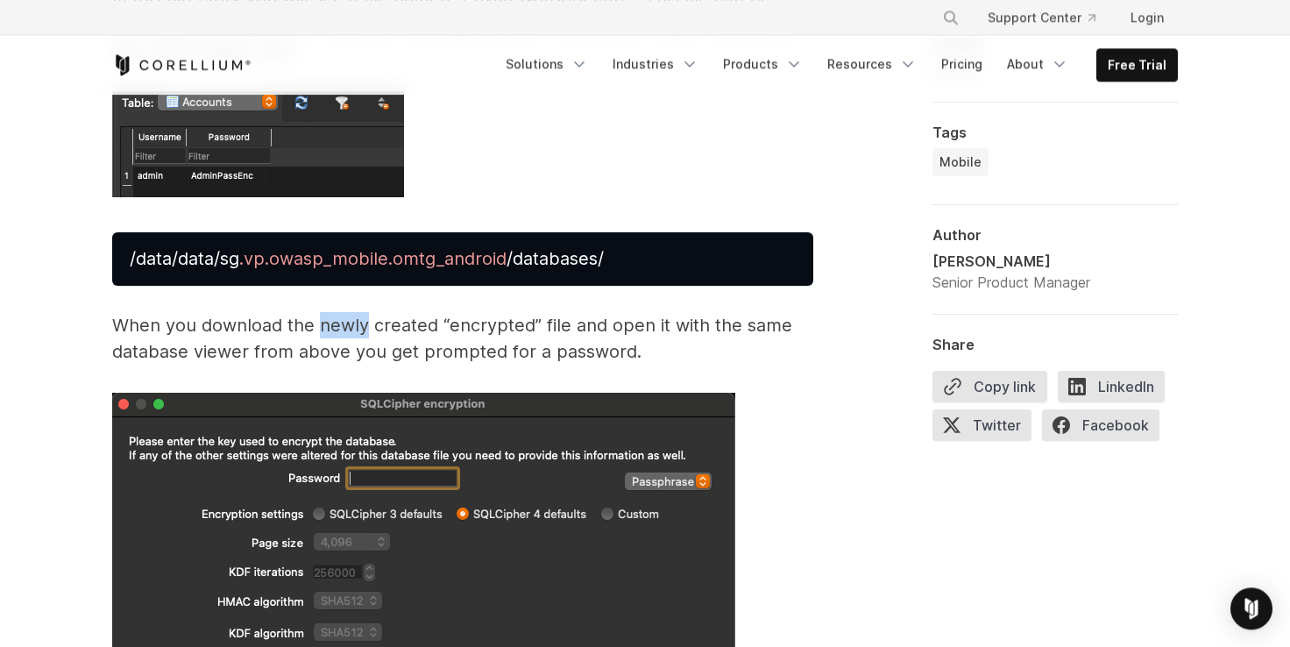
click at [335, 331] on p "When you download the newly created “encrypted” file and open it with the same …" at bounding box center [462, 338] width 701 height 53
click at [434, 322] on p "When you download the newly created “encrypted” file and open it with the same …" at bounding box center [462, 338] width 701 height 53
click at [151, 356] on p "When you download the newly created “encrypted” file and open it with the same …" at bounding box center [462, 338] width 701 height 53
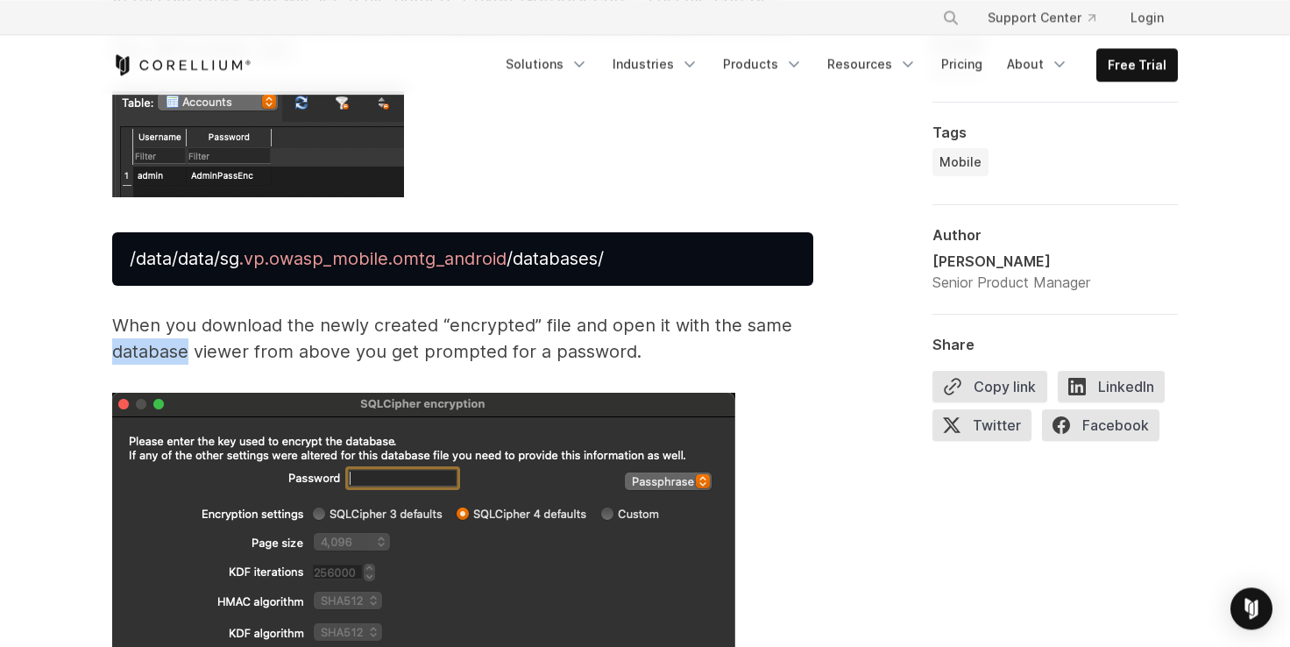
click at [152, 355] on p "When you download the newly created “encrypted” file and open it with the same …" at bounding box center [462, 338] width 701 height 53
click at [177, 350] on p "When you download the newly created “encrypted” file and open it with the same …" at bounding box center [462, 338] width 701 height 53
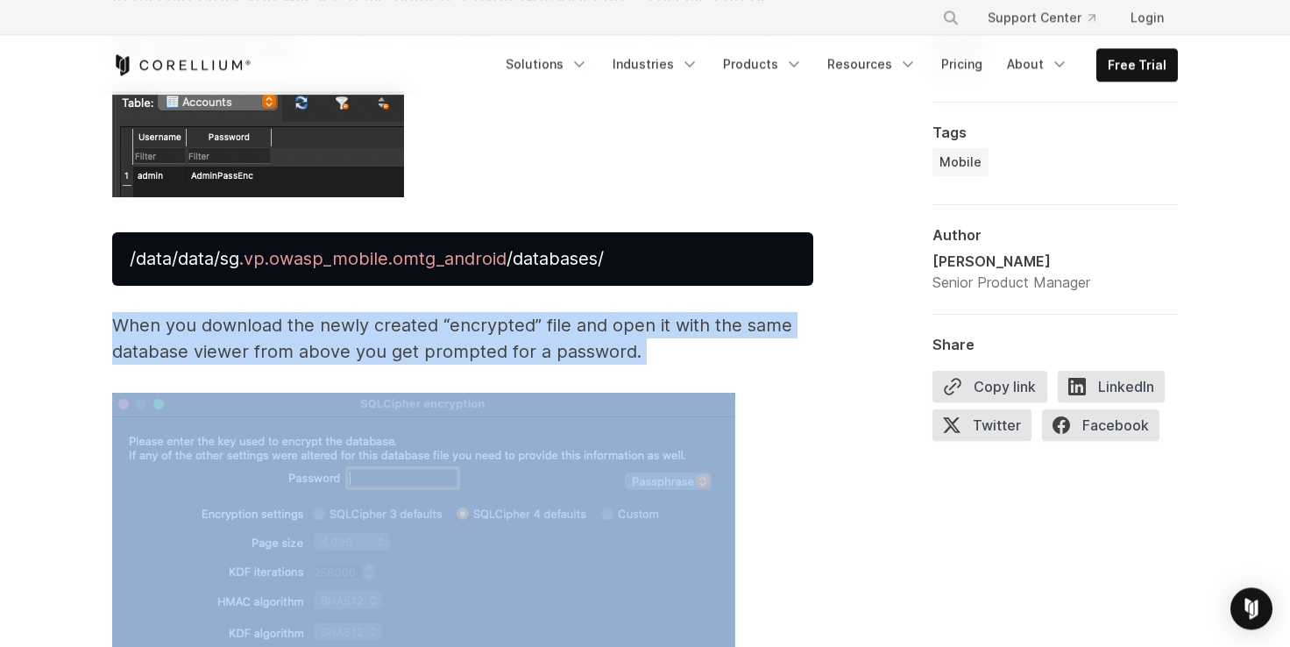
drag, startPoint x: 111, startPoint y: 326, endPoint x: 640, endPoint y: 407, distance: 534.4
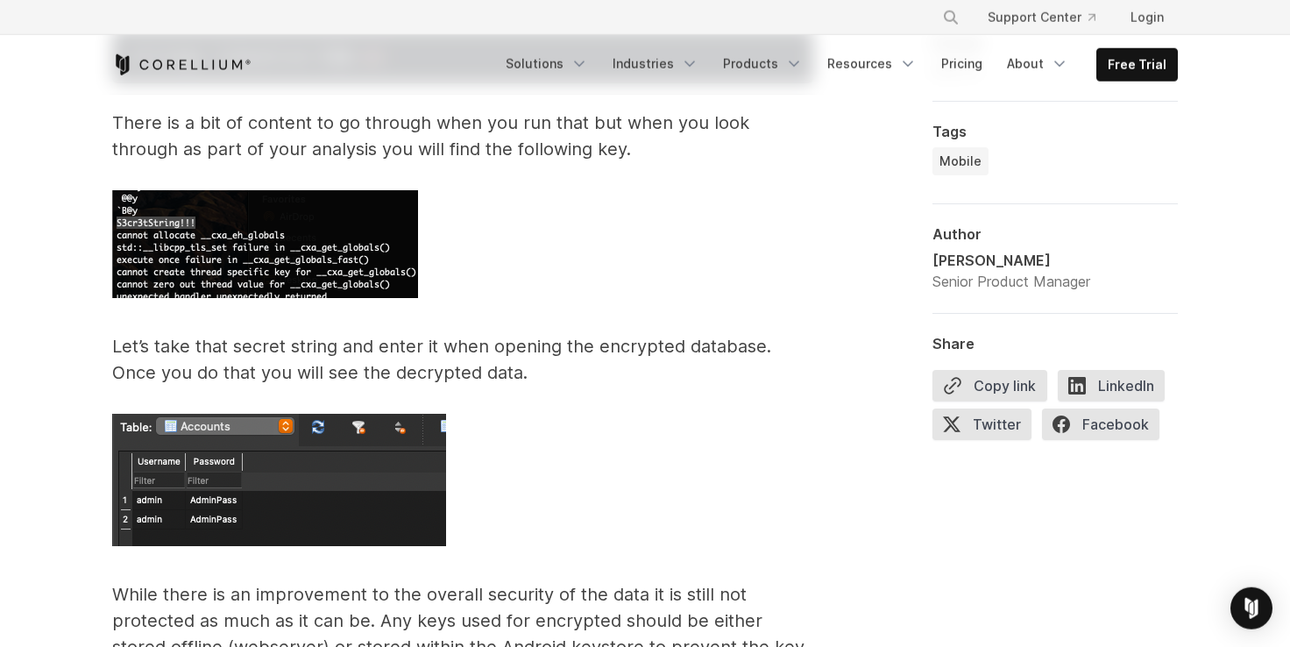
scroll to position [5623, 0]
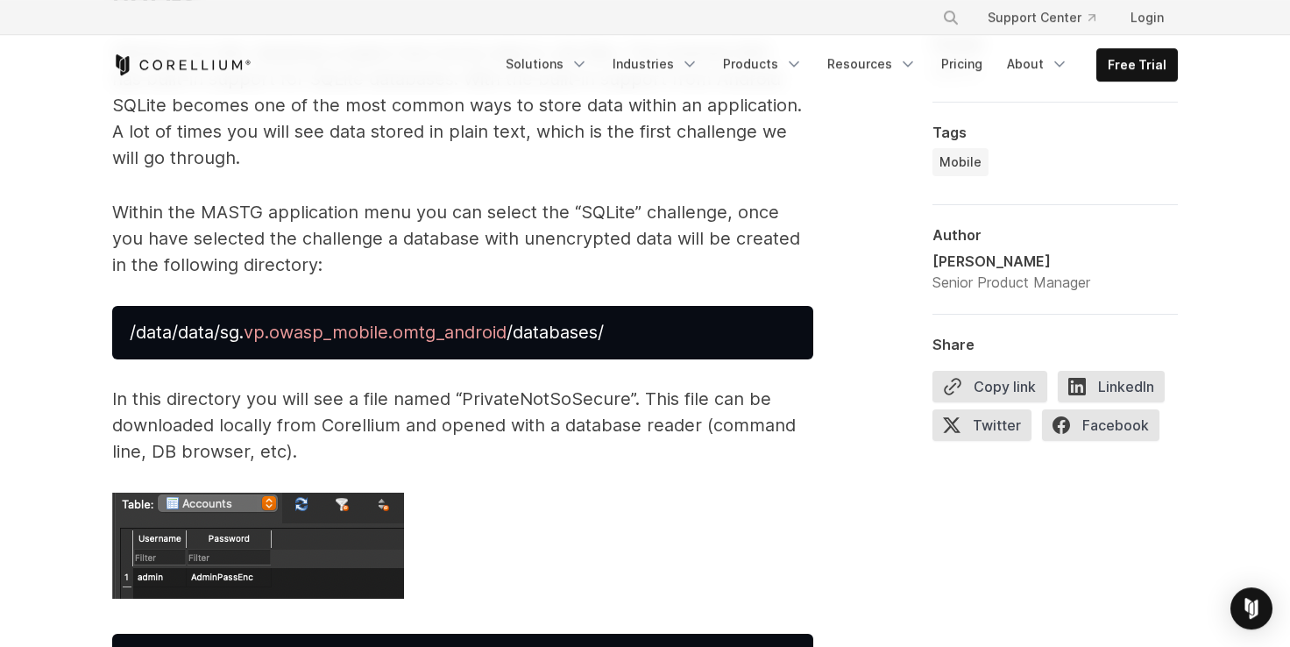
scroll to position [3689, 0]
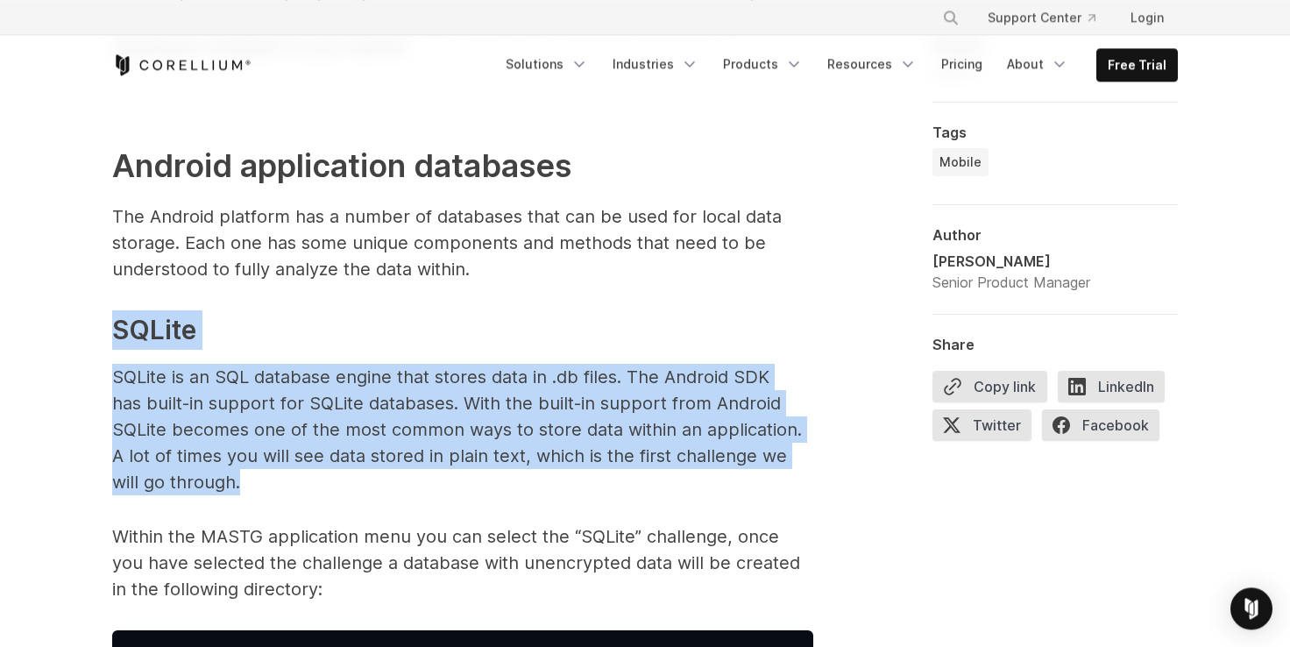
drag, startPoint x: 117, startPoint y: 322, endPoint x: 373, endPoint y: 471, distance: 296.5
click at [373, 471] on span "Storing data is essential to many mobile applications. What data is being store…" at bounding box center [462, 643] width 701 height 6449
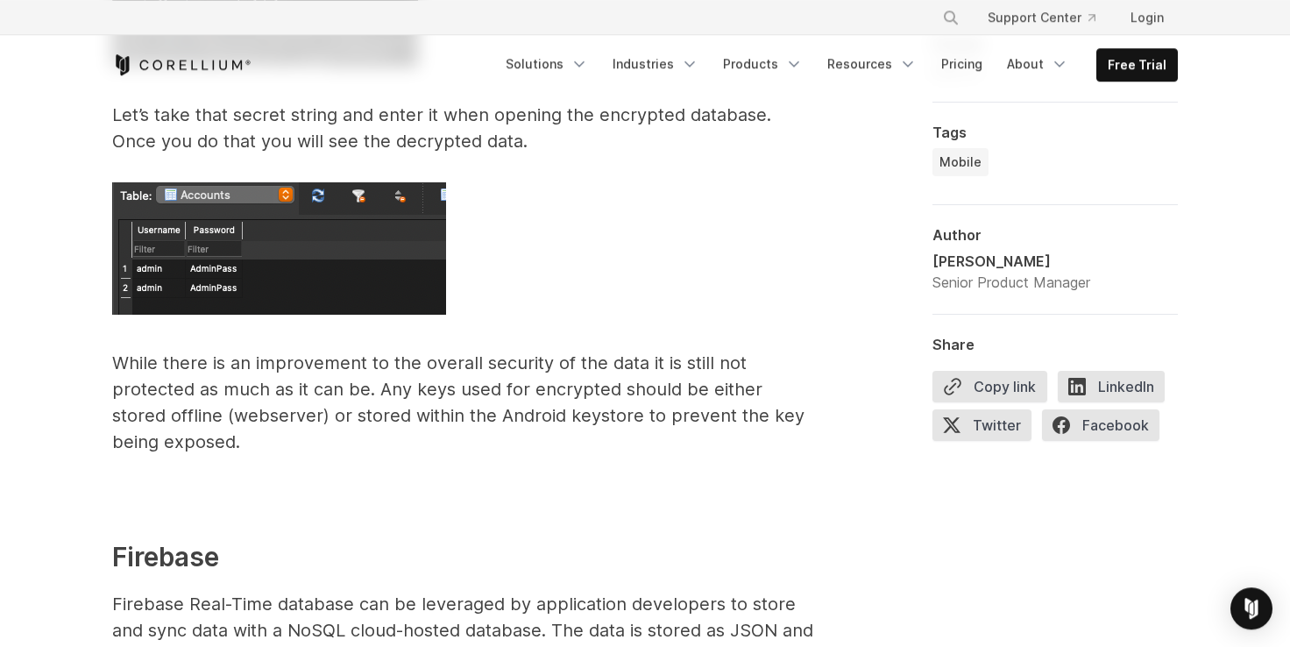
scroll to position [5865, 0]
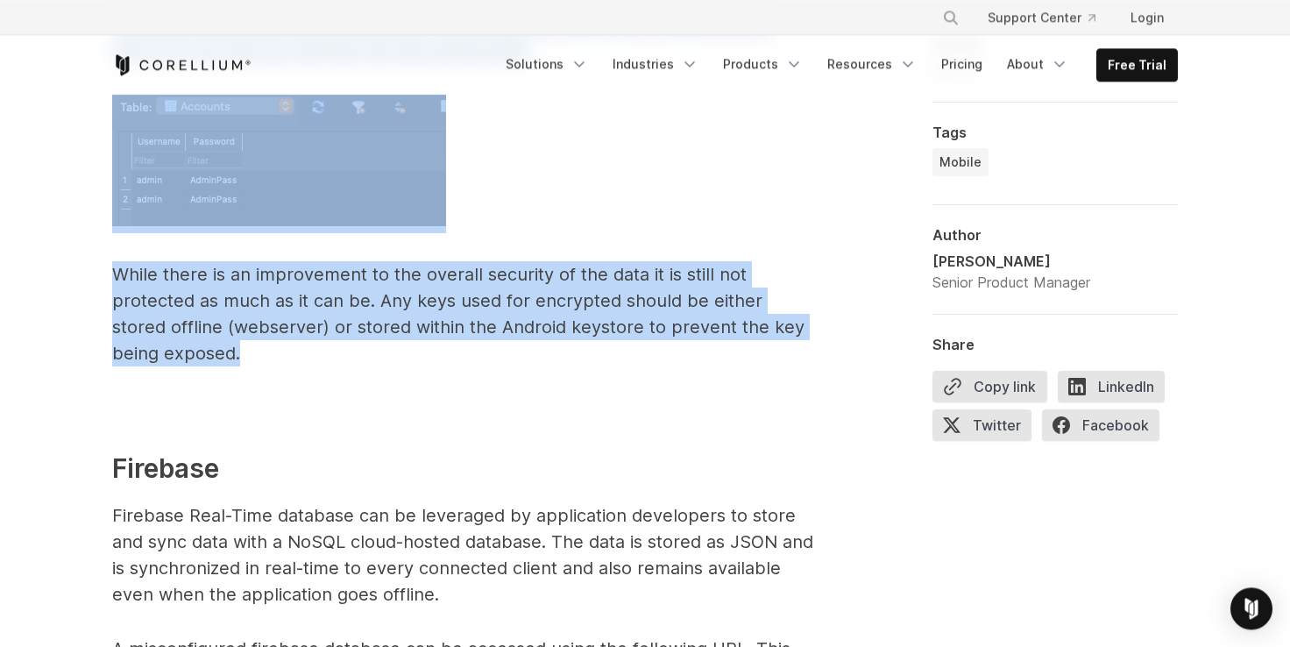
click at [232, 357] on p "While there is an improvement to the overall security of the data it is still n…" at bounding box center [462, 313] width 701 height 105
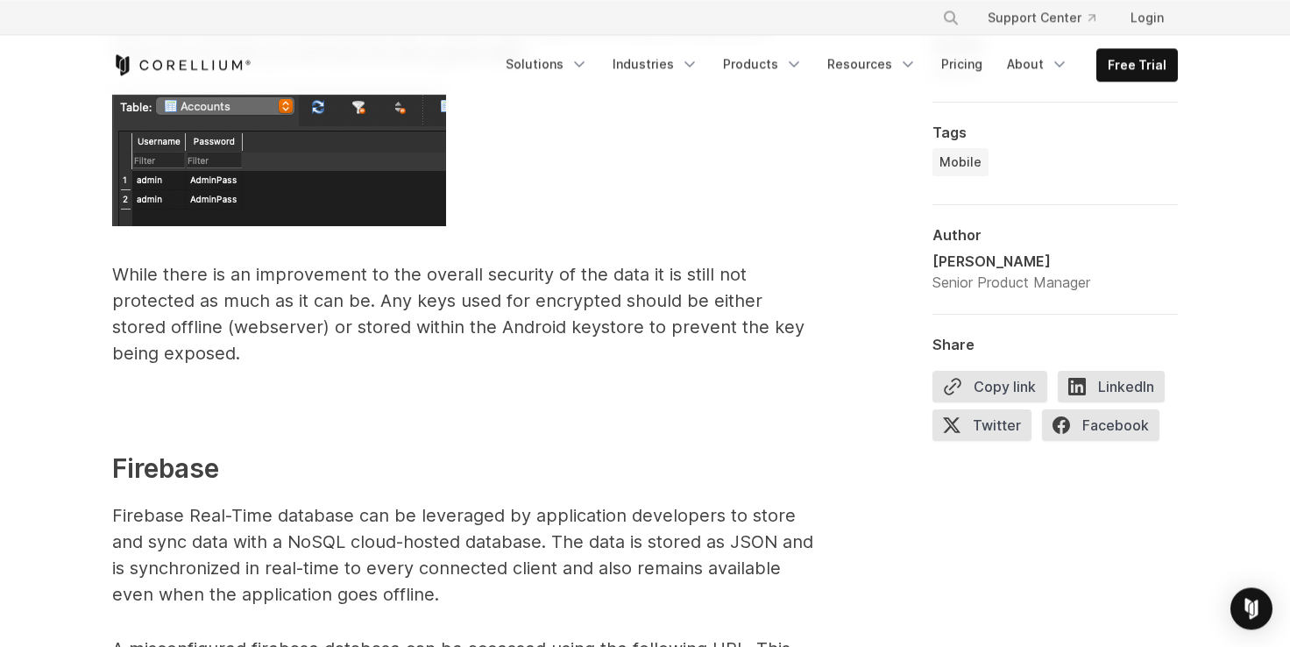
click at [502, 394] on p at bounding box center [462, 407] width 701 height 26
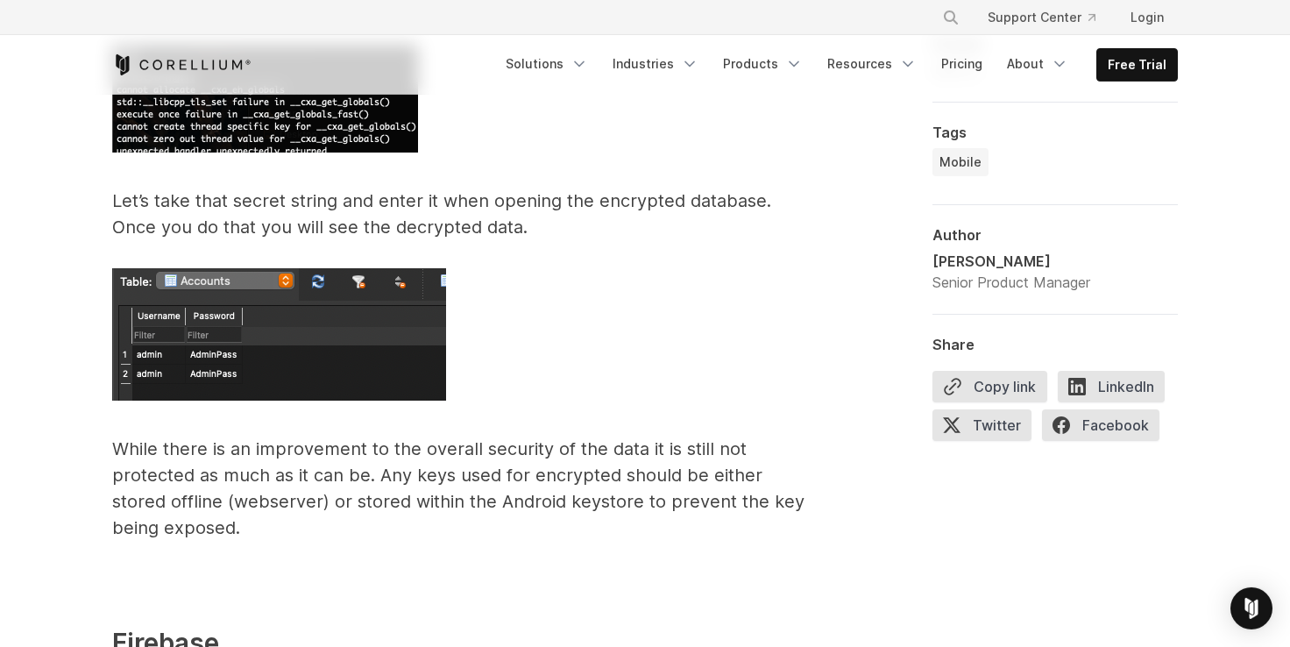
scroll to position [5744, 0]
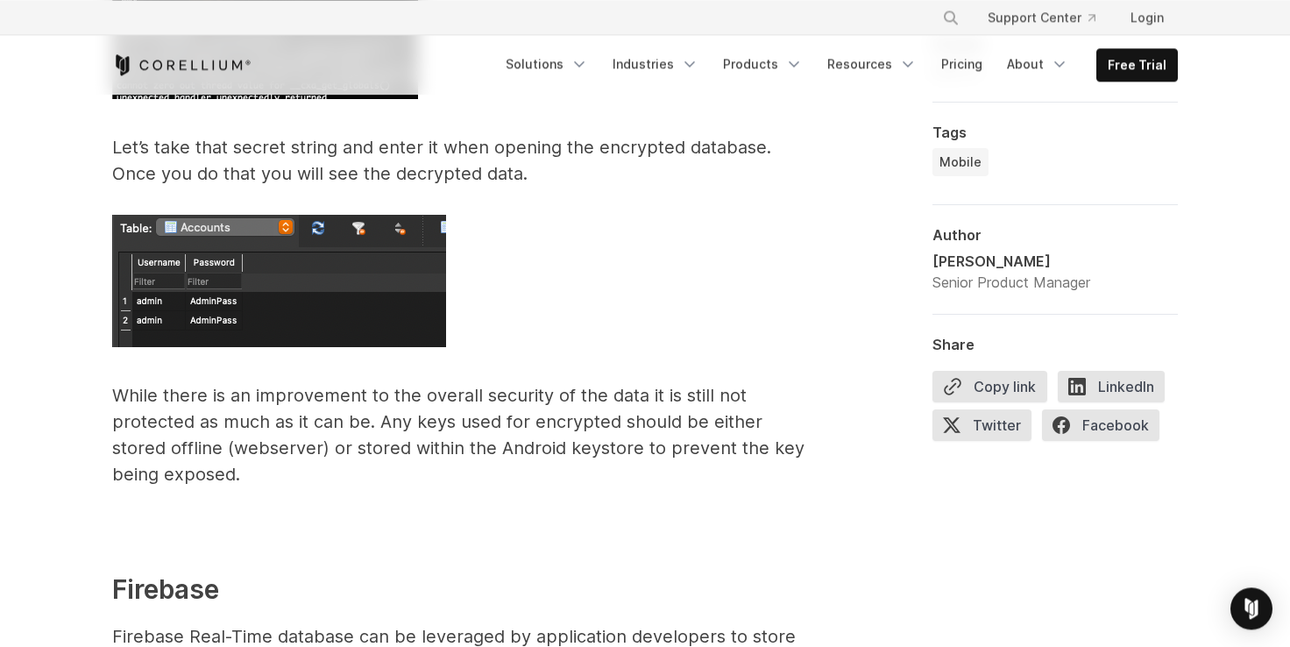
click at [133, 458] on p "While there is an improvement to the overall security of the data it is still n…" at bounding box center [462, 434] width 701 height 105
click at [190, 456] on p "While there is an improvement to the overall security of the data it is still n…" at bounding box center [462, 434] width 701 height 105
click at [304, 449] on p "While there is an improvement to the overall security of the data it is still n…" at bounding box center [462, 434] width 701 height 105
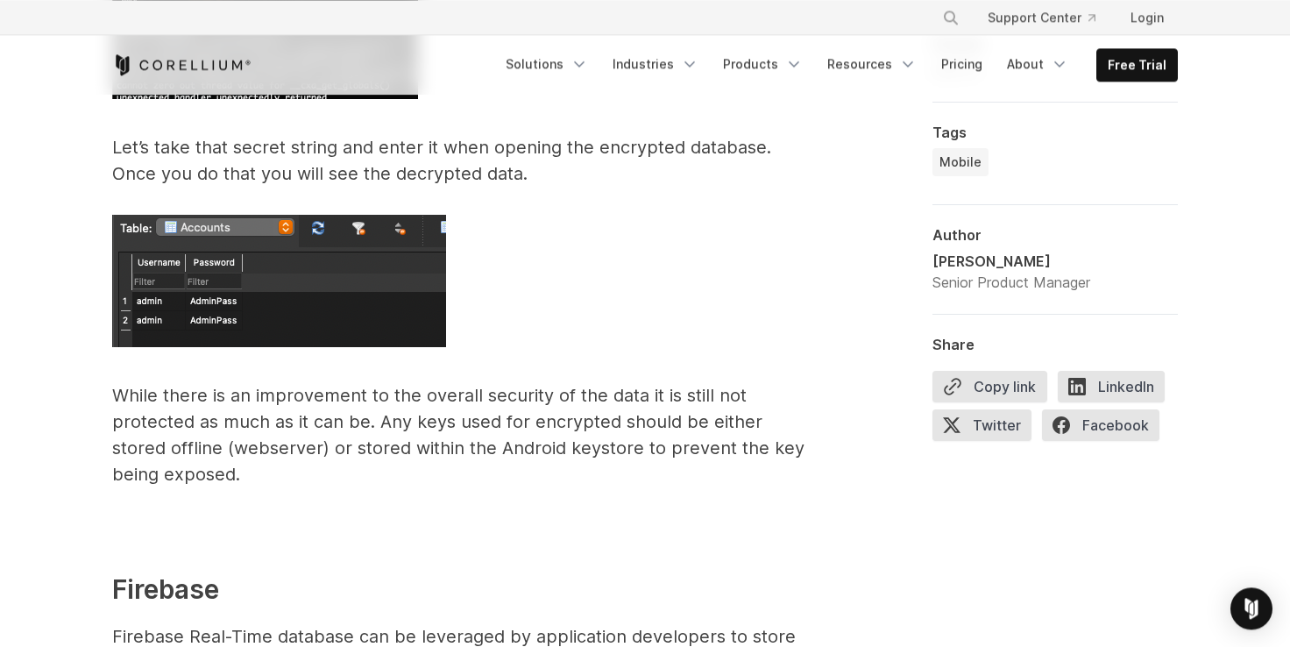
click at [523, 450] on p "While there is an improvement to the overall security of the data it is still n…" at bounding box center [462, 434] width 701 height 105
click at [627, 449] on p "While there is an improvement to the overall security of the data it is still n…" at bounding box center [462, 434] width 701 height 105
click at [626, 448] on p "While there is an improvement to the overall security of the data it is still n…" at bounding box center [462, 434] width 701 height 105
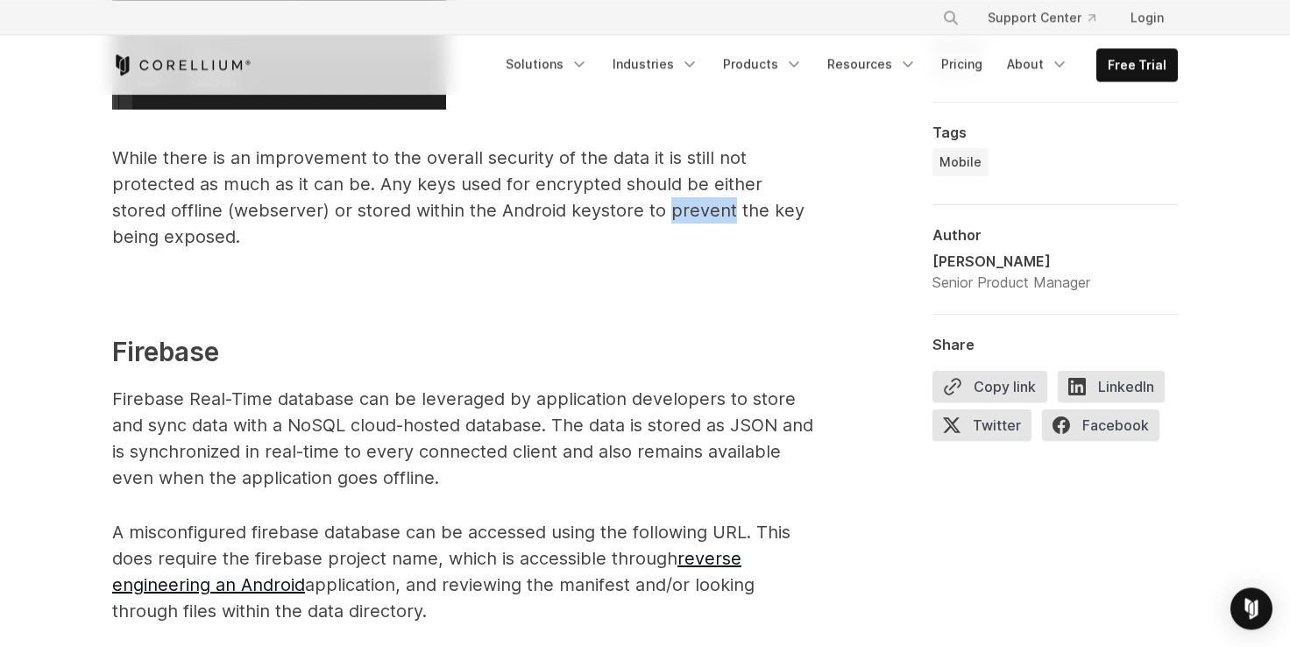
scroll to position [5986, 0]
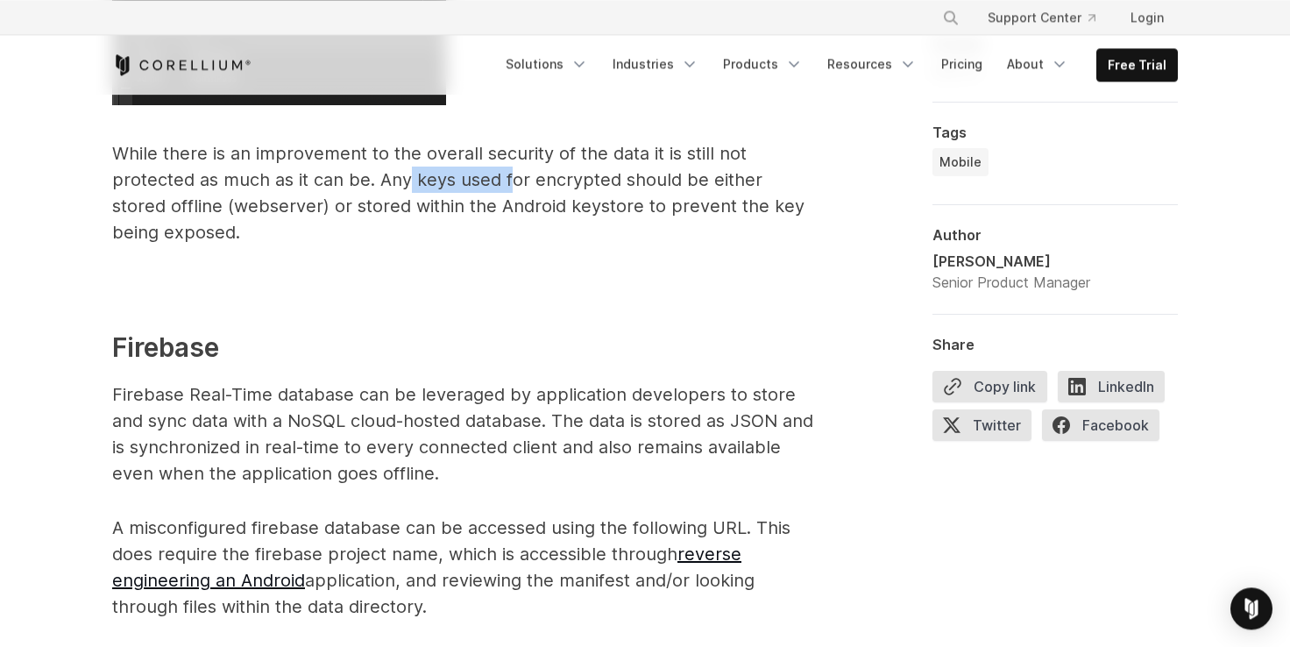
drag, startPoint x: 407, startPoint y: 173, endPoint x: 510, endPoint y: 176, distance: 102.5
click at [510, 176] on p "While there is an improvement to the overall security of the data it is still n…" at bounding box center [462, 192] width 701 height 105
click at [517, 178] on p "While there is an improvement to the overall security of the data it is still n…" at bounding box center [462, 192] width 701 height 105
click at [567, 179] on p "While there is an improvement to the overall security of the data it is still n…" at bounding box center [462, 192] width 701 height 105
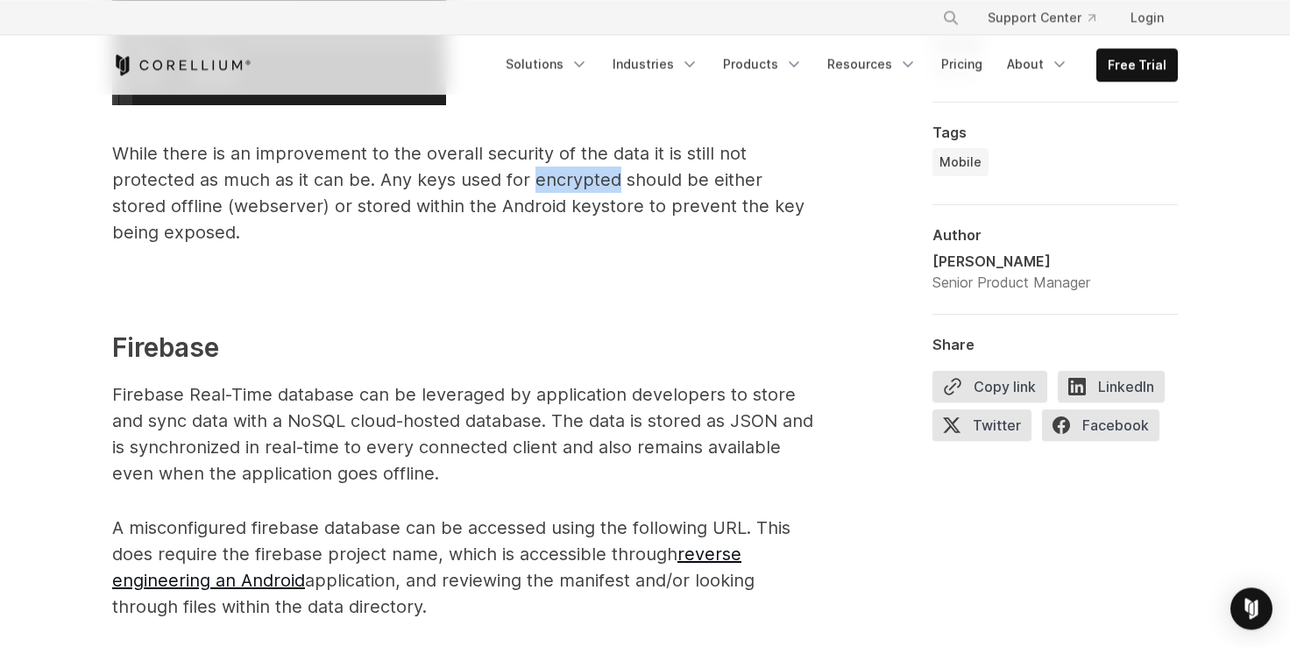
click at [567, 179] on p "While there is an improvement to the overall security of the data it is still n…" at bounding box center [462, 192] width 701 height 105
click at [133, 201] on p "While there is an improvement to the overall security of the data it is still n…" at bounding box center [462, 192] width 701 height 105
click at [293, 208] on p "While there is an improvement to the overall security of the data it is still n…" at bounding box center [462, 192] width 701 height 105
click at [221, 207] on p "While there is an improvement to the overall security of the data it is still n…" at bounding box center [462, 192] width 701 height 105
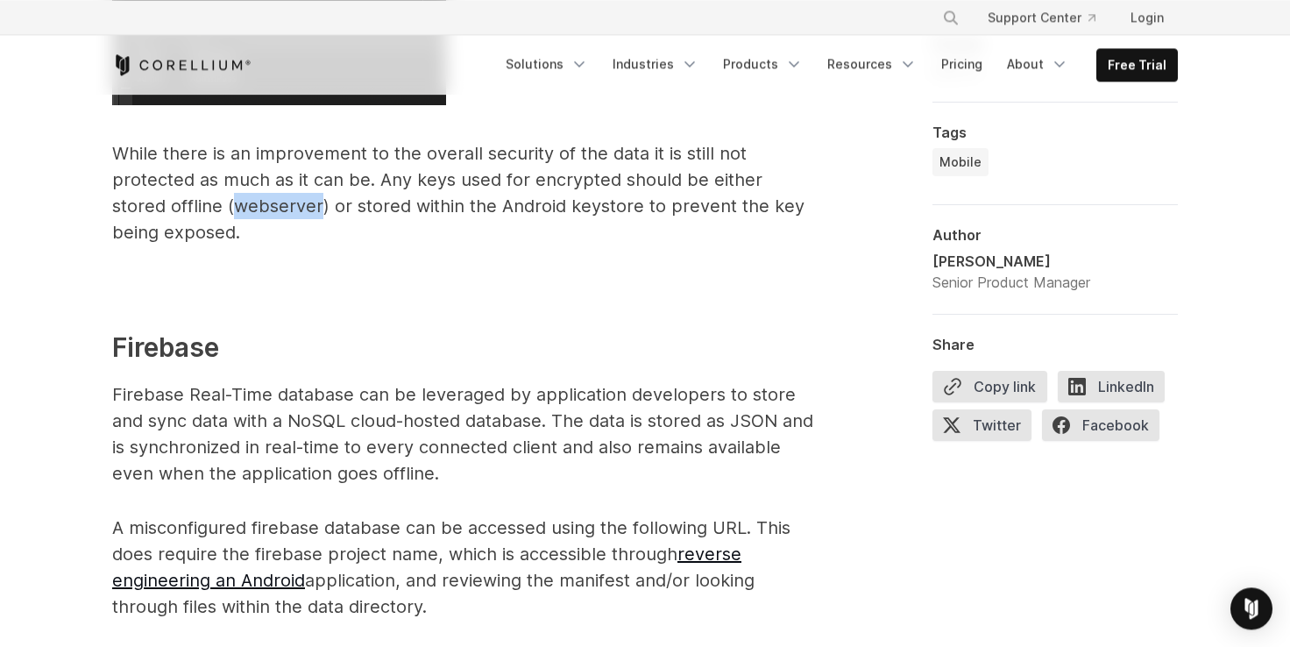
click at [221, 207] on p "While there is an improvement to the overall security of the data it is still n…" at bounding box center [462, 192] width 701 height 105
click at [285, 204] on p "While there is an improvement to the overall security of the data it is still n…" at bounding box center [462, 192] width 701 height 105
drag, startPoint x: 285, startPoint y: 204, endPoint x: 321, endPoint y: 202, distance: 36.0
click at [286, 204] on p "While there is an improvement to the overall security of the data it is still n…" at bounding box center [462, 192] width 701 height 105
drag, startPoint x: 425, startPoint y: 199, endPoint x: 541, endPoint y: 199, distance: 116.5
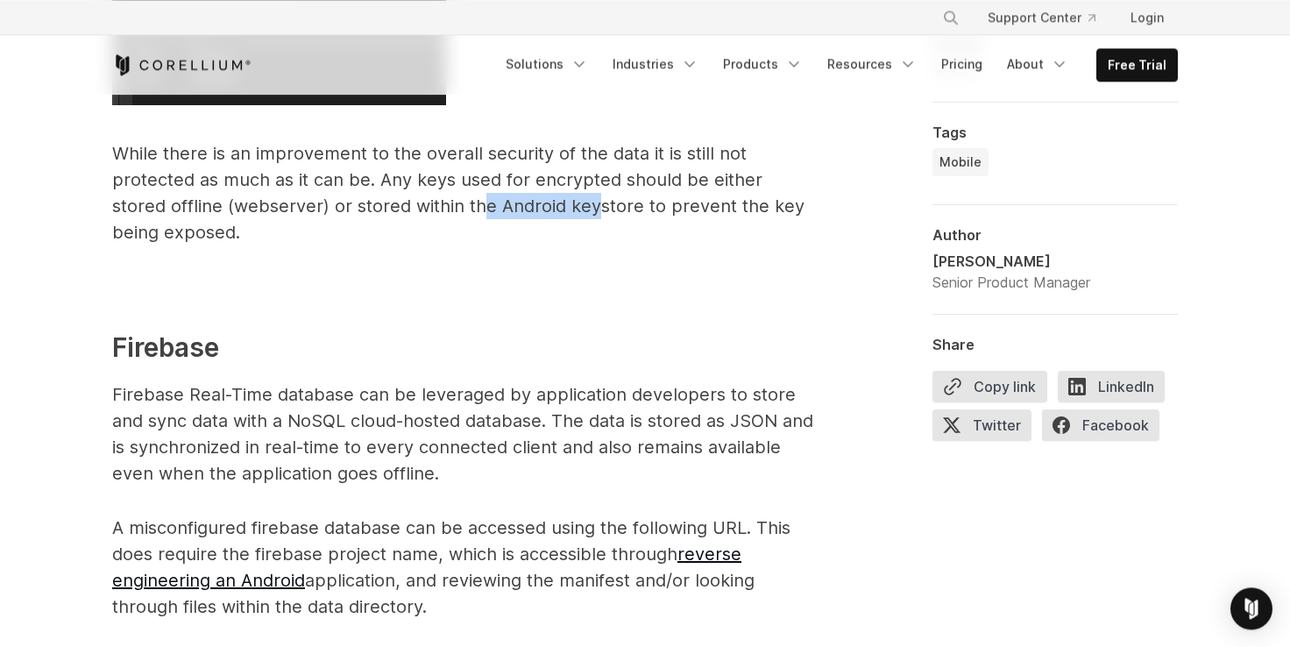
click at [541, 199] on p "While there is an improvement to the overall security of the data it is still n…" at bounding box center [462, 192] width 701 height 105
click at [546, 200] on p "While there is an improvement to the overall security of the data it is still n…" at bounding box center [462, 192] width 701 height 105
click at [590, 200] on p "While there is an improvement to the overall security of the data it is still n…" at bounding box center [462, 192] width 701 height 105
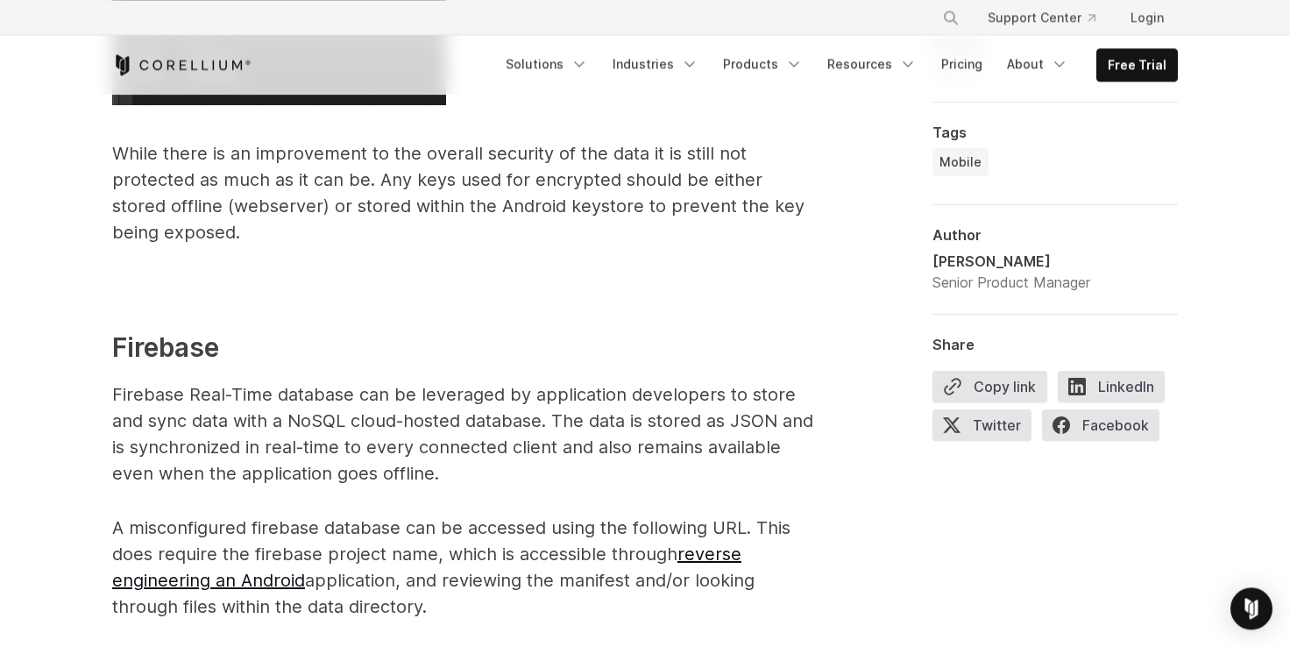
click at [667, 214] on p "While there is an improvement to the overall security of the data it is still n…" at bounding box center [462, 192] width 701 height 105
click at [667, 213] on p "While there is an improvement to the overall security of the data it is still n…" at bounding box center [462, 192] width 701 height 105
click at [704, 211] on p "While there is an improvement to the overall security of the data it is still n…" at bounding box center [462, 192] width 701 height 105
drag, startPoint x: 704, startPoint y: 211, endPoint x: 658, endPoint y: 220, distance: 46.4
click at [704, 211] on p "While there is an improvement to the overall security of the data it is still n…" at bounding box center [462, 192] width 701 height 105
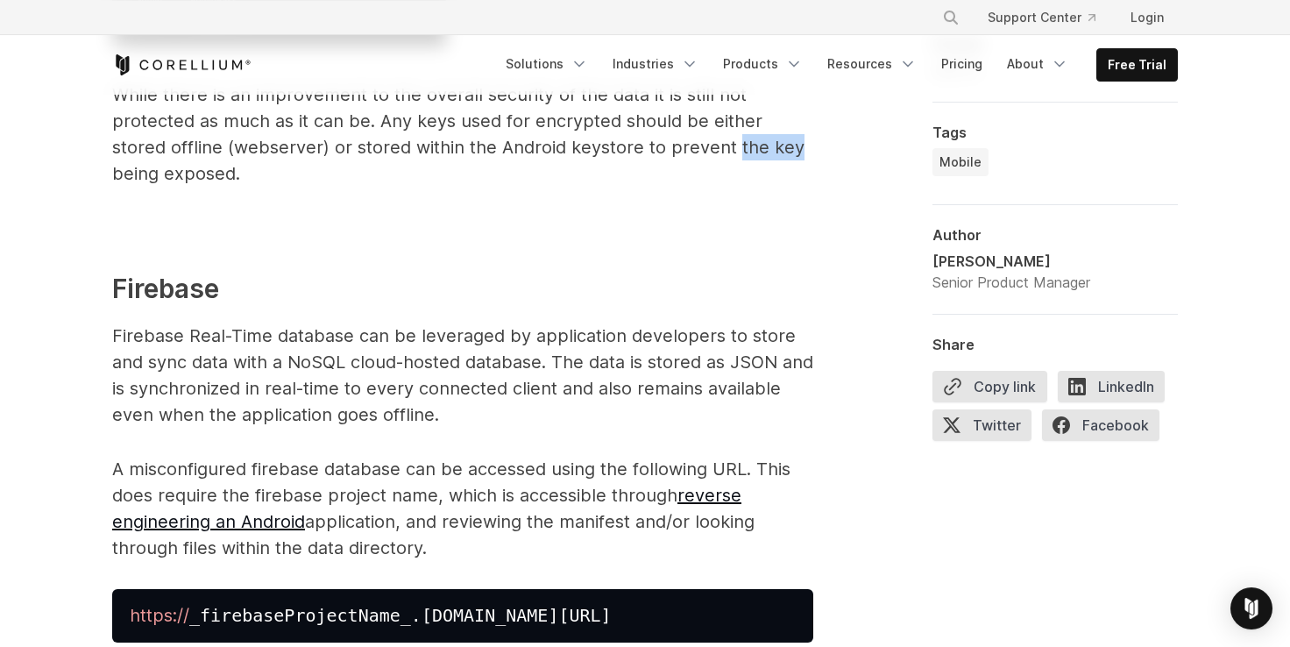
scroll to position [6107, 0]
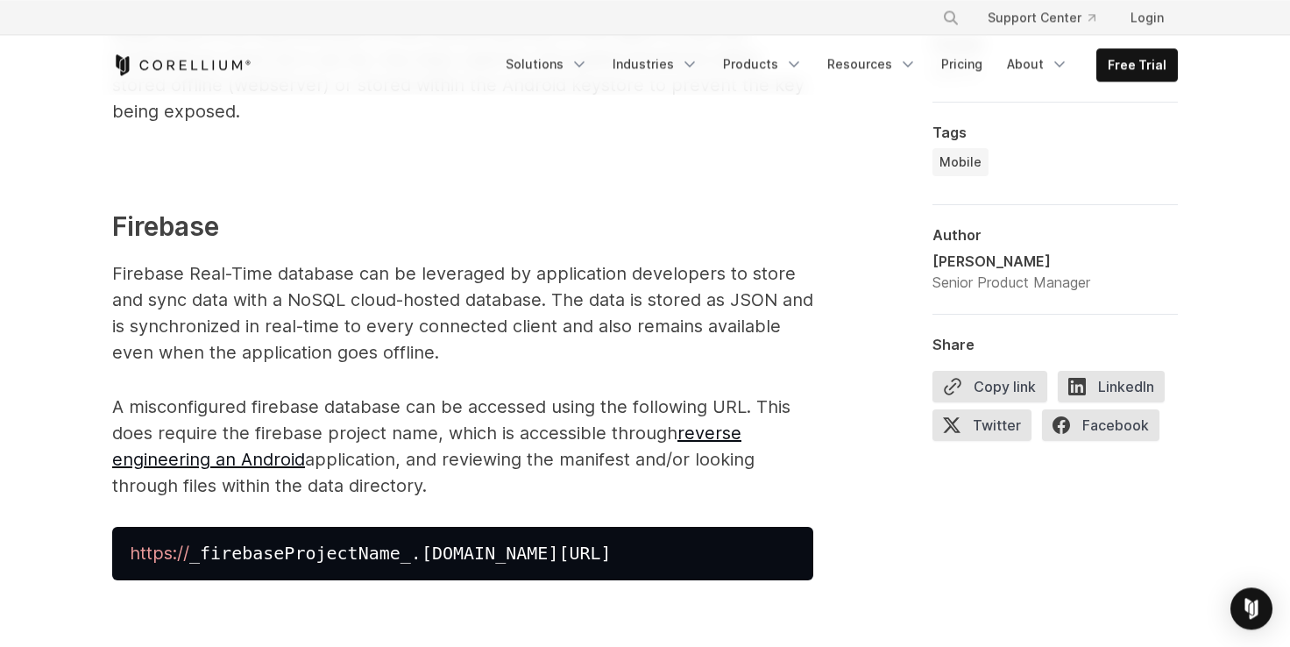
click at [132, 226] on h3 "Firebase" at bounding box center [462, 226] width 701 height 39
click at [121, 269] on p "Firebase Real-Time database can be leveraged by application developers to store…" at bounding box center [462, 312] width 701 height 105
click at [197, 277] on p "Firebase Real-Time database can be leveraged by application developers to store…" at bounding box center [462, 312] width 701 height 105
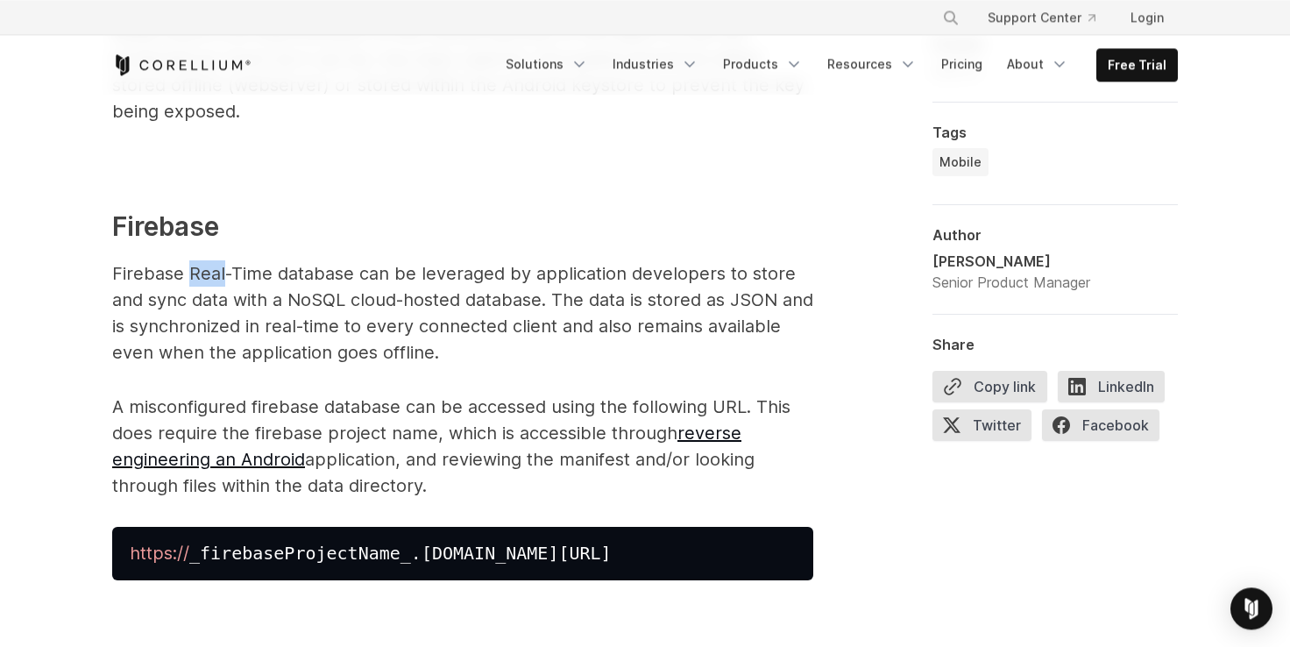
click at [197, 277] on p "Firebase Real-Time database can be leveraged by application developers to store…" at bounding box center [462, 312] width 701 height 105
click at [305, 266] on p "Firebase Real-Time database can be leveraged by application developers to store…" at bounding box center [462, 312] width 701 height 105
click at [654, 273] on p "Firebase Real-Time database can be leveraged by application developers to store…" at bounding box center [462, 312] width 701 height 105
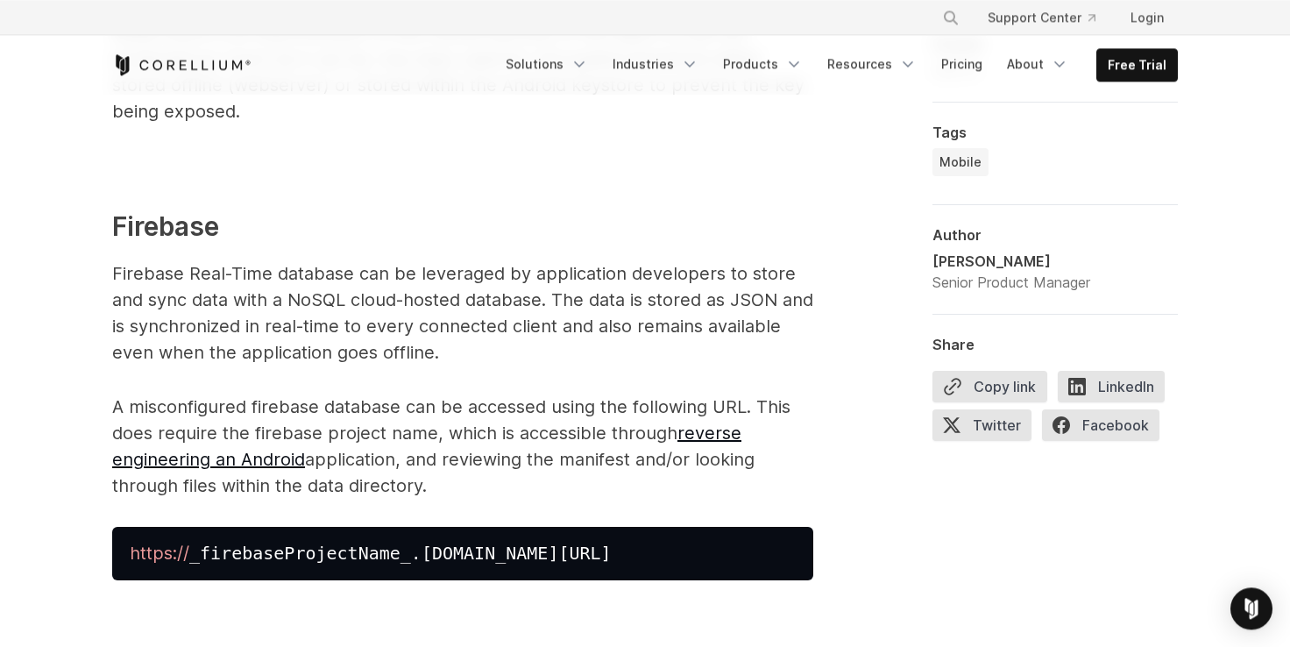
click at [140, 297] on p "Firebase Real-Time database can be leveraged by application developers to store…" at bounding box center [462, 312] width 701 height 105
click at [214, 292] on p "Firebase Real-Time database can be leveraged by application developers to store…" at bounding box center [462, 312] width 701 height 105
click at [265, 295] on p "Firebase Real-Time database can be leveraged by application developers to store…" at bounding box center [462, 312] width 701 height 105
click at [291, 298] on p "Firebase Real-Time database can be leveraged by application developers to store…" at bounding box center [462, 312] width 701 height 105
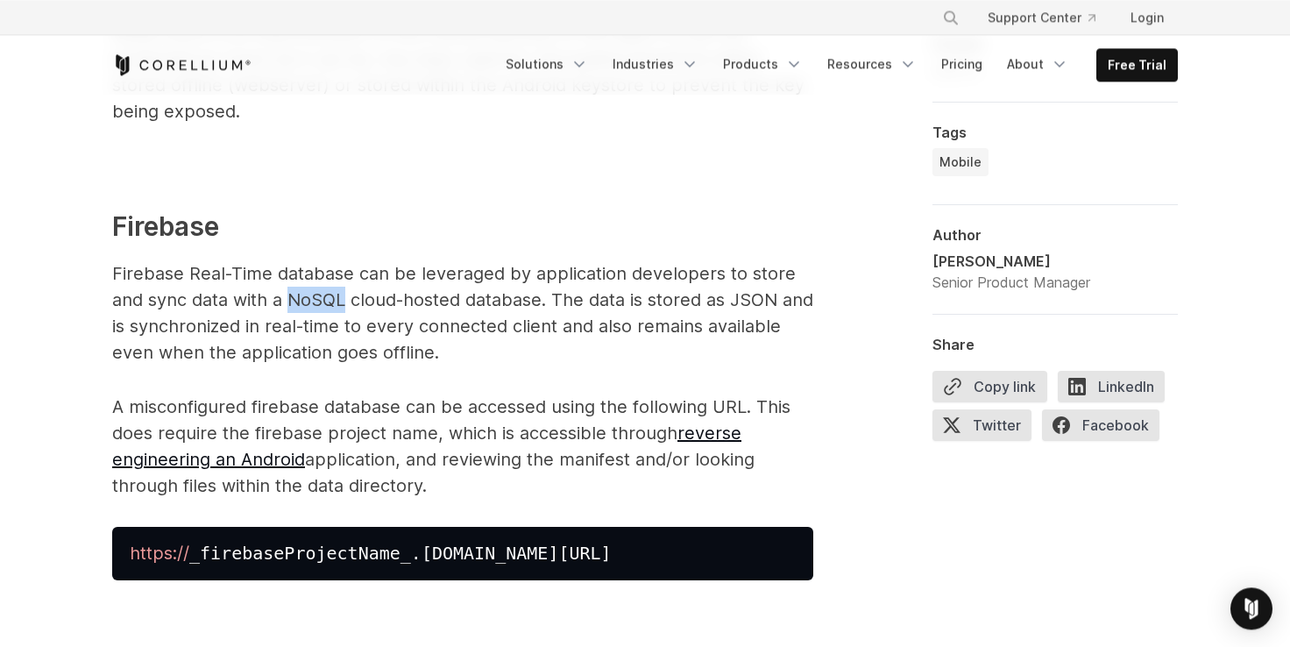
drag, startPoint x: 293, startPoint y: 300, endPoint x: 406, endPoint y: 308, distance: 113.4
click at [294, 300] on p "Firebase Real-Time database can be leveraged by application developers to store…" at bounding box center [462, 312] width 701 height 105
click at [414, 308] on p "Firebase Real-Time database can be leveraged by application developers to store…" at bounding box center [462, 312] width 701 height 105
click at [417, 308] on p "Firebase Real-Time database can be leveraged by application developers to store…" at bounding box center [462, 312] width 701 height 105
click at [448, 300] on p "Firebase Real-Time database can be leveraged by application developers to store…" at bounding box center [462, 312] width 701 height 105
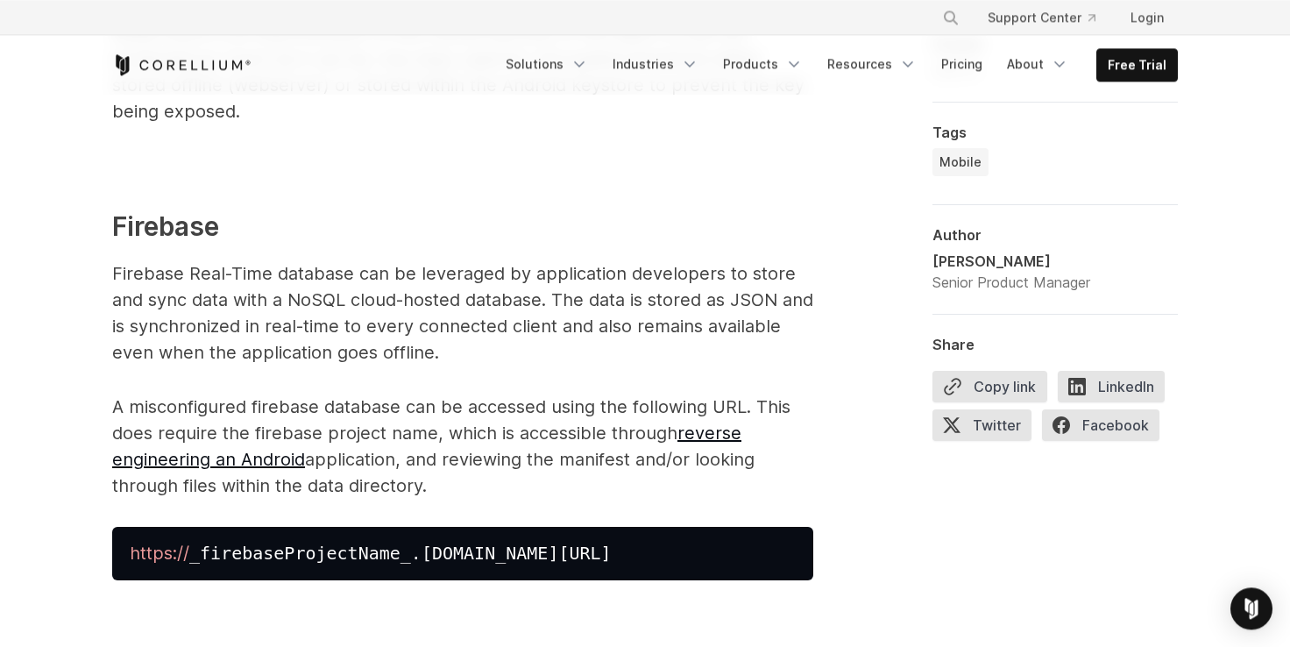
click at [513, 303] on p "Firebase Real-Time database can be leveraged by application developers to store…" at bounding box center [462, 312] width 701 height 105
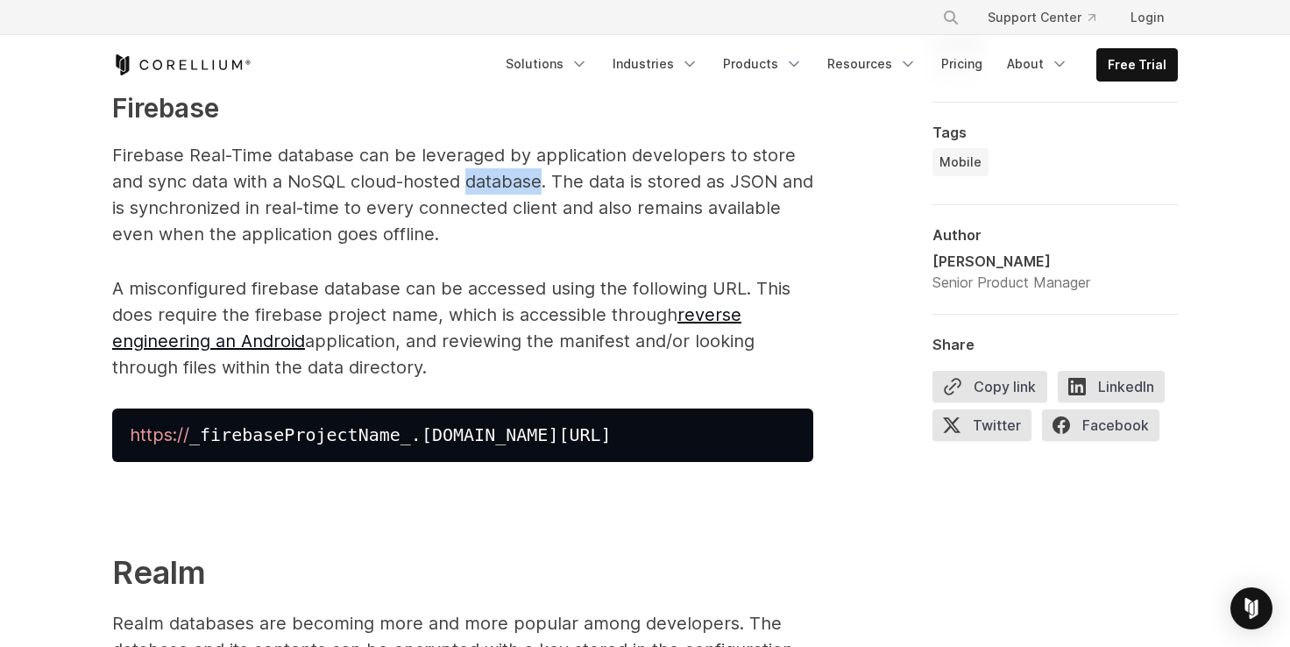
scroll to position [6228, 0]
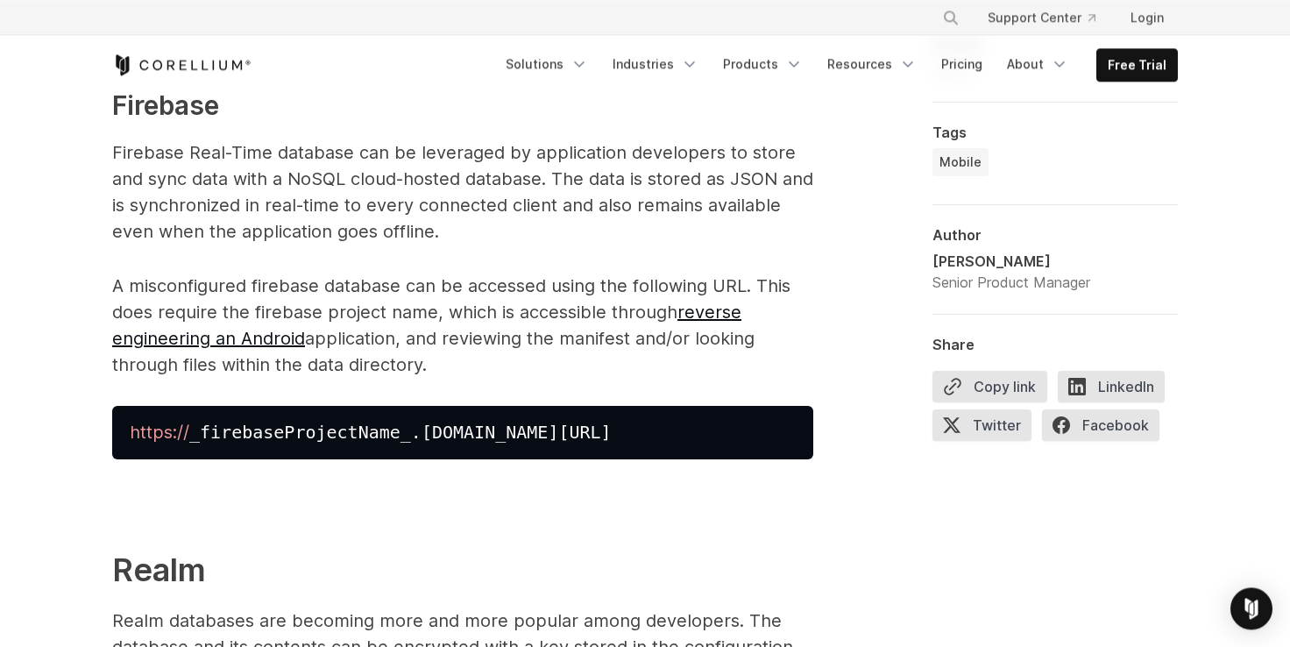
click at [352, 231] on p "Firebase Real-Time database can be leveraged by application developers to store…" at bounding box center [462, 191] width 701 height 105
click at [350, 233] on p "Firebase Real-Time database can be leveraged by application developers to store…" at bounding box center [462, 191] width 701 height 105
click at [438, 237] on p "Firebase Real-Time database can be leveraged by application developers to store…" at bounding box center [462, 191] width 701 height 105
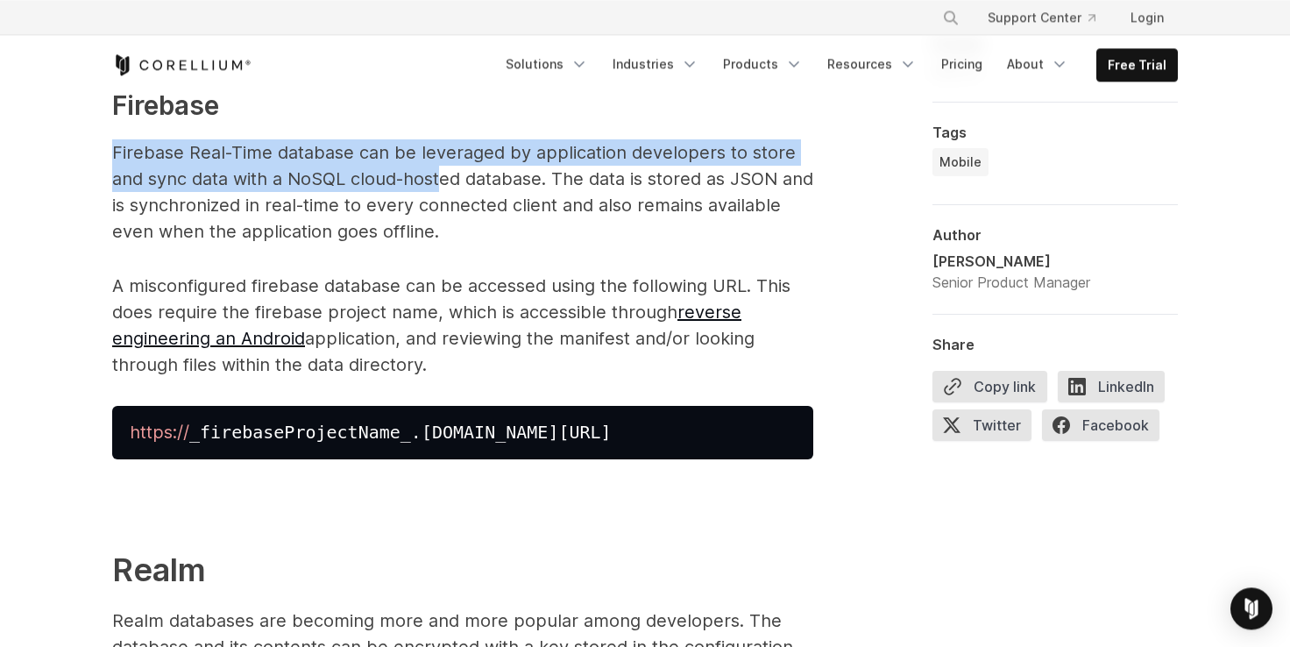
drag, startPoint x: 116, startPoint y: 145, endPoint x: 452, endPoint y: 182, distance: 338.5
click at [451, 181] on p "Firebase Real-Time database can be leveraged by application developers to store…" at bounding box center [462, 191] width 701 height 105
click at [284, 157] on p "Firebase Real-Time database can be leveraged by application developers to store…" at bounding box center [462, 191] width 701 height 105
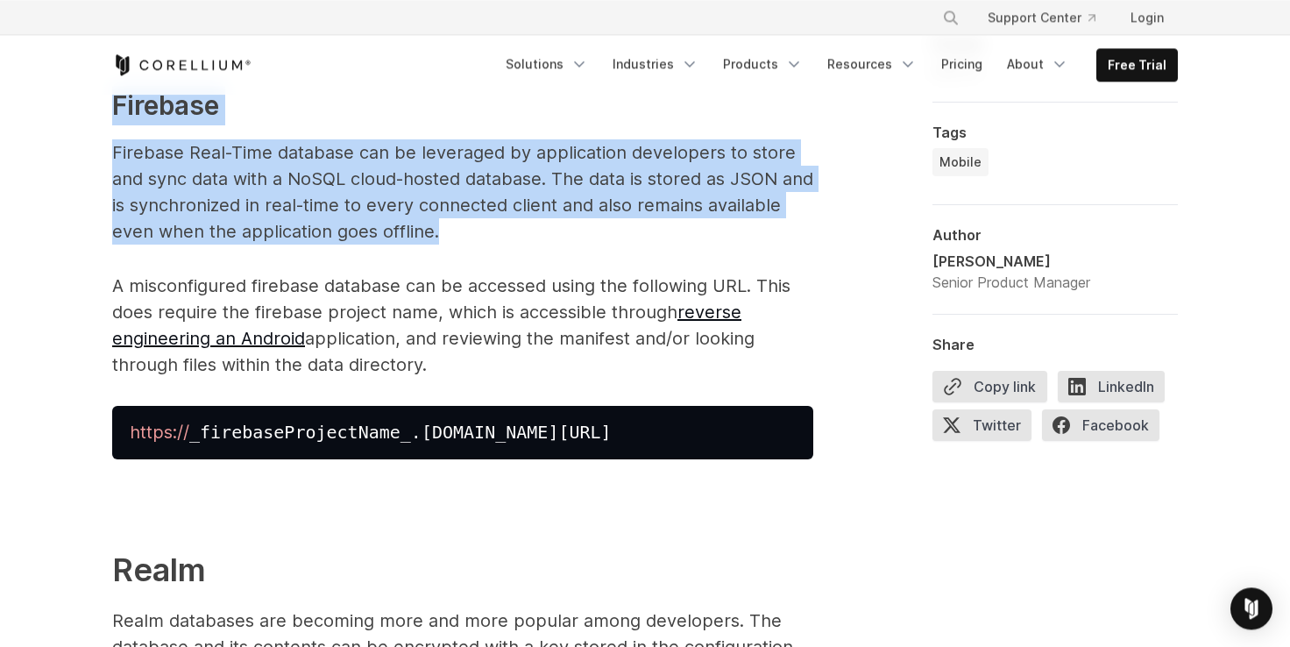
drag, startPoint x: 114, startPoint y: 98, endPoint x: 554, endPoint y: 233, distance: 460.1
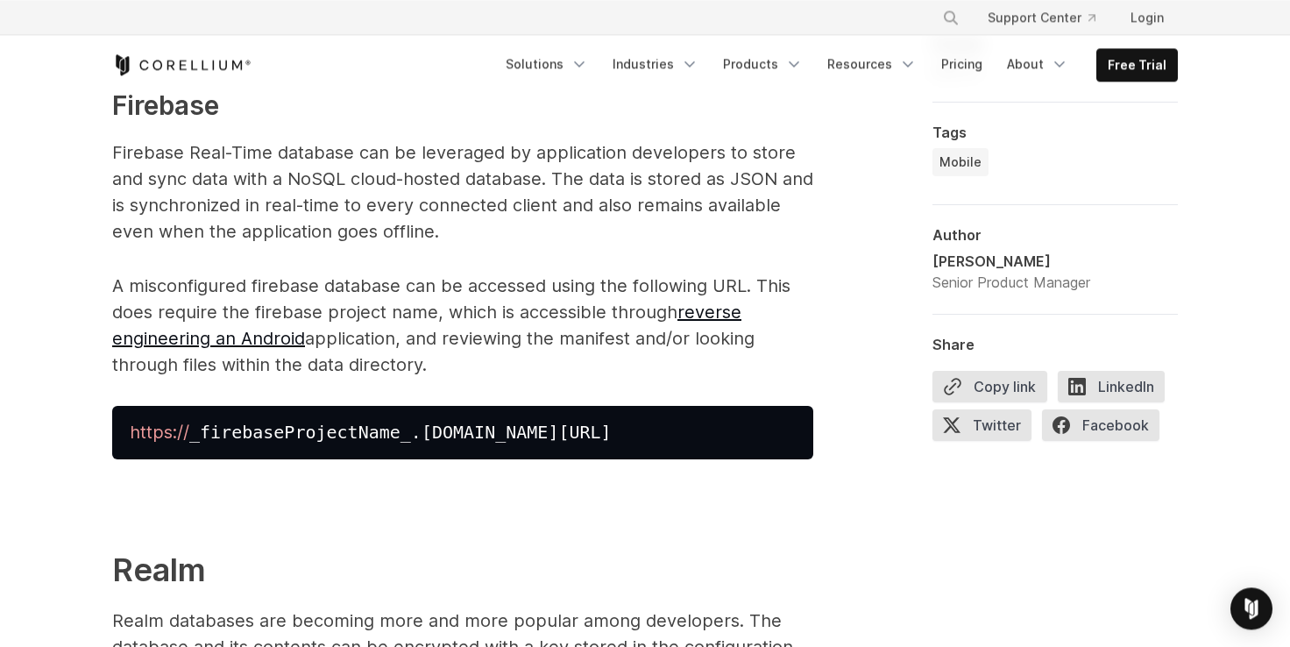
click at [188, 278] on p "A misconfigured firebase database can be accessed using the following URL. This…" at bounding box center [462, 324] width 701 height 105
drag, startPoint x: 112, startPoint y: 280, endPoint x: 427, endPoint y: 372, distance: 327.7
click at [427, 372] on p "A misconfigured firebase database can be accessed using the following URL. This…" at bounding box center [462, 324] width 701 height 105
click at [260, 428] on span "https:// _firebaseProjectName_.firebaseio.com/.json" at bounding box center [371, 431] width 482 height 21
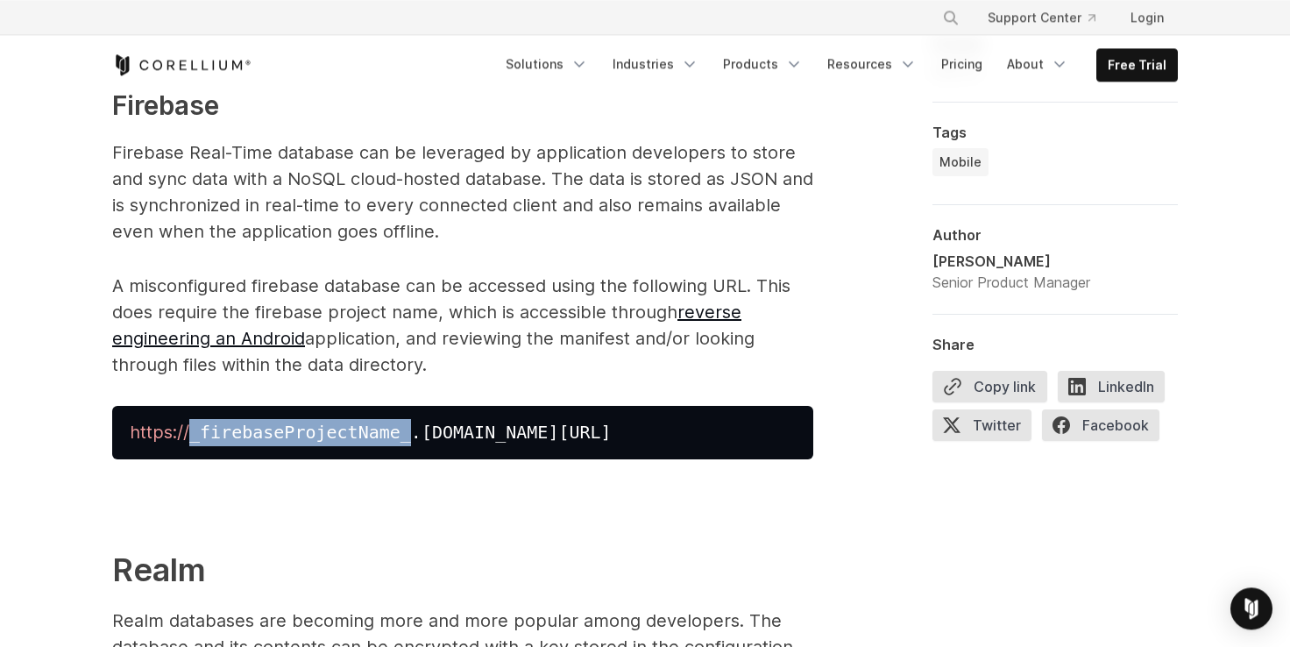
click at [260, 428] on span "https:// _firebaseProjectName_.firebaseio.com/.json" at bounding box center [371, 431] width 482 height 21
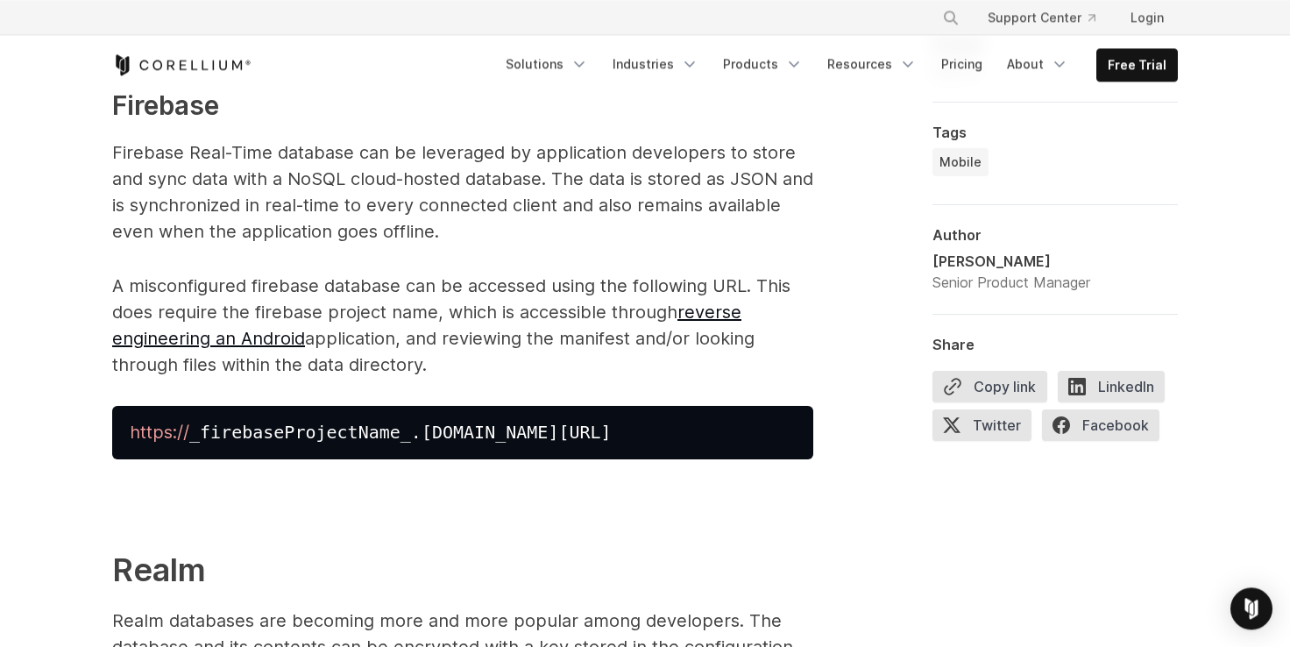
click at [515, 439] on span "https:// _firebaseProjectName_.firebaseio.com/.json" at bounding box center [371, 431] width 482 height 21
click at [516, 438] on span "https:// _firebaseProjectName_.firebaseio.com/.json" at bounding box center [371, 431] width 482 height 21
click at [247, 419] on pre "https:// _firebaseProjectName_.firebaseio.com/.json" at bounding box center [462, 432] width 701 height 53
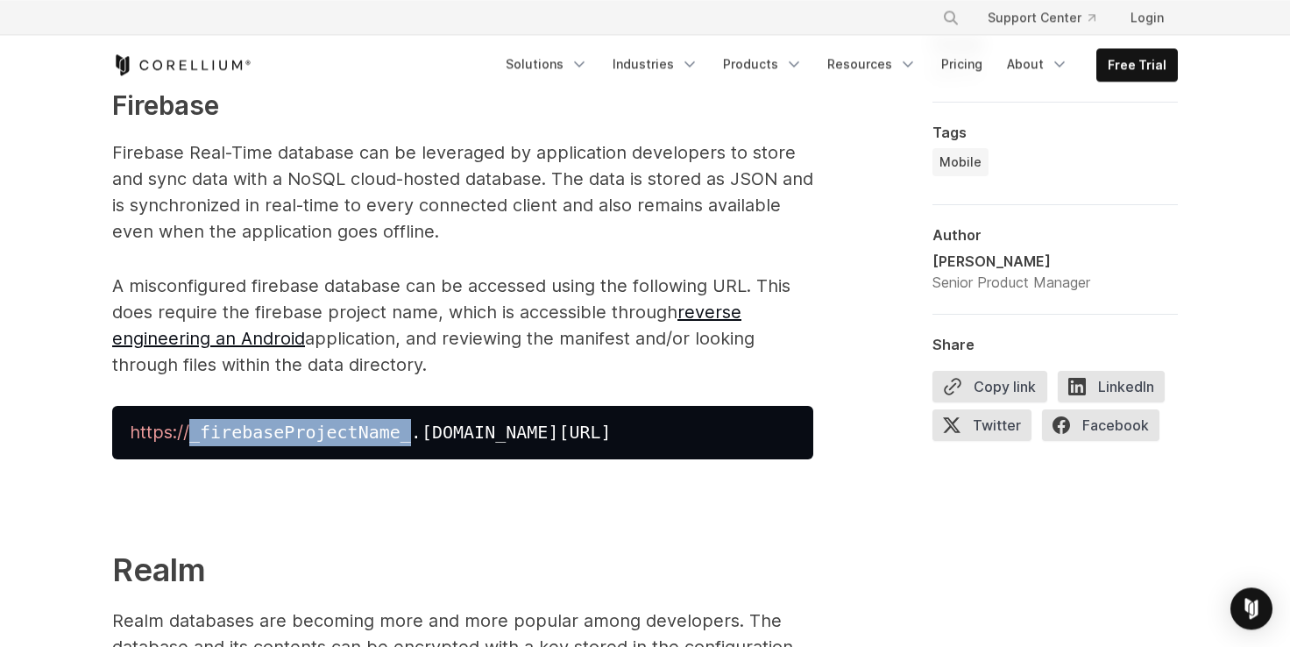
click at [247, 419] on pre "https:// _firebaseProjectName_.firebaseio.com/.json" at bounding box center [462, 432] width 701 height 53
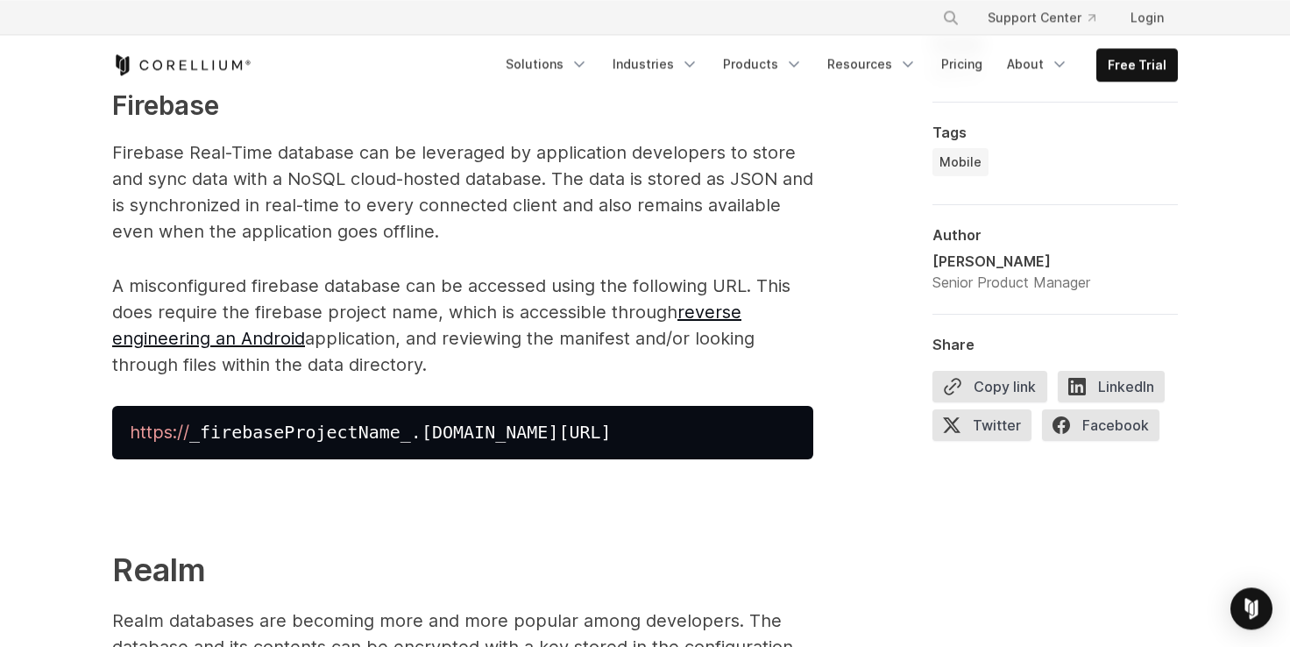
click at [247, 419] on pre "https:// _firebaseProjectName_.firebaseio.com/.json" at bounding box center [462, 432] width 701 height 53
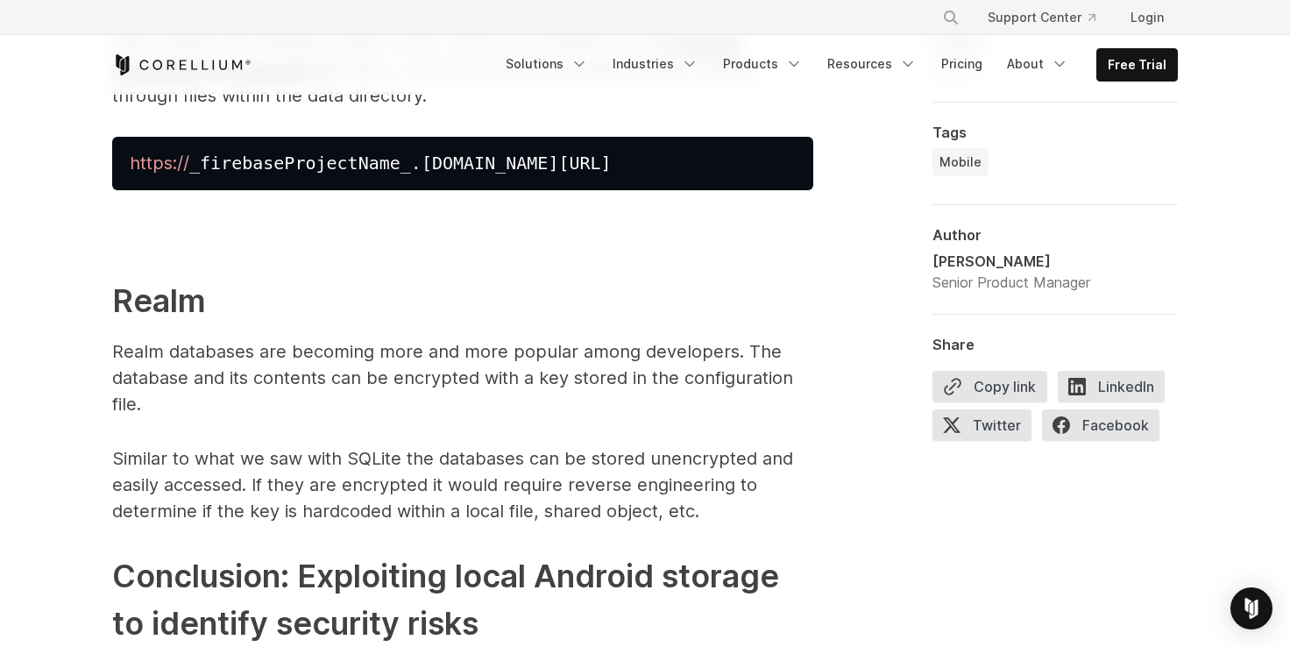
scroll to position [6591, 0]
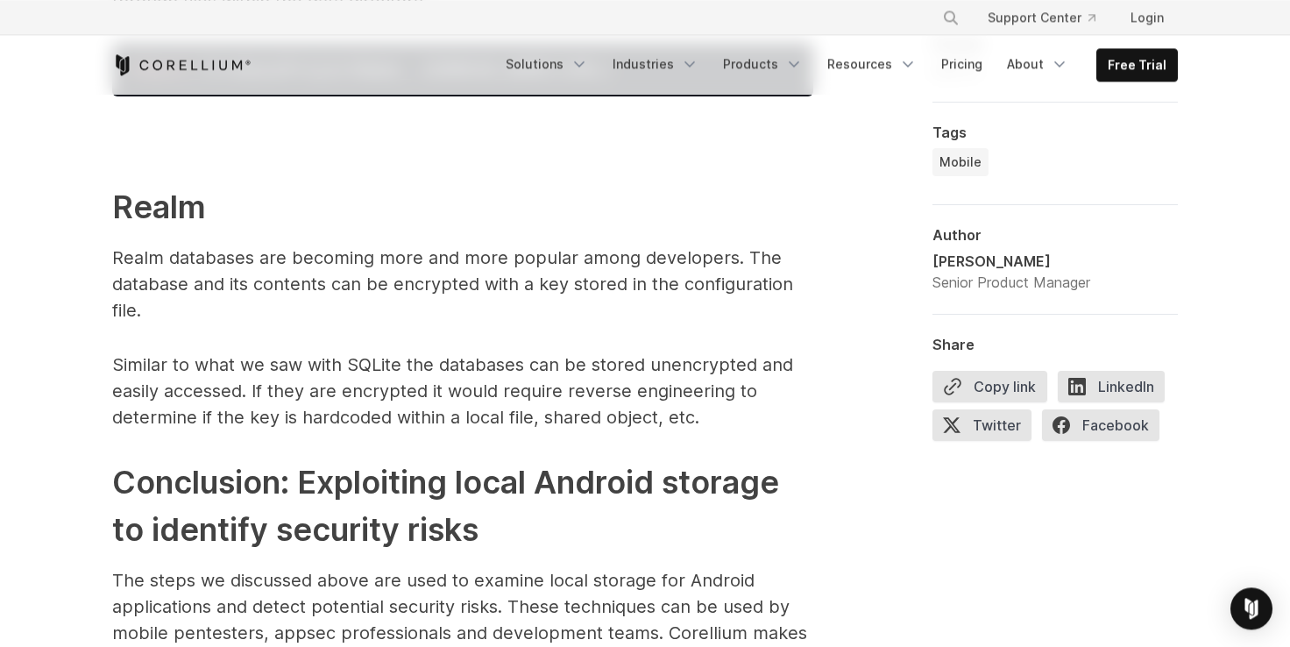
click at [125, 259] on p "Realm databases are becoming more and more popular among developers. The databa…" at bounding box center [462, 283] width 701 height 79
click at [222, 257] on p "Realm databases are becoming more and more popular among developers. The databa…" at bounding box center [462, 283] width 701 height 79
click at [220, 258] on p "Realm databases are becoming more and more popular among developers. The databa…" at bounding box center [462, 283] width 701 height 79
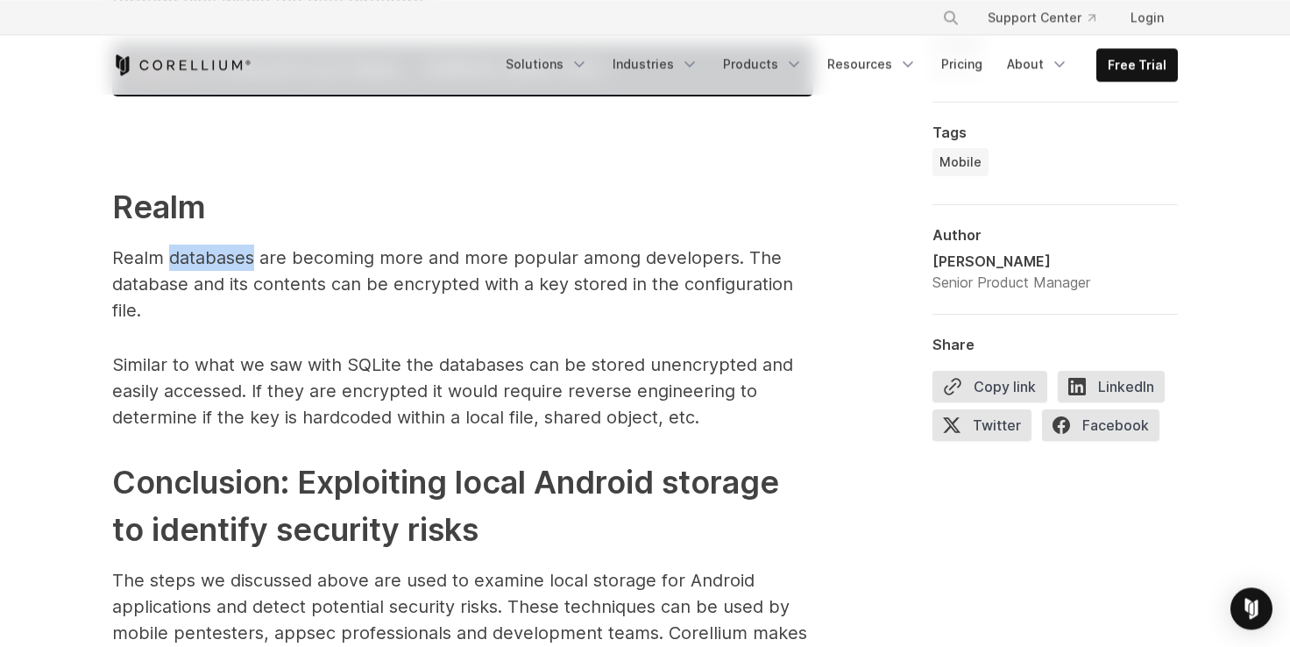
click at [174, 258] on p "Realm databases are becoming more and more popular among developers. The databa…" at bounding box center [462, 283] width 701 height 79
drag, startPoint x: 152, startPoint y: 248, endPoint x: 352, endPoint y: 265, distance: 200.5
click at [352, 265] on p "Realm databases are becoming more and more popular among developers. The databa…" at bounding box center [462, 283] width 701 height 79
click at [275, 259] on p "Realm databases are becoming more and more popular among developers. The databa…" at bounding box center [462, 283] width 701 height 79
click at [279, 259] on p "Realm databases are becoming more and more popular among developers. The databa…" at bounding box center [462, 283] width 701 height 79
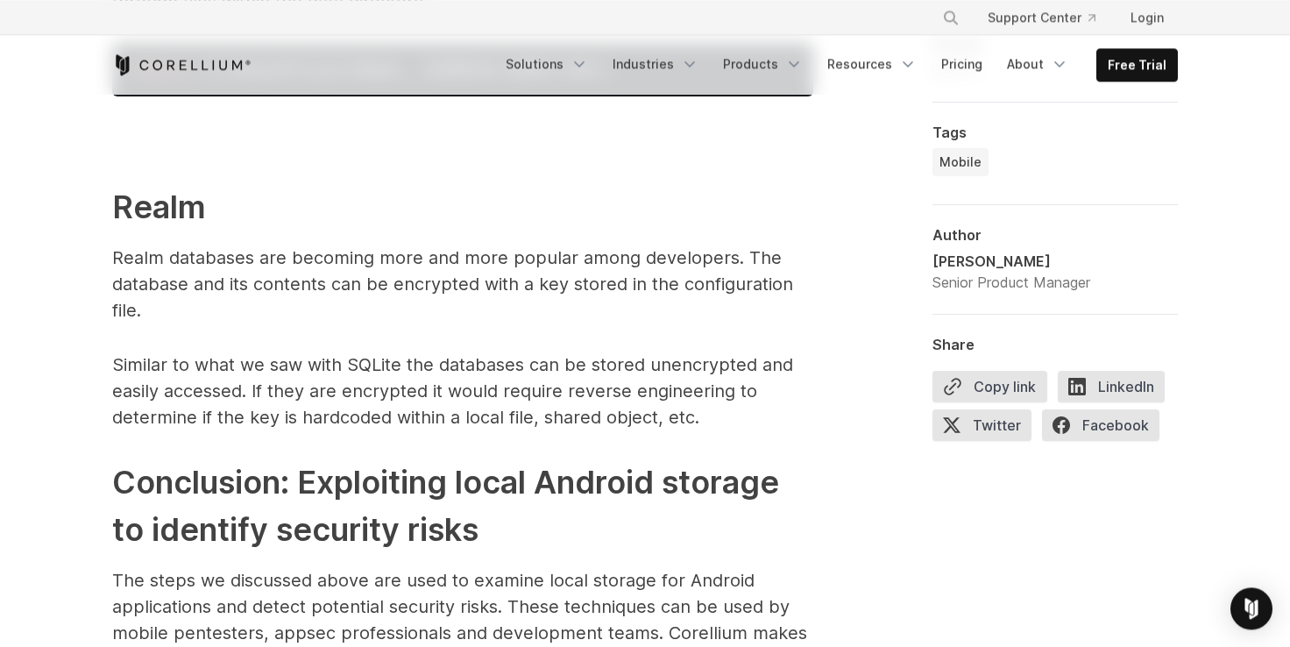
click at [144, 202] on strong "Realm" at bounding box center [159, 206] width 94 height 39
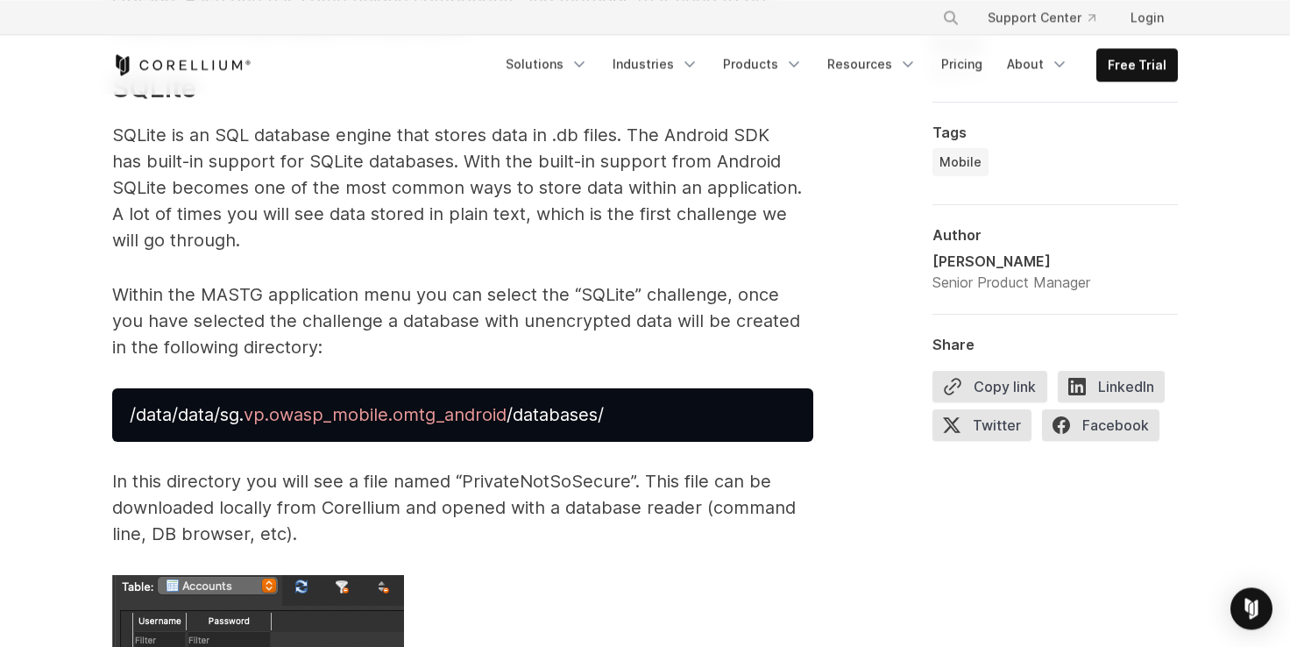
scroll to position [3689, 0]
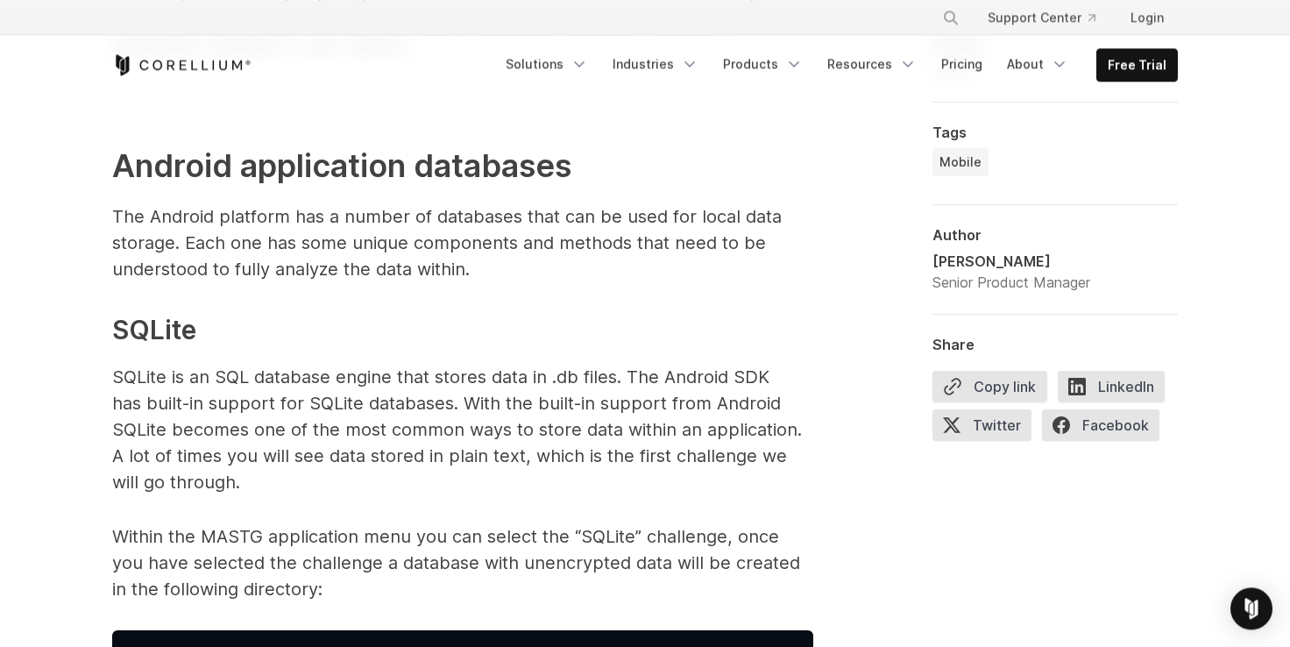
click at [150, 335] on h3 "SQLite" at bounding box center [462, 329] width 701 height 39
click at [206, 167] on strong "Android application databases" at bounding box center [341, 165] width 459 height 39
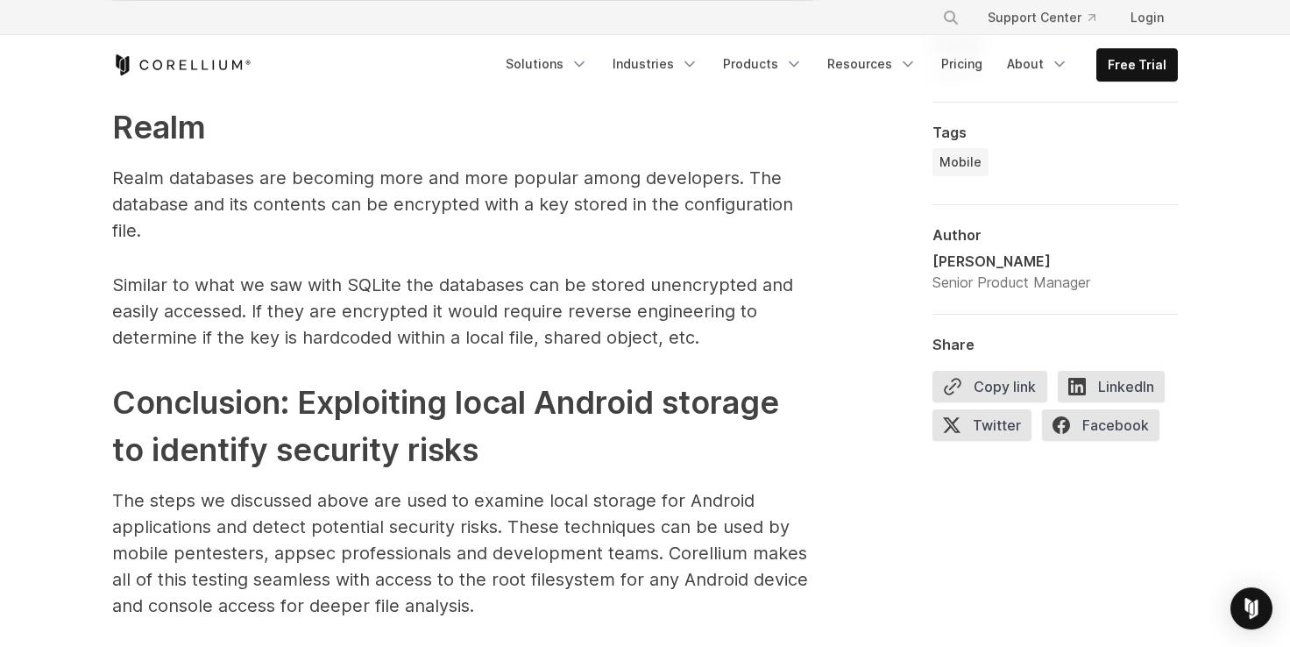
scroll to position [6591, 0]
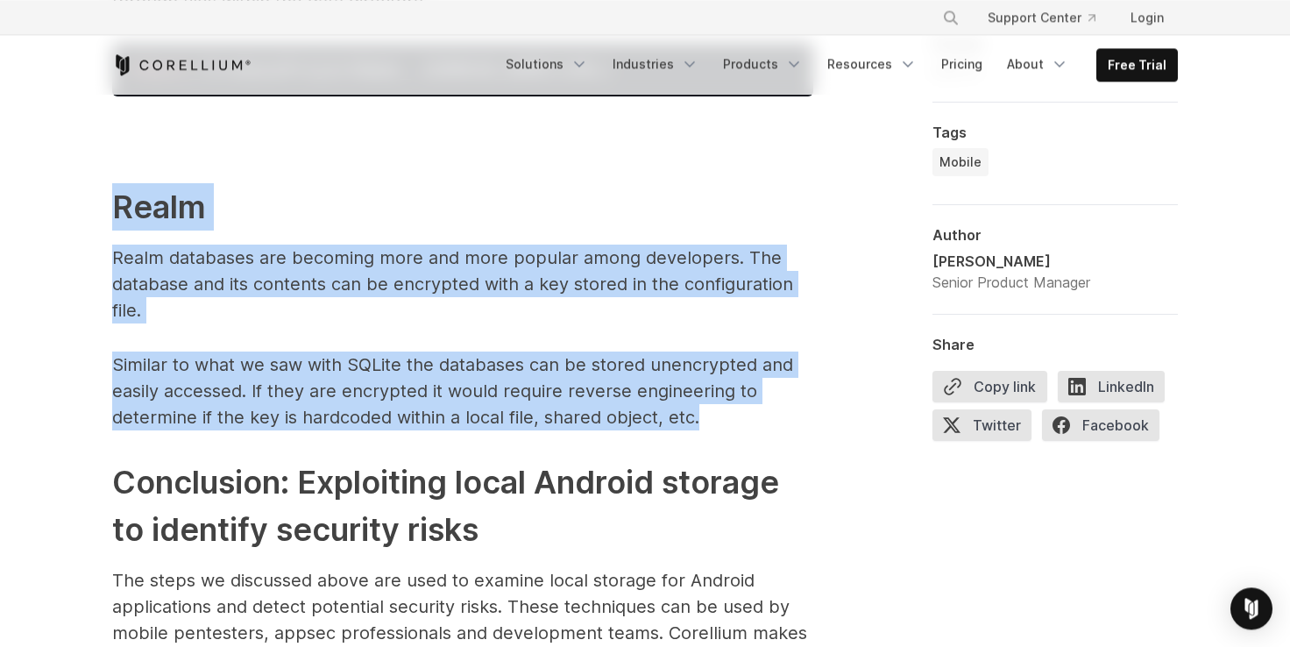
drag, startPoint x: 114, startPoint y: 194, endPoint x: 704, endPoint y: 414, distance: 629.3
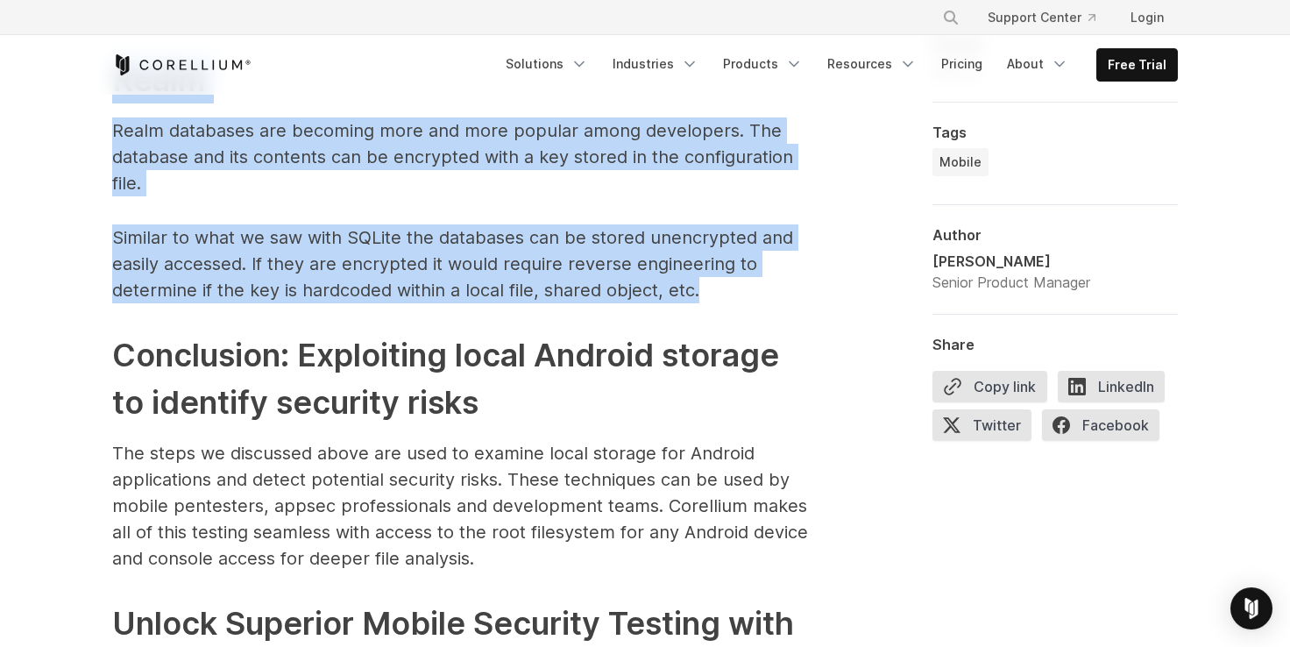
scroll to position [6711, 0]
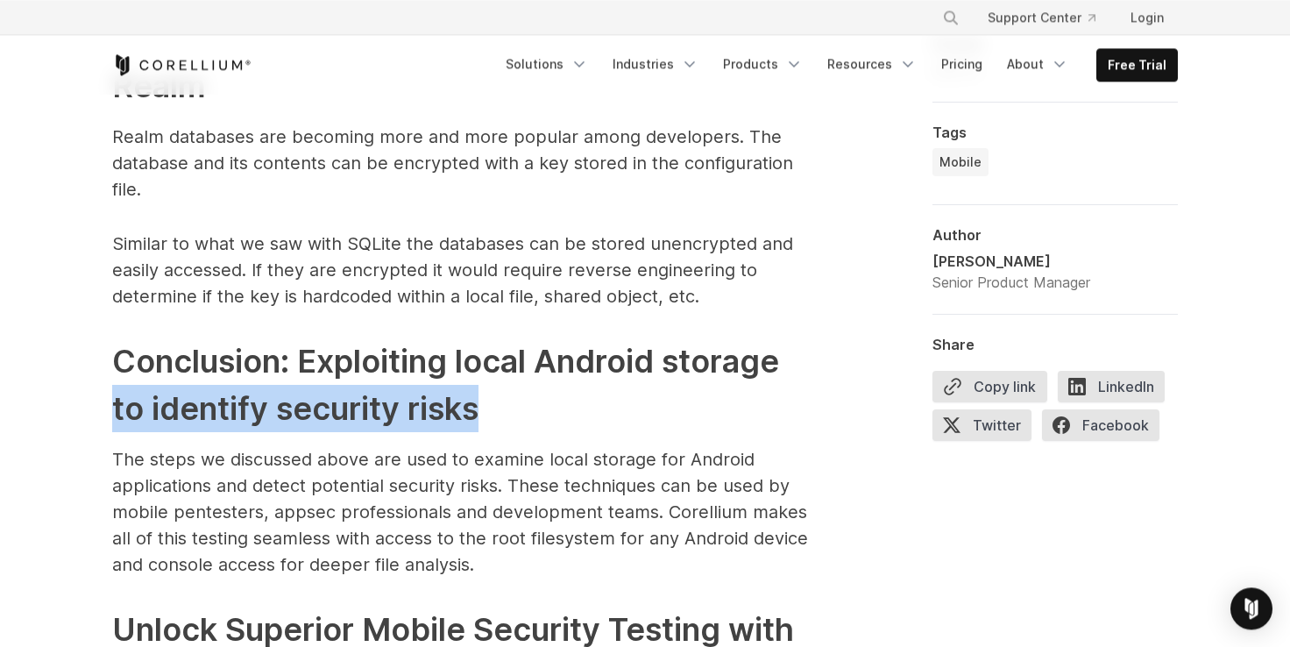
drag, startPoint x: 111, startPoint y: 407, endPoint x: 555, endPoint y: 385, distance: 444.8
click at [310, 425] on h2 "Conclusion: Exploiting local Android storage to identify security risks" at bounding box center [462, 384] width 701 height 95
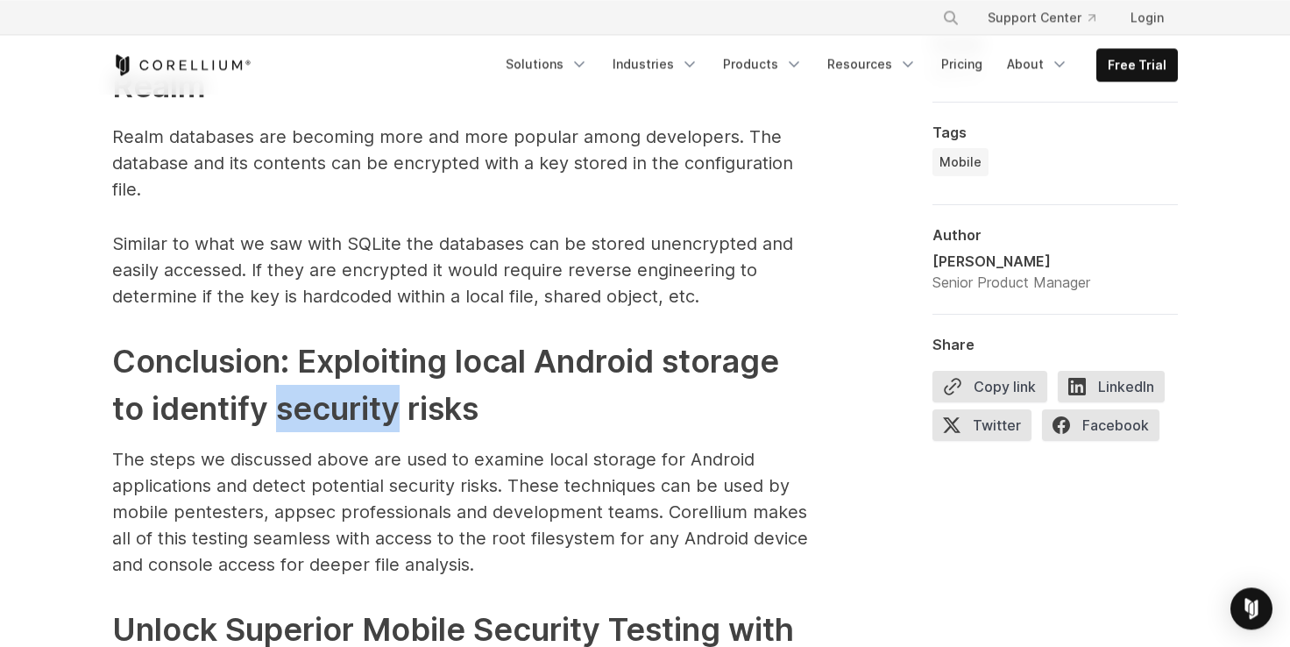
click at [309, 426] on h2 "Conclusion: Exploiting local Android storage to identify security risks" at bounding box center [462, 384] width 701 height 95
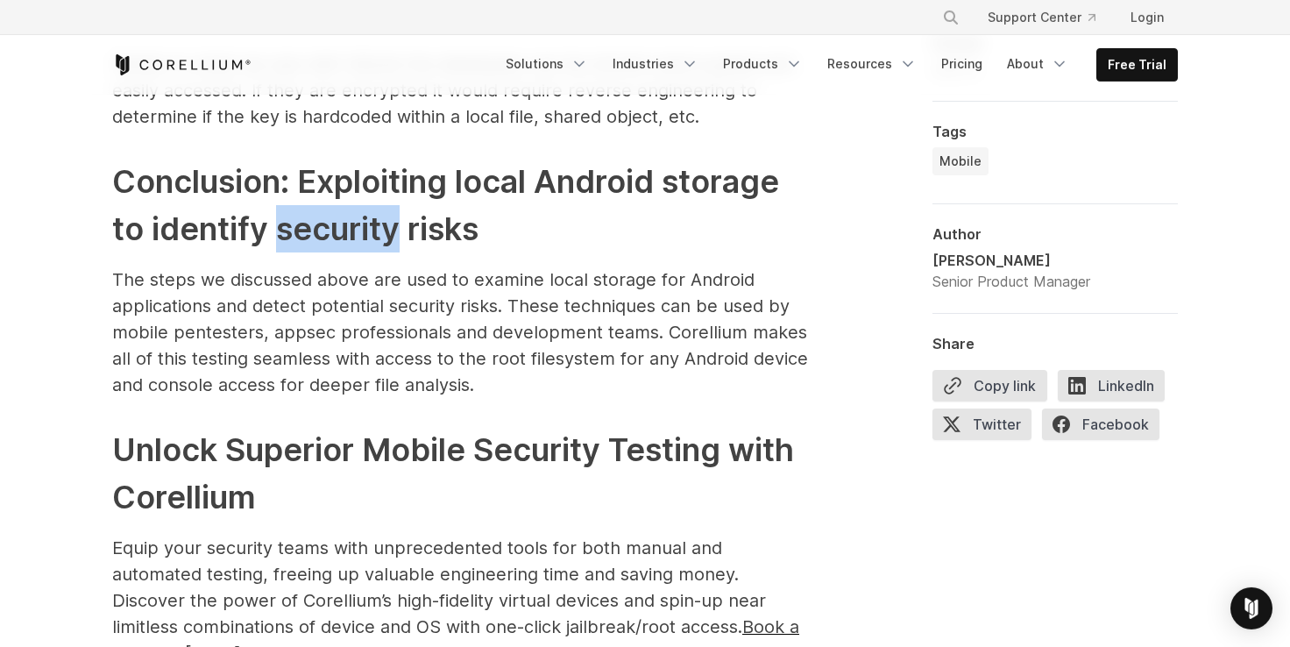
scroll to position [6953, 0]
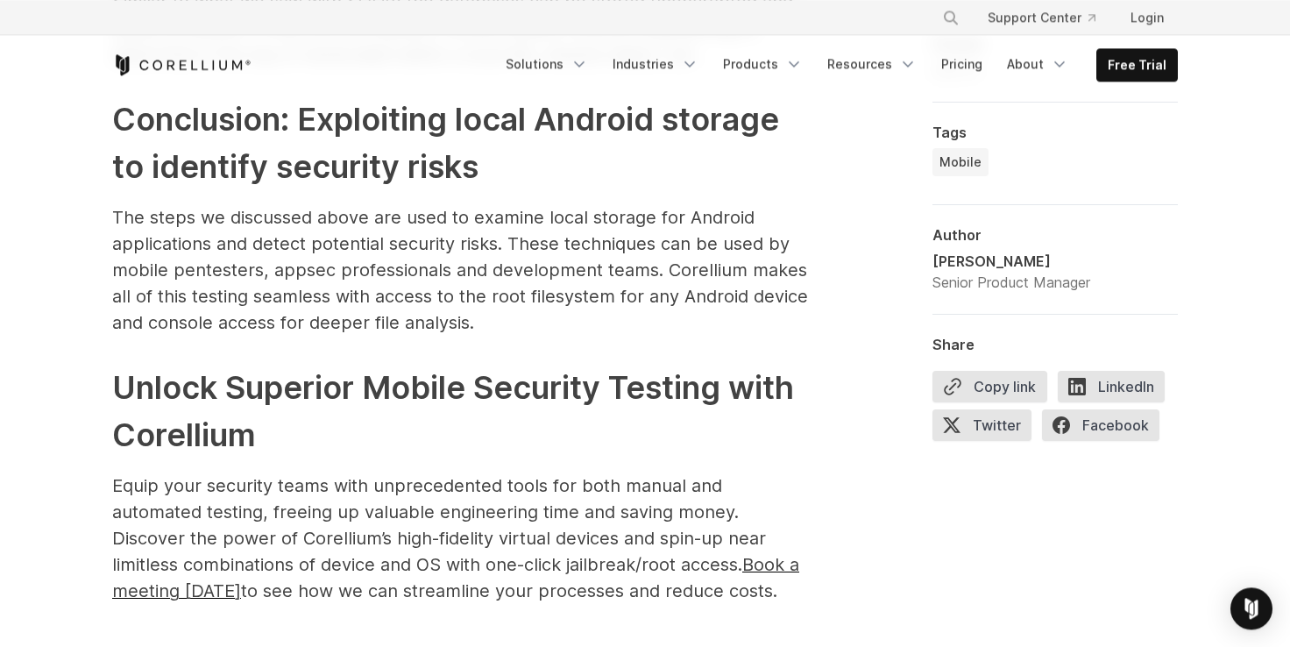
click at [152, 235] on p "The steps we discussed above are used to examine local storage for Android appl…" at bounding box center [462, 269] width 701 height 131
click at [407, 232] on p "The steps we discussed above are used to examine local storage for Android appl…" at bounding box center [462, 269] width 701 height 131
drag, startPoint x: 579, startPoint y: 251, endPoint x: 739, endPoint y: 249, distance: 159.5
click at [739, 249] on p "The steps we discussed above are used to examine local storage for Android appl…" at bounding box center [462, 269] width 701 height 131
click at [739, 250] on p "The steps we discussed above are used to examine local storage for Android appl…" at bounding box center [462, 269] width 701 height 131
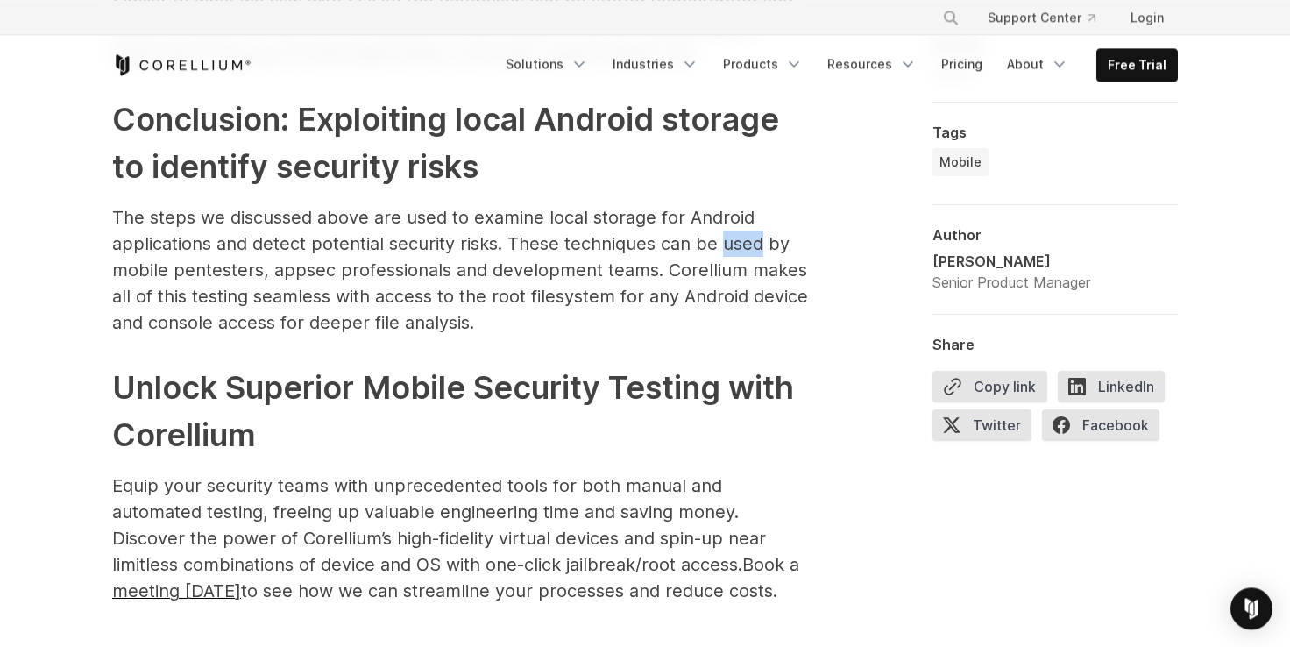
click at [739, 250] on p "The steps we discussed above are used to examine local storage for Android appl…" at bounding box center [462, 269] width 701 height 131
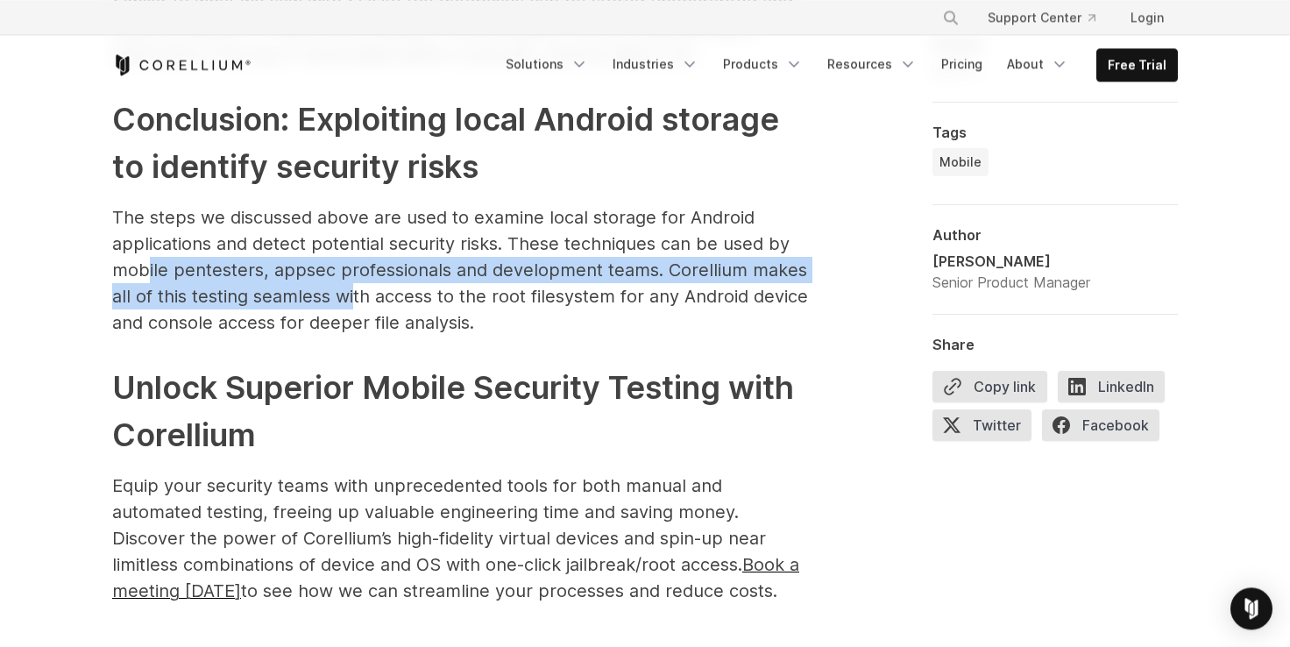
drag, startPoint x: 353, startPoint y: 289, endPoint x: 364, endPoint y: 290, distance: 11.4
click at [360, 290] on p "The steps we discussed above are used to examine local storage for Android appl…" at bounding box center [462, 269] width 701 height 131
click at [381, 277] on p "The steps we discussed above are used to examine local storage for Android appl…" at bounding box center [462, 269] width 701 height 131
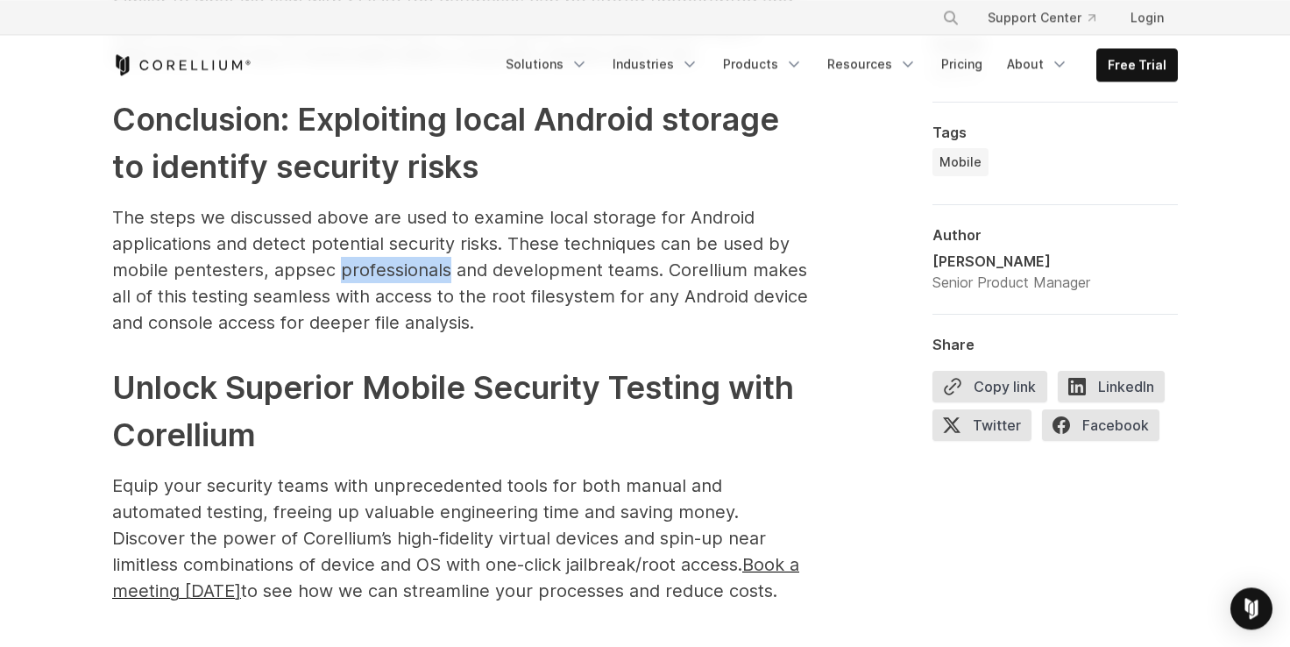
click at [381, 277] on p "The steps we discussed above are used to examine local storage for Android appl…" at bounding box center [462, 269] width 701 height 131
click at [530, 274] on p "The steps we discussed above are used to examine local storage for Android appl…" at bounding box center [462, 269] width 701 height 131
click at [530, 275] on p "The steps we discussed above are used to examine local storage for Android appl…" at bounding box center [462, 269] width 701 height 131
click at [152, 287] on p "The steps we discussed above are used to examine local storage for Android appl…" at bounding box center [462, 269] width 701 height 131
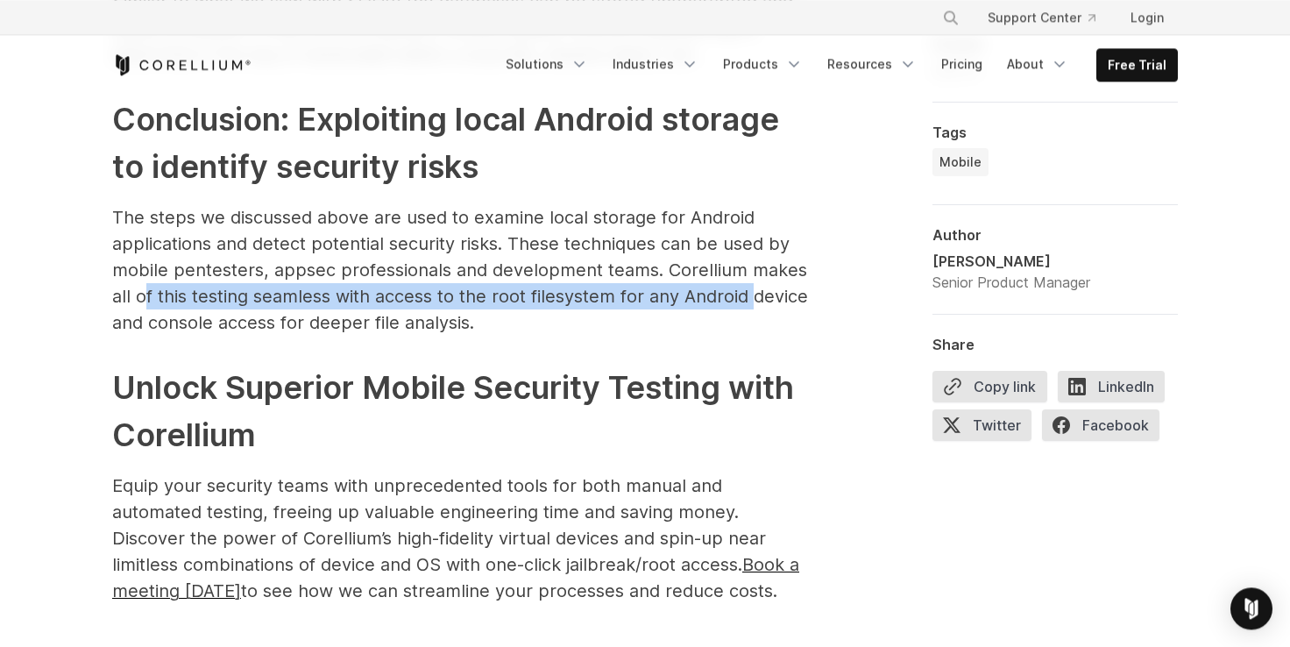
drag, startPoint x: 146, startPoint y: 297, endPoint x: 758, endPoint y: 301, distance: 611.6
click at [758, 301] on p "The steps we discussed above are used to examine local storage for Android appl…" at bounding box center [462, 269] width 701 height 131
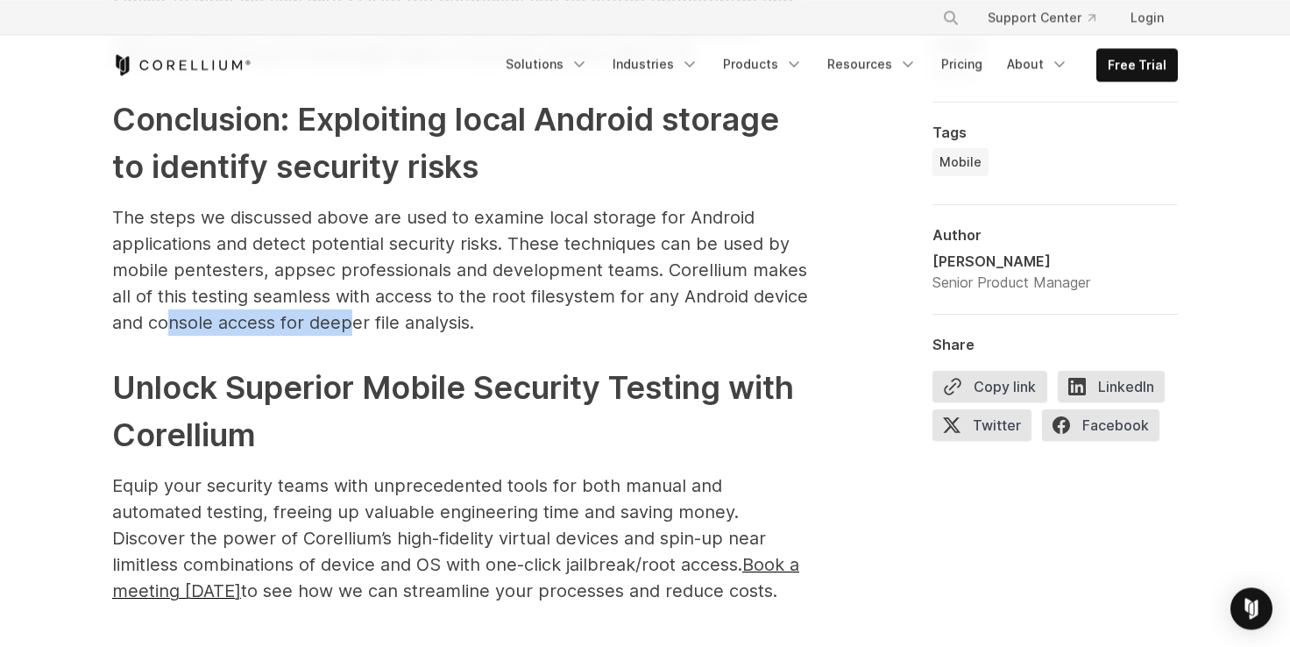
drag, startPoint x: 166, startPoint y: 315, endPoint x: 350, endPoint y: 320, distance: 184.0
click at [350, 320] on p "The steps we discussed above are used to examine local storage for Android appl…" at bounding box center [462, 269] width 701 height 131
click at [361, 318] on p "The steps we discussed above are used to examine local storage for Android appl…" at bounding box center [462, 269] width 701 height 131
click at [491, 332] on p "The steps we discussed above are used to examine local storage for Android appl…" at bounding box center [462, 269] width 701 height 131
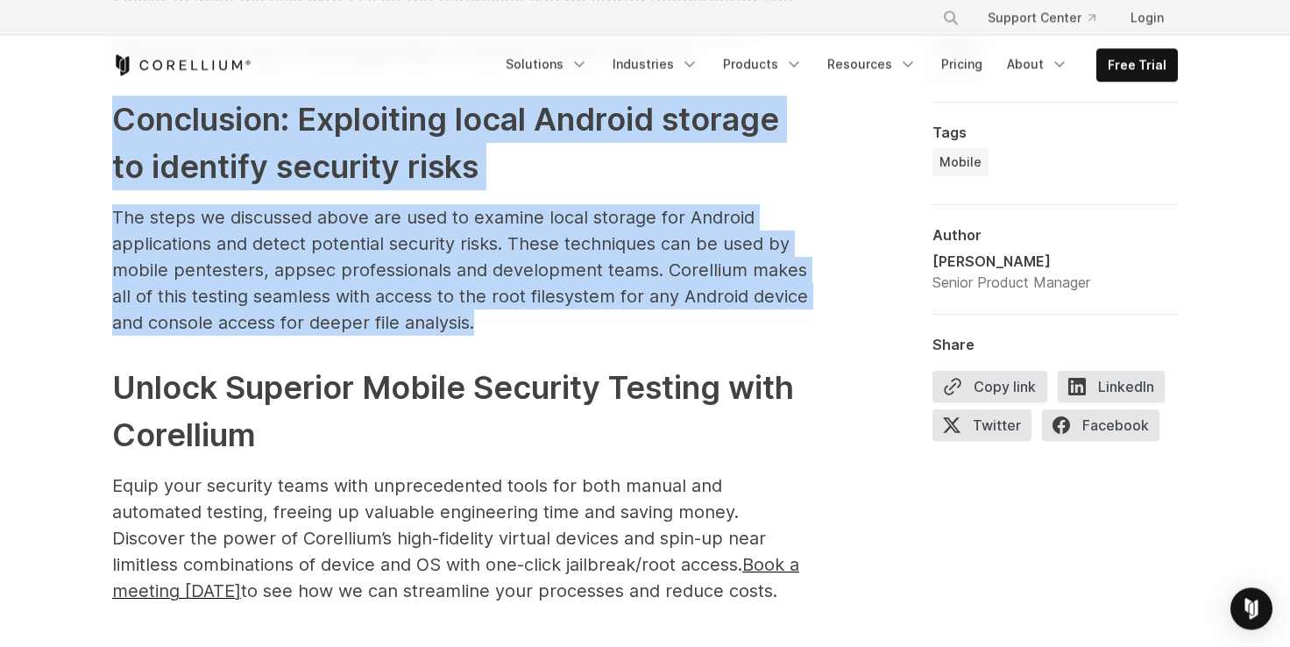
drag, startPoint x: 121, startPoint y: 117, endPoint x: 538, endPoint y: 335, distance: 470.3
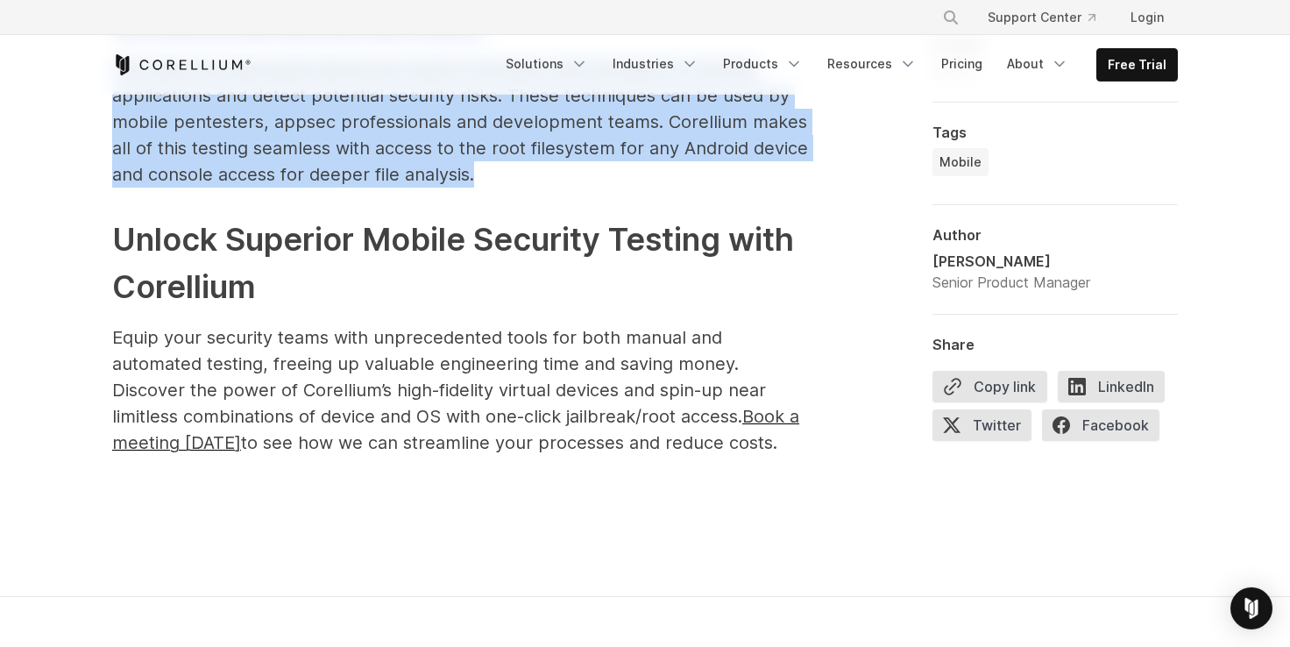
scroll to position [7195, 0]
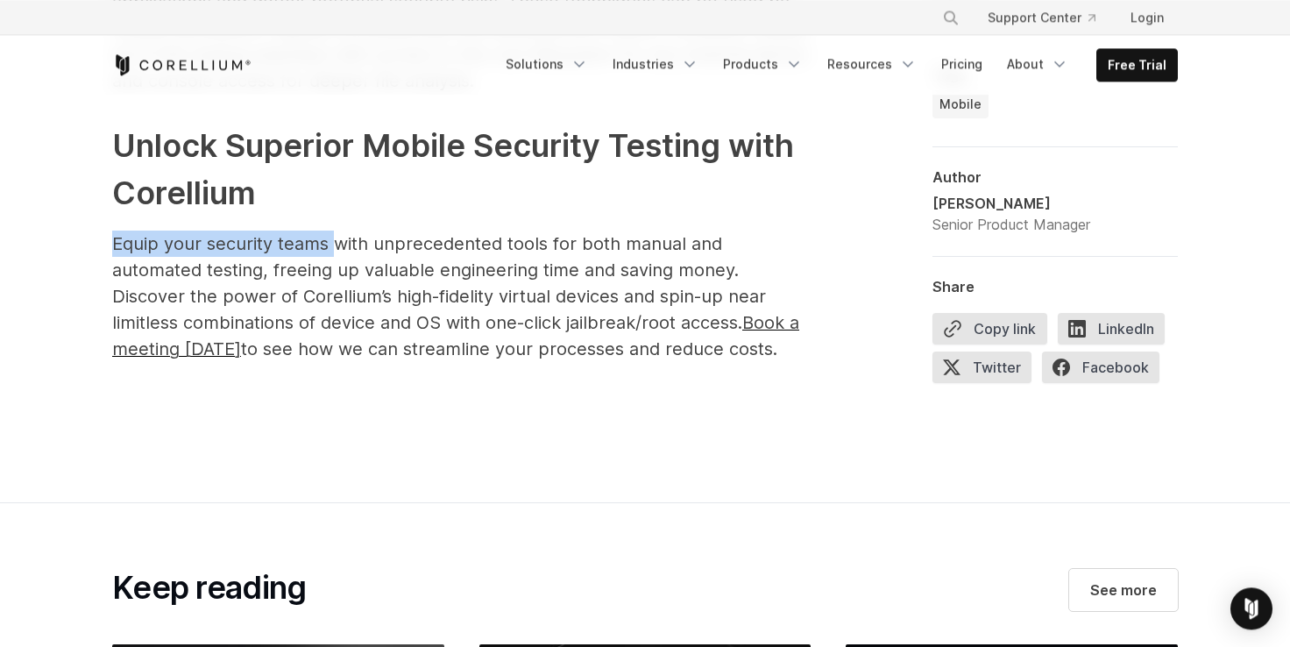
drag, startPoint x: 117, startPoint y: 239, endPoint x: 334, endPoint y: 248, distance: 217.5
click at [334, 248] on span "Equip your security teams with unprecedented tools for both manual and automate…" at bounding box center [455, 296] width 687 height 126
click at [451, 239] on span "Equip your security teams with unprecedented tools for both manual and automate…" at bounding box center [455, 296] width 687 height 126
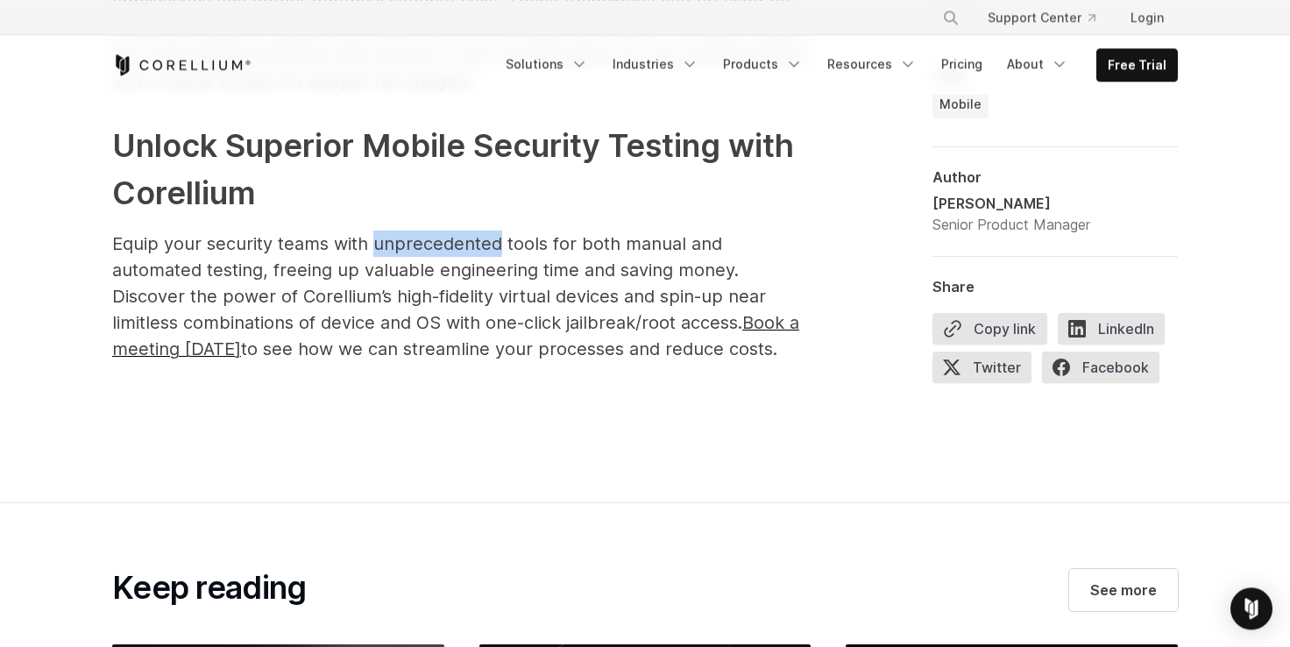
click at [451, 239] on span "Equip your security teams with unprecedented tools for both manual and automate…" at bounding box center [455, 296] width 687 height 126
click at [493, 241] on span "Equip your security teams with unprecedented tools for both manual and automate…" at bounding box center [455, 296] width 687 height 126
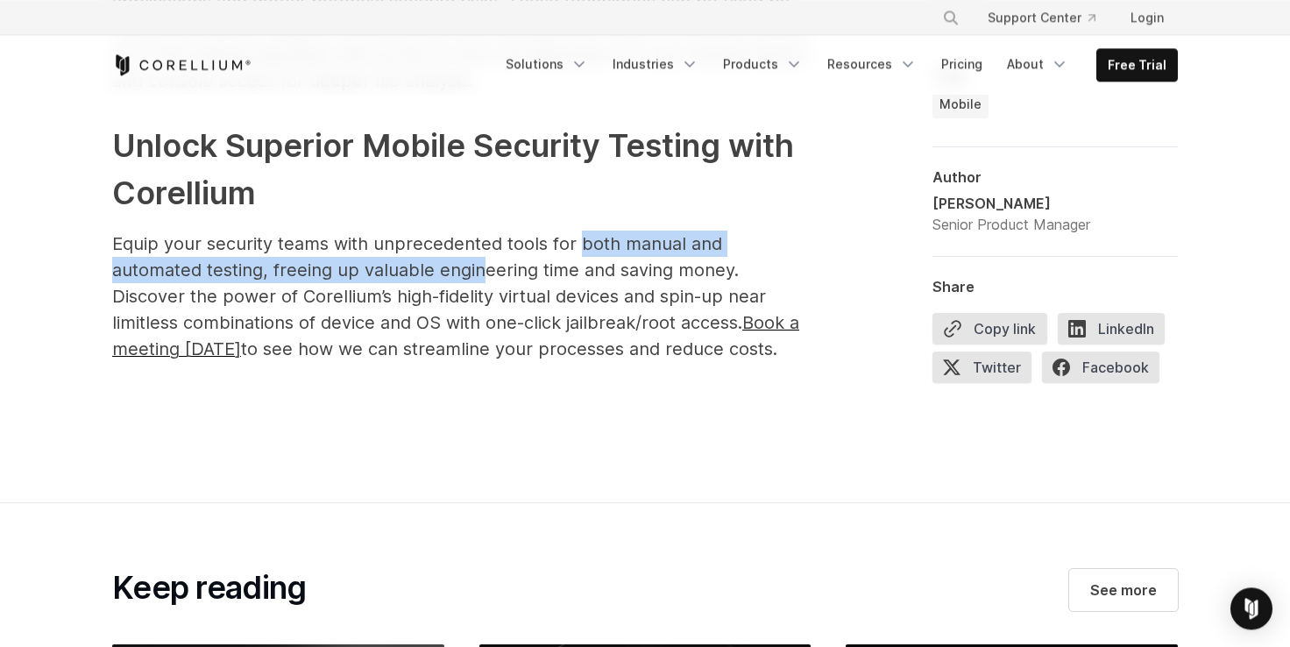
drag, startPoint x: 577, startPoint y: 241, endPoint x: 383, endPoint y: 277, distance: 196.9
click at [383, 277] on span "Equip your security teams with unprecedented tools for both manual and automate…" at bounding box center [455, 296] width 687 height 126
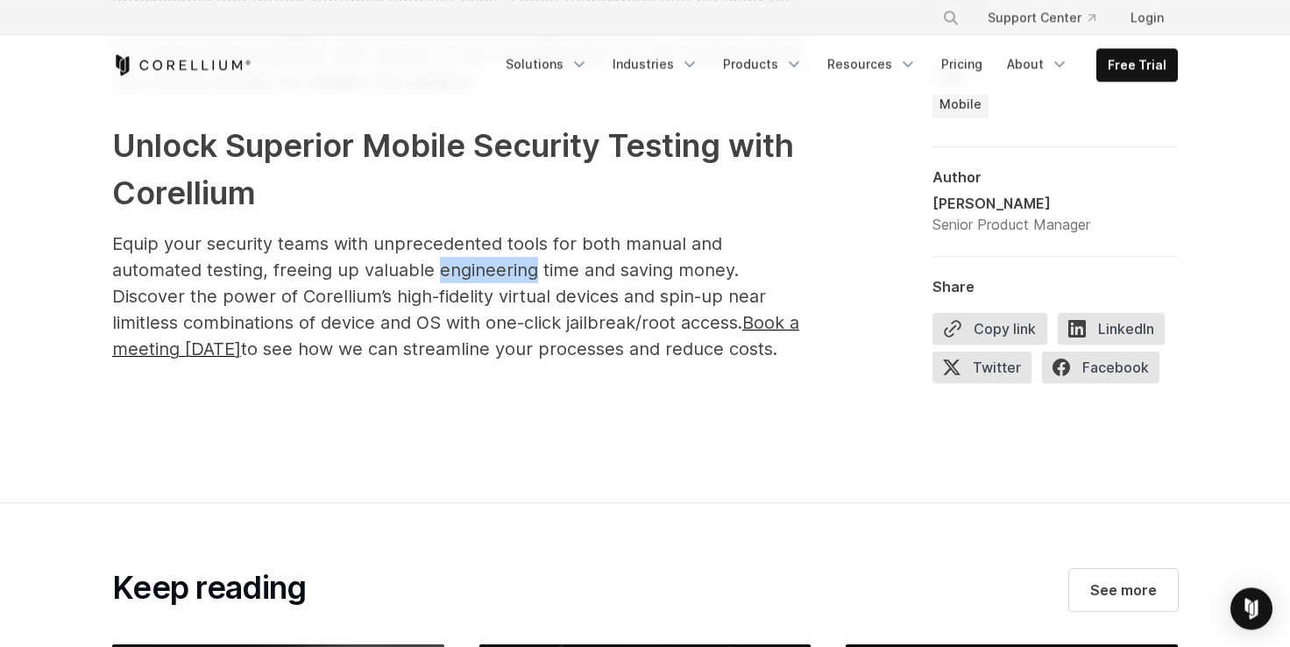
click at [383, 277] on span "Equip your security teams with unprecedented tools for both manual and automate…" at bounding box center [455, 296] width 687 height 126
click at [474, 272] on span "Equip your security teams with unprecedented tools for both manual and automate…" at bounding box center [455, 296] width 687 height 126
drag, startPoint x: 474, startPoint y: 272, endPoint x: 540, endPoint y: 277, distance: 65.9
click at [479, 274] on span "Equip your security teams with unprecedented tools for both manual and automate…" at bounding box center [455, 296] width 687 height 126
drag, startPoint x: 541, startPoint y: 275, endPoint x: 652, endPoint y: 275, distance: 110.4
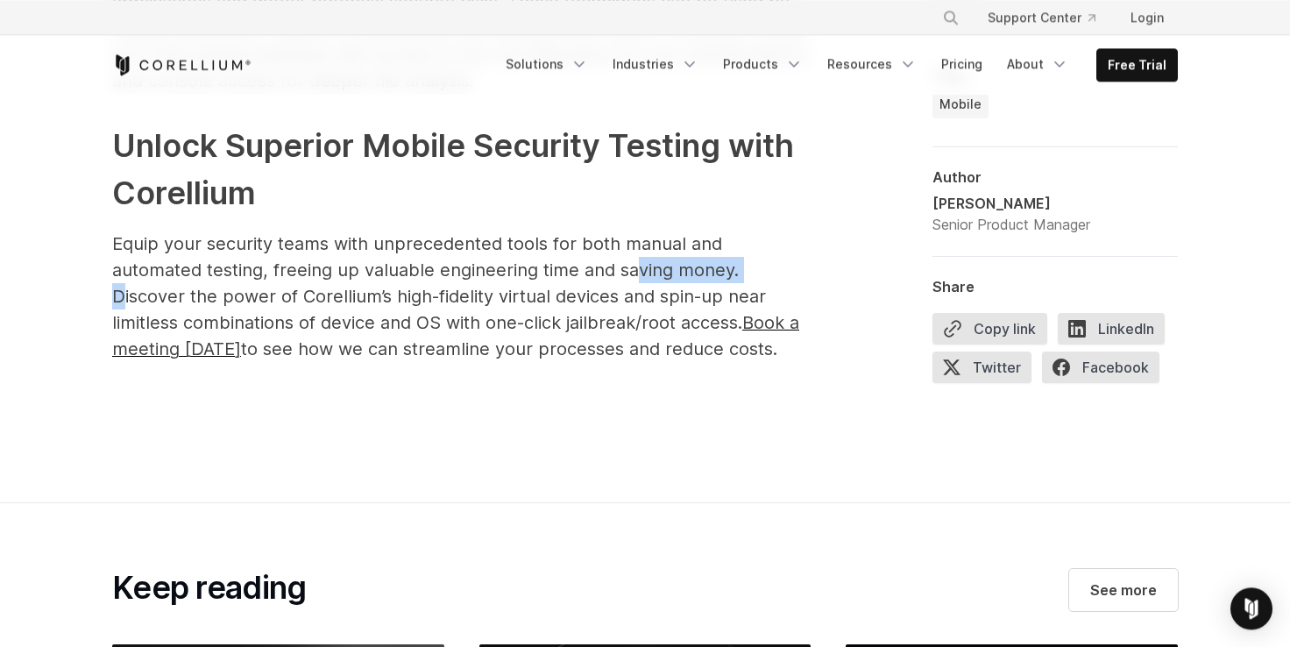
click at [652, 275] on span "Equip your security teams with unprecedented tools for both manual and automate…" at bounding box center [455, 296] width 687 height 126
click at [690, 272] on span "Equip your security teams with unprecedented tools for both manual and automate…" at bounding box center [455, 296] width 687 height 126
drag, startPoint x: 169, startPoint y: 287, endPoint x: 314, endPoint y: 297, distance: 144.9
click at [305, 296] on span "Equip your security teams with unprecedented tools for both manual and automate…" at bounding box center [455, 296] width 687 height 126
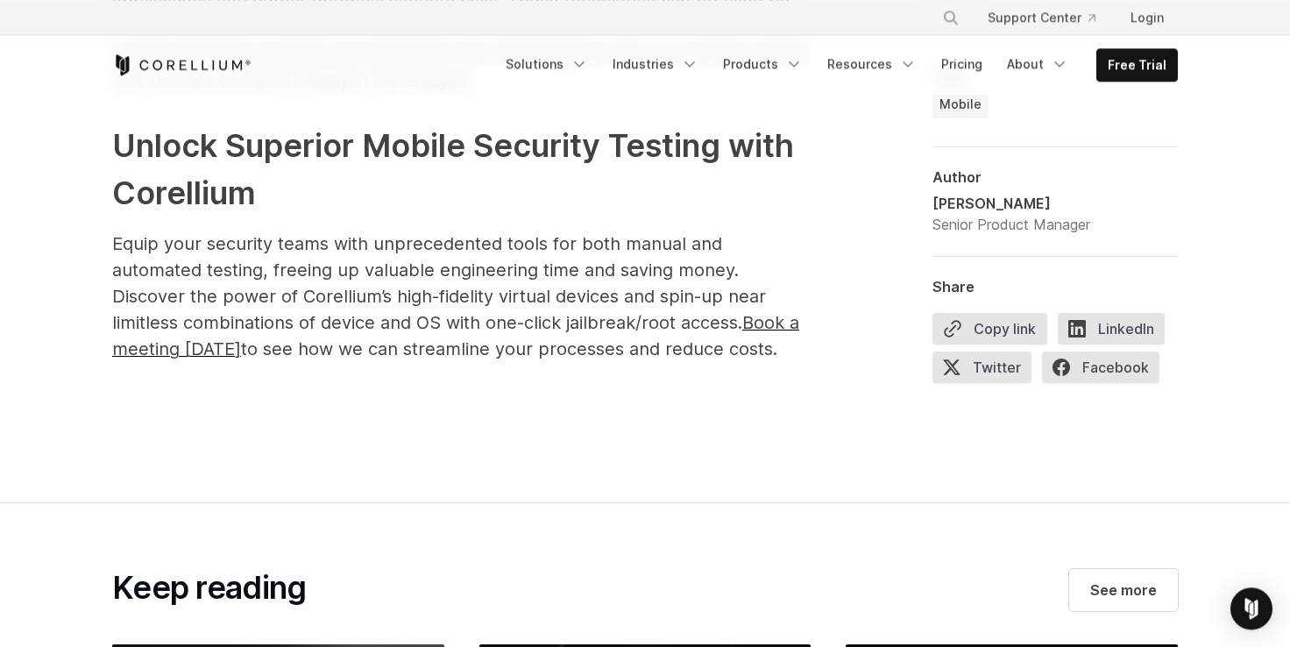
click at [329, 299] on span "Equip your security teams with unprecedented tools for both manual and automate…" at bounding box center [455, 296] width 687 height 126
click at [386, 299] on span "Equip your security teams with unprecedented tools for both manual and automate…" at bounding box center [455, 296] width 687 height 126
drag, startPoint x: 386, startPoint y: 299, endPoint x: 450, endPoint y: 294, distance: 65.0
click at [388, 297] on span "Equip your security teams with unprecedented tools for both manual and automate…" at bounding box center [455, 296] width 687 height 126
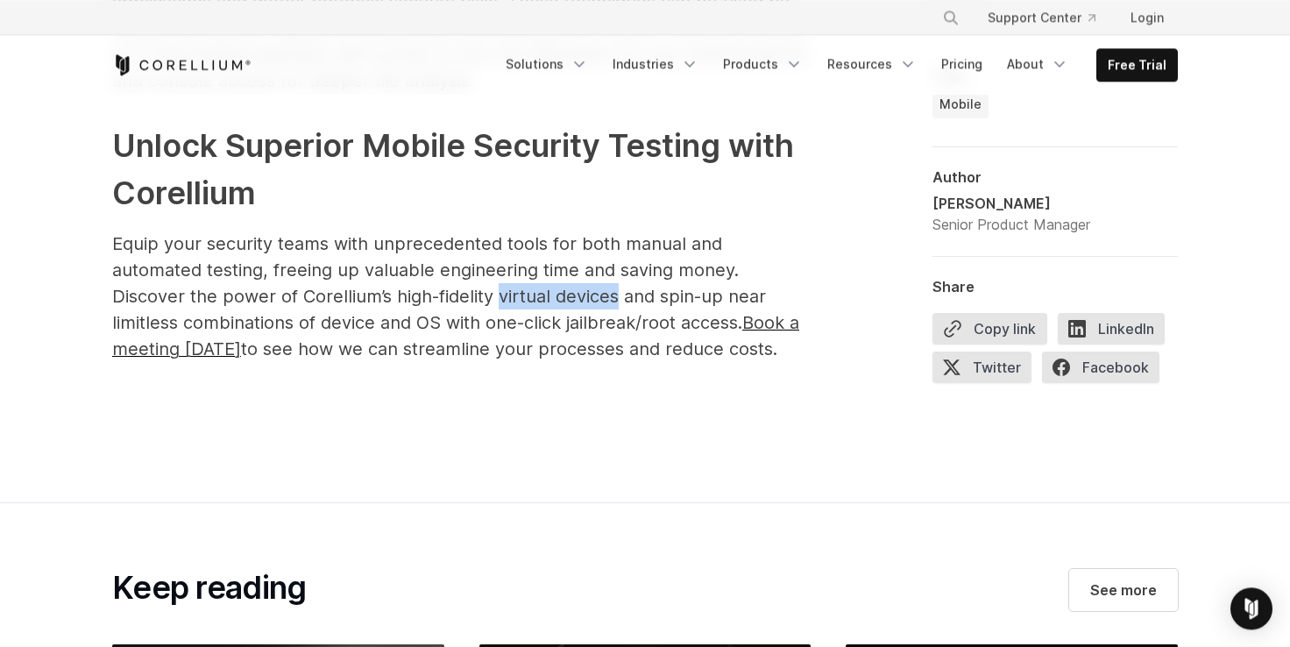
click at [452, 294] on span "Equip your security teams with unprecedented tools for both manual and automate…" at bounding box center [455, 296] width 687 height 126
click at [163, 329] on span "Equip your security teams with unprecedented tools for both manual and automate…" at bounding box center [455, 296] width 687 height 126
click at [192, 322] on span "Equip your security teams with unprecedented tools for both manual and automate…" at bounding box center [455, 296] width 687 height 126
click at [195, 322] on span "Equip your security teams with unprecedented tools for both manual and automate…" at bounding box center [455, 296] width 687 height 126
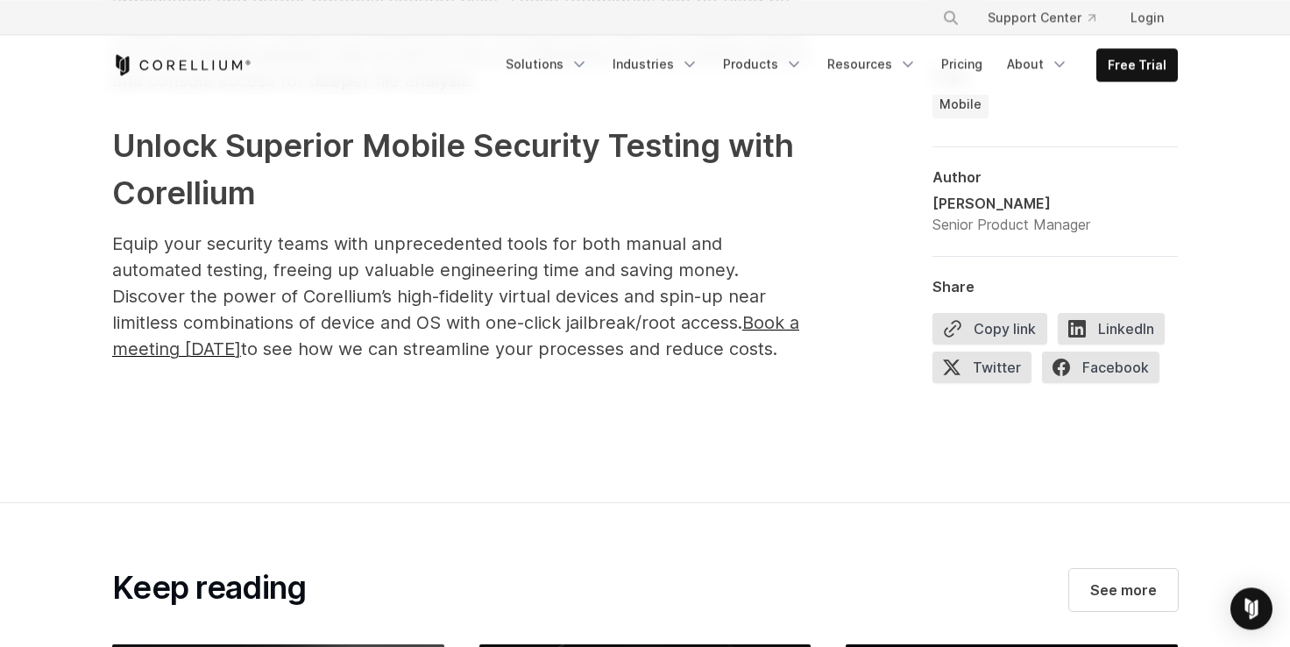
click at [287, 319] on span "Equip your security teams with unprecedented tools for both manual and automate…" at bounding box center [455, 296] width 687 height 126
click at [294, 319] on span "Equip your security teams with unprecedented tools for both manual and automate…" at bounding box center [455, 296] width 687 height 126
click at [410, 321] on span "Equip your security teams with unprecedented tools for both manual and automate…" at bounding box center [455, 296] width 687 height 126
click at [501, 324] on span "Equip your security teams with unprecedented tools for both manual and automate…" at bounding box center [455, 296] width 687 height 126
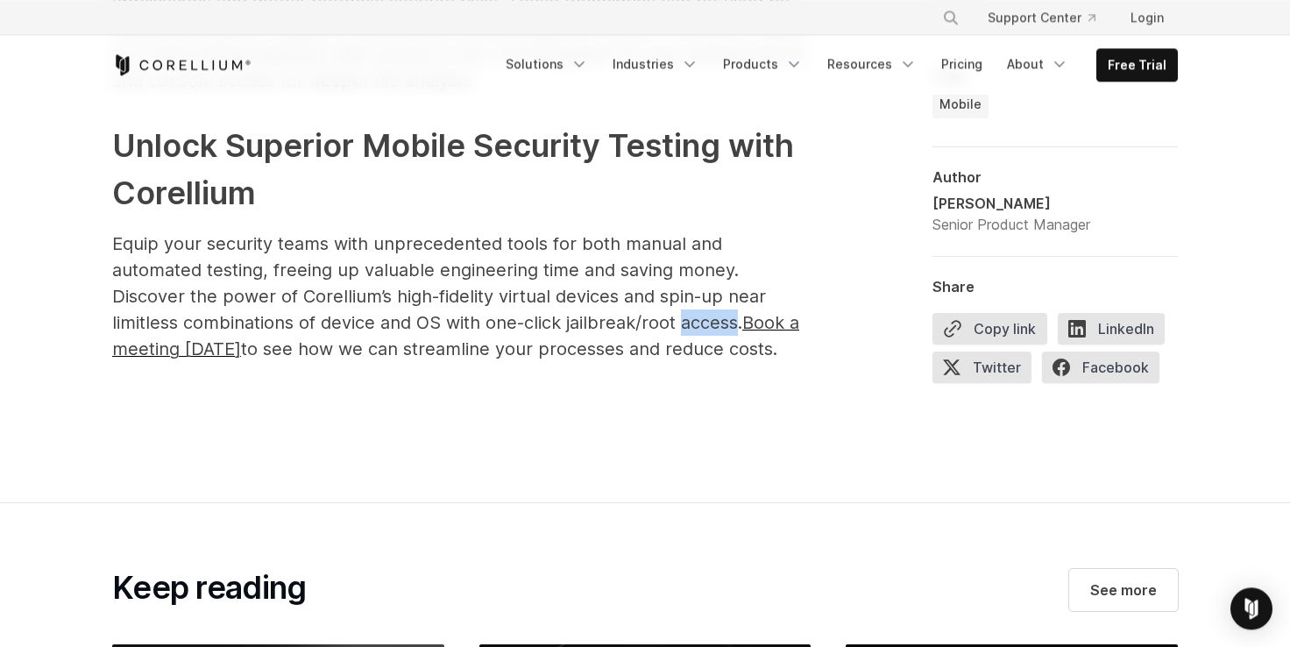
click at [501, 324] on span "Equip your security teams with unprecedented tools for both manual and automate…" at bounding box center [455, 296] width 687 height 126
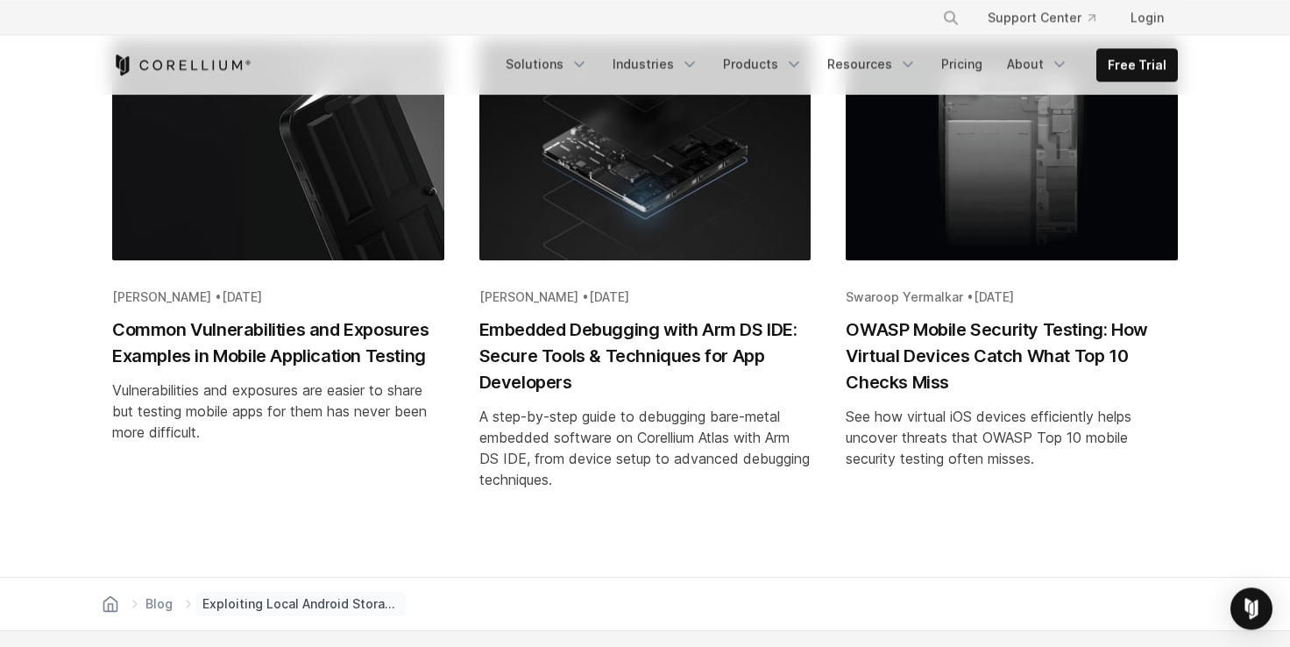
scroll to position [7679, 0]
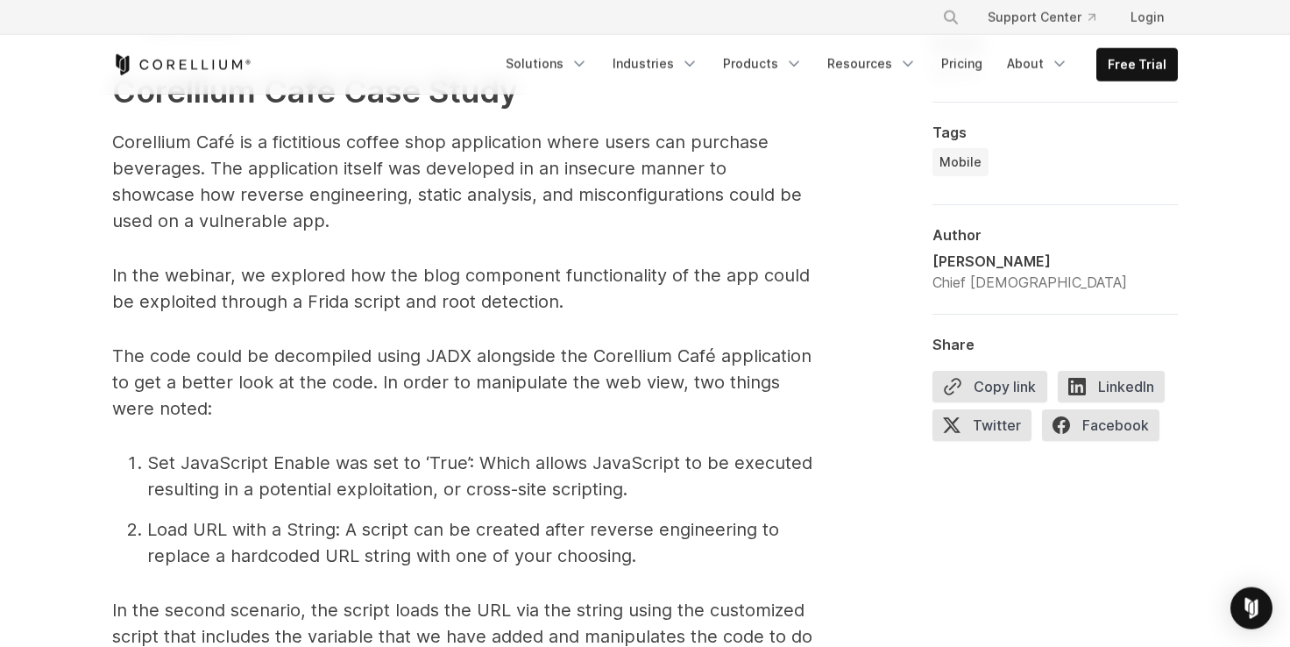
scroll to position [4474, 0]
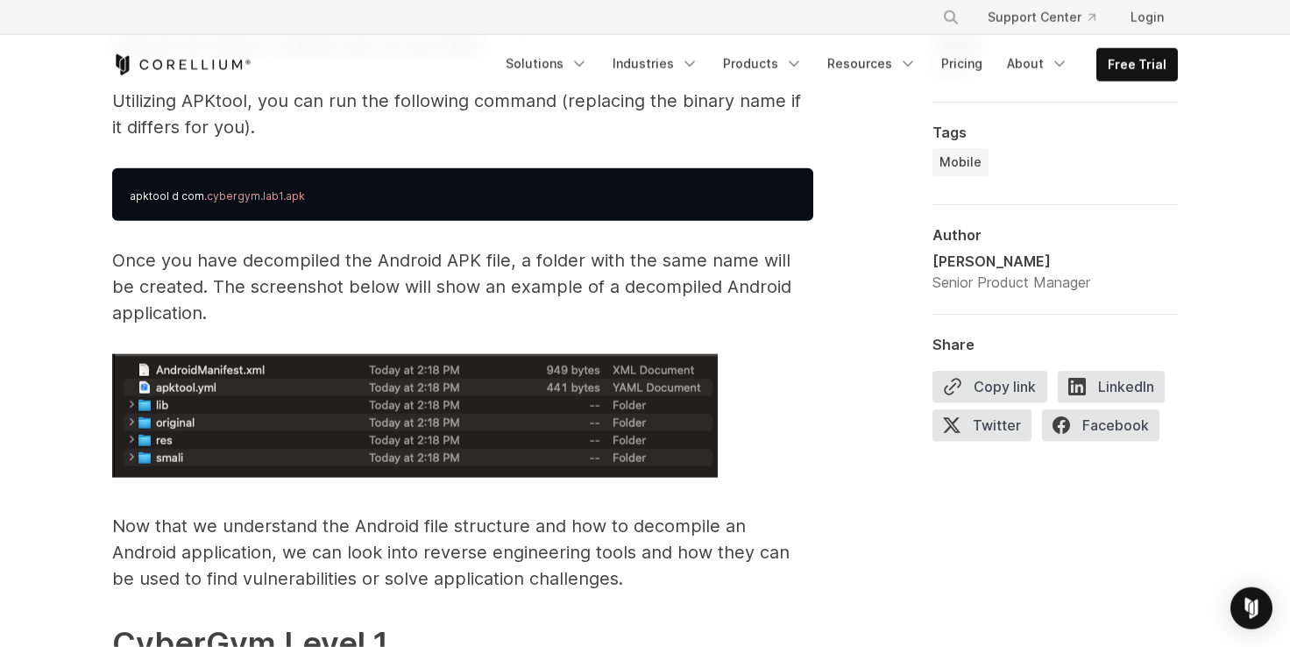
scroll to position [2691, 0]
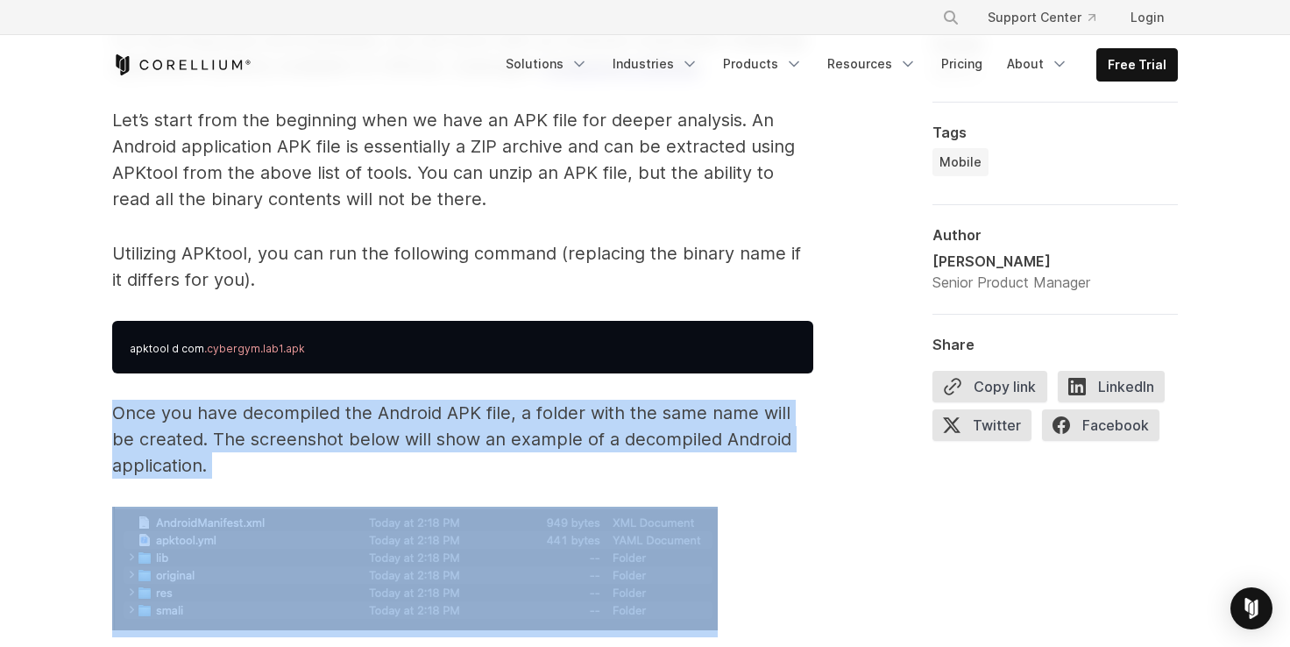
drag, startPoint x: 117, startPoint y: 407, endPoint x: 442, endPoint y: 598, distance: 377.5
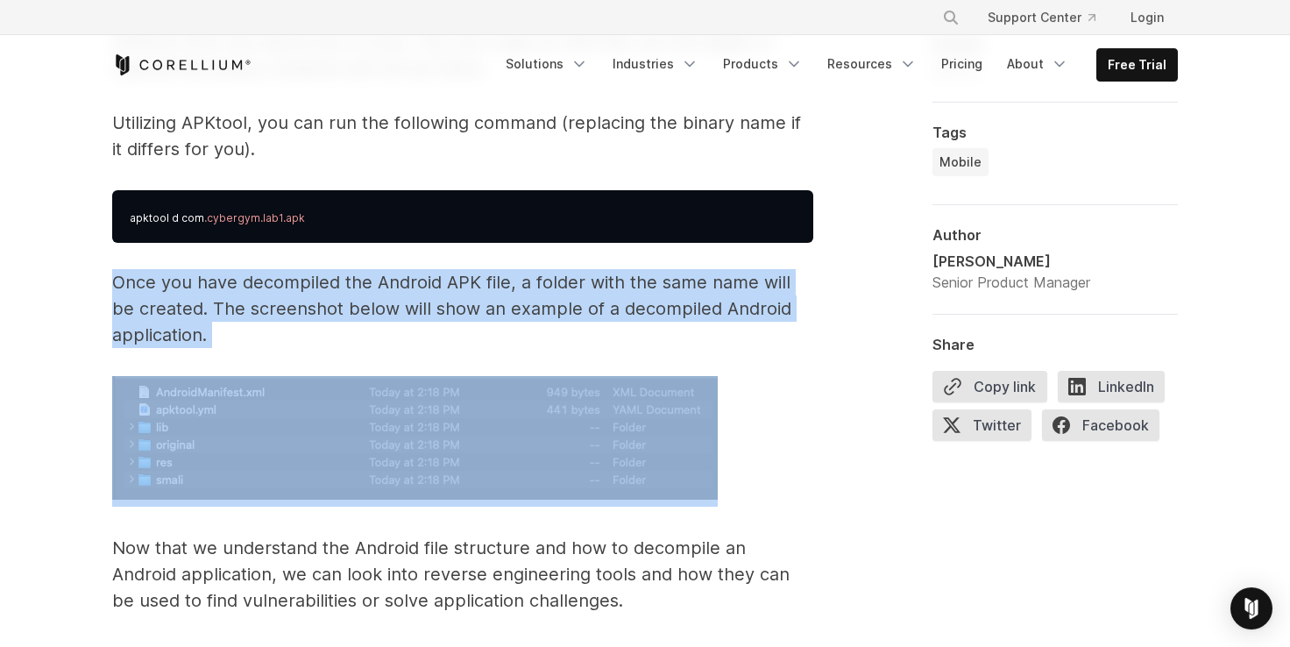
scroll to position [2933, 0]
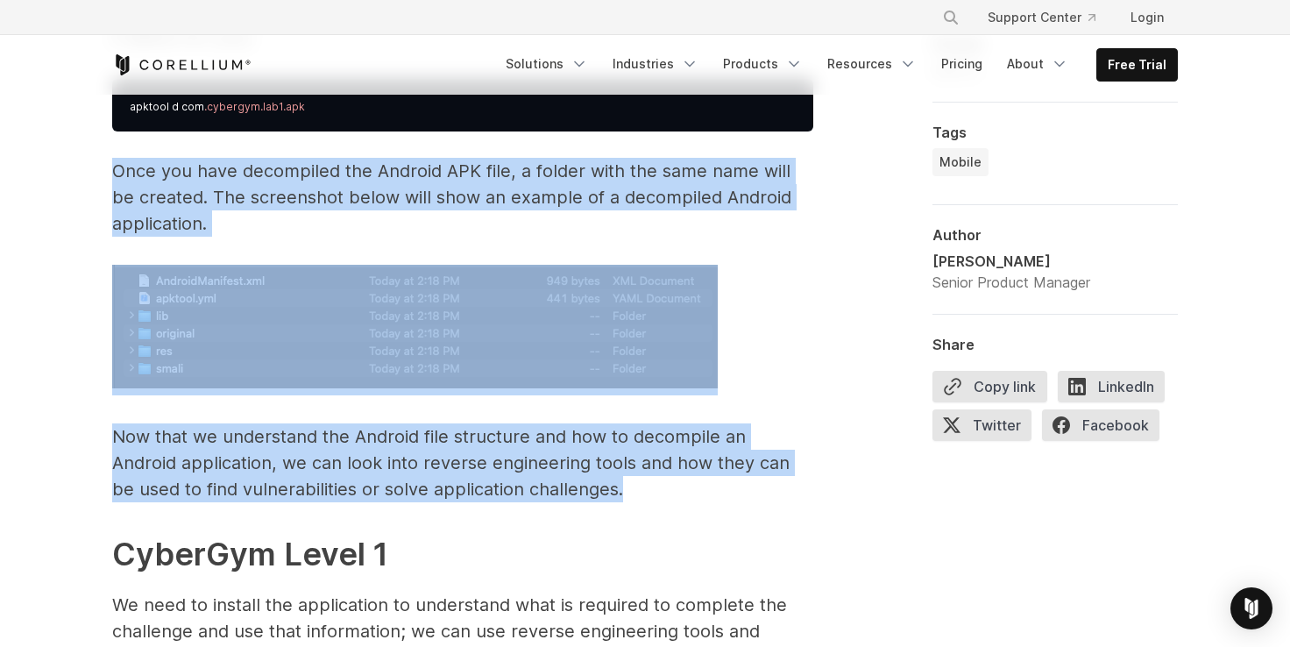
click at [544, 487] on p "Now that we understand the Android file structure and how to decompile an Andro…" at bounding box center [462, 462] width 701 height 79
copy span "Once you have decompiled the Android APK file, a folder with the same name will…"
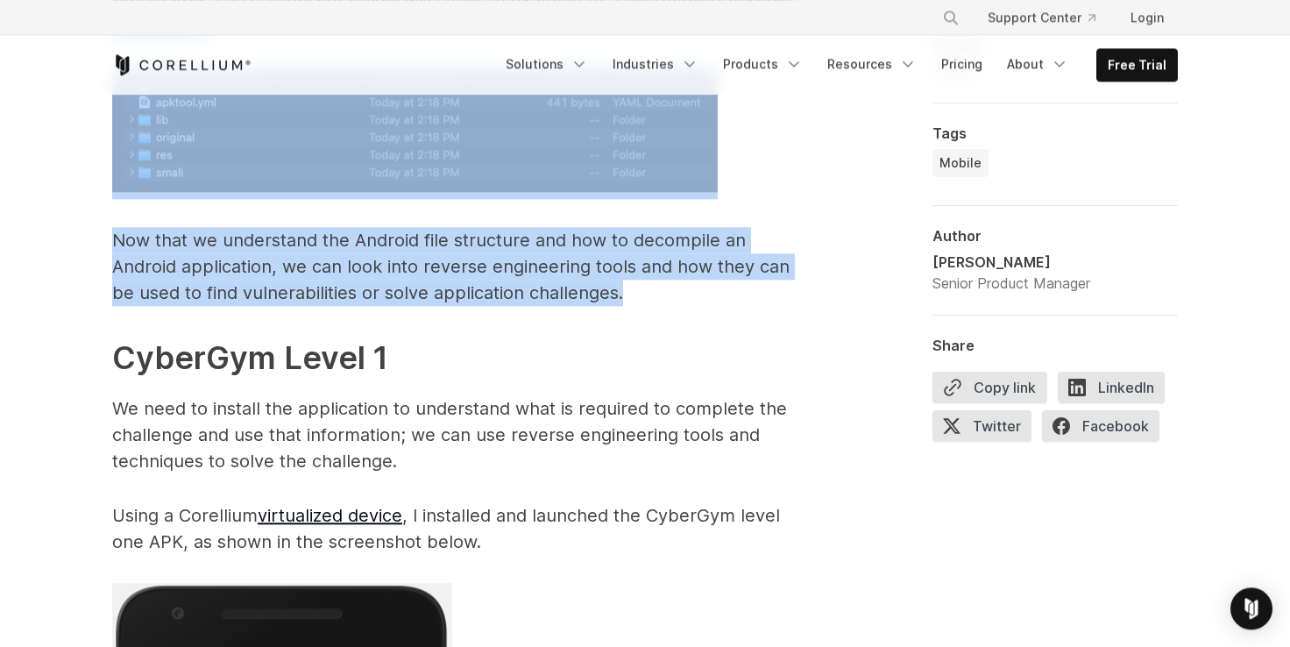
scroll to position [3174, 0]
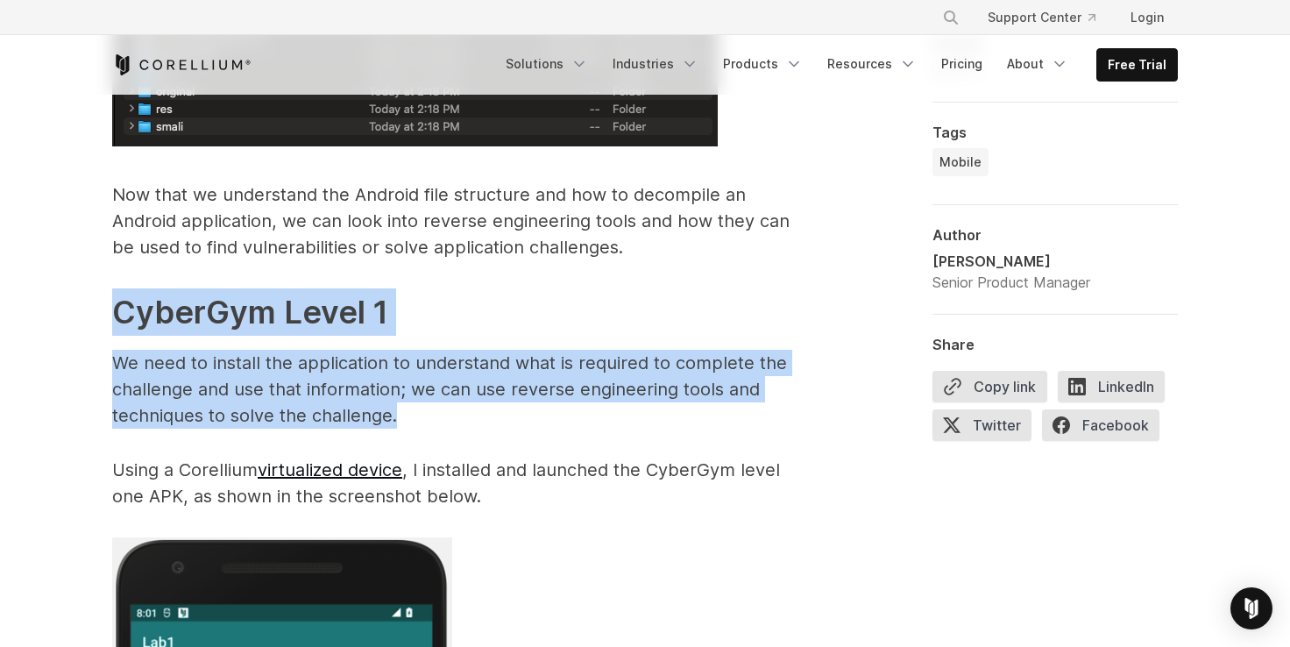
drag, startPoint x: 117, startPoint y: 308, endPoint x: 412, endPoint y: 411, distance: 312.8
copy span "CyberGym Level 1 We need to install the application to understand what is requi…"
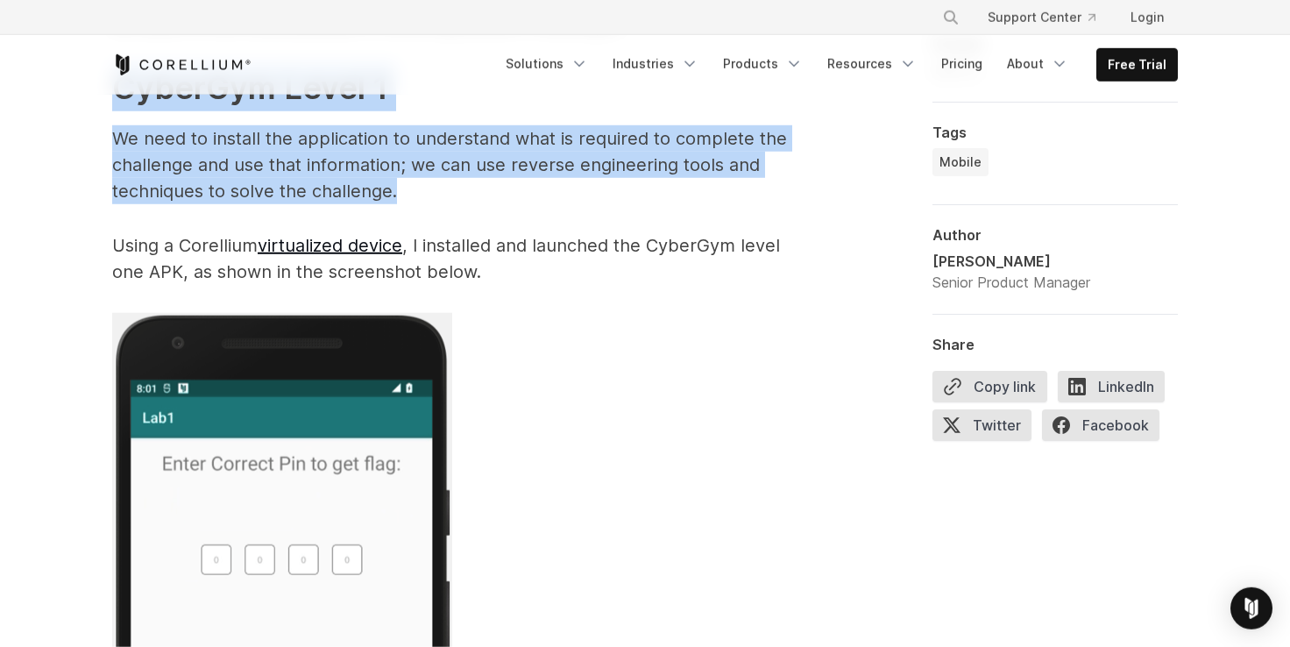
scroll to position [3416, 0]
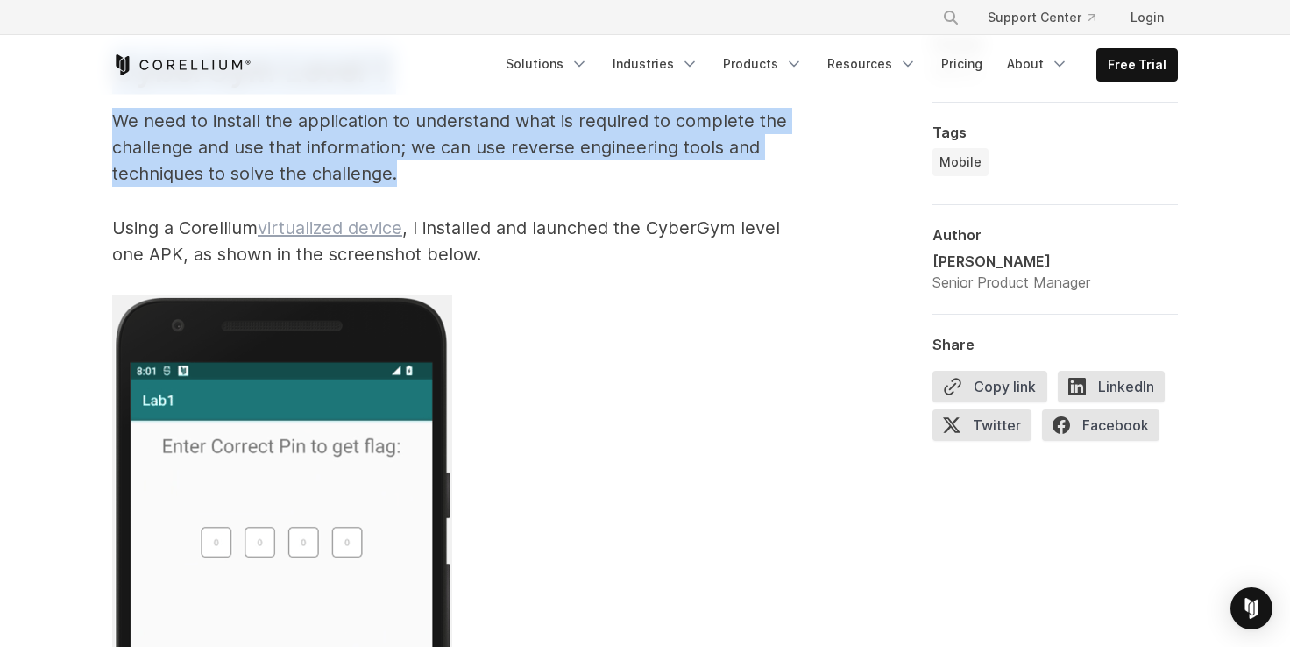
drag, startPoint x: 119, startPoint y: 224, endPoint x: 288, endPoint y: 220, distance: 169.2
click at [282, 225] on p "Using a Corellium virtualized device , I installed and launched the CyberGym le…" at bounding box center [462, 241] width 701 height 53
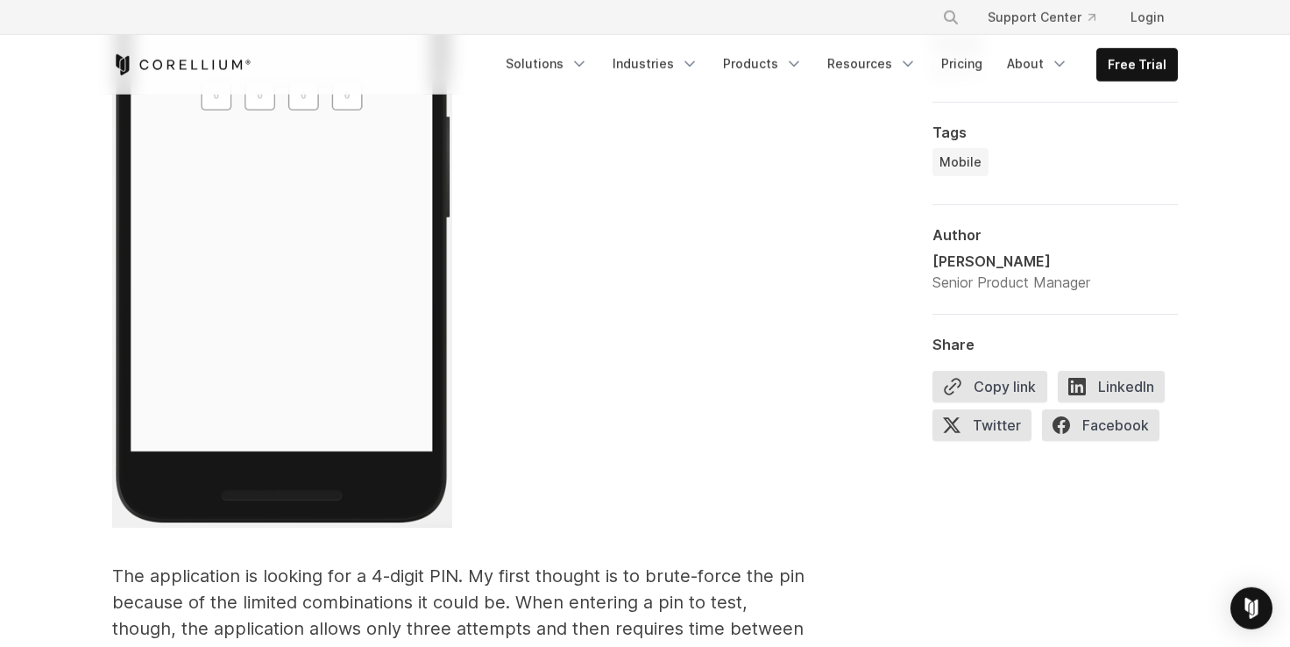
scroll to position [4021, 0]
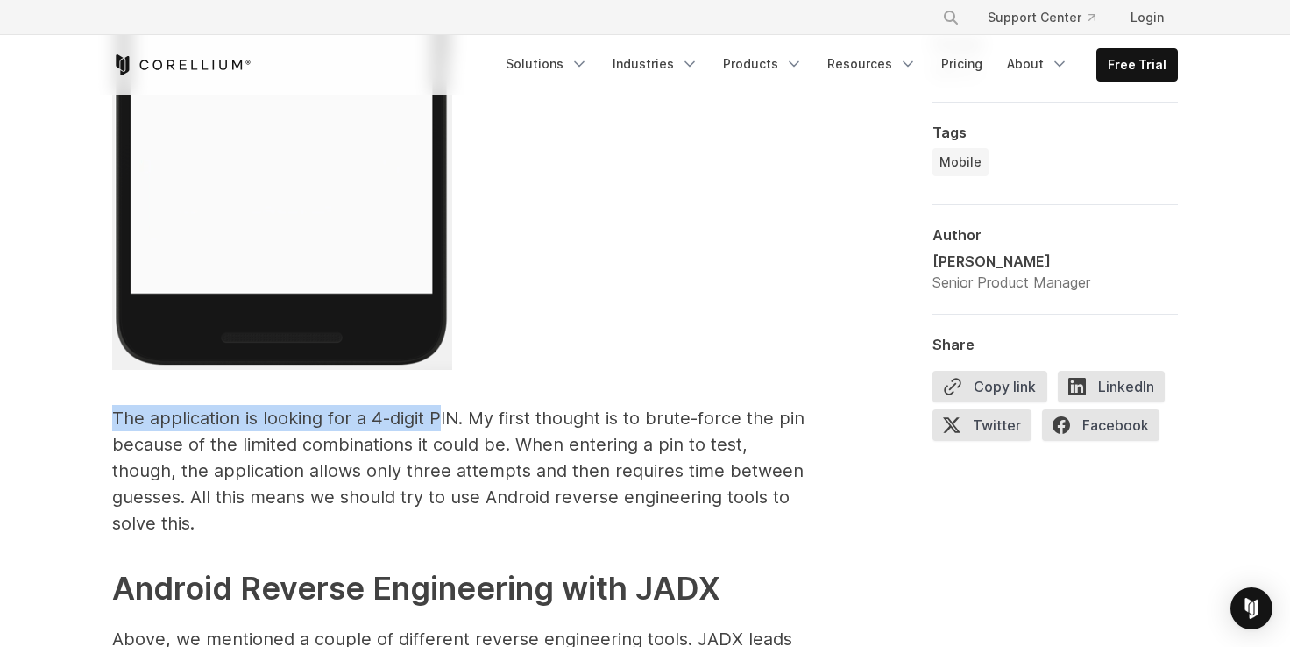
drag, startPoint x: 111, startPoint y: 414, endPoint x: 634, endPoint y: 397, distance: 523.4
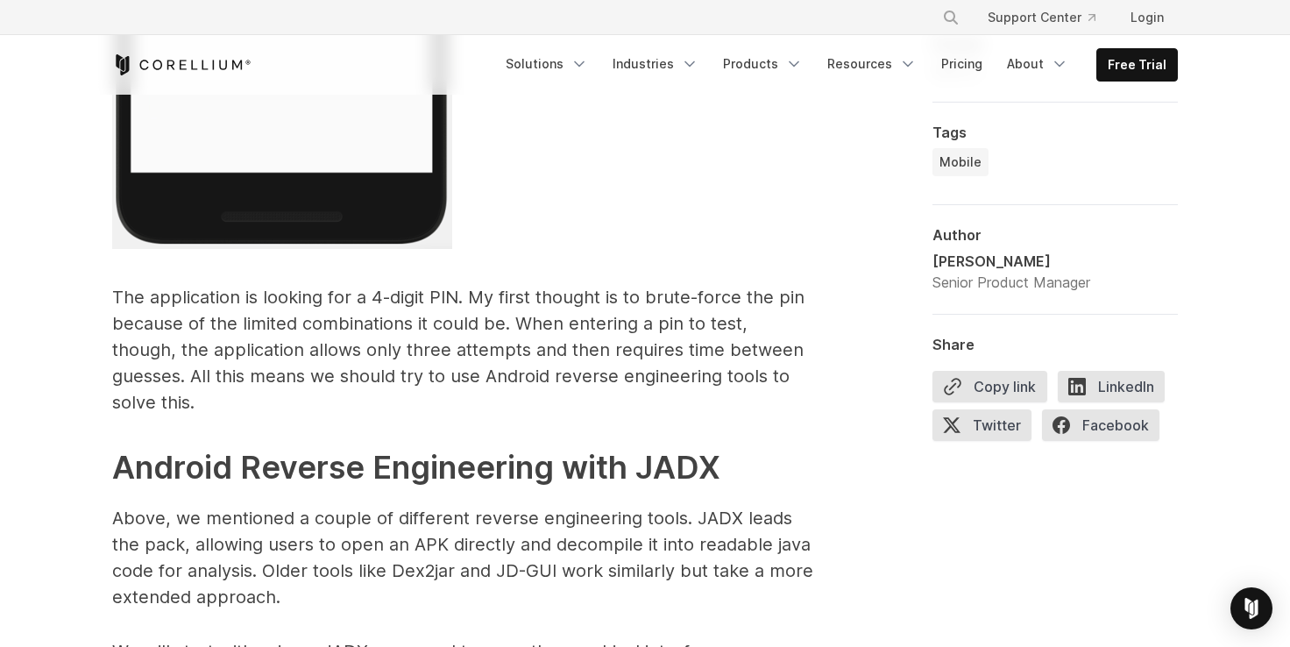
click at [265, 316] on p "The application is looking for a 4-digit PIN. My first thought is to brute-forc…" at bounding box center [462, 349] width 701 height 131
click at [472, 329] on p "The application is looking for a 4-digit PIN. My first thought is to brute-forc…" at bounding box center [462, 349] width 701 height 131
click at [602, 320] on p "The application is looking for a 4-digit PIN. My first thought is to brute-forc…" at bounding box center [462, 349] width 701 height 131
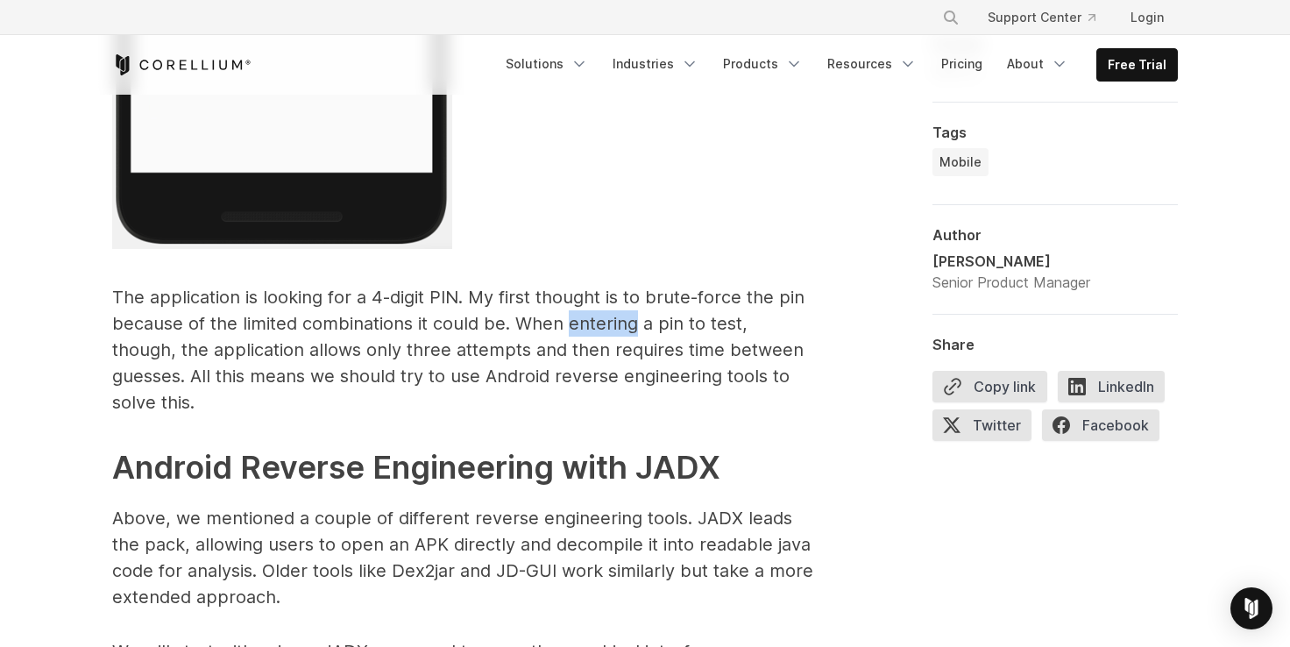
click at [602, 320] on p "The application is looking for a 4-digit PIN. My first thought is to brute-forc…" at bounding box center [462, 349] width 701 height 131
click at [687, 322] on p "The application is looking for a 4-digit PIN. My first thought is to brute-forc…" at bounding box center [462, 349] width 701 height 131
click at [279, 356] on p "The application is looking for a 4-digit PIN. My first thought is to brute-forc…" at bounding box center [462, 349] width 701 height 131
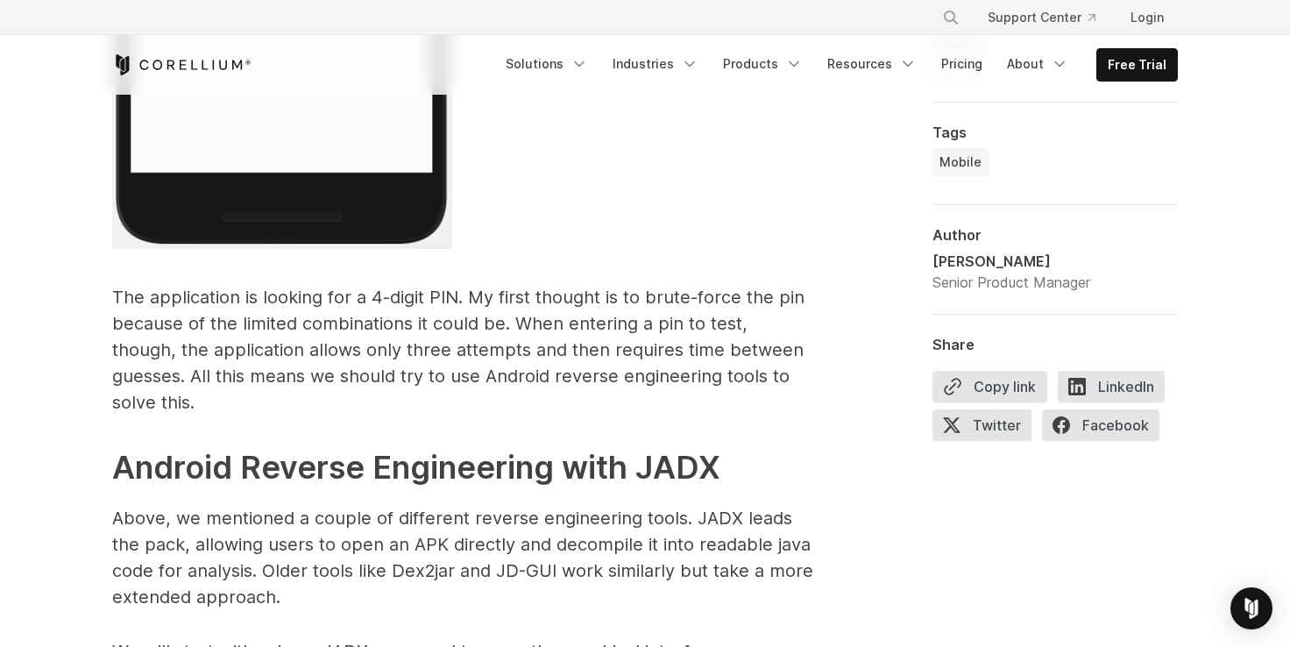
click at [352, 350] on p "The application is looking for a 4-digit PIN. My first thought is to brute-forc…" at bounding box center [462, 349] width 701 height 131
click at [386, 348] on p "The application is looking for a 4-digit PIN. My first thought is to brute-forc…" at bounding box center [462, 349] width 701 height 131
click at [522, 358] on p "The application is looking for a 4-digit PIN. My first thought is to brute-forc…" at bounding box center [462, 349] width 701 height 131
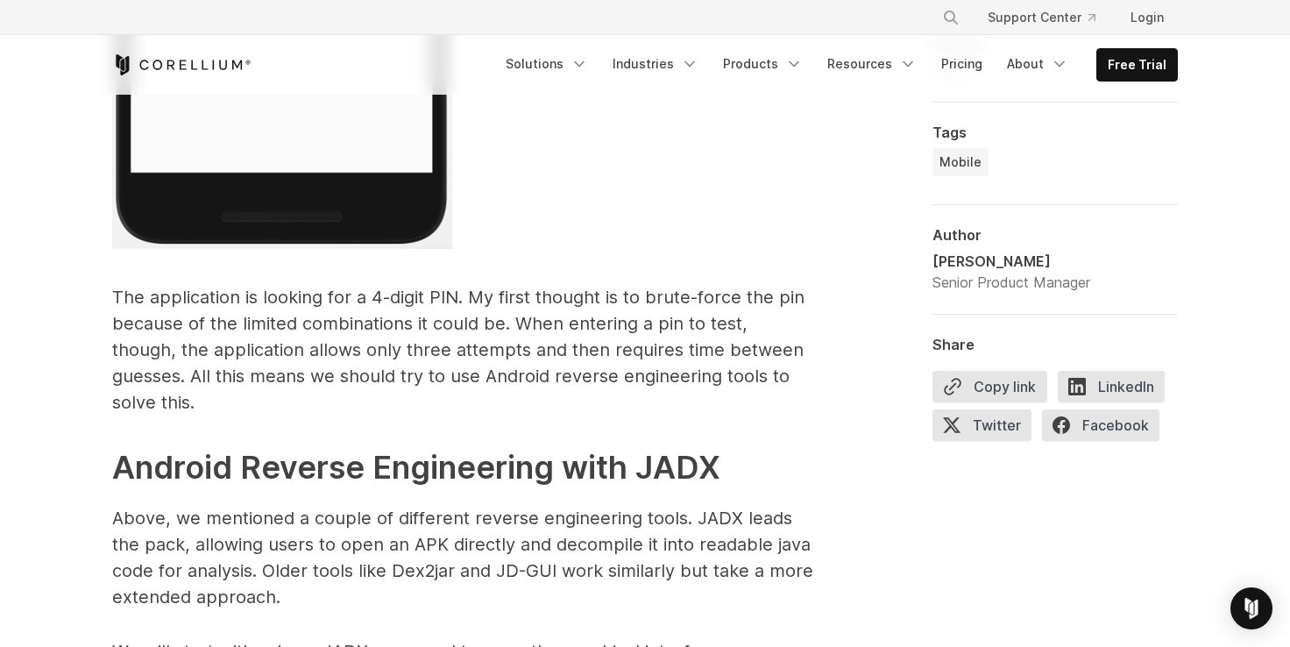
click at [756, 347] on p "The application is looking for a 4-digit PIN. My first thought is to brute-forc…" at bounding box center [462, 349] width 701 height 131
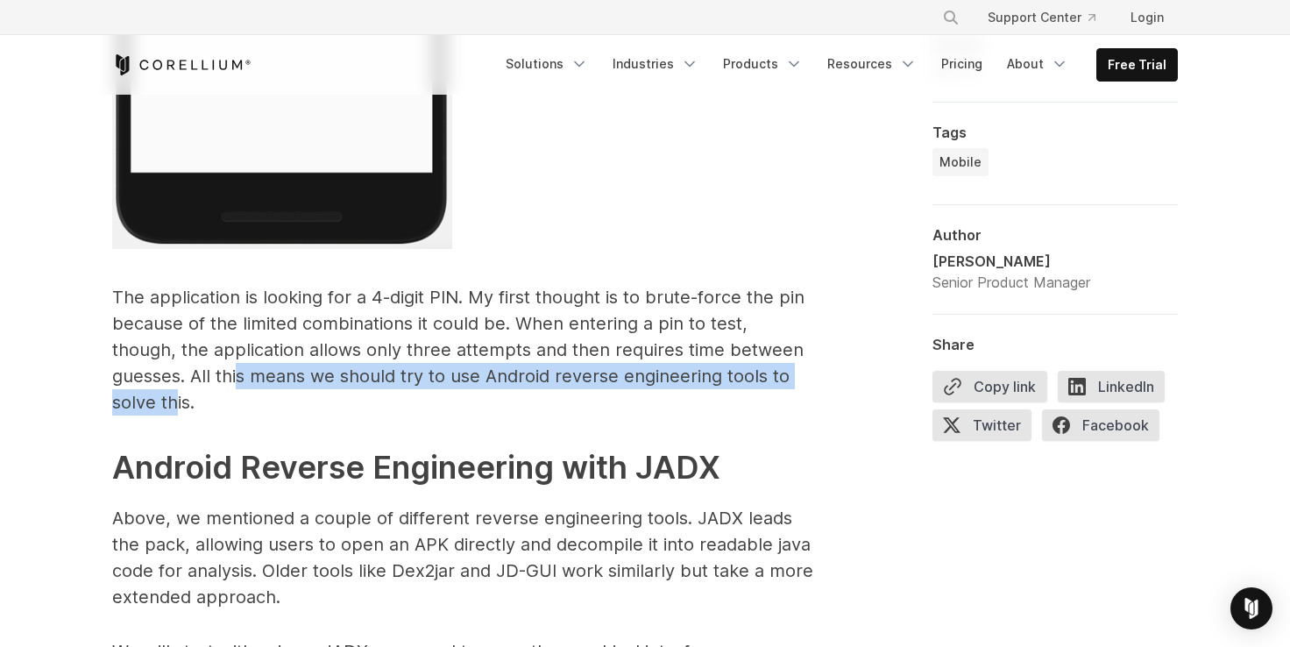
drag, startPoint x: 161, startPoint y: 376, endPoint x: 783, endPoint y: 384, distance: 622.1
click at [783, 384] on p "The application is looking for a 4-digit PIN. My first thought is to brute-forc…" at bounding box center [462, 349] width 701 height 131
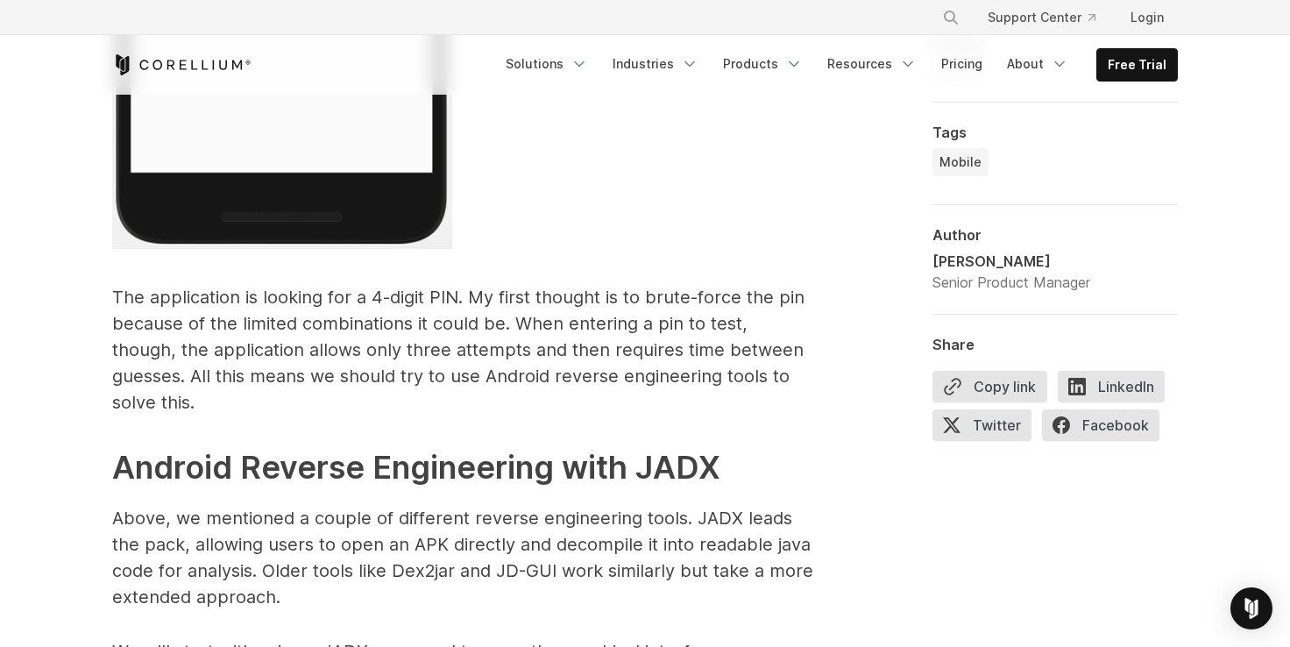
click at [254, 327] on p "The application is looking for a 4-digit PIN. My first thought is to brute-forc…" at bounding box center [462, 349] width 701 height 131
click at [120, 294] on p "The application is looking for a 4-digit PIN. My first thought is to brute-forc…" at bounding box center [462, 349] width 701 height 131
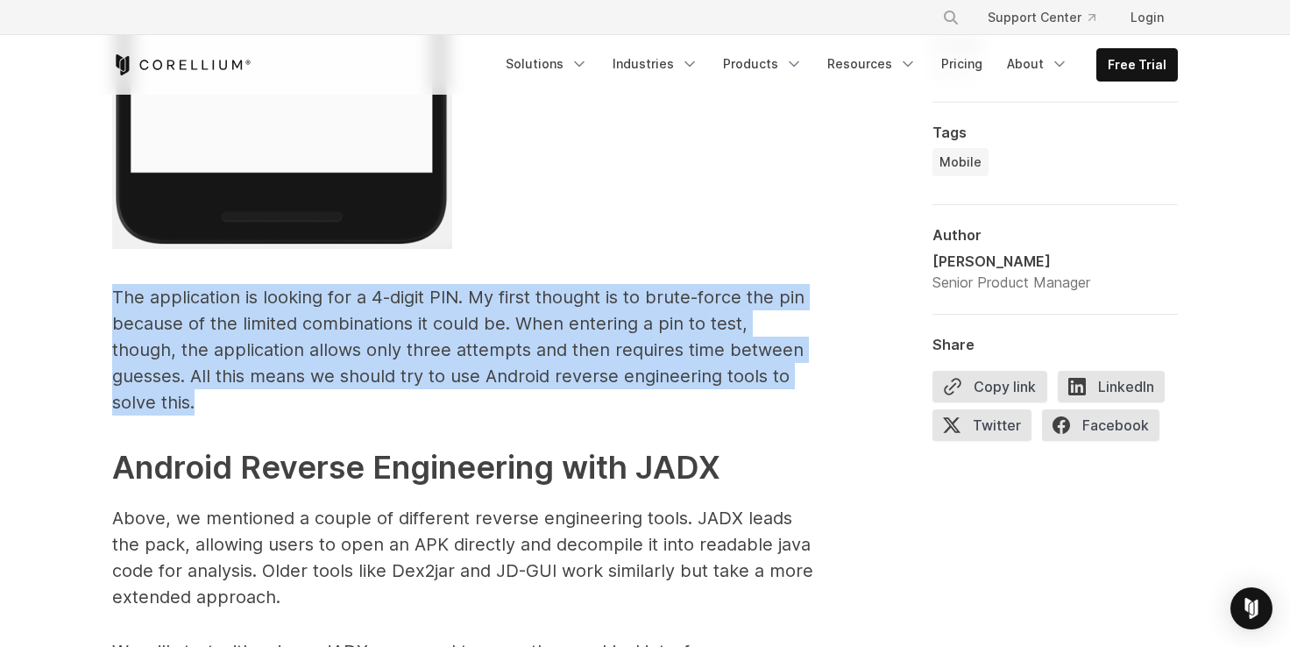
click at [793, 382] on p "The application is looking for a 4-digit PIN. My first thought is to brute-forc…" at bounding box center [462, 349] width 701 height 131
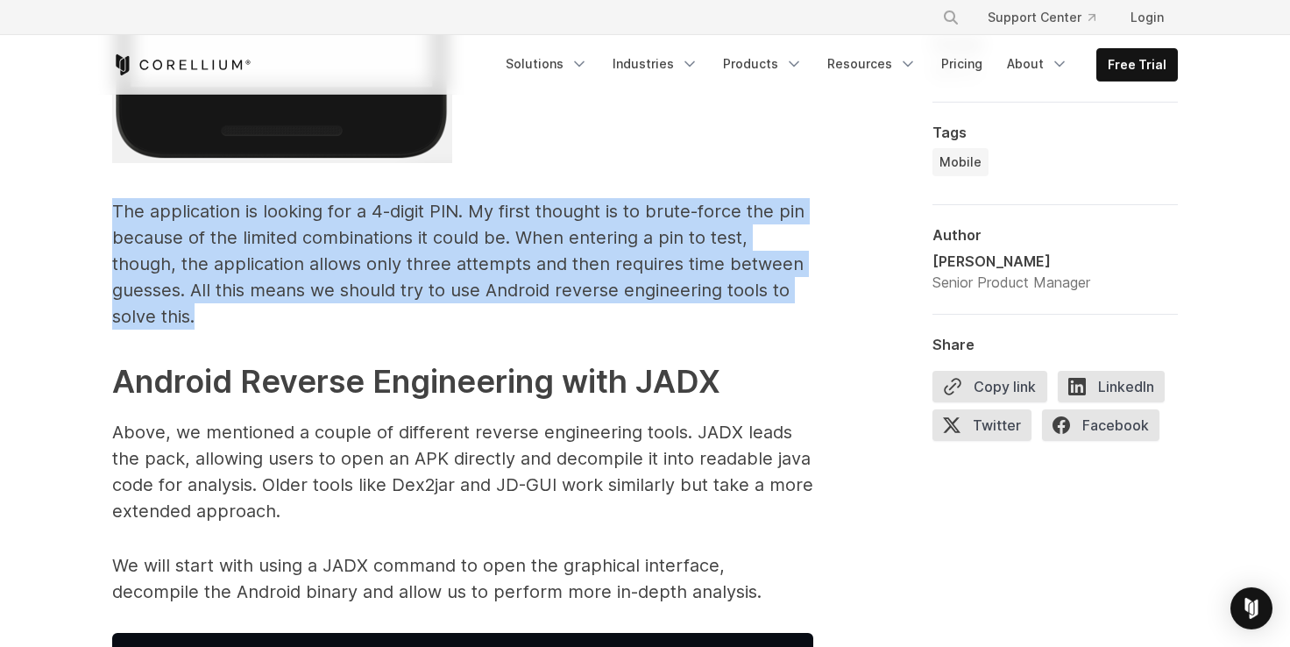
scroll to position [4263, 0]
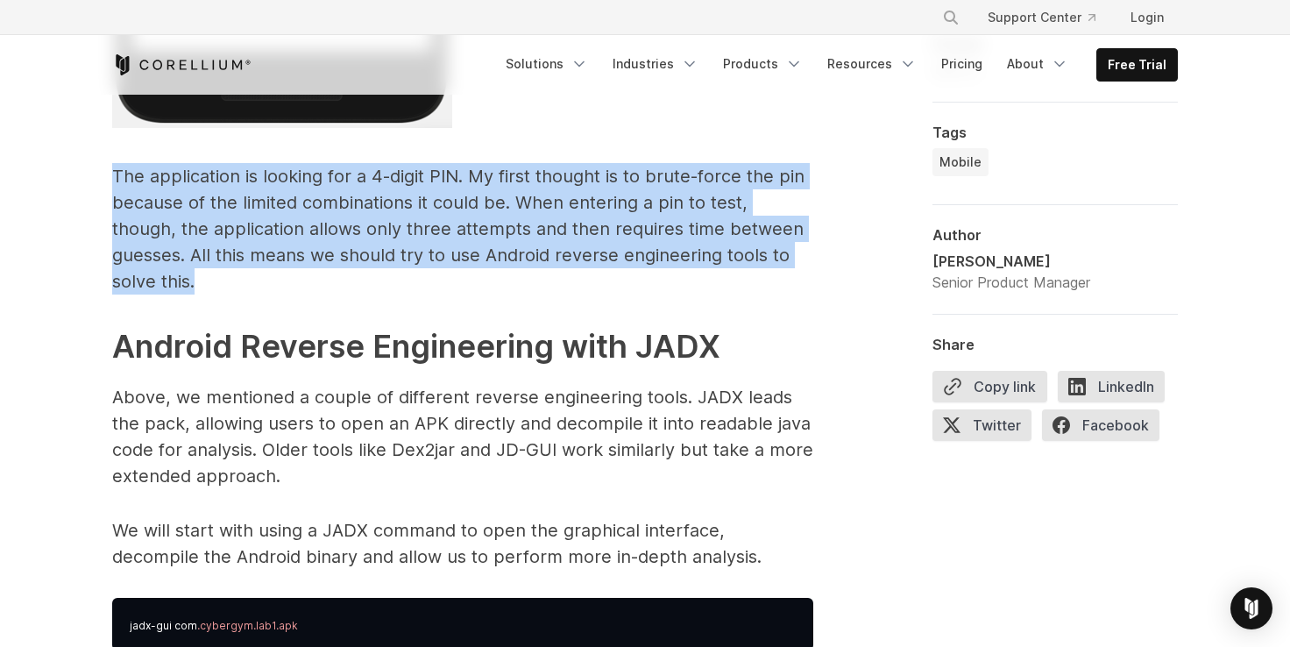
copy p "The application is looking for a 4-digit PIN. My first thought is to brute-forc…"
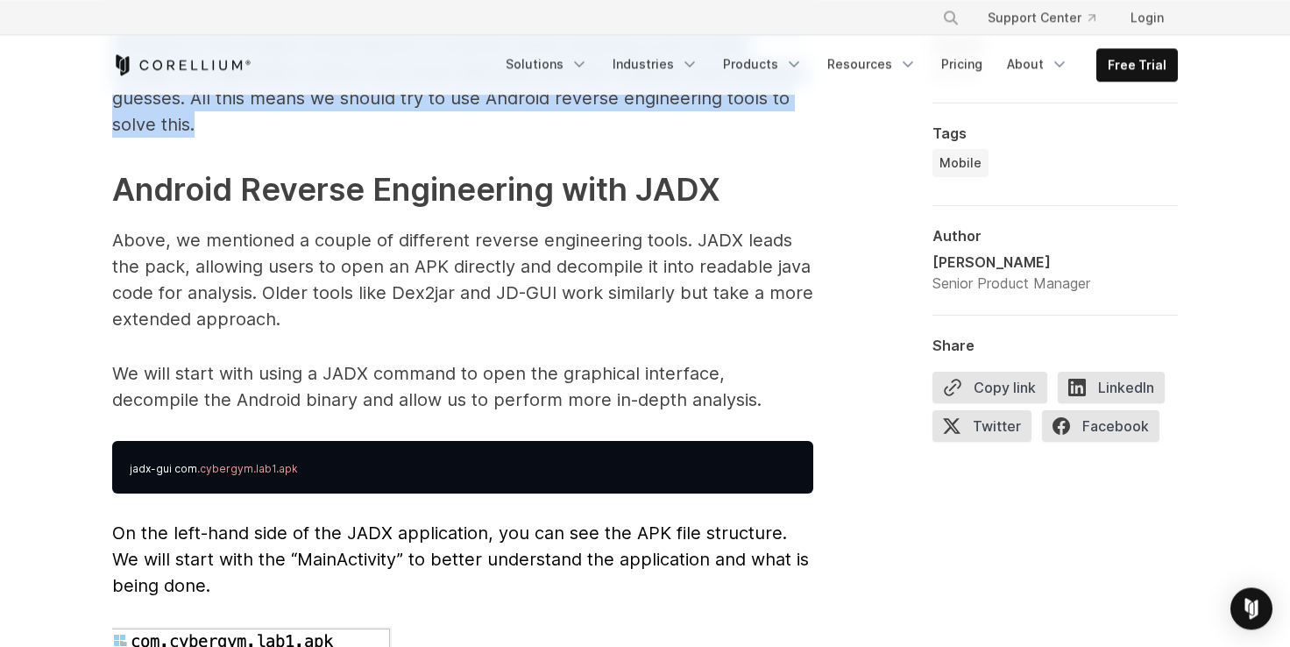
scroll to position [4383, 0]
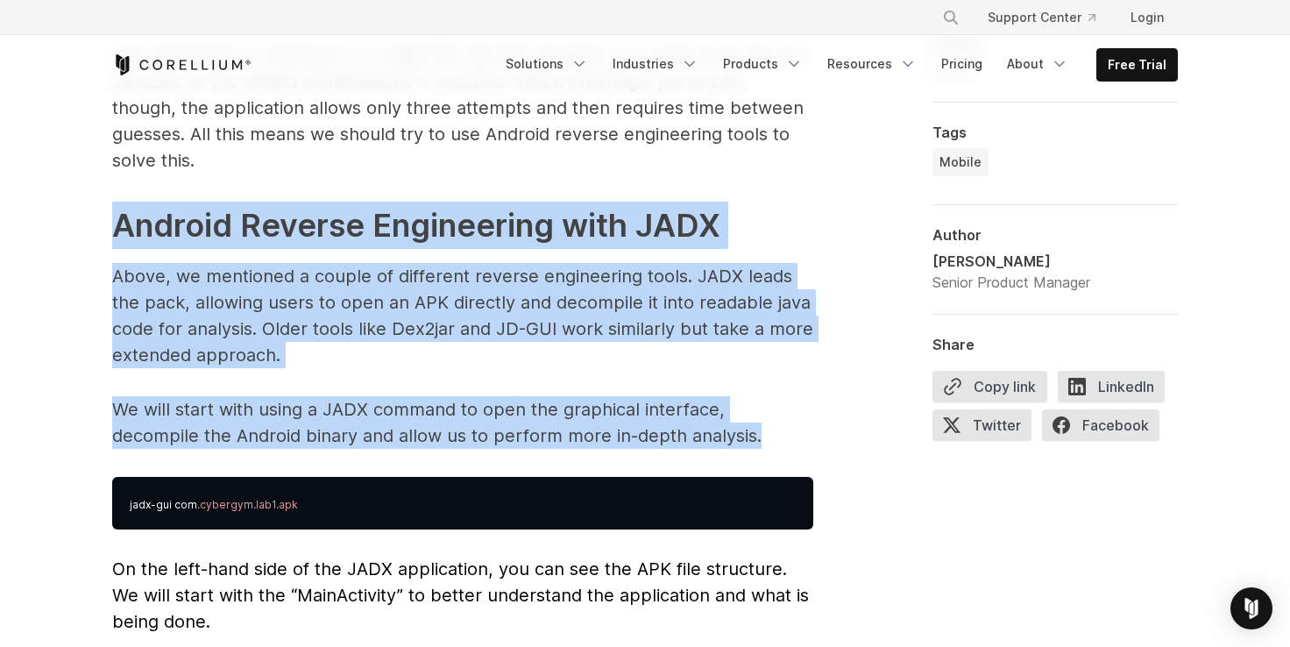
drag, startPoint x: 104, startPoint y: 195, endPoint x: 728, endPoint y: 424, distance: 664.7
copy span "Android Reverse Engineering with JADX Above, we mentioned a couple of different…"
click at [147, 289] on p "Above, we mentioned a couple of different reverse engineering tools. JADX leads…" at bounding box center [462, 315] width 701 height 105
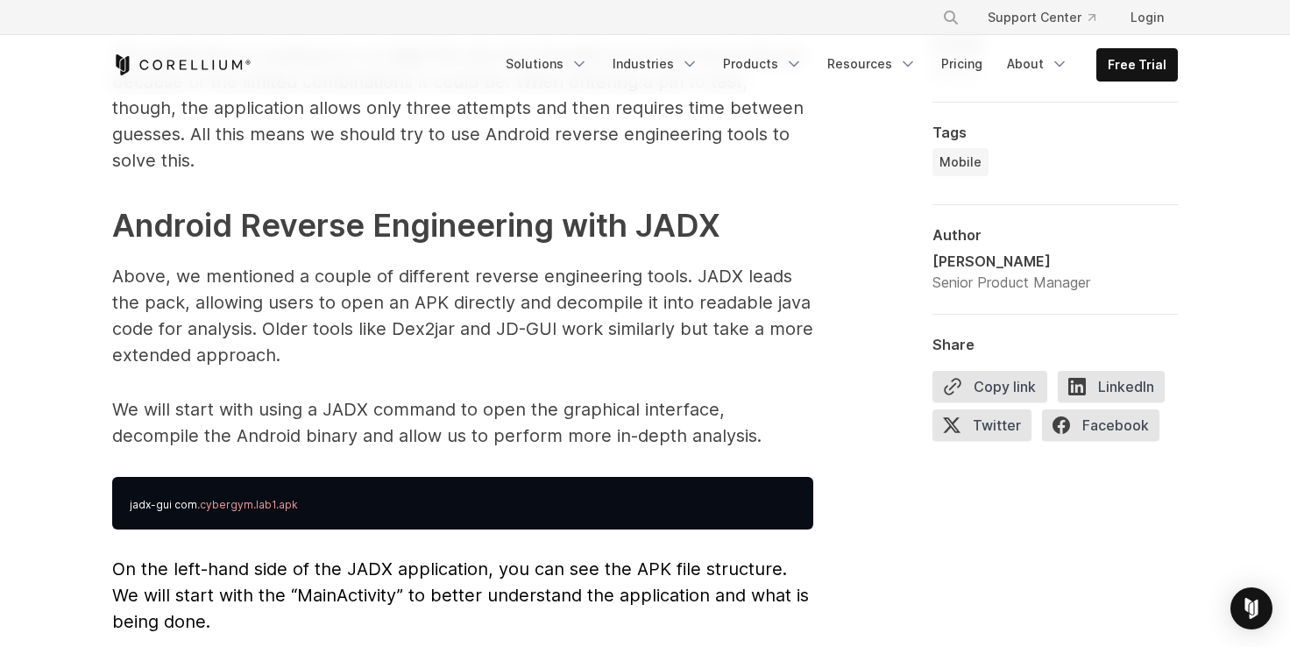
click at [159, 283] on p "Above, we mentioned a couple of different reverse engineering tools. JADX leads…" at bounding box center [462, 315] width 701 height 105
drag, startPoint x: 211, startPoint y: 272, endPoint x: 232, endPoint y: 272, distance: 21.0
click at [214, 272] on p "Above, we mentioned a couple of different reverse engineering tools. JADX leads…" at bounding box center [462, 315] width 701 height 105
drag, startPoint x: 419, startPoint y: 277, endPoint x: 436, endPoint y: 276, distance: 17.5
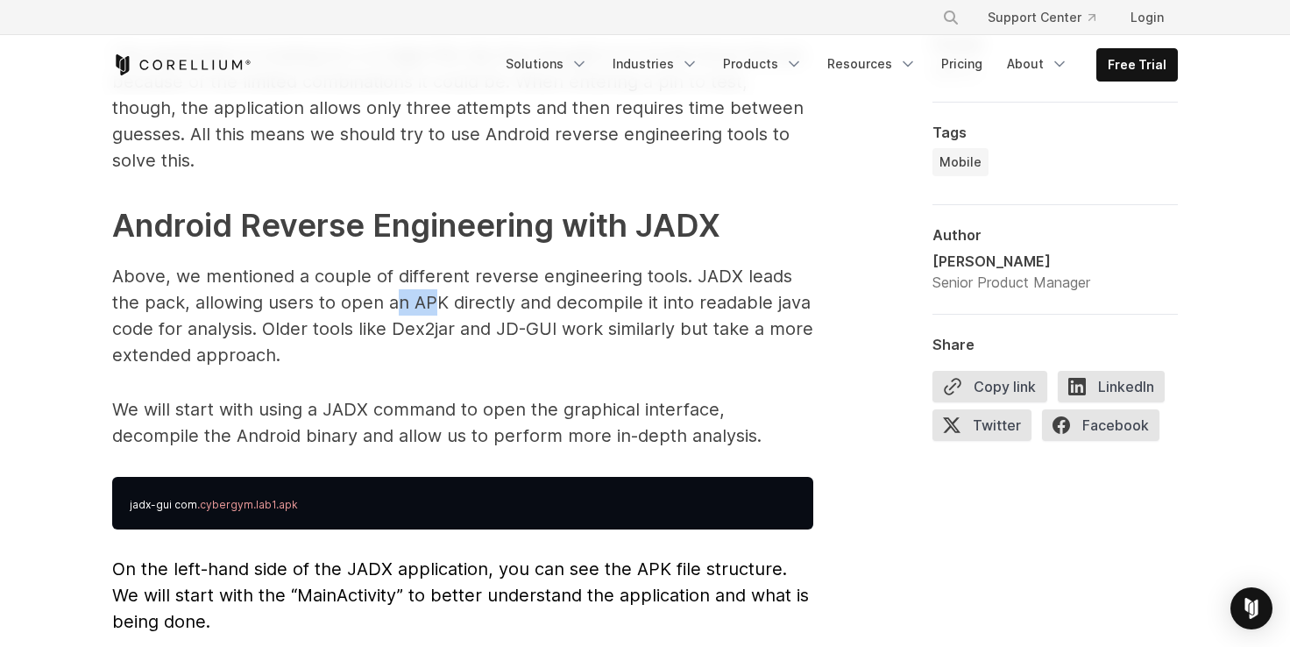
click at [436, 276] on p "Above, we mentioned a couple of different reverse engineering tools. JADX leads…" at bounding box center [462, 315] width 701 height 105
click at [437, 275] on p "Above, we mentioned a couple of different reverse engineering tools. JADX leads…" at bounding box center [462, 315] width 701 height 105
click at [456, 275] on p "Above, we mentioned a couple of different reverse engineering tools. JADX leads…" at bounding box center [462, 315] width 701 height 105
drag, startPoint x: 522, startPoint y: 280, endPoint x: 736, endPoint y: 287, distance: 213.9
click at [736, 287] on p "Above, we mentioned a couple of different reverse engineering tools. JADX leads…" at bounding box center [462, 315] width 701 height 105
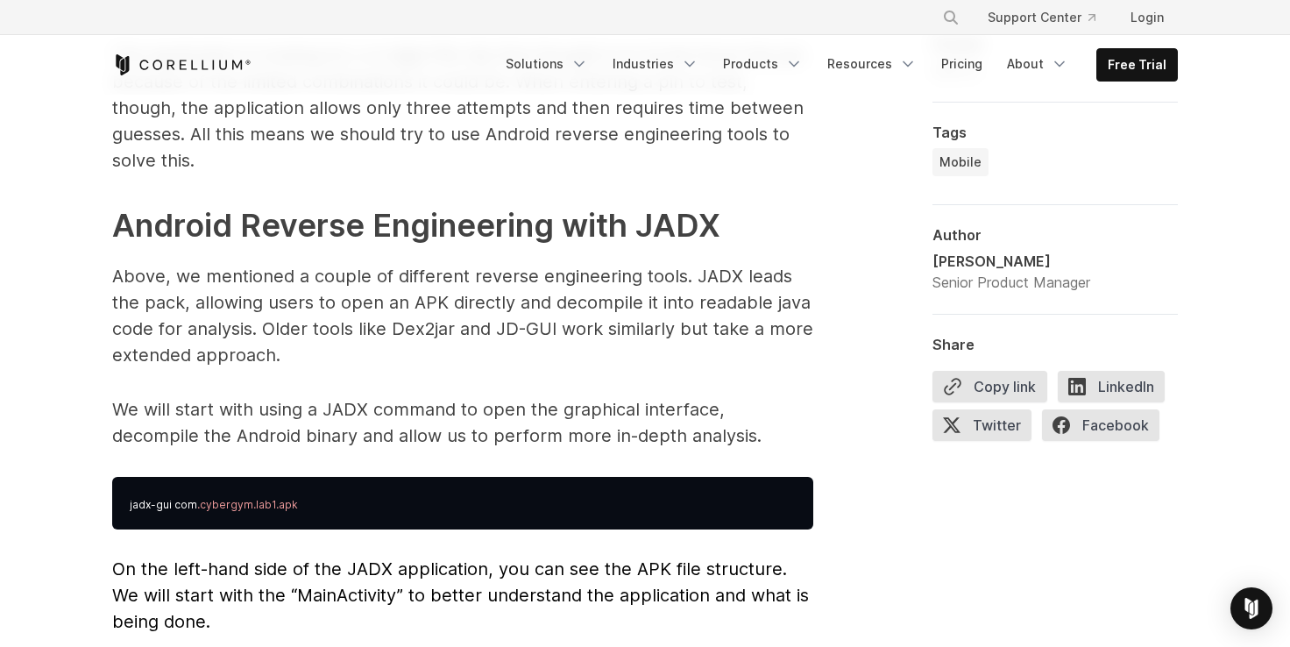
click at [426, 294] on p "Above, we mentioned a couple of different reverse engineering tools. JADX leads…" at bounding box center [462, 315] width 701 height 105
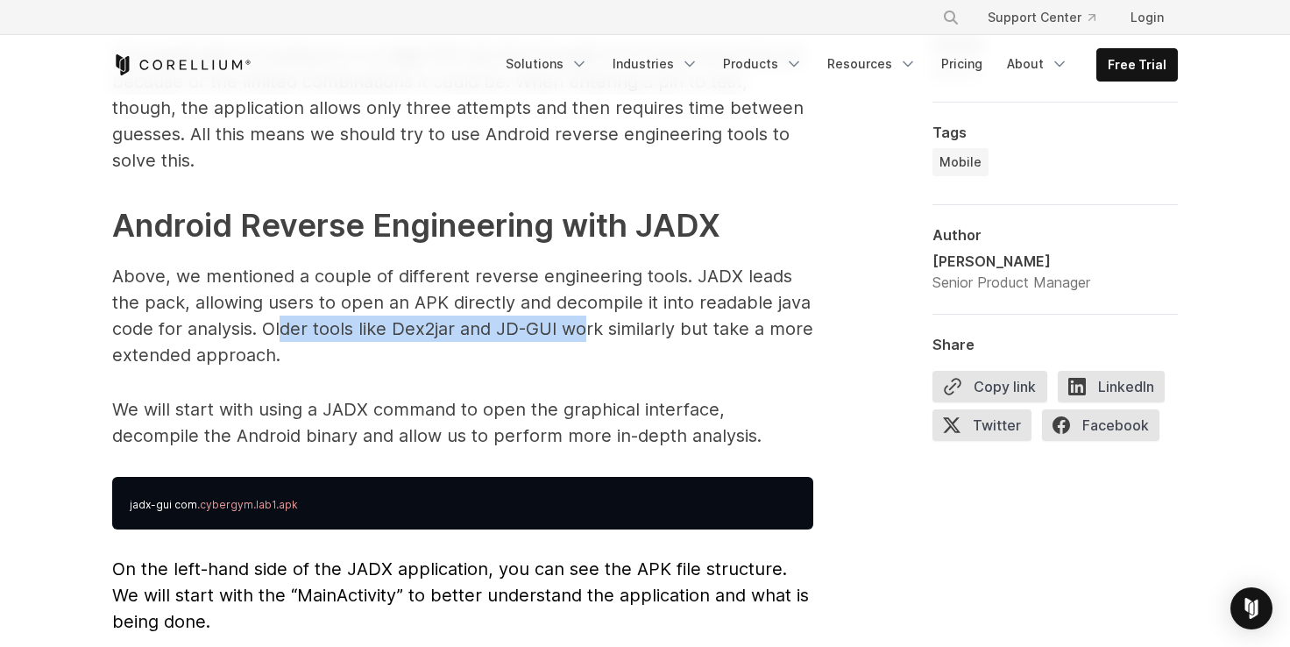
drag, startPoint x: 301, startPoint y: 297, endPoint x: 580, endPoint y: 304, distance: 279.6
click at [580, 304] on p "Above, we mentioned a couple of different reverse engineering tools. JADX leads…" at bounding box center [462, 315] width 701 height 105
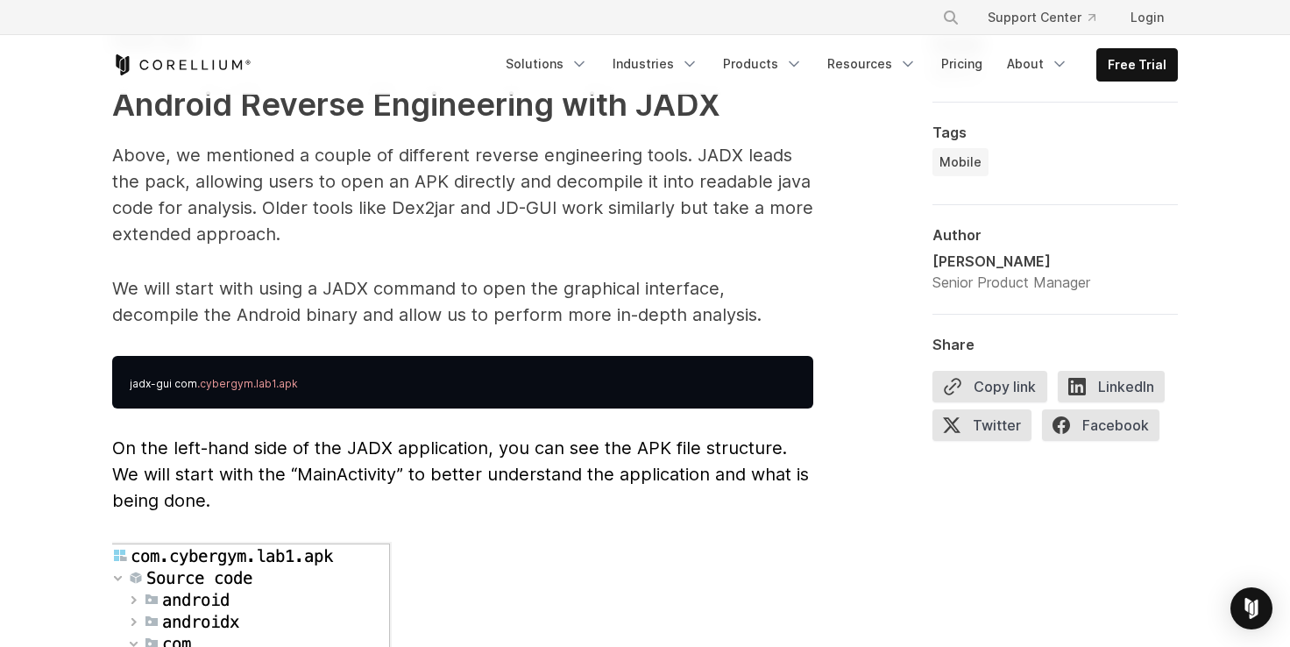
click at [155, 356] on pre "jadx-gui com .cybergym.lab1.apk" at bounding box center [462, 382] width 701 height 53
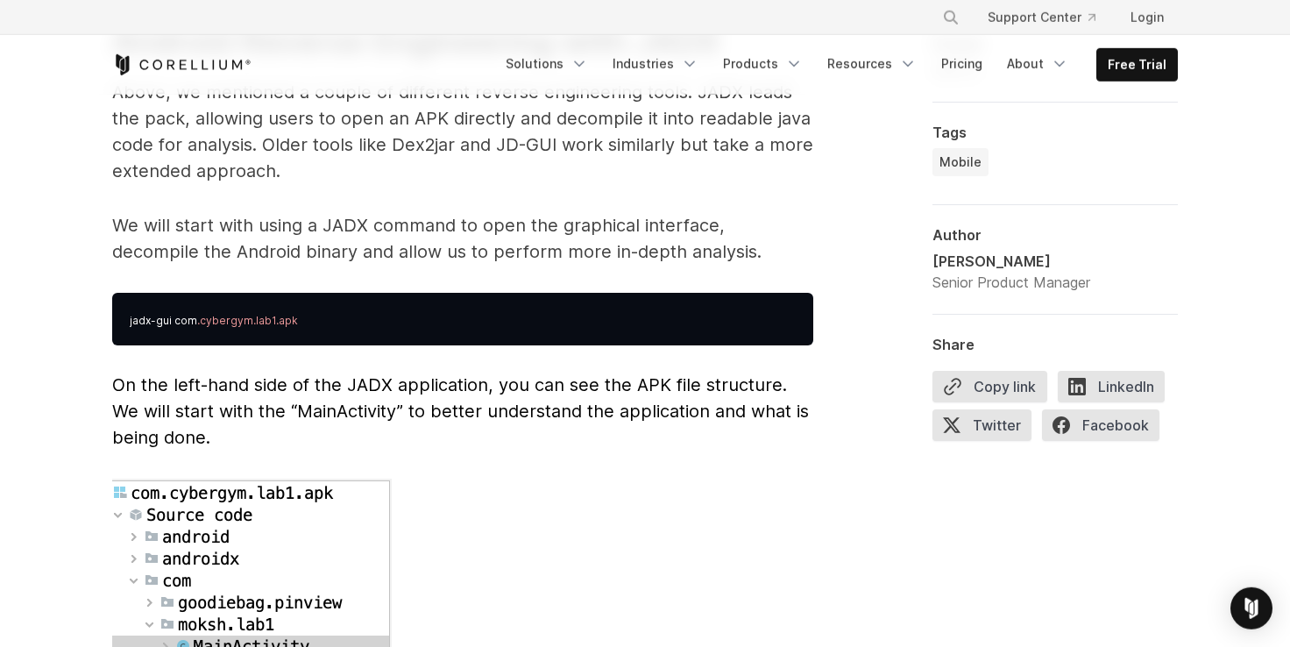
scroll to position [4625, 0]
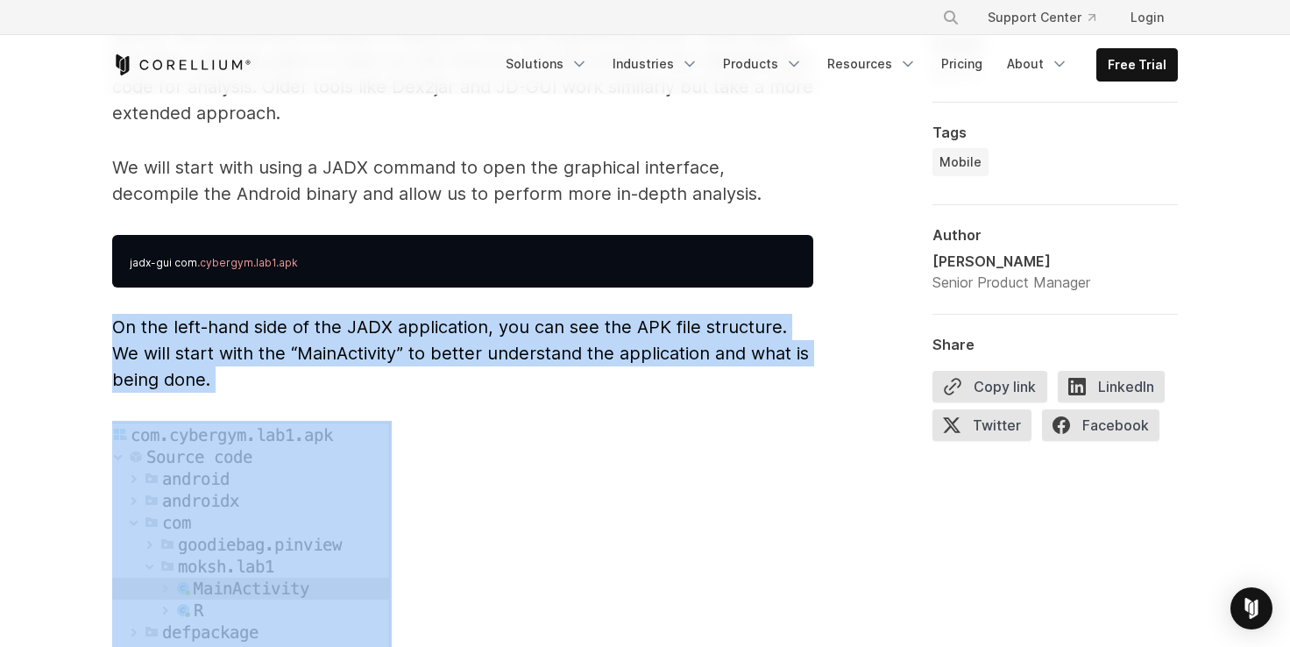
drag, startPoint x: 112, startPoint y: 296, endPoint x: 287, endPoint y: 455, distance: 235.7
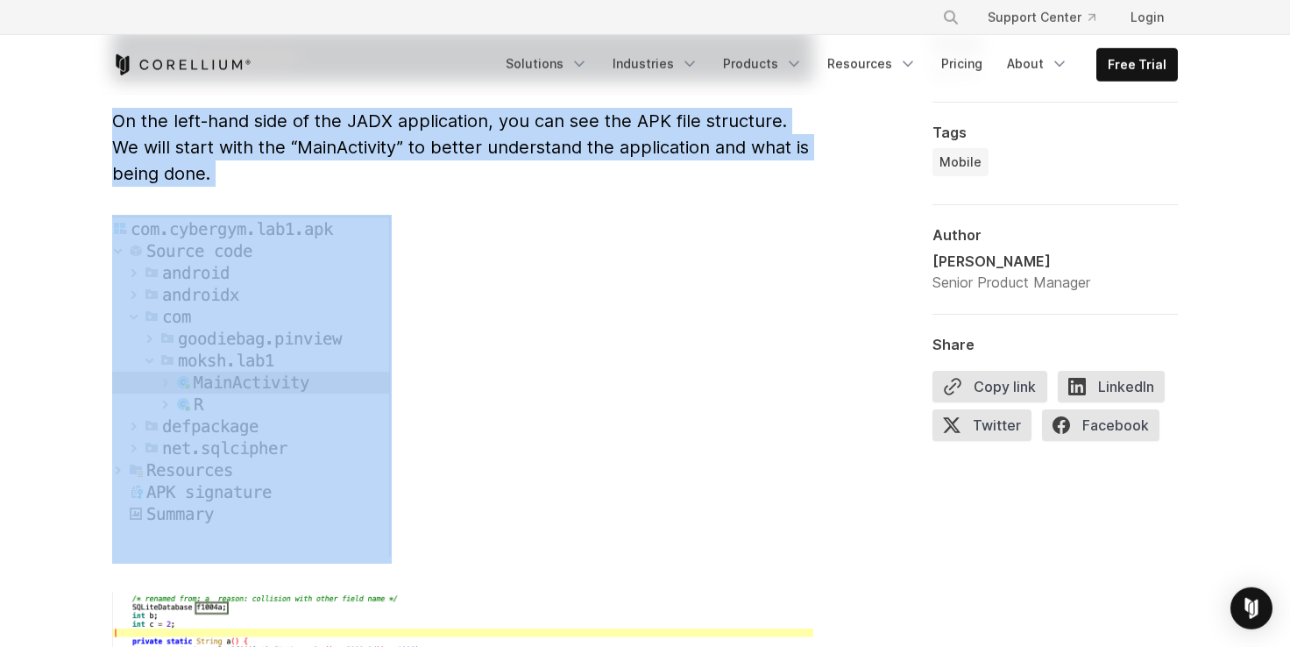
scroll to position [4988, 0]
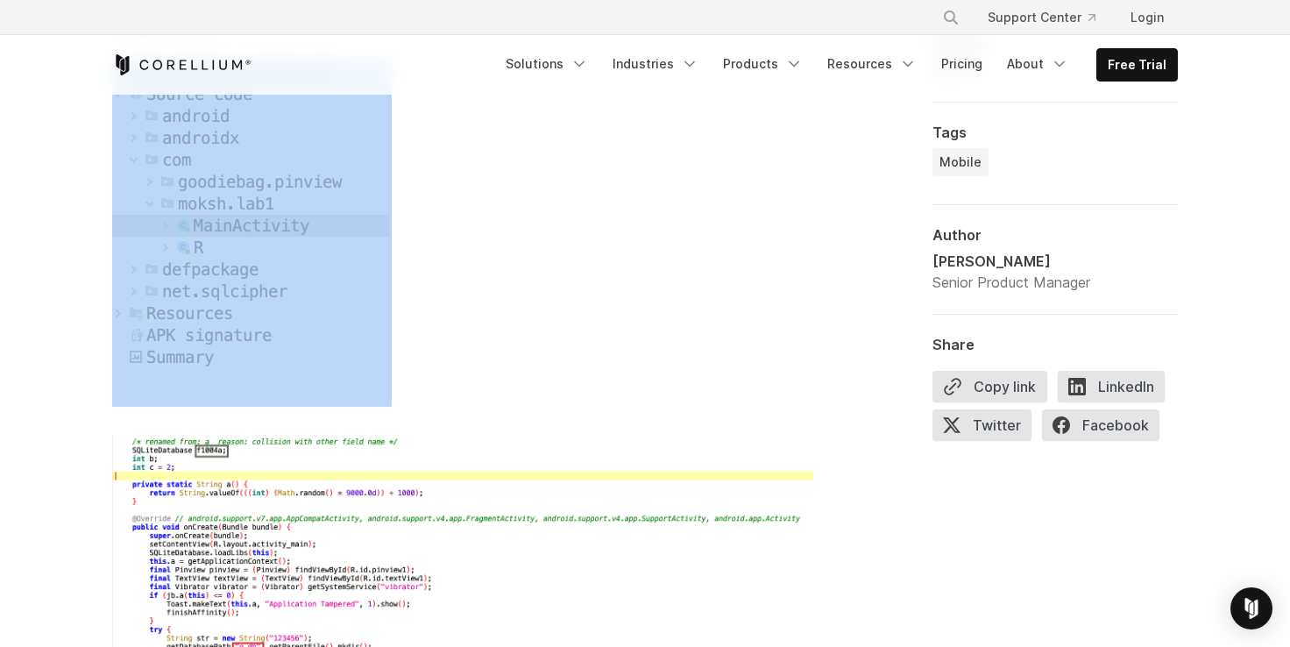
copy span "On the left-hand side of the JADX application, you can see the APK file structu…"
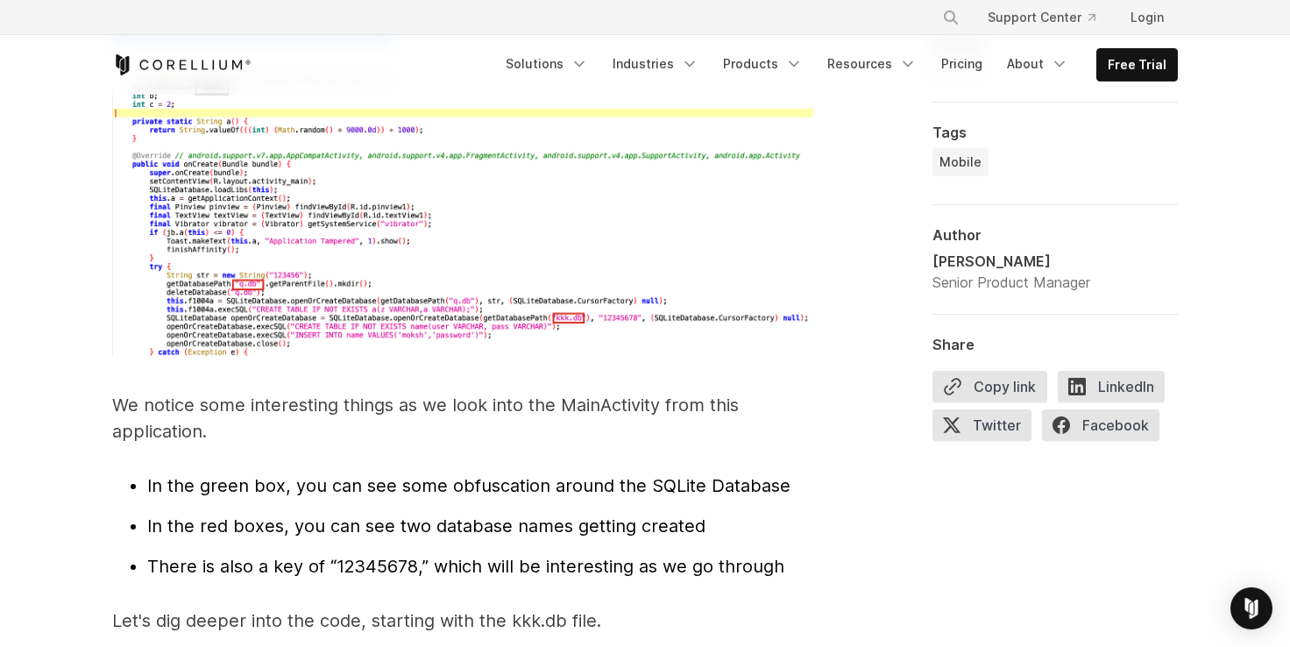
scroll to position [5351, 0]
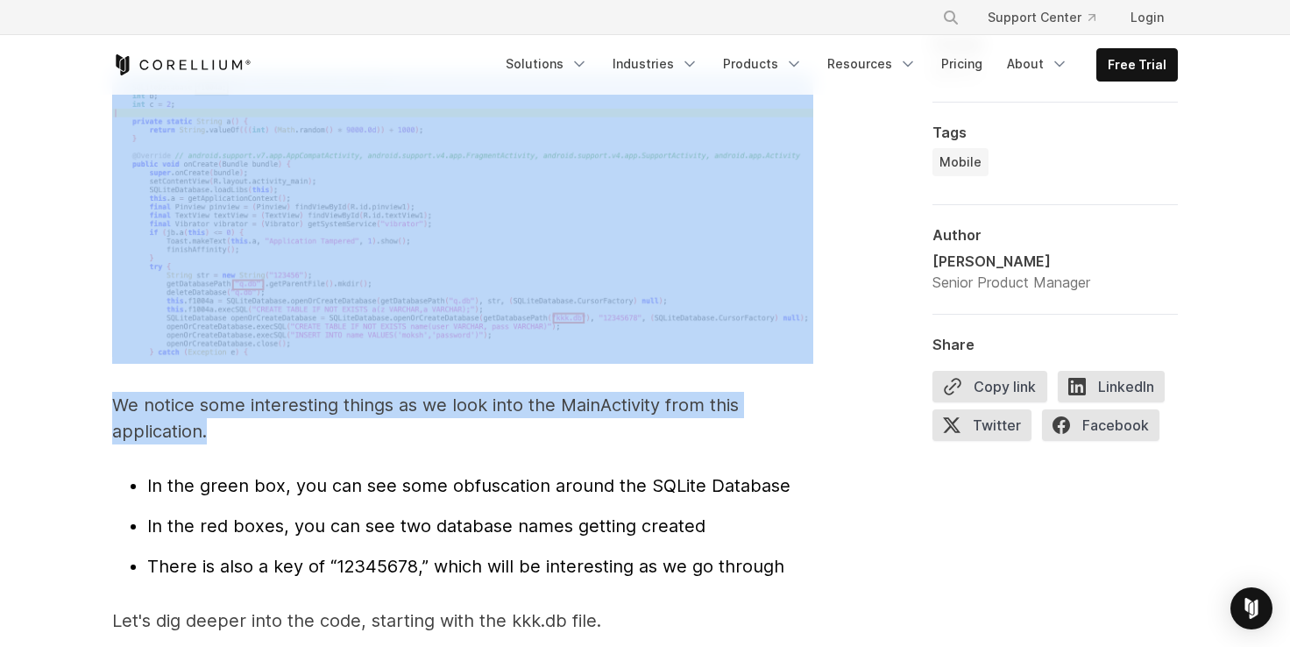
drag, startPoint x: 173, startPoint y: 367, endPoint x: 111, endPoint y: 237, distance: 144.2
copy span "We notice some interesting things as we look into the MainActivity from this ap…"
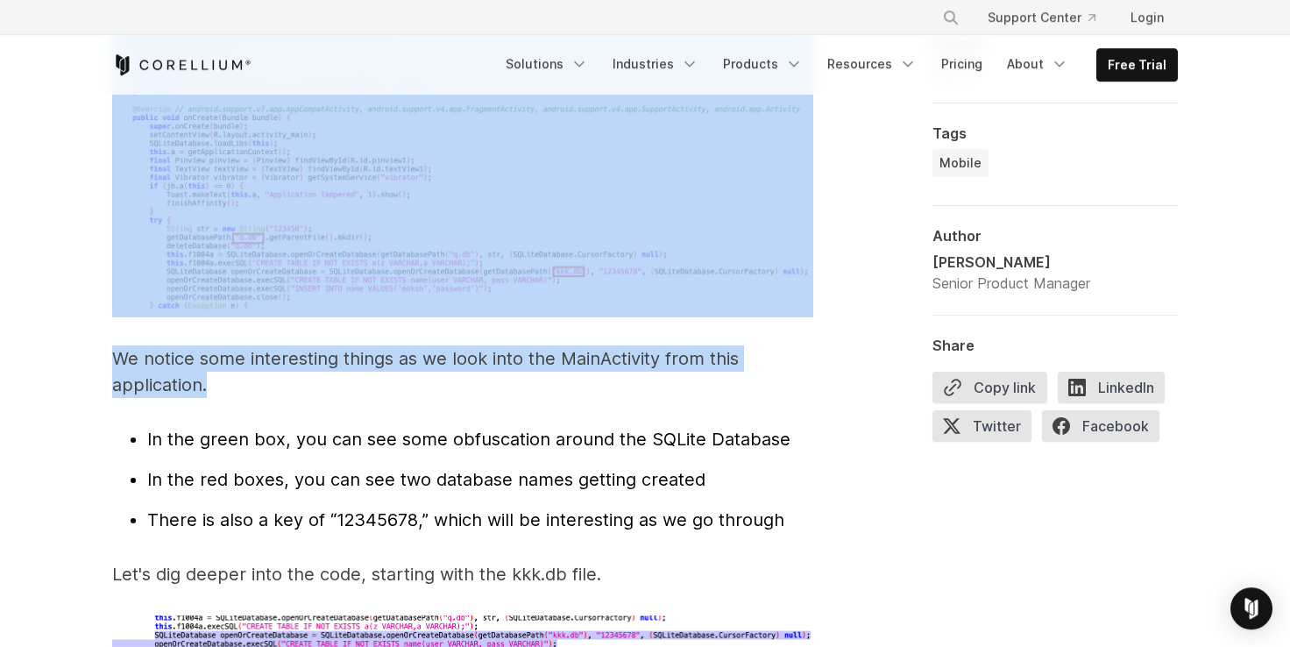
scroll to position [5394, 0]
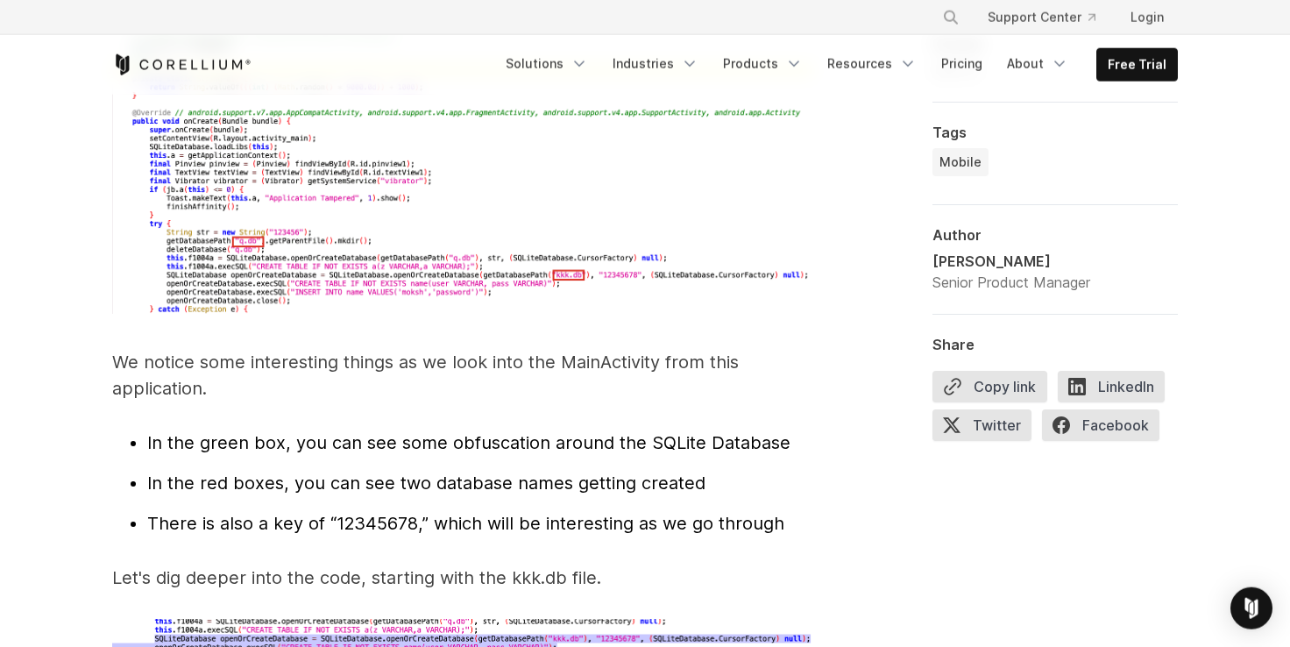
click at [145, 434] on ul "In the green box, you can see some obfuscation around the SQLite Database In th…" at bounding box center [462, 482] width 701 height 107
drag, startPoint x: 146, startPoint y: 409, endPoint x: 230, endPoint y: 498, distance: 122.1
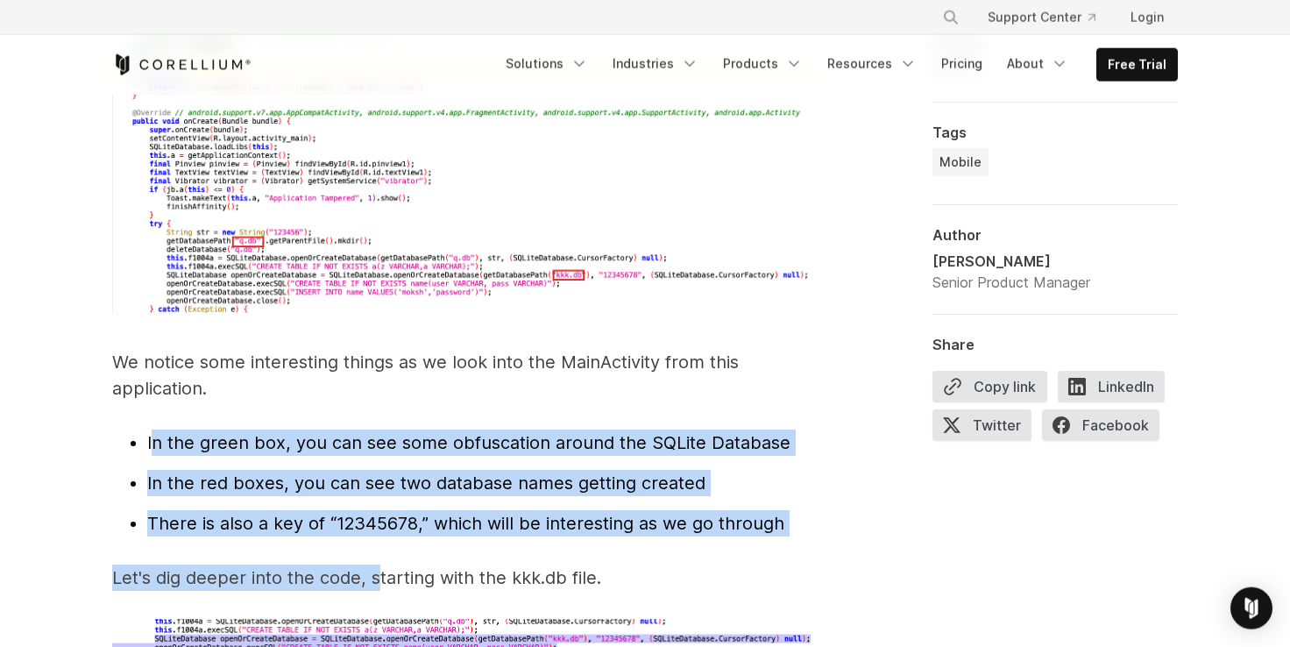
drag, startPoint x: 151, startPoint y: 415, endPoint x: 380, endPoint y: 556, distance: 269.4
click at [195, 432] on span "In the green box, you can see some obfuscation around the SQLite Database" at bounding box center [468, 442] width 643 height 21
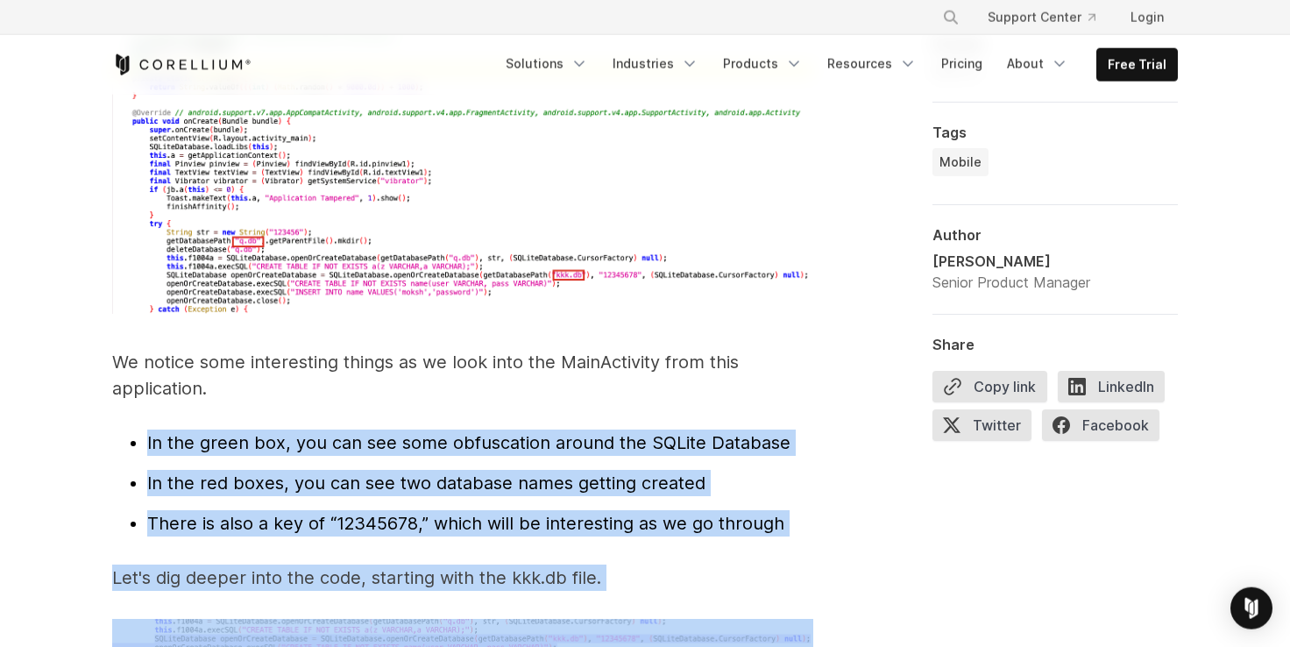
drag, startPoint x: 152, startPoint y: 411, endPoint x: 335, endPoint y: 593, distance: 258.4
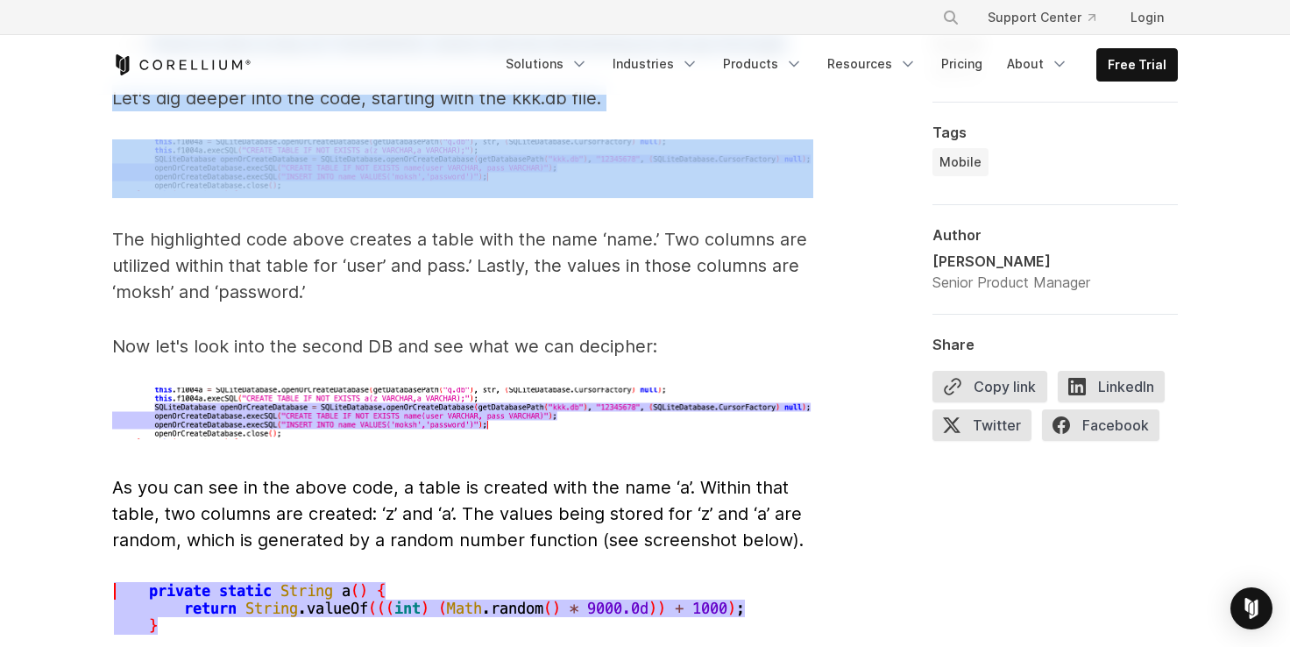
scroll to position [5877, 0]
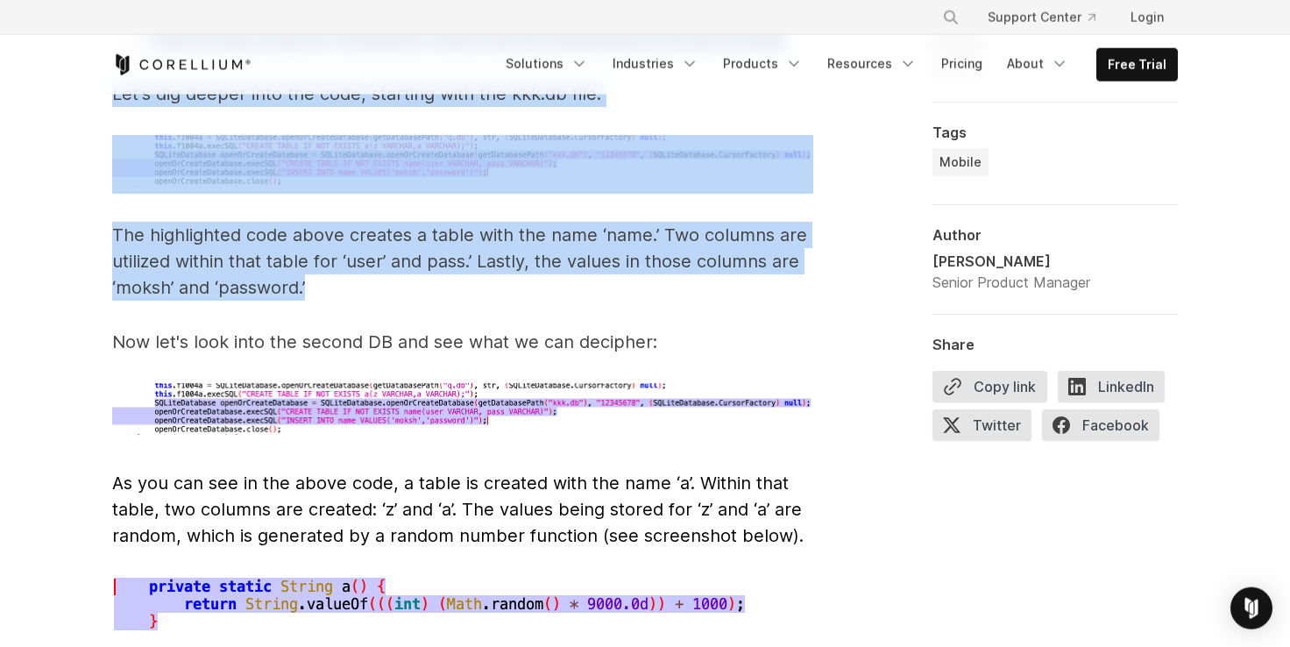
click at [318, 259] on p "The highlighted code above creates a table with the name ‘name.’ Two columns ar…" at bounding box center [462, 261] width 701 height 79
copy span "In the green box, you can see some obfuscation around the SQLite Database In th…"
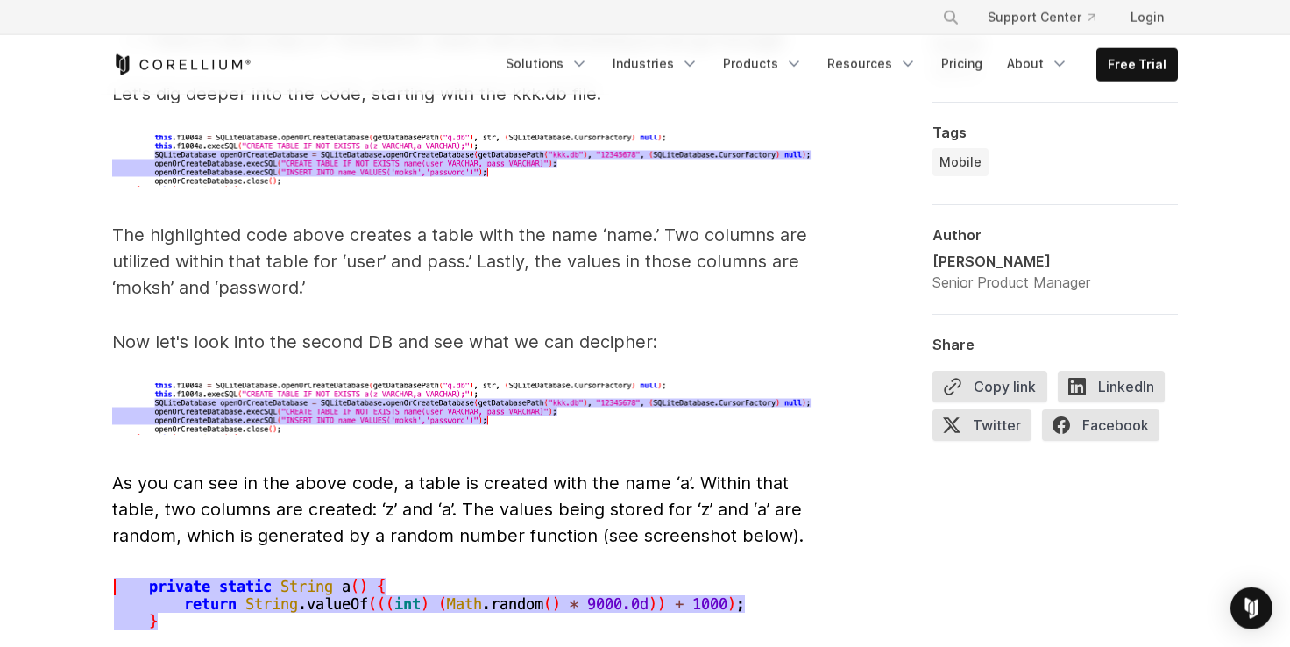
click at [212, 329] on p "Now let's look into the second DB and see what we can decipher:" at bounding box center [462, 342] width 701 height 26
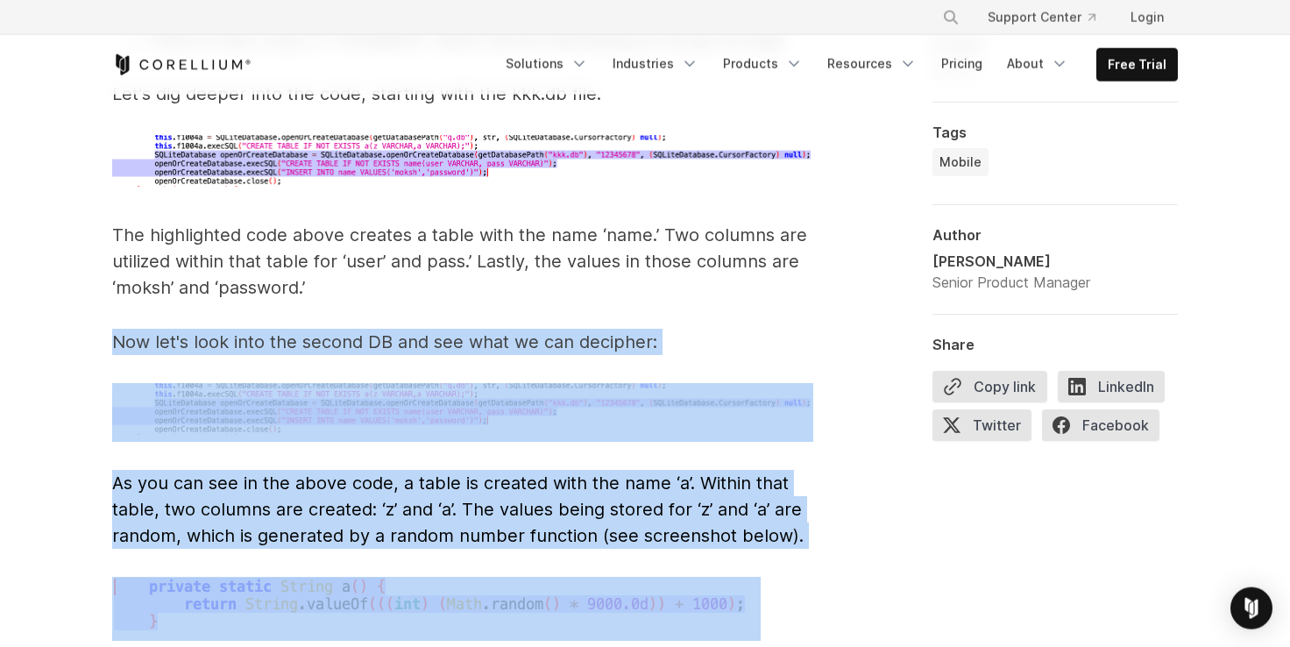
drag, startPoint x: 105, startPoint y: 317, endPoint x: 364, endPoint y: 529, distance: 334.3
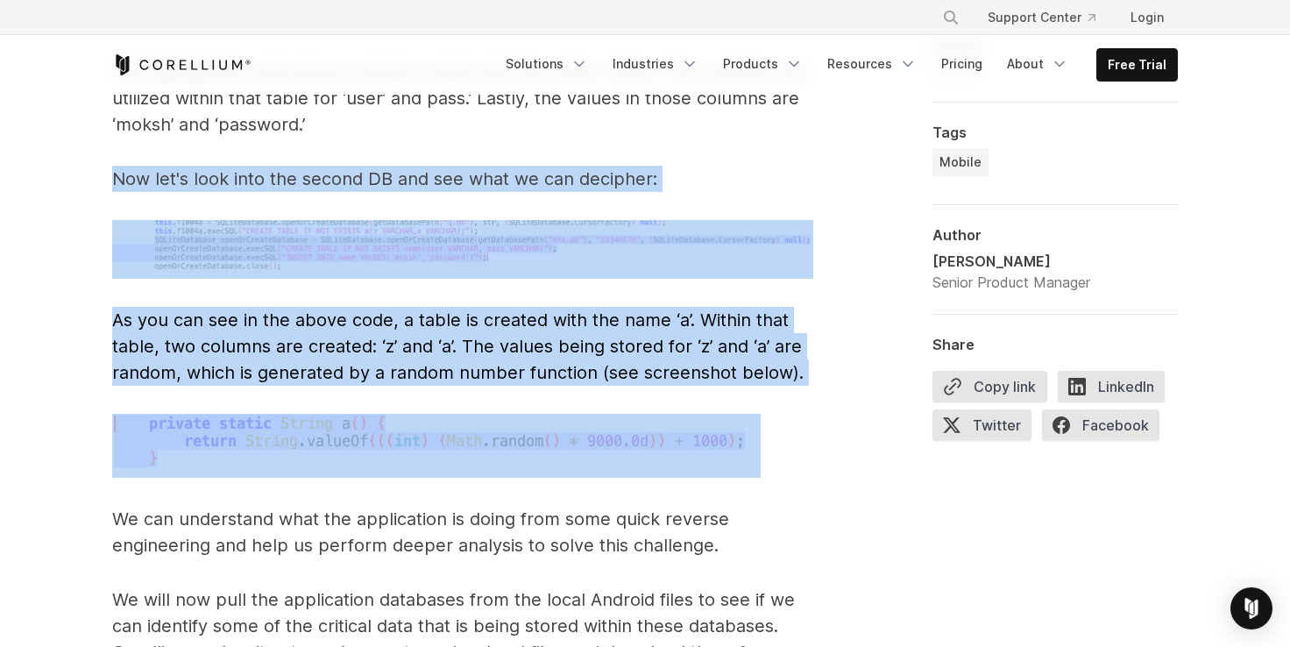
scroll to position [6119, 0]
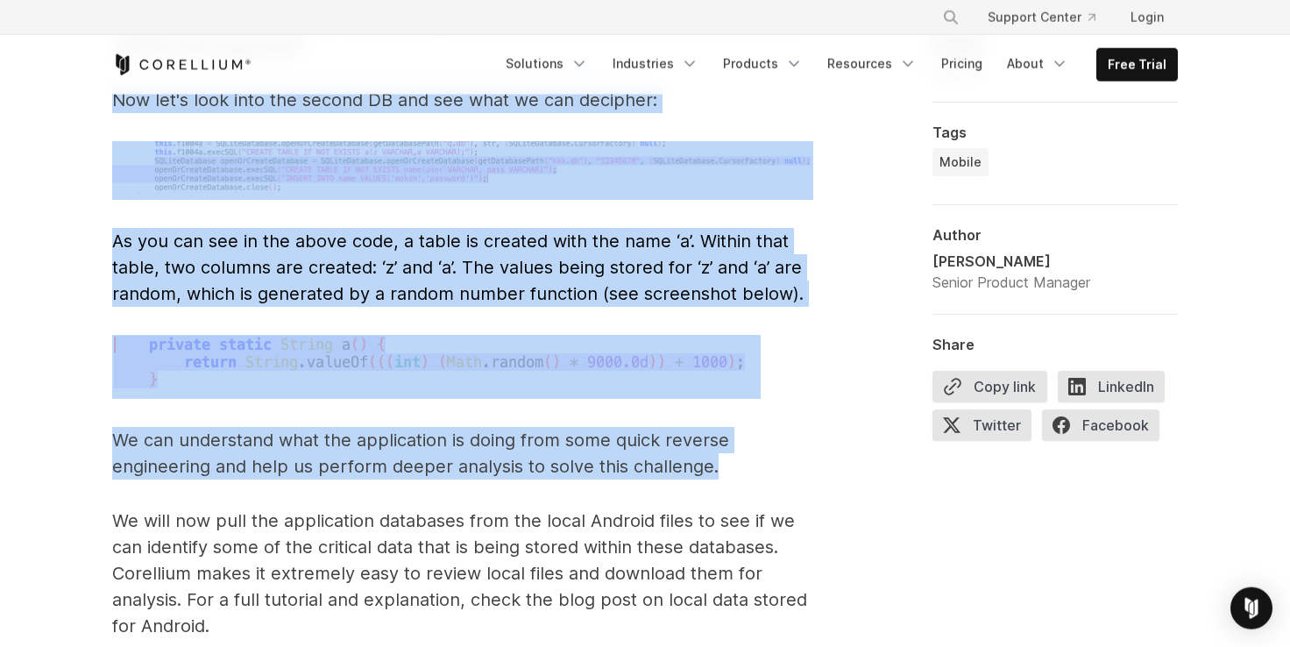
click at [712, 443] on p "We can understand what the application is doing from some quick reverse enginee…" at bounding box center [462, 453] width 701 height 53
copy span "Now let's look into the second DB and see what we can decipher: As you can see …"
click at [261, 335] on img at bounding box center [436, 363] width 648 height 57
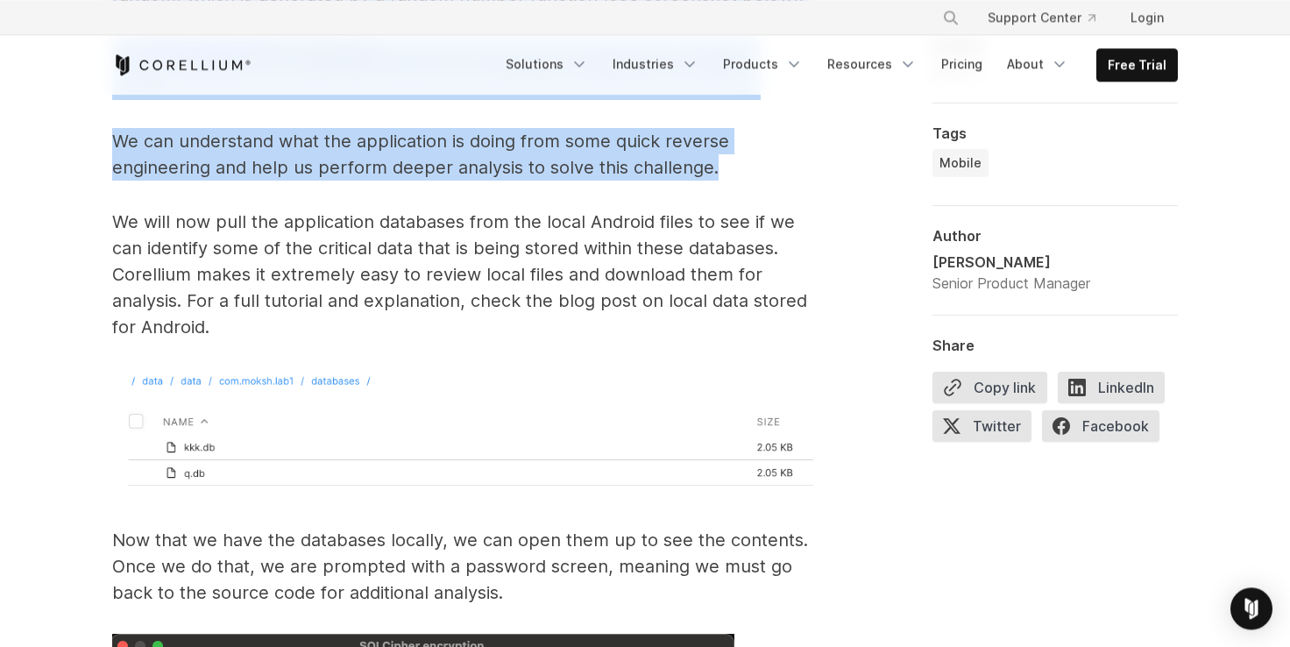
scroll to position [6361, 0]
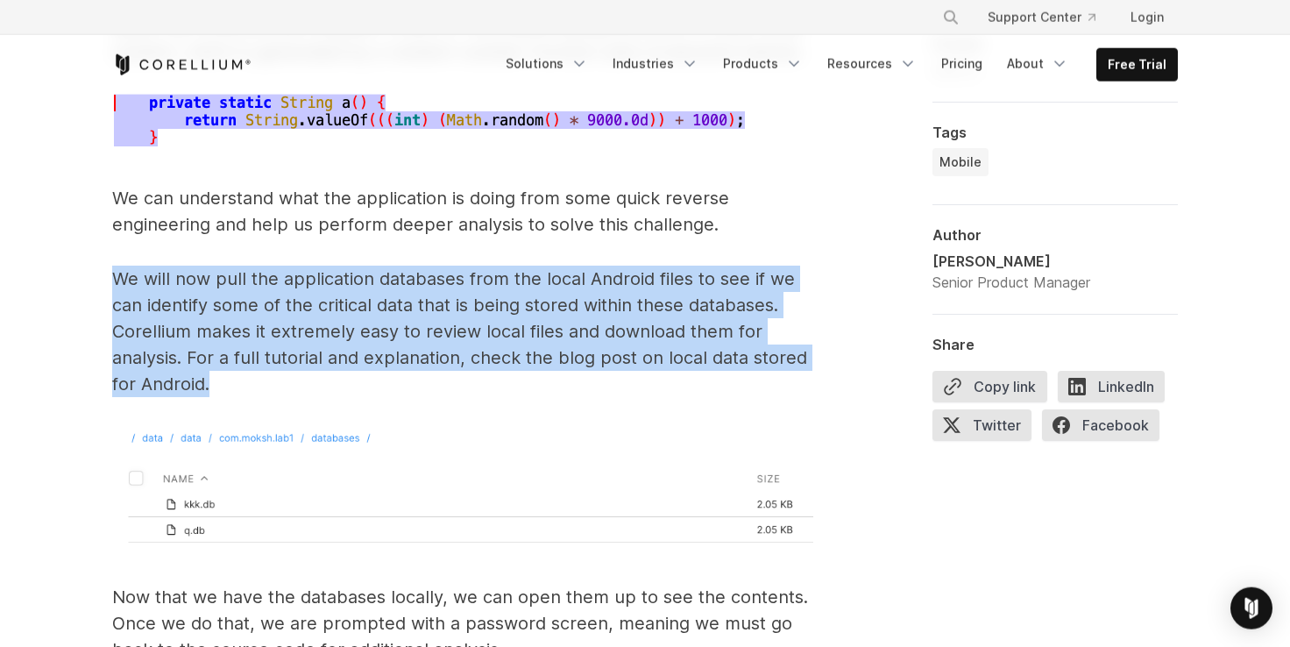
drag, startPoint x: 117, startPoint y: 249, endPoint x: 223, endPoint y: 364, distance: 156.8
click at [223, 364] on p "We will now pull the application databases from the local Android files to see …" at bounding box center [462, 330] width 701 height 131
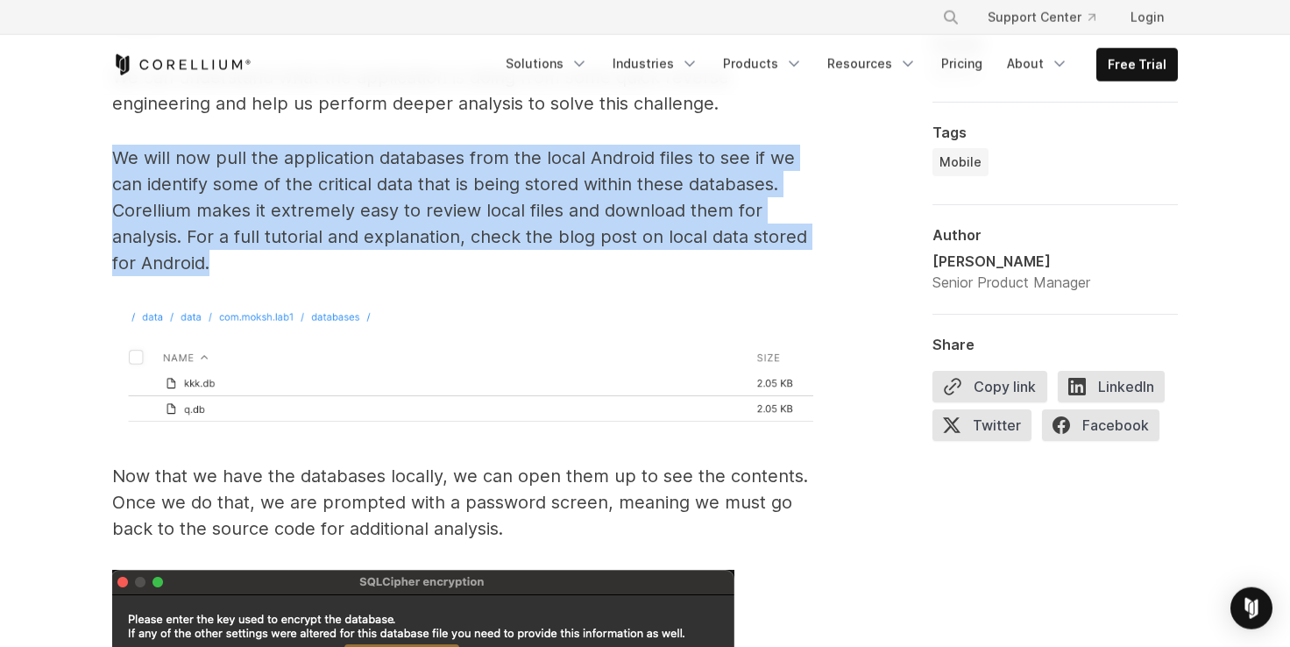
copy p "We will now pull the application databases from the local Android files to see …"
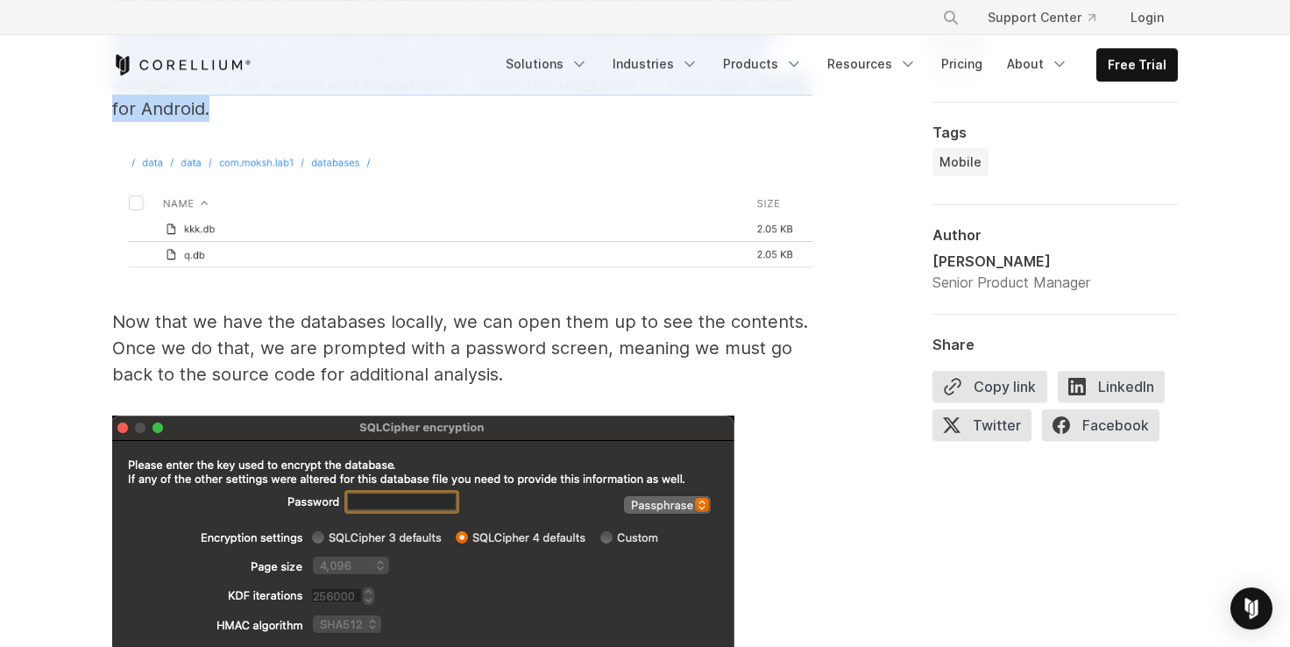
scroll to position [6677, 0]
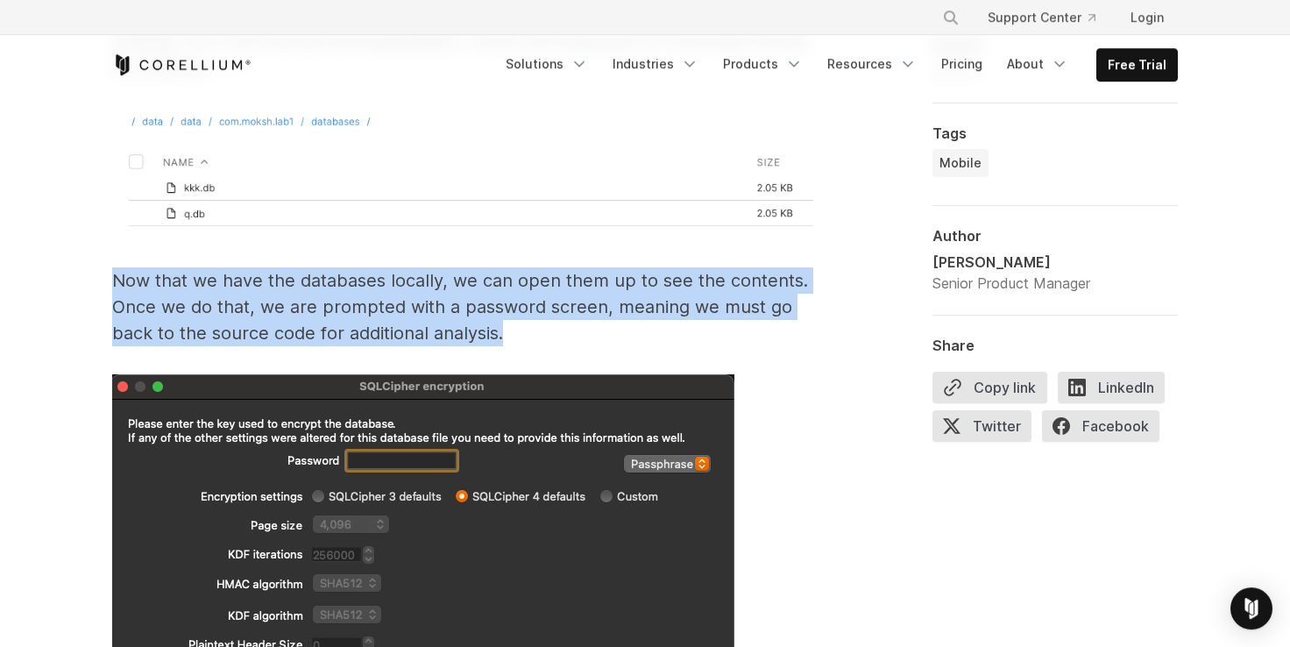
drag, startPoint x: 279, startPoint y: 253, endPoint x: 604, endPoint y: 315, distance: 330.8
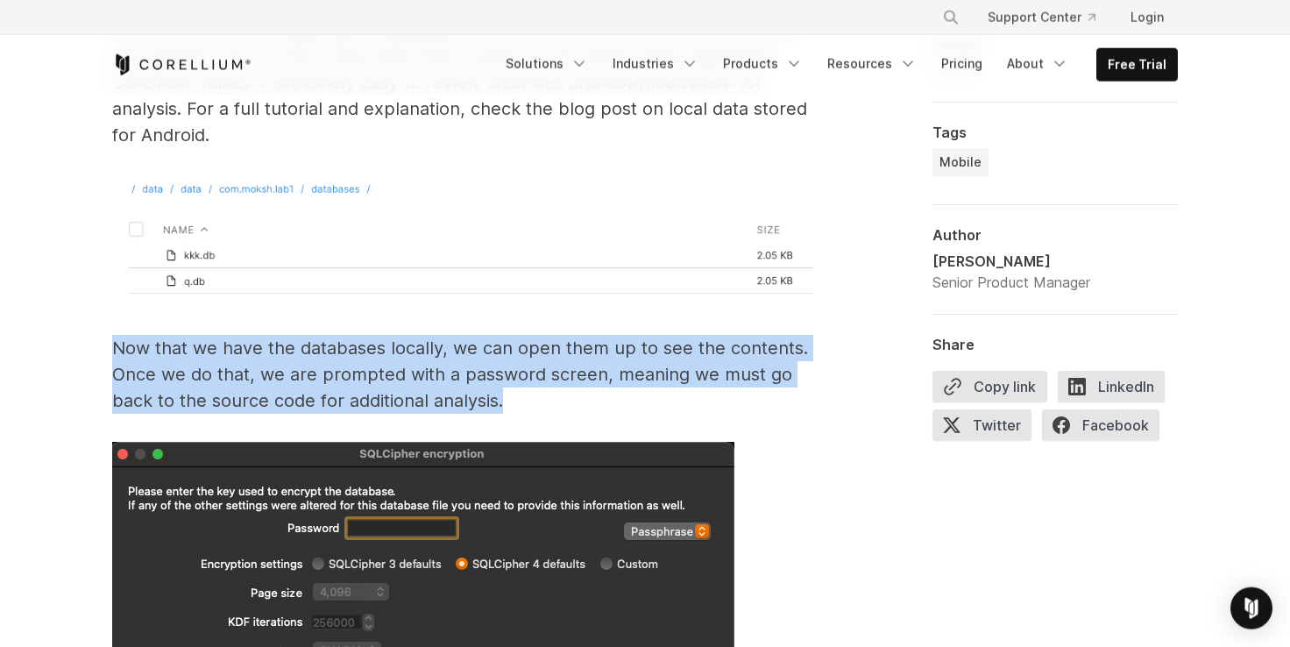
scroll to position [6556, 0]
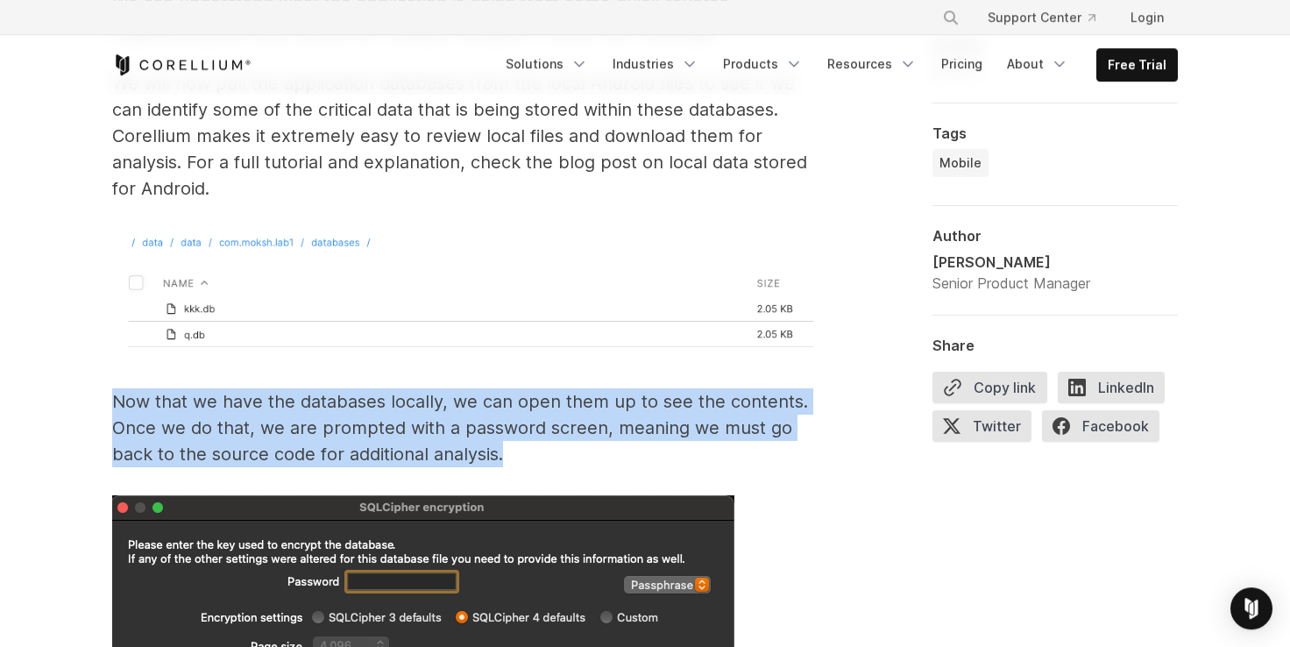
copy p "Now that we have the databases locally, we can open them up to see the contents…"
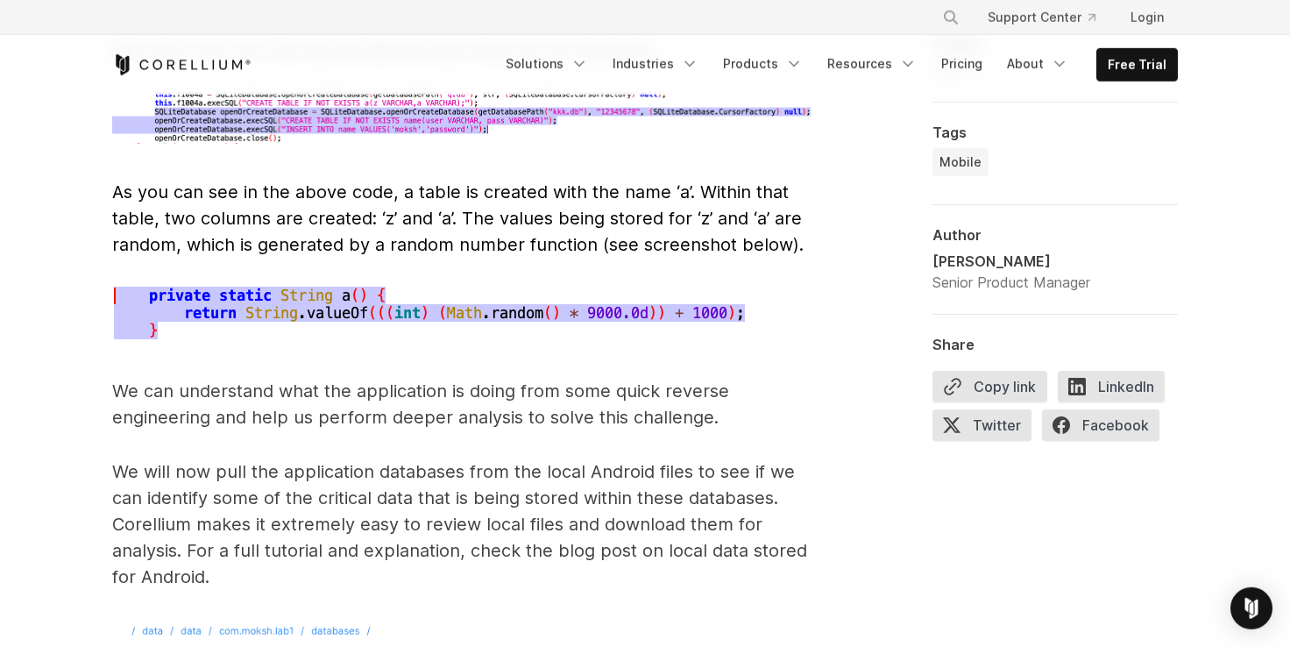
scroll to position [6194, 0]
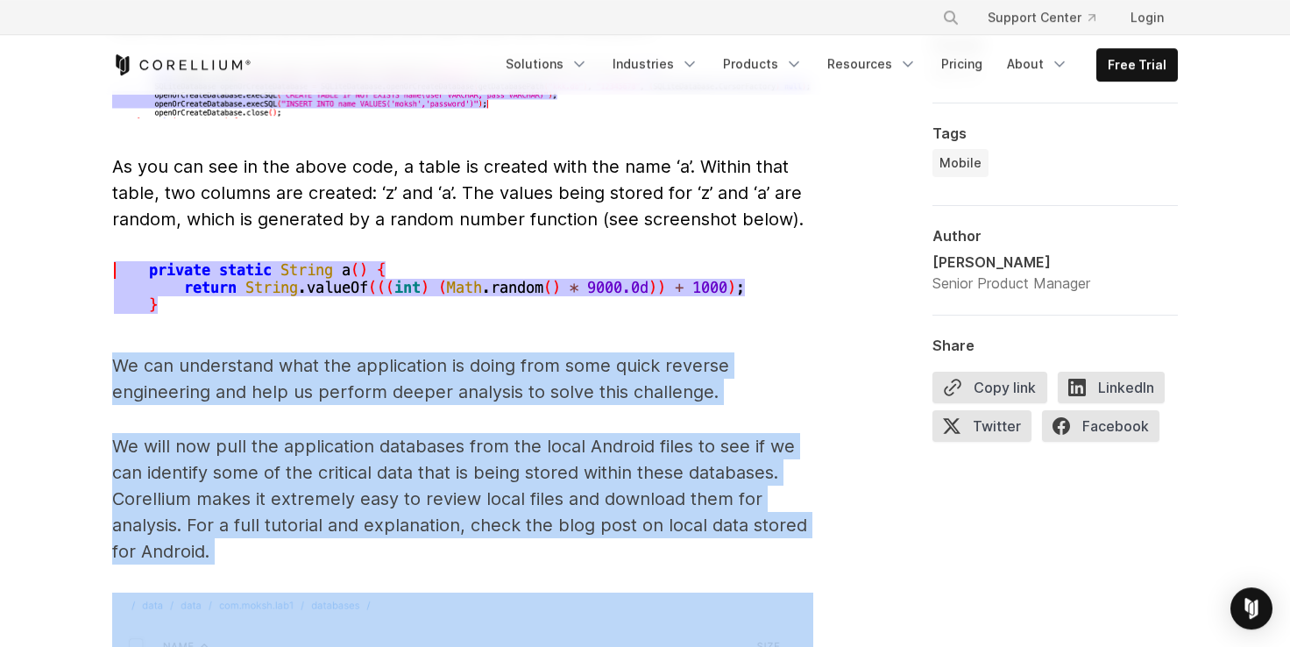
drag, startPoint x: 112, startPoint y: 333, endPoint x: 321, endPoint y: 634, distance: 366.5
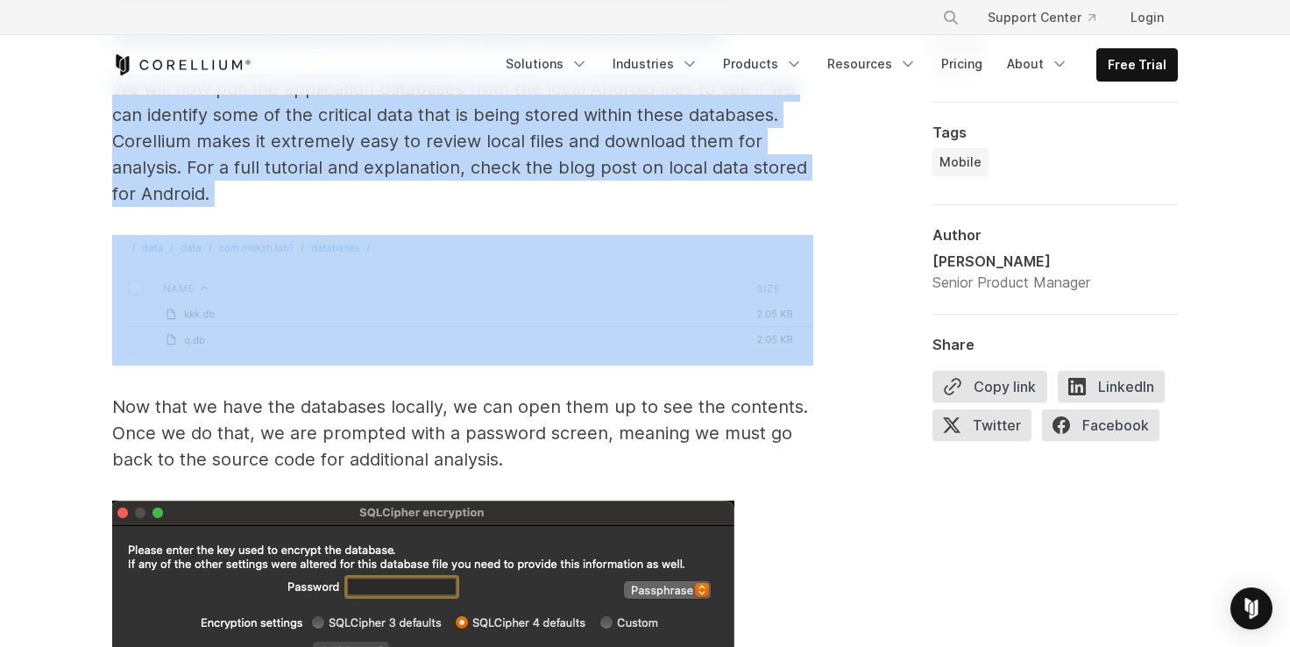
scroll to position [6556, 0]
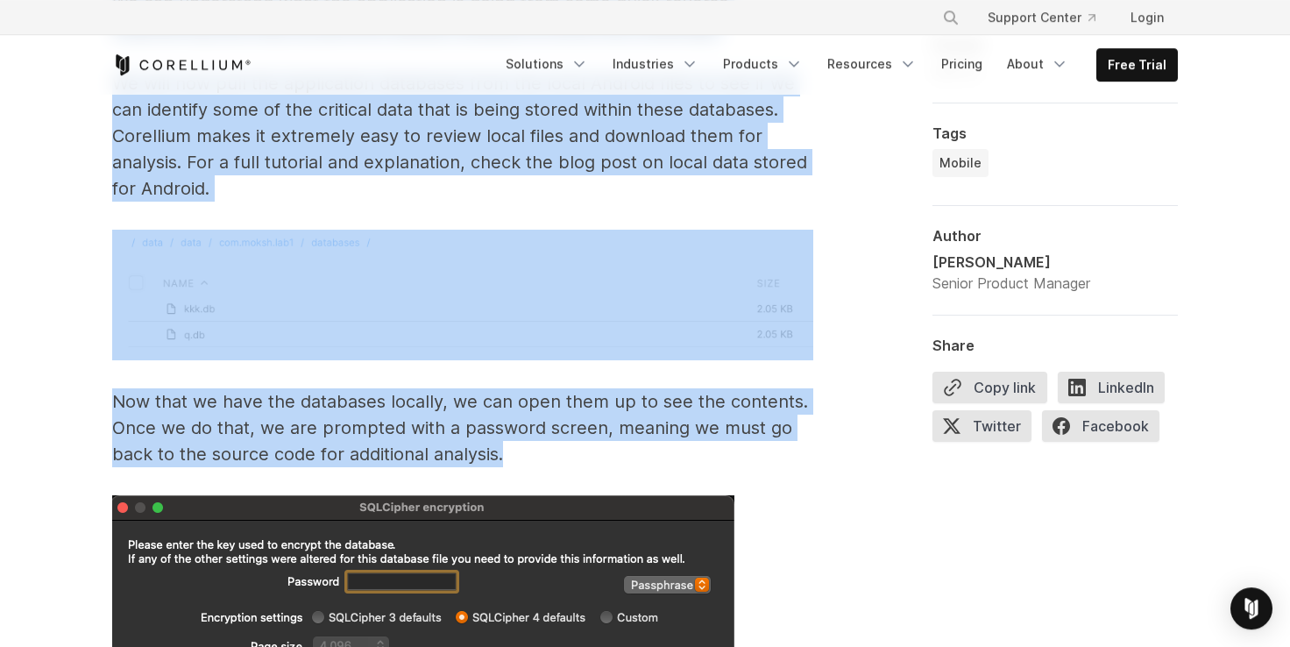
click at [527, 423] on p "Now that we have the databases locally, we can open them up to see the contents…" at bounding box center [462, 427] width 701 height 79
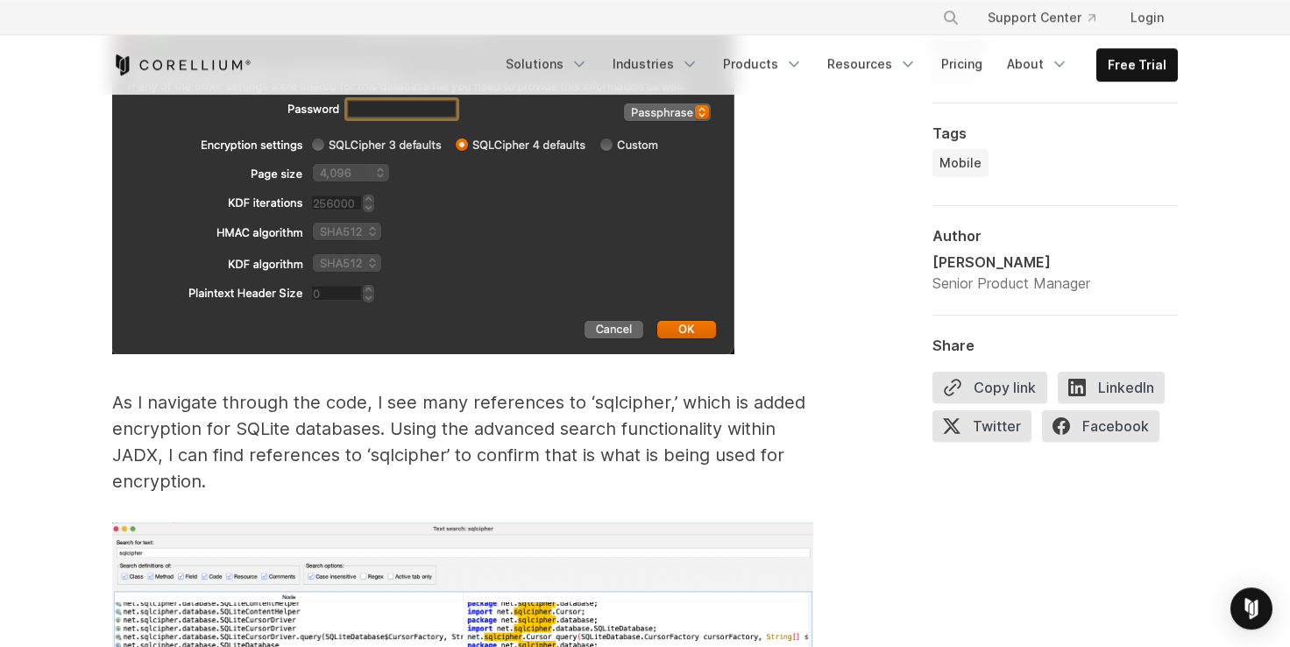
scroll to position [7040, 0]
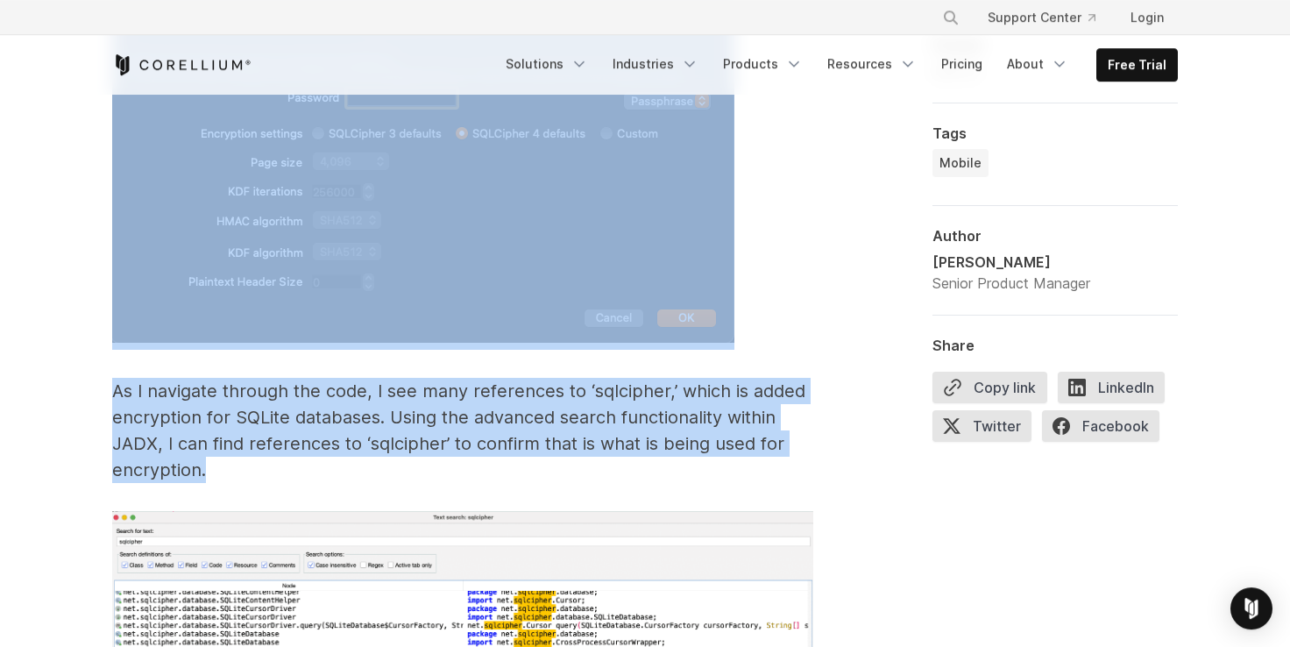
click at [280, 442] on p "As I navigate through the code, I see many references to ‘sqlcipher,’ which is …" at bounding box center [462, 430] width 701 height 105
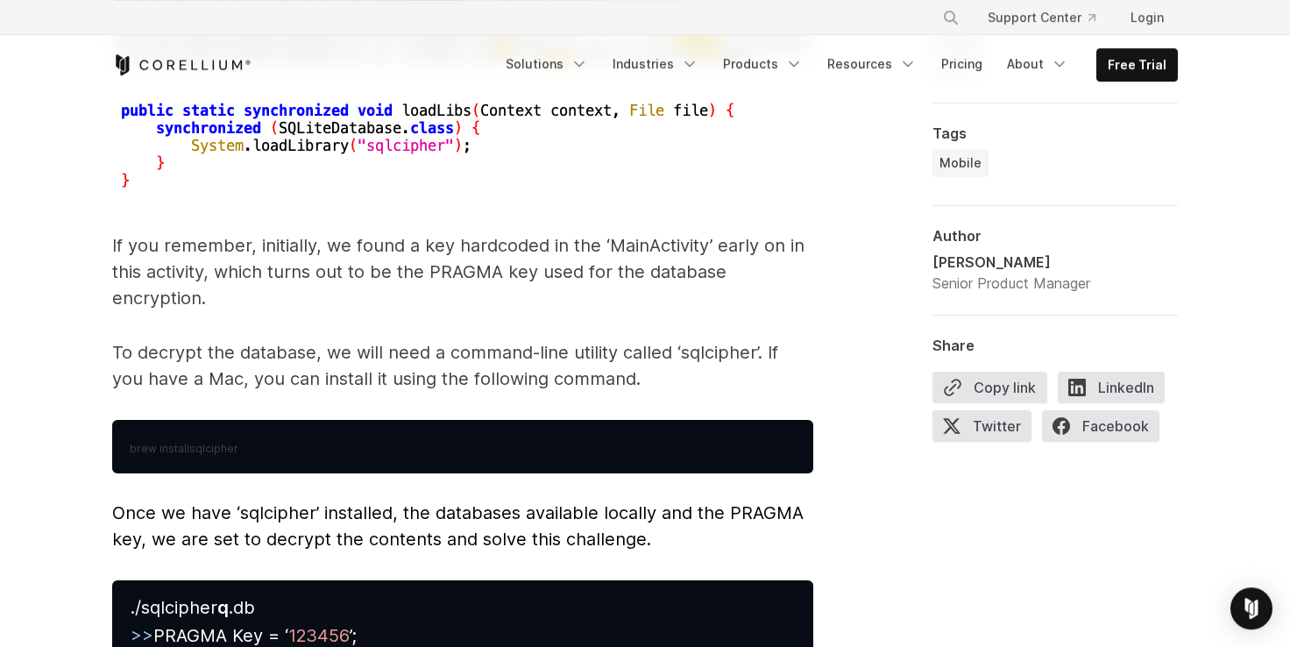
scroll to position [7886, 0]
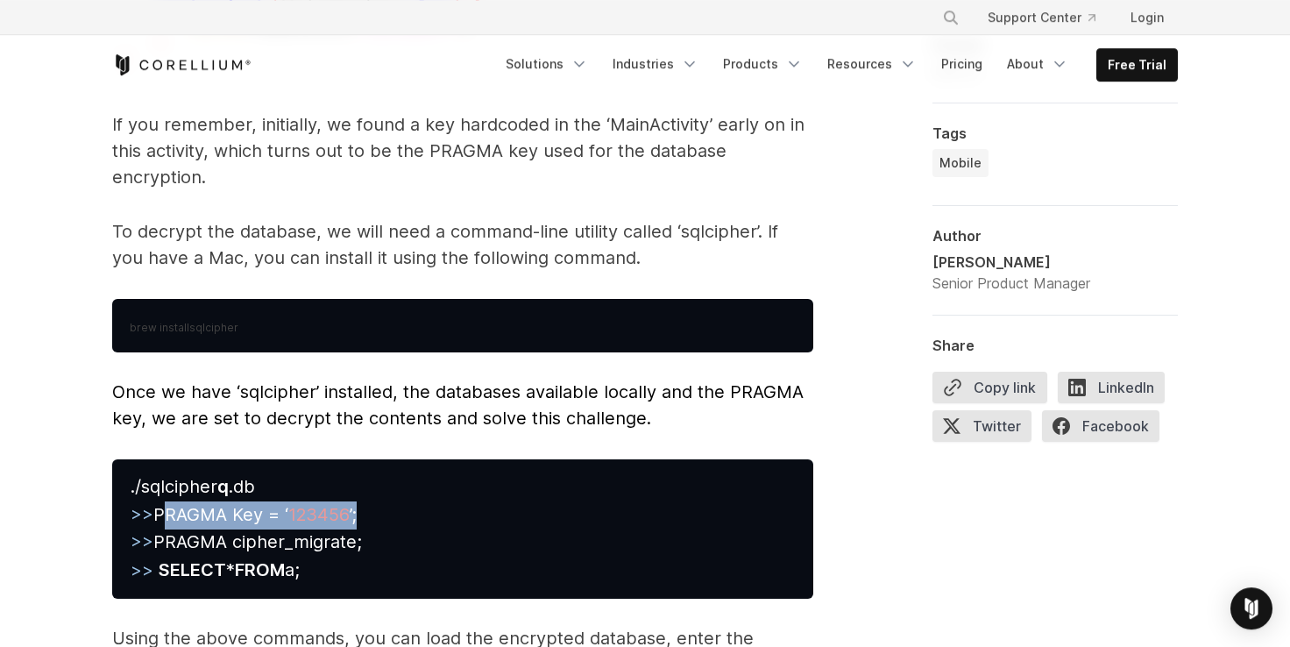
drag, startPoint x: 185, startPoint y: 487, endPoint x: 405, endPoint y: 490, distance: 219.9
click at [405, 493] on pre "./sqlcipher q .db >> PRAGMA Key = ‘ 123456 ’; >> PRAGMA cipher_migrate; >> SELE…" at bounding box center [462, 528] width 701 height 138
drag, startPoint x: 160, startPoint y: 510, endPoint x: 383, endPoint y: 516, distance: 222.6
click at [383, 517] on pre "./sqlcipher q .db >> PRAGMA Key = ‘ 123456 ’; >> PRAGMA cipher_migrate; >> SELE…" at bounding box center [462, 528] width 701 height 138
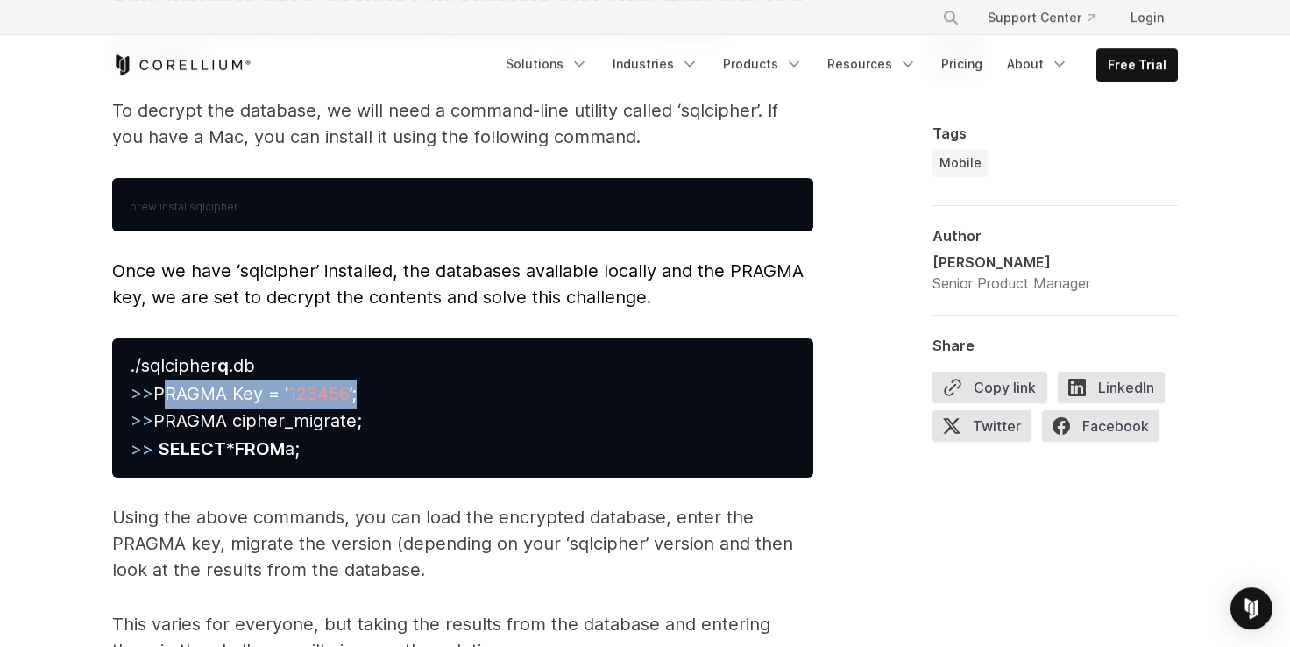
scroll to position [8249, 0]
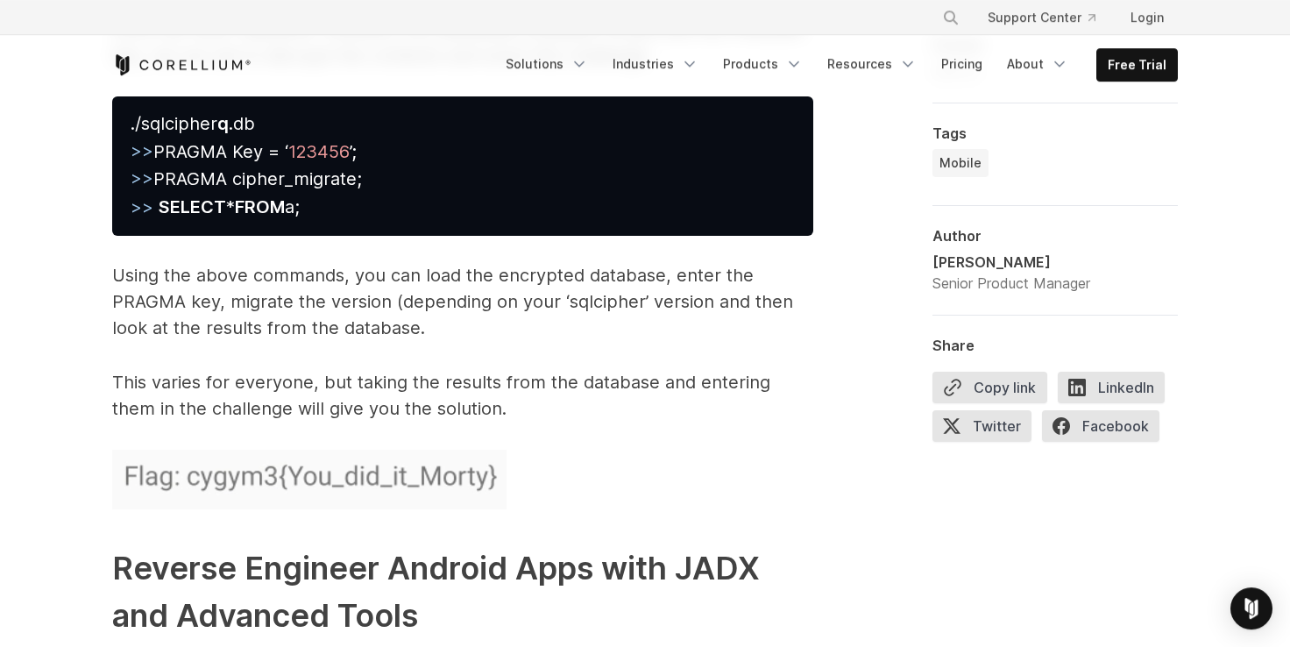
click at [221, 268] on p "Using the above commands, you can load the encrypted database, enter the PRAGMA…" at bounding box center [462, 301] width 701 height 79
click at [267, 272] on p "Using the above commands, you can load the encrypted database, enter the PRAGMA…" at bounding box center [462, 301] width 701 height 79
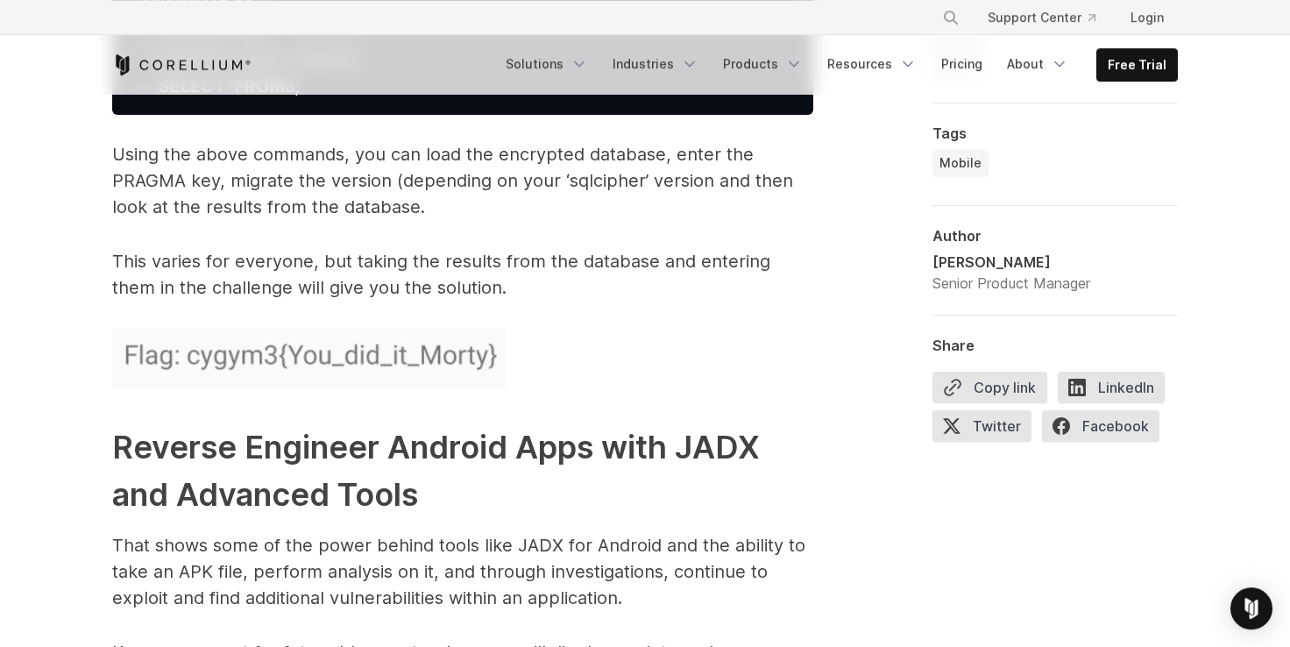
click at [143, 248] on p "This varies for everyone, but taking the results from the database and entering…" at bounding box center [462, 274] width 701 height 53
drag, startPoint x: 186, startPoint y: 234, endPoint x: 474, endPoint y: 239, distance: 288.3
click at [474, 248] on p "This varies for everyone, but taking the results from the database and entering…" at bounding box center [462, 274] width 701 height 53
click at [478, 248] on p "This varies for everyone, but taking the results from the database and entering…" at bounding box center [462, 274] width 701 height 53
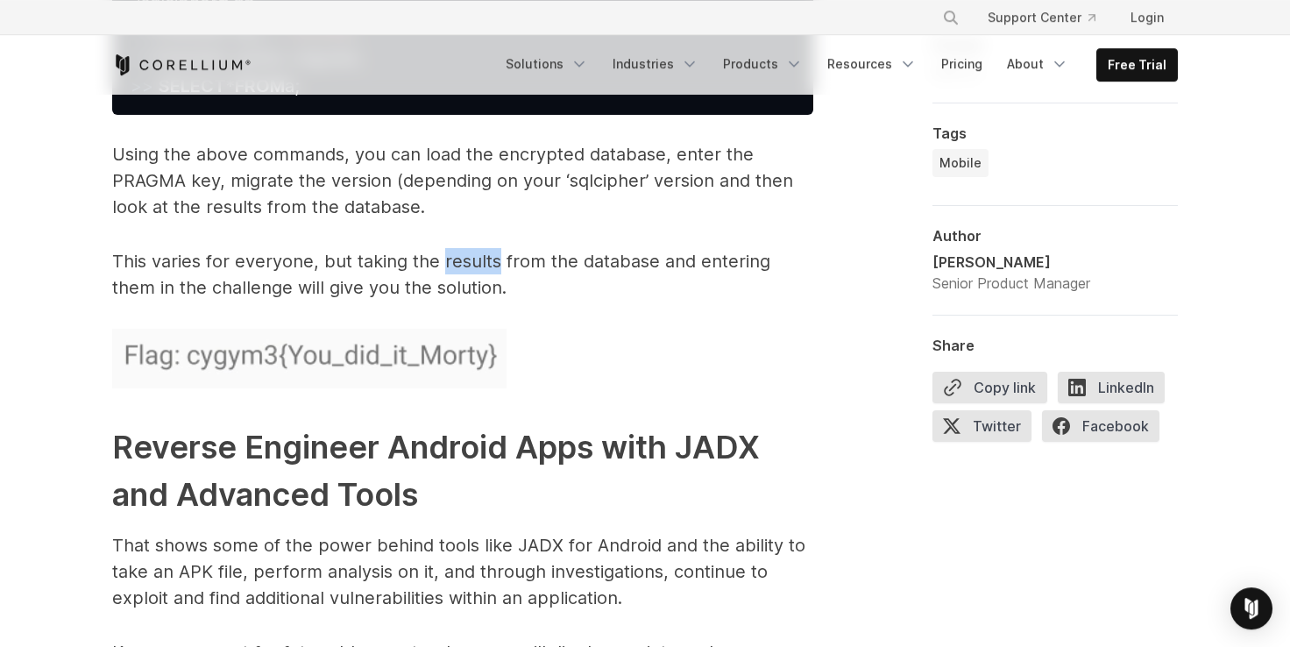
click at [478, 248] on p "This varies for everyone, but taking the results from the database and entering…" at bounding box center [462, 274] width 701 height 53
click at [212, 256] on p "This varies for everyone, but taking the results from the database and entering…" at bounding box center [462, 274] width 701 height 53
click at [289, 258] on p "This varies for everyone, but taking the results from the database and entering…" at bounding box center [462, 274] width 701 height 53
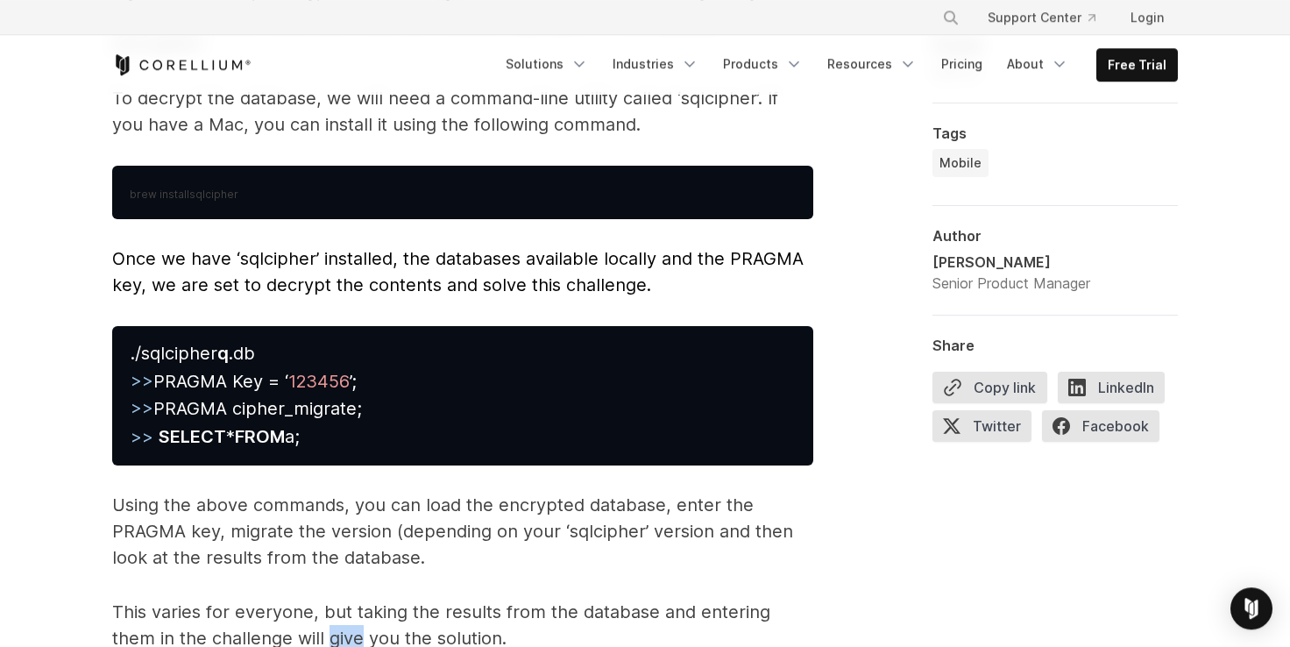
scroll to position [8007, 0]
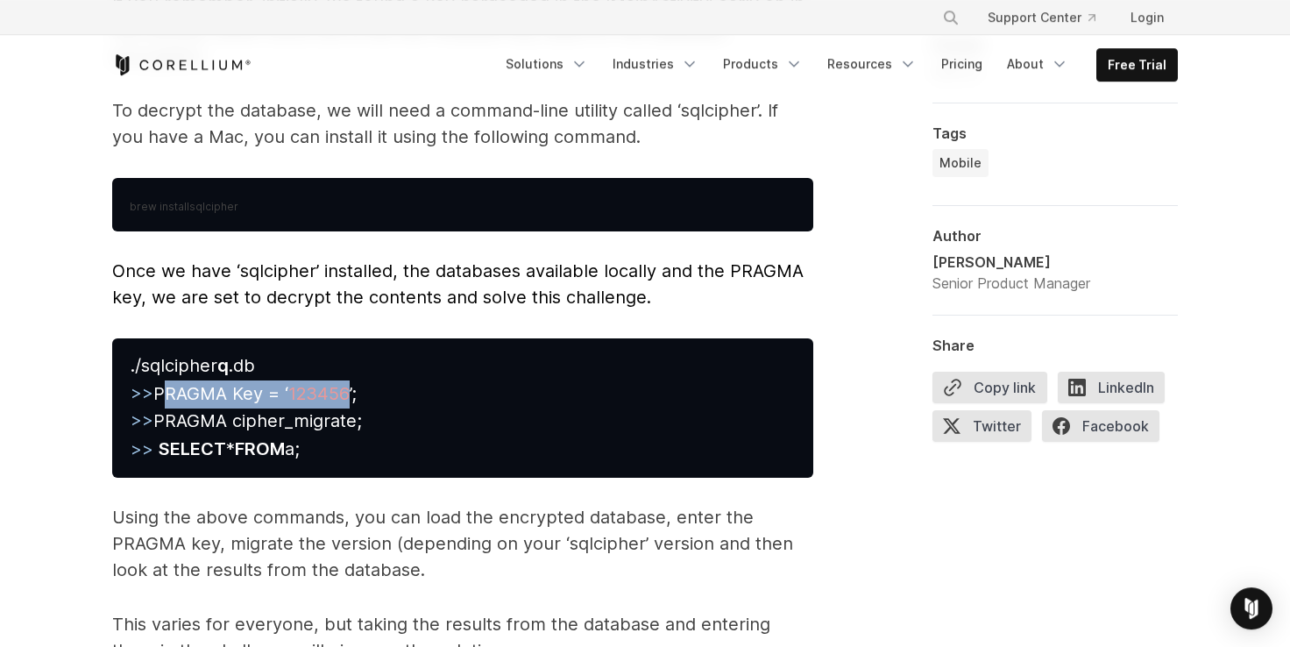
drag, startPoint x: 157, startPoint y: 363, endPoint x: 462, endPoint y: 375, distance: 305.2
click at [462, 375] on pre "./sqlcipher q .db >> PRAGMA Key = ‘ 123456 ’; >> PRAGMA cipher_migrate; >> SELE…" at bounding box center [462, 407] width 701 height 138
click at [178, 357] on span "./sqlcipher q .db >> PRAGMA Key = ‘ 123456 ’; >> PRAGMA cipher_migrate; >> SELE…" at bounding box center [246, 407] width 231 height 105
drag, startPoint x: 160, startPoint y: 366, endPoint x: 399, endPoint y: 362, distance: 238.4
click at [399, 362] on pre "./sqlcipher q .db >> PRAGMA Key = ‘ 123456 ’; >> PRAGMA cipher_migrate; >> SELE…" at bounding box center [462, 407] width 701 height 138
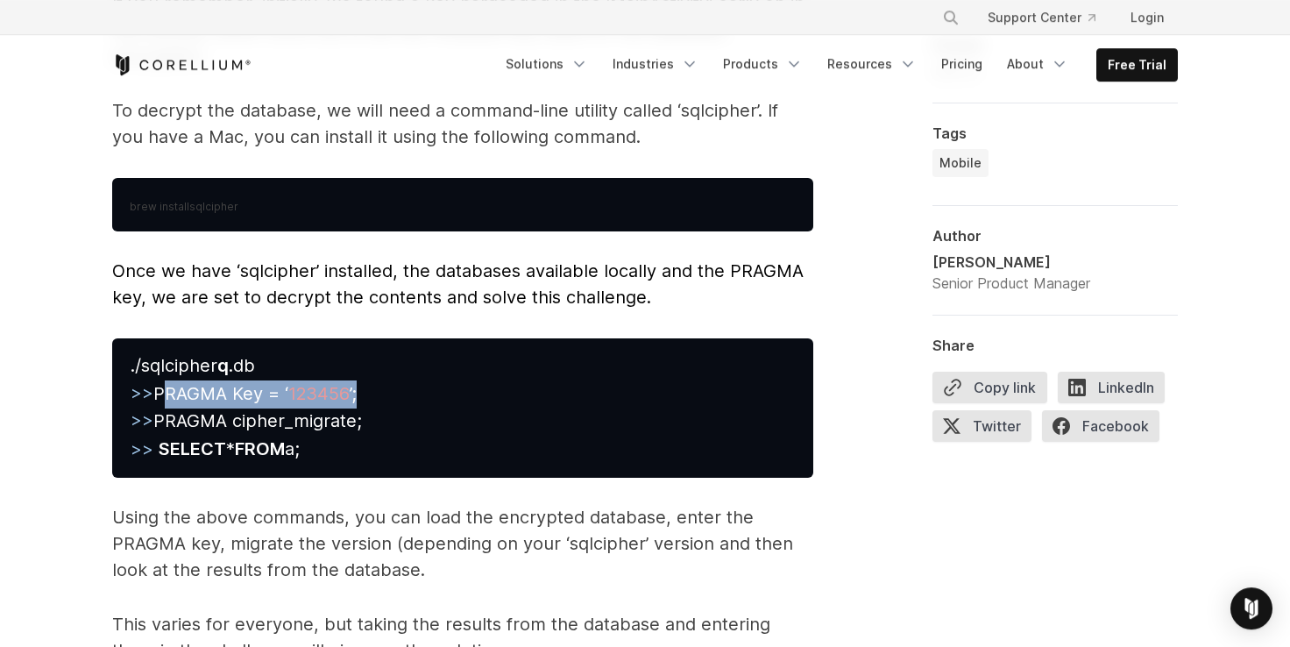
drag, startPoint x: 161, startPoint y: 389, endPoint x: 372, endPoint y: 389, distance: 211.2
click at [372, 389] on pre "./sqlcipher q .db >> PRAGMA Key = ‘ 123456 ’; >> PRAGMA cipher_migrate; >> SELE…" at bounding box center [462, 407] width 701 height 138
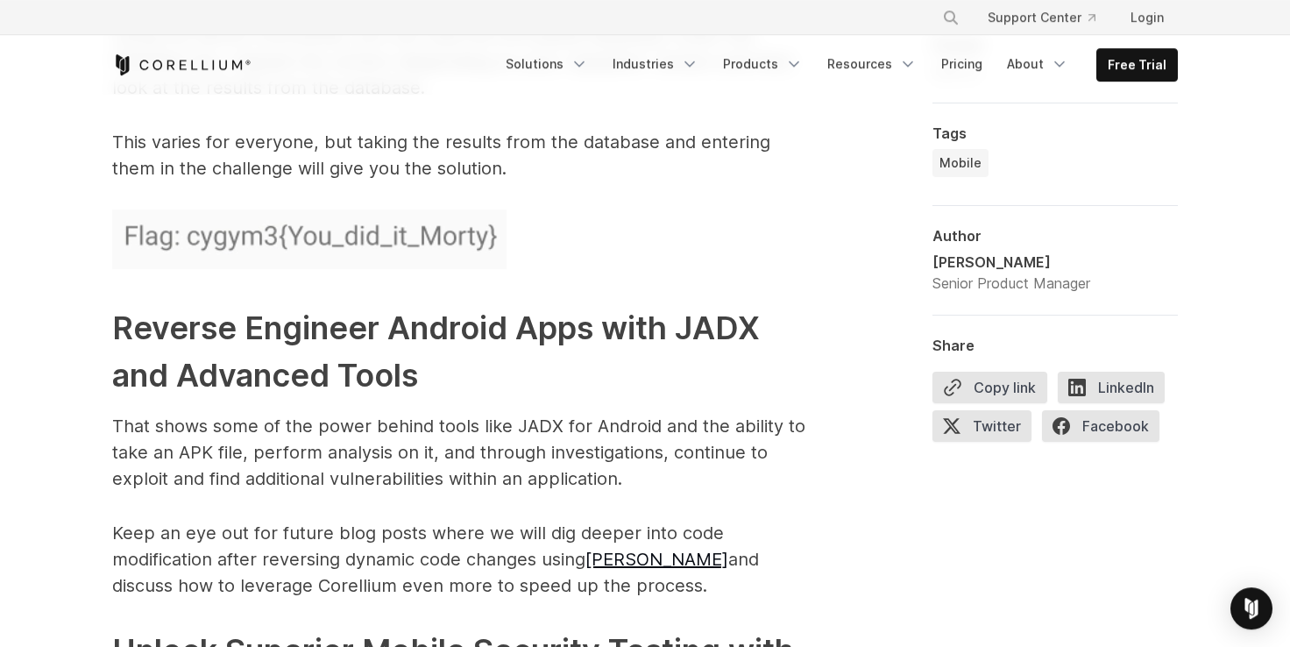
scroll to position [8491, 0]
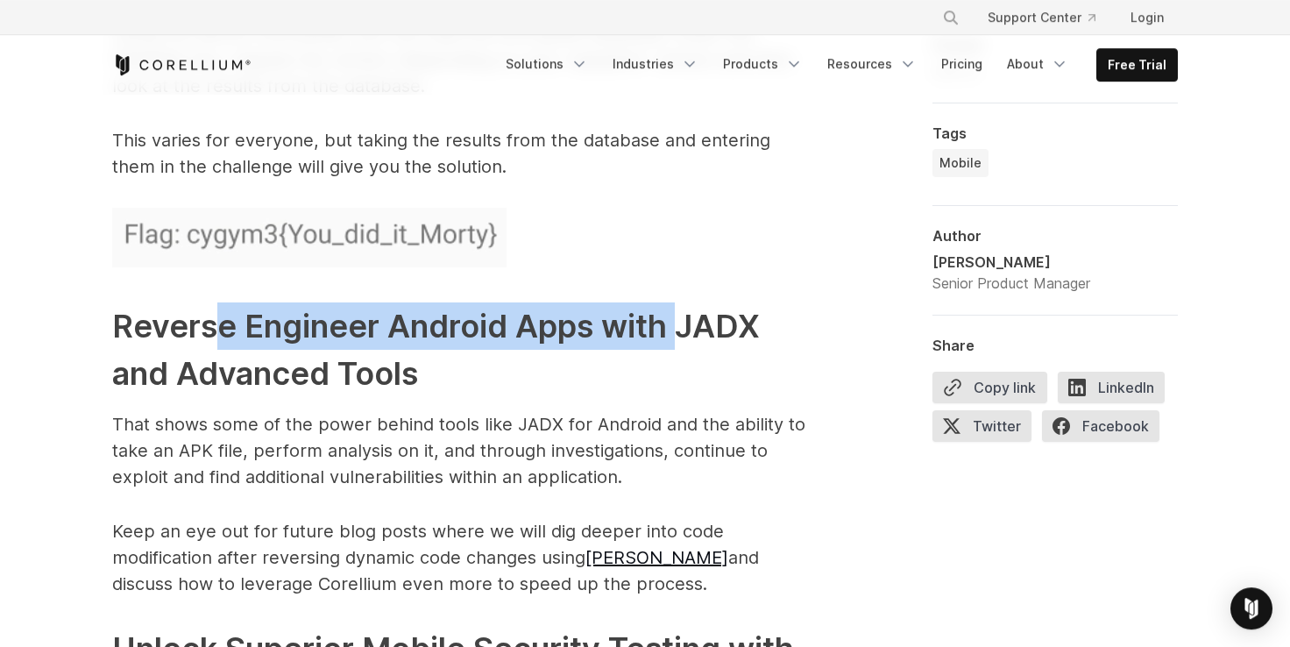
drag, startPoint x: 221, startPoint y: 294, endPoint x: 673, endPoint y: 297, distance: 452.1
click at [673, 307] on strong "Reverse Engineer Android Apps with JADX and Advanced Tools" at bounding box center [435, 350] width 647 height 86
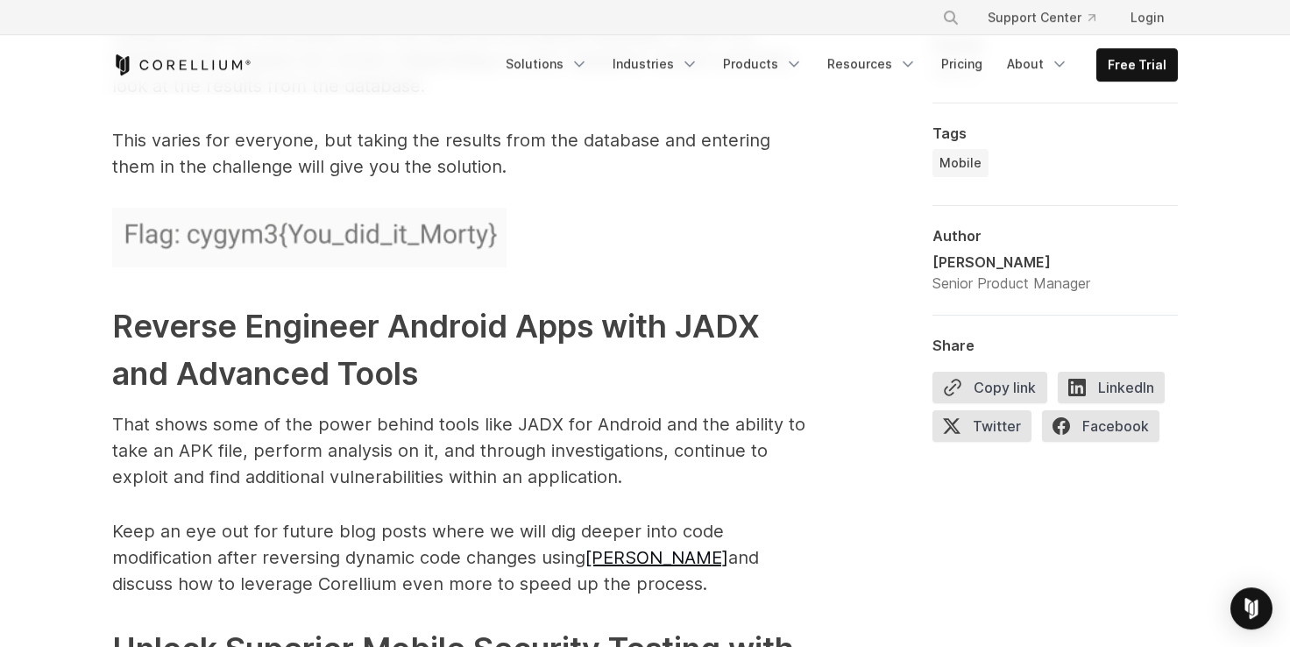
click at [149, 352] on strong "Reverse Engineer Android Apps with JADX and Advanced Tools" at bounding box center [435, 350] width 647 height 86
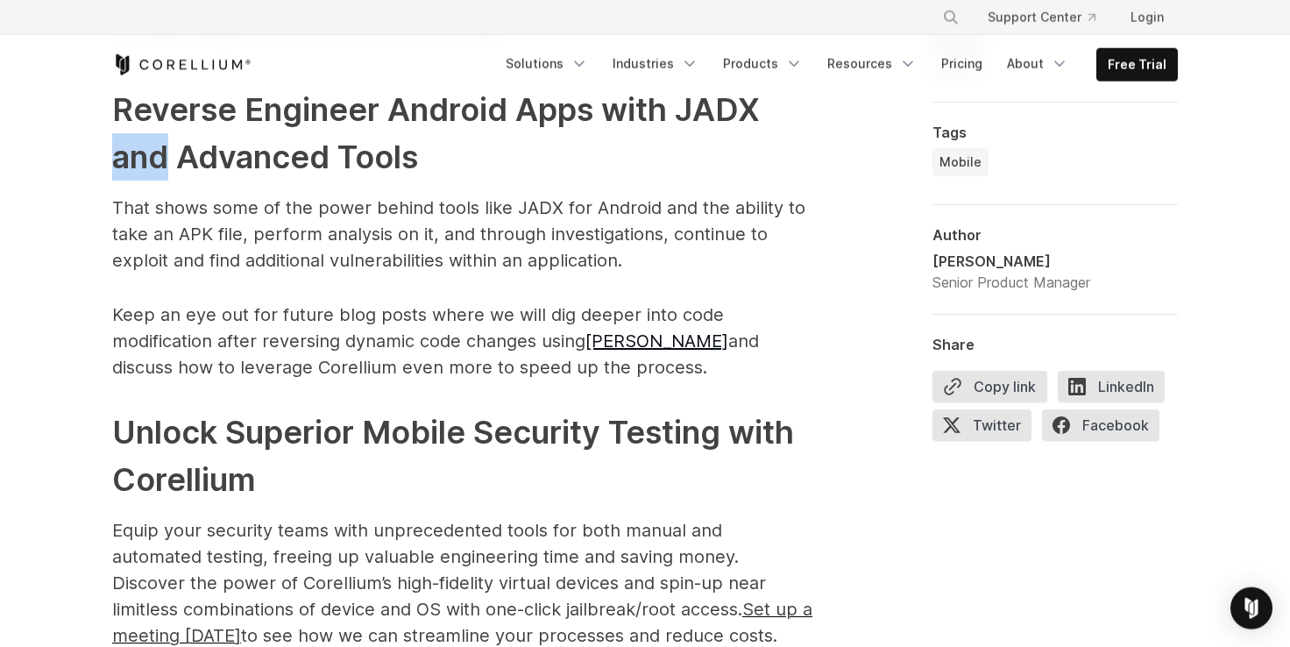
scroll to position [8733, 0]
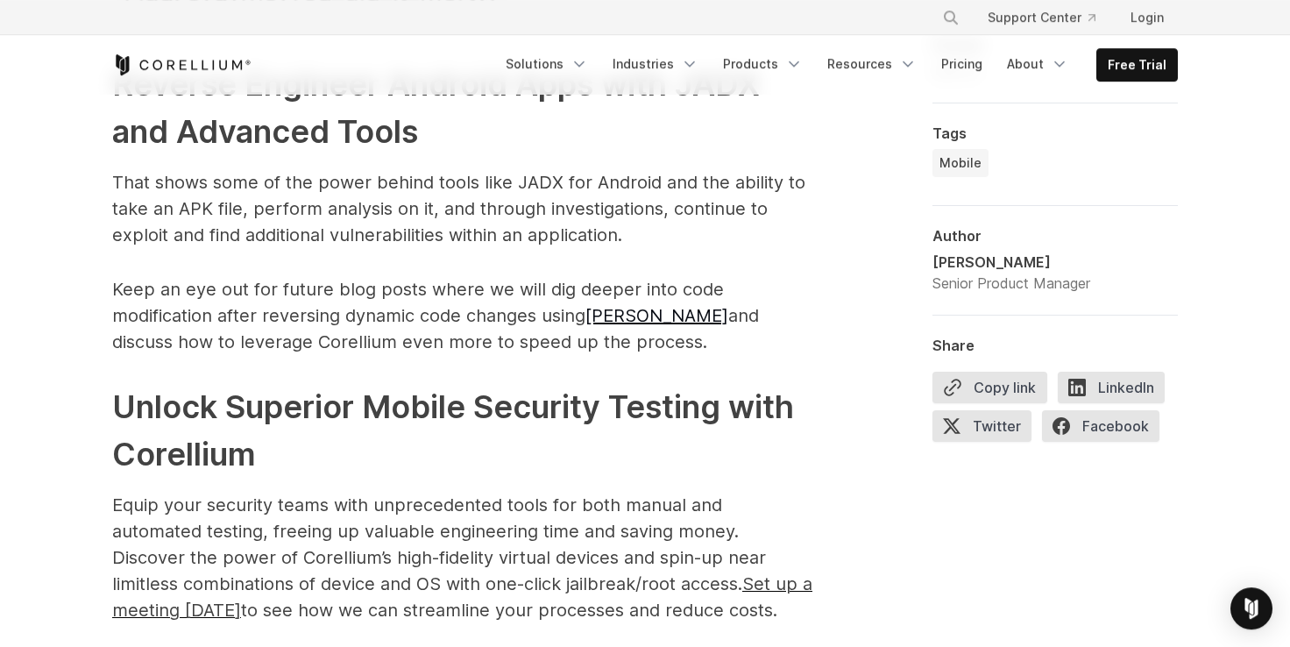
click at [209, 383] on h2 "Unlock Superior Mobile Security Testing with Corellium" at bounding box center [462, 430] width 701 height 95
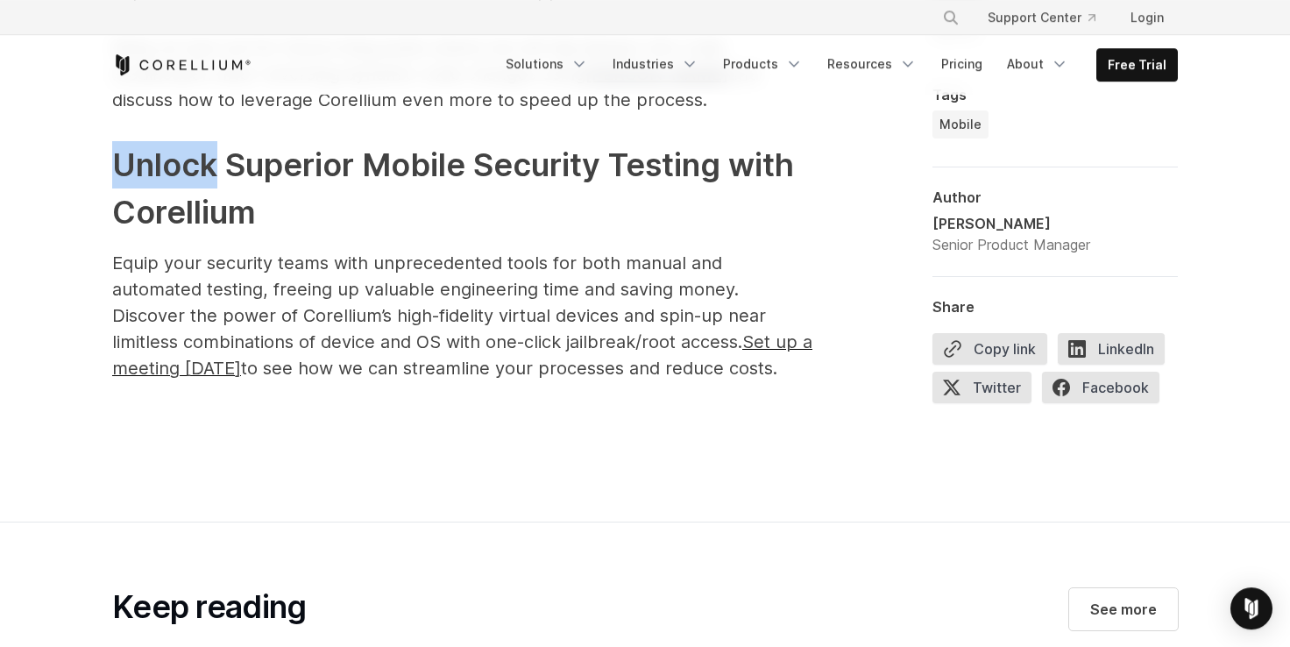
scroll to position [8612, 0]
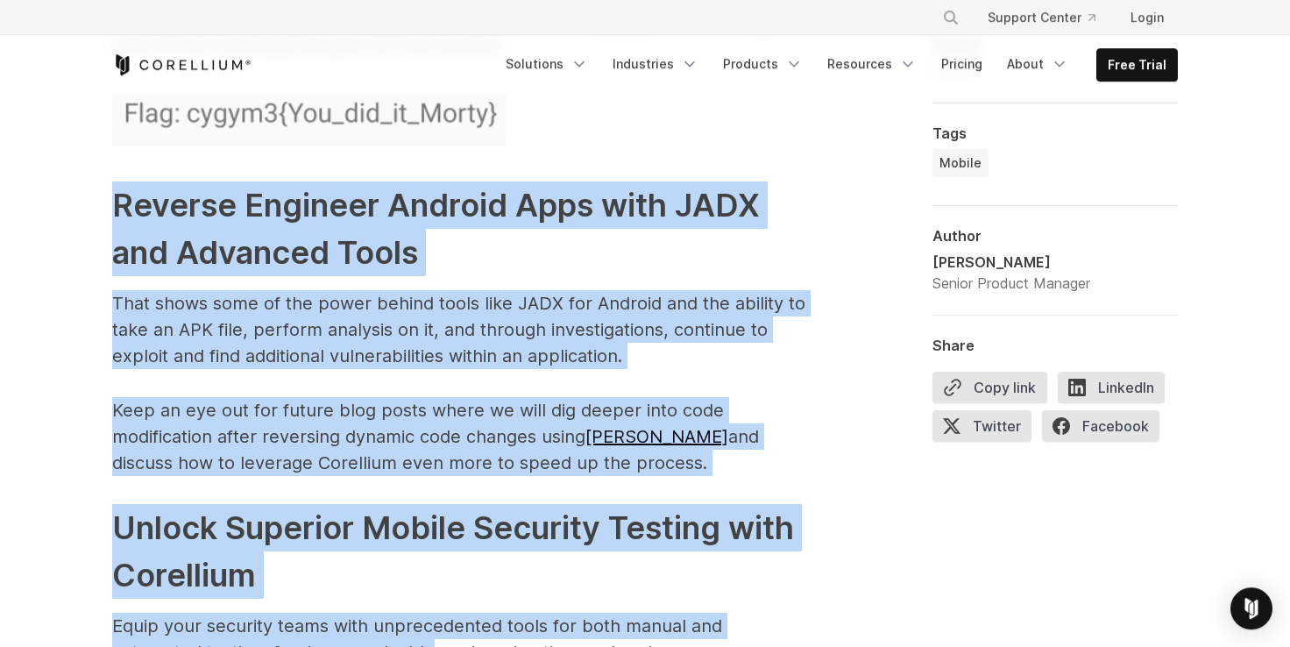
drag, startPoint x: 124, startPoint y: 178, endPoint x: 434, endPoint y: 579, distance: 507.2
click at [297, 335] on p "That shows some of the power behind tools like JADX for Android and the ability…" at bounding box center [462, 329] width 701 height 79
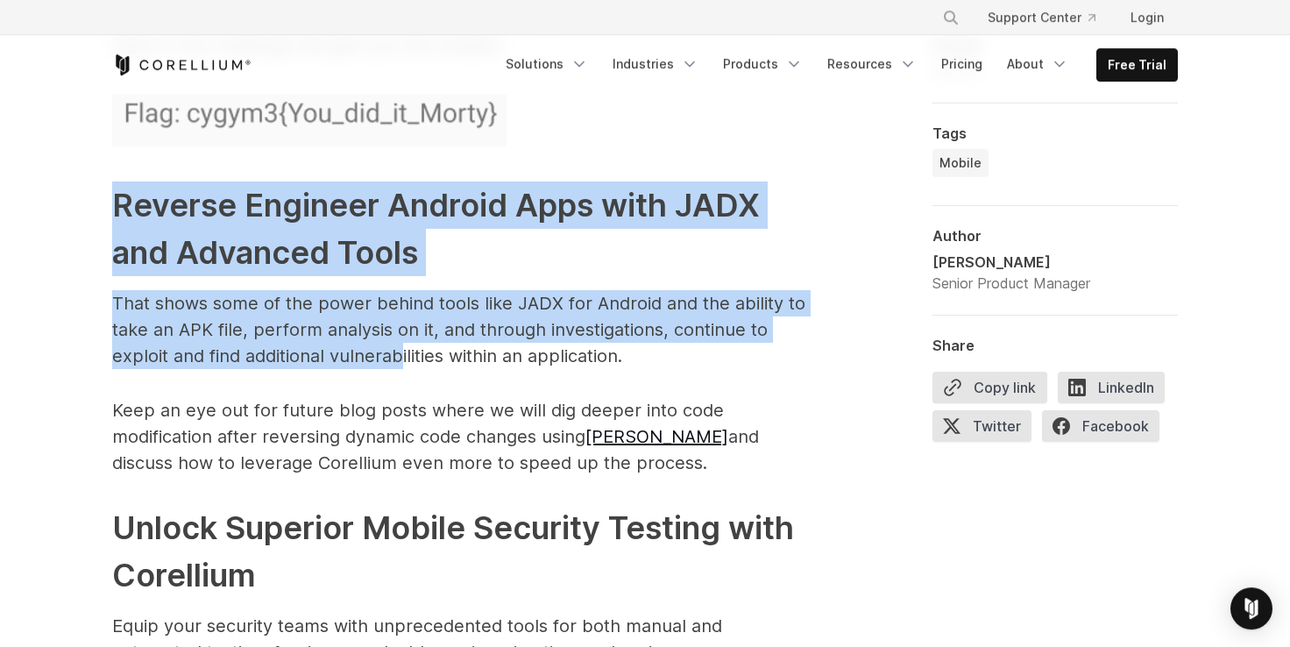
drag, startPoint x: 99, startPoint y: 177, endPoint x: 404, endPoint y: 322, distance: 337.8
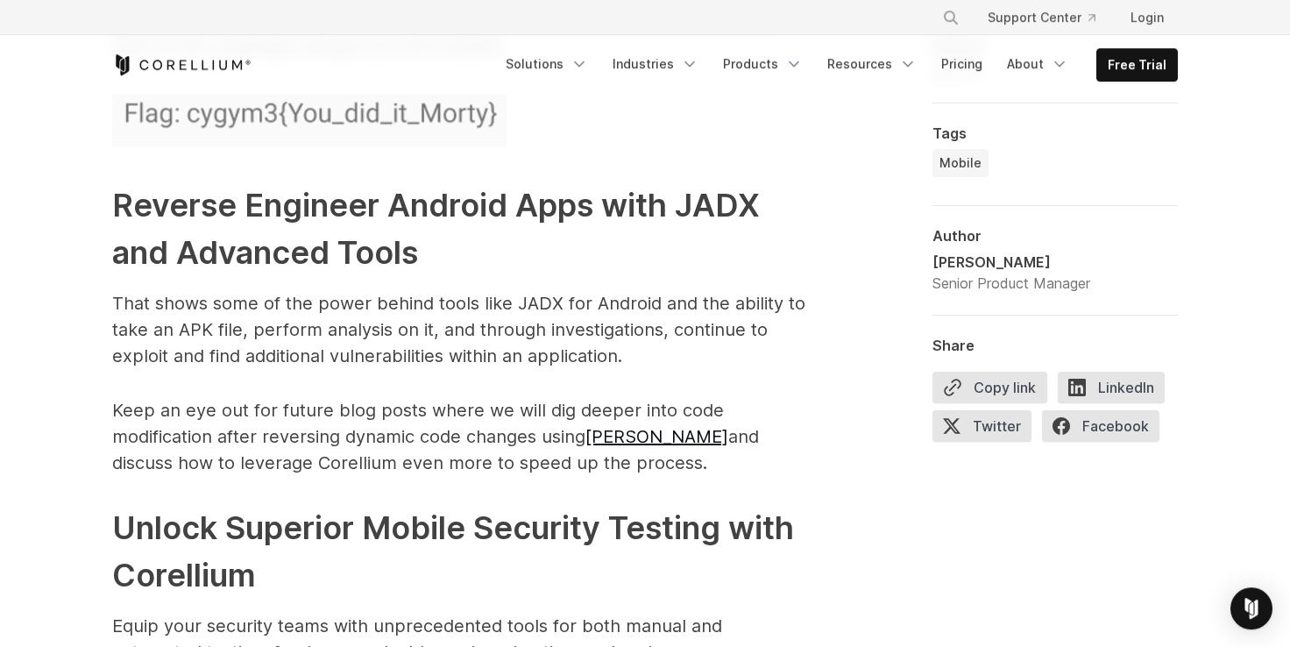
click at [442, 397] on p "Keep an eye out for future blog posts where we will dig deeper into code modifi…" at bounding box center [462, 436] width 701 height 79
click at [205, 314] on p "That shows some of the power behind tools like JADX for Android and the ability…" at bounding box center [462, 329] width 701 height 79
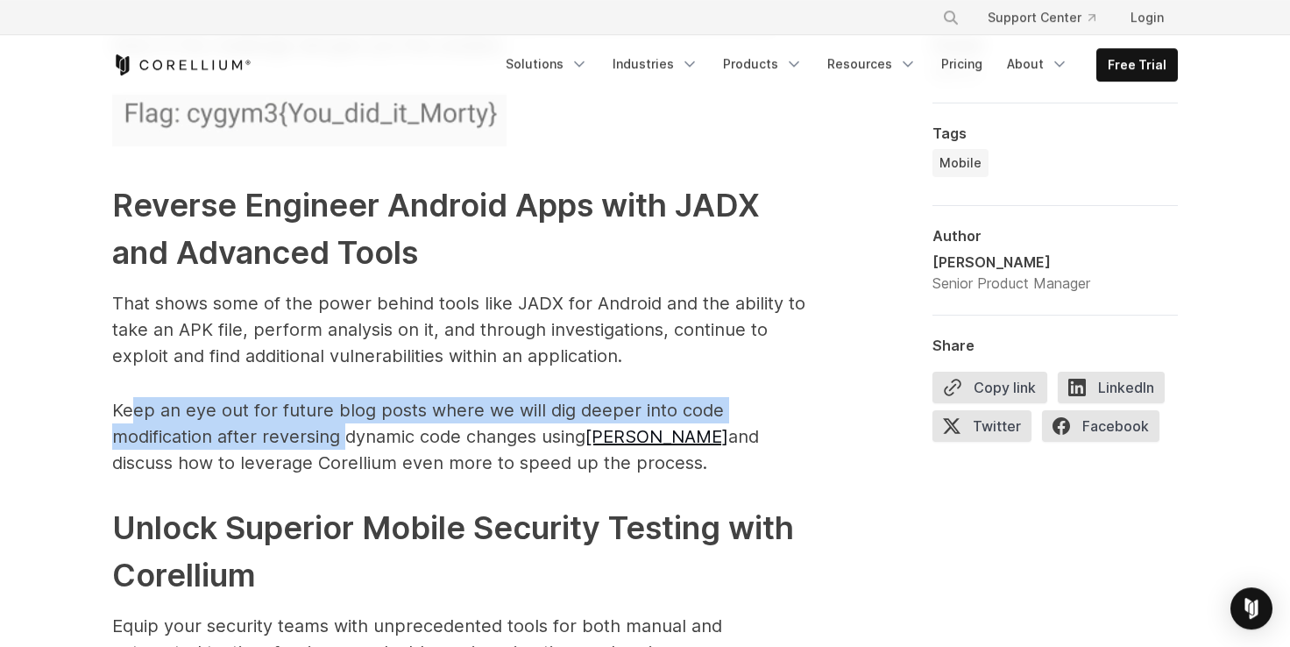
drag, startPoint x: 133, startPoint y: 381, endPoint x: 396, endPoint y: 403, distance: 263.8
click at [379, 403] on p "Keep an eye out for future blog posts where we will dig deeper into code modifi…" at bounding box center [462, 436] width 701 height 79
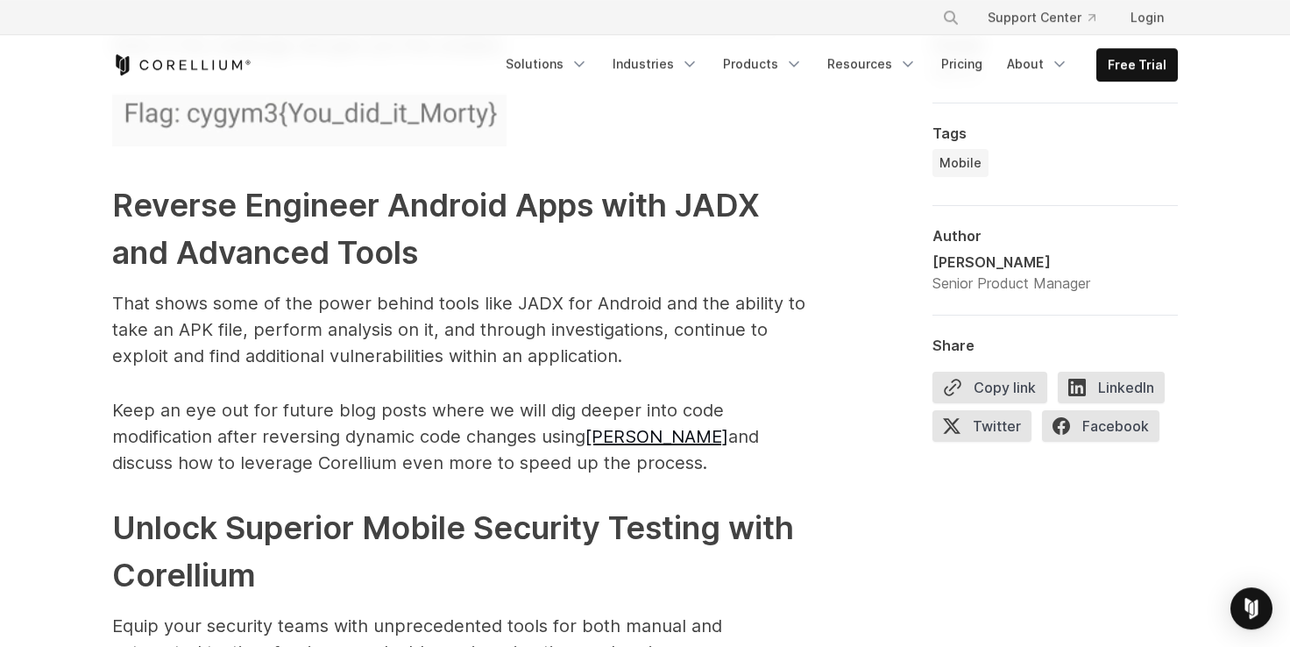
drag, startPoint x: 438, startPoint y: 414, endPoint x: 609, endPoint y: 442, distance: 173.3
click at [439, 414] on p "Keep an eye out for future blog posts where we will dig deeper into code modifi…" at bounding box center [462, 436] width 701 height 79
drag, startPoint x: 570, startPoint y: 442, endPoint x: 65, endPoint y: 156, distance: 579.9
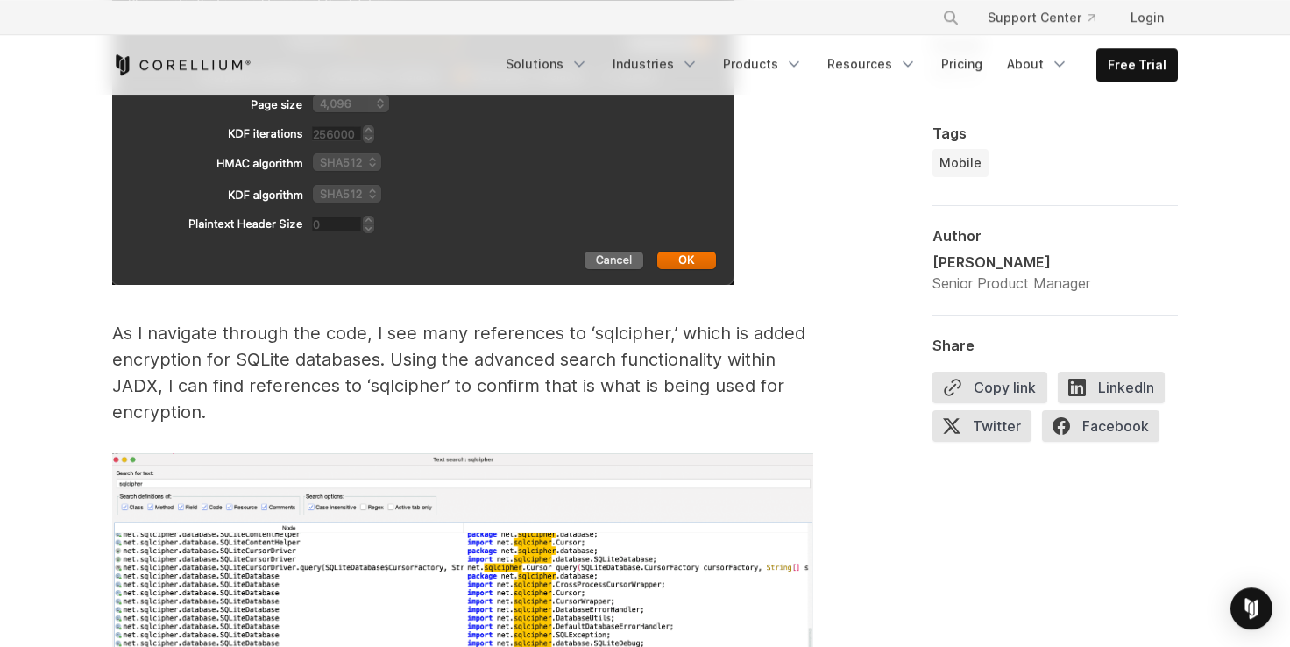
scroll to position [7161, 0]
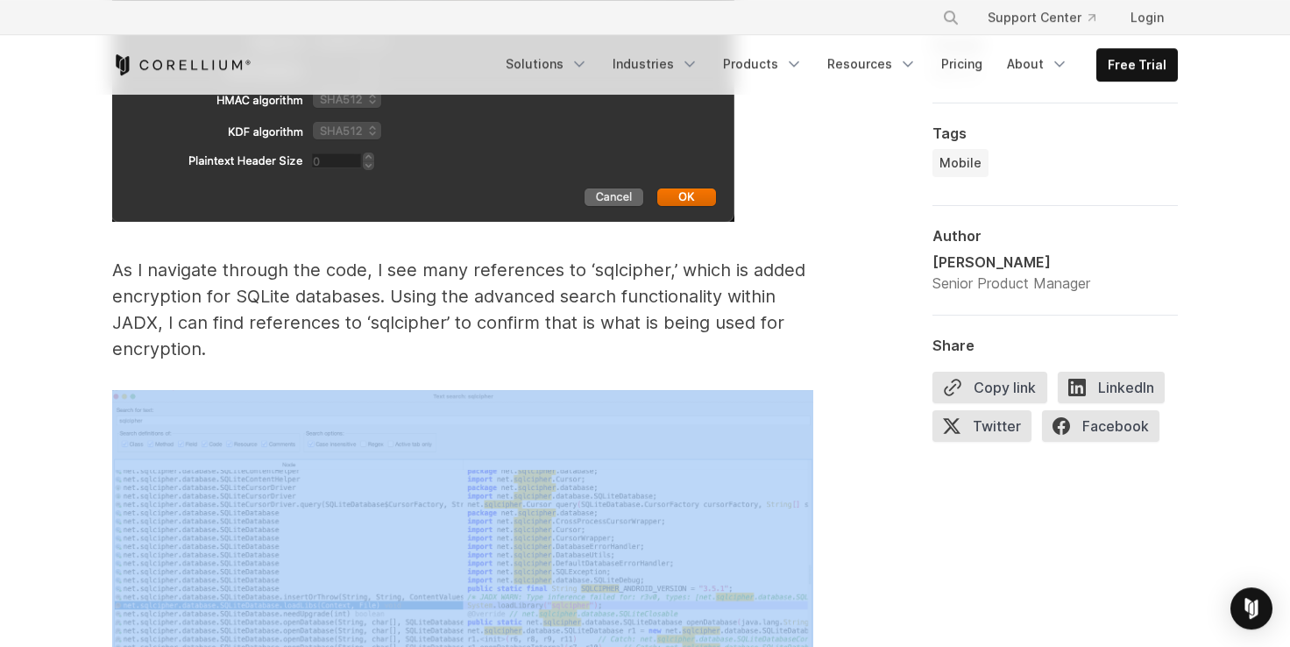
drag, startPoint x: 258, startPoint y: 330, endPoint x: 393, endPoint y: 544, distance: 252.8
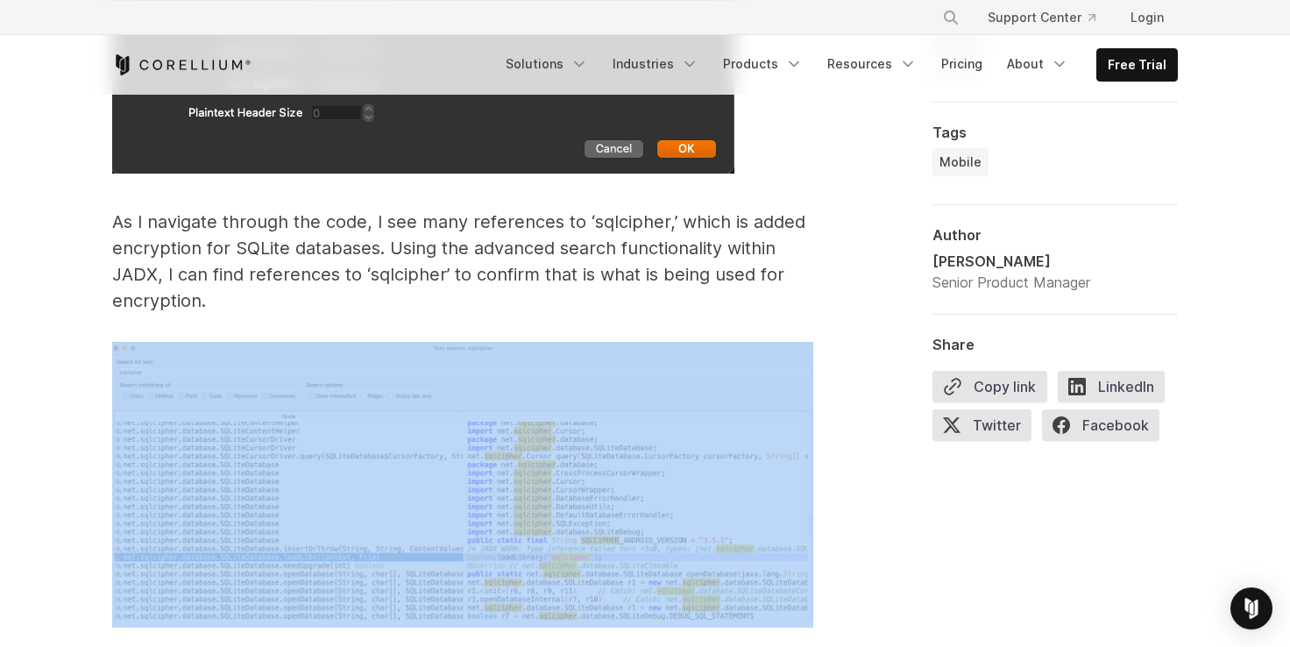
drag, startPoint x: 203, startPoint y: 317, endPoint x: 361, endPoint y: 559, distance: 288.7
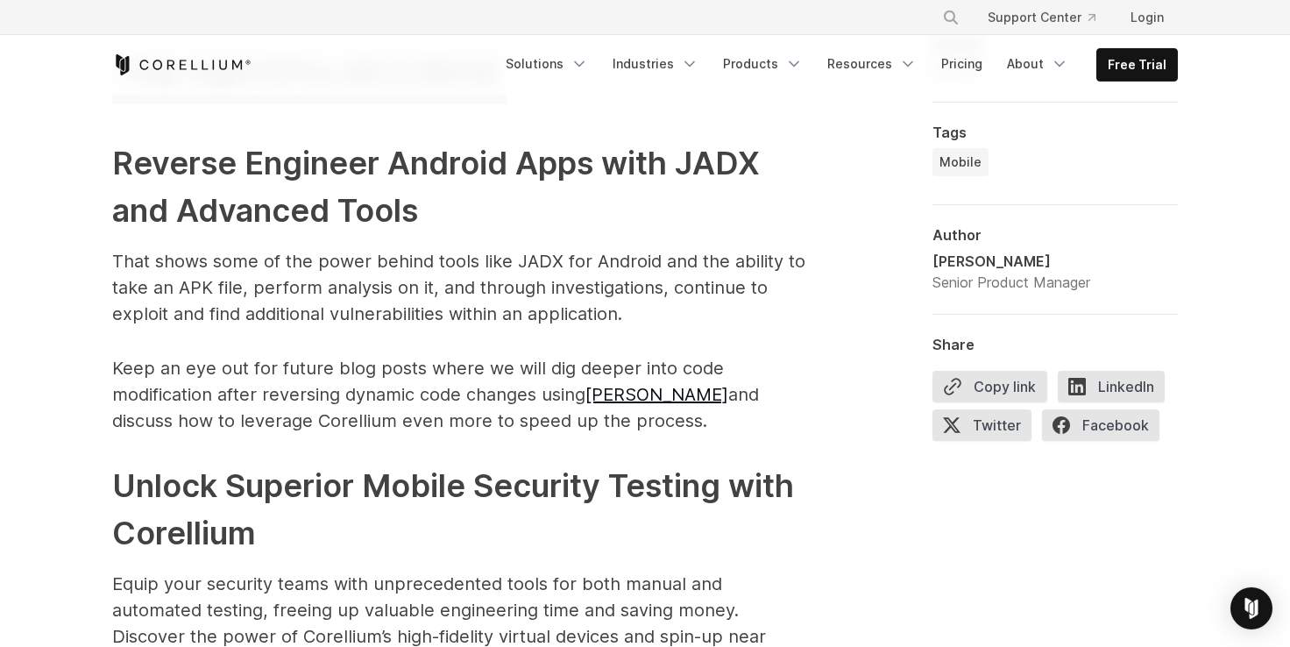
scroll to position [8660, 0]
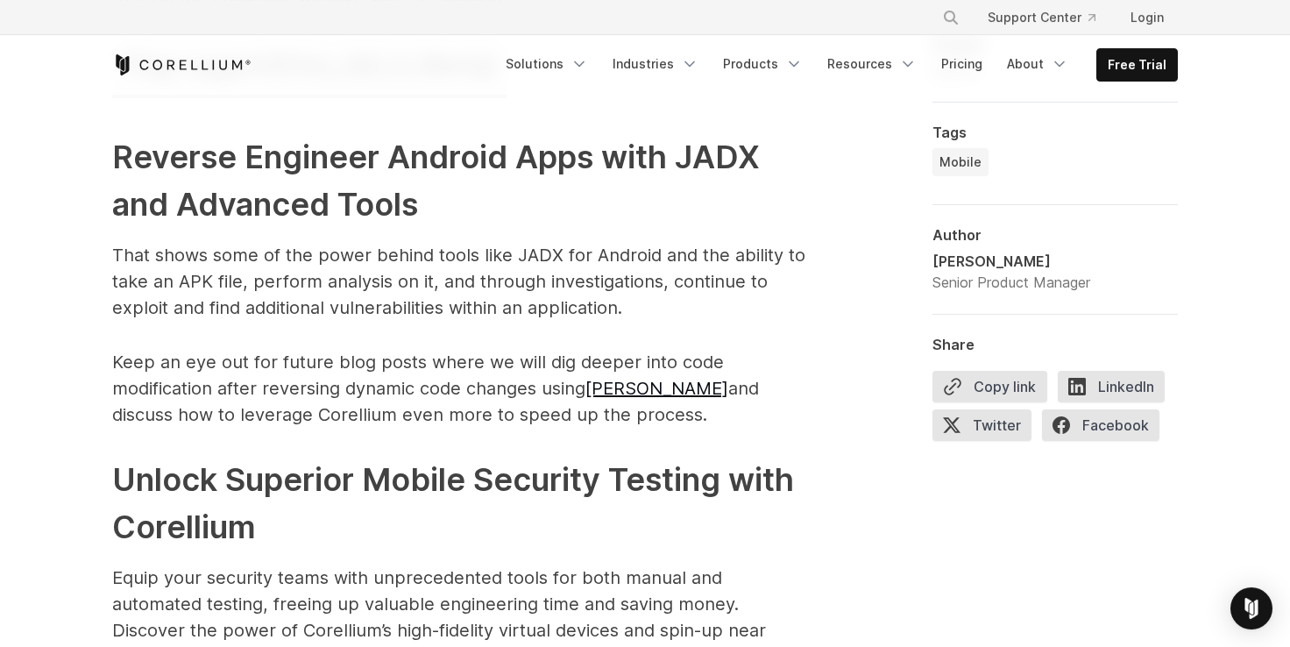
click at [570, 387] on p "Keep an eye out for future blog posts where we will dig deeper into code modifi…" at bounding box center [462, 388] width 701 height 79
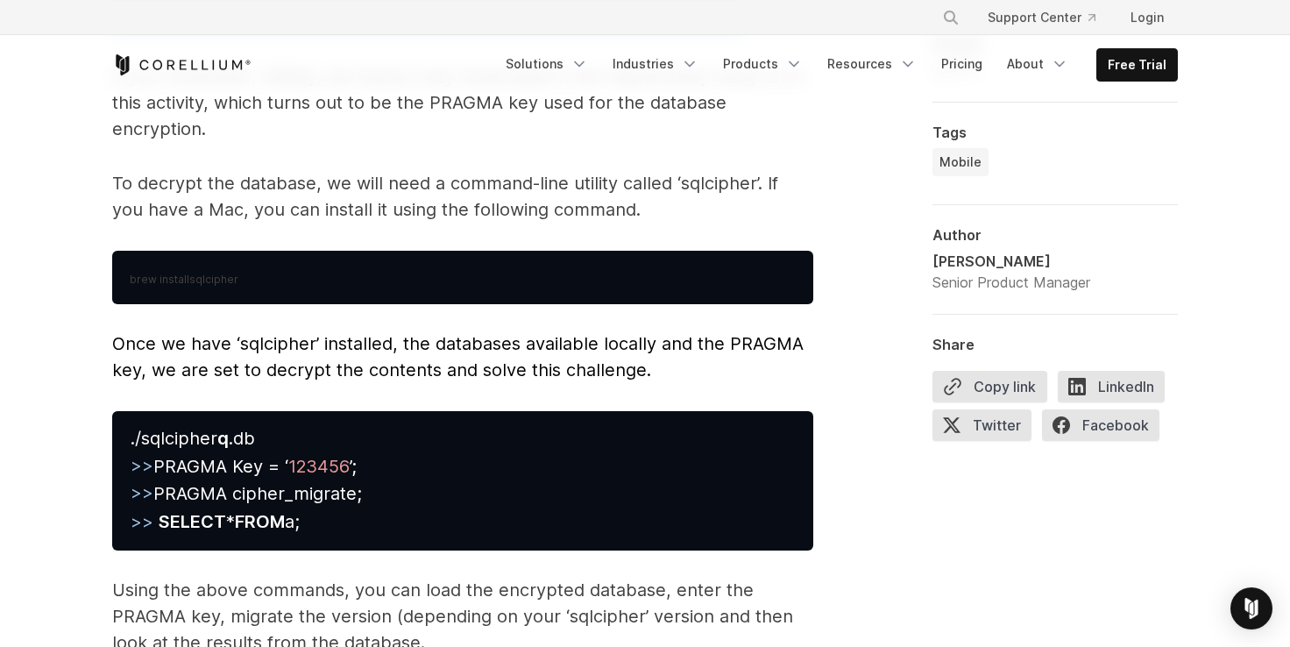
click at [177, 266] on strong "brew install" at bounding box center [160, 276] width 60 height 21
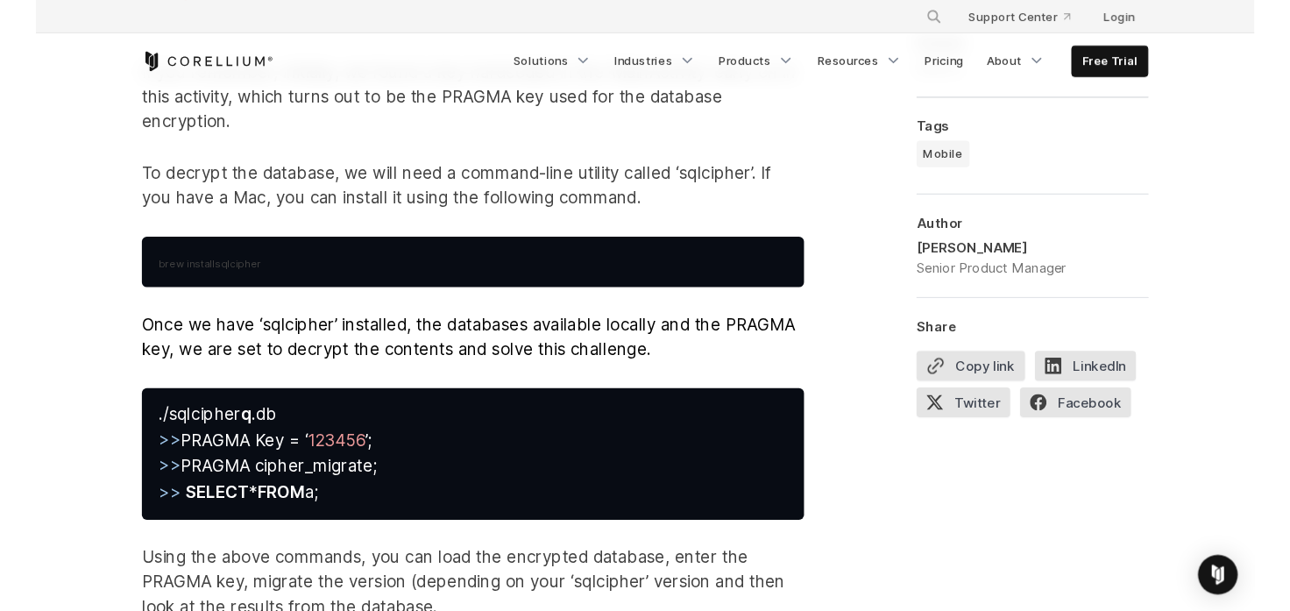
scroll to position [8176, 0]
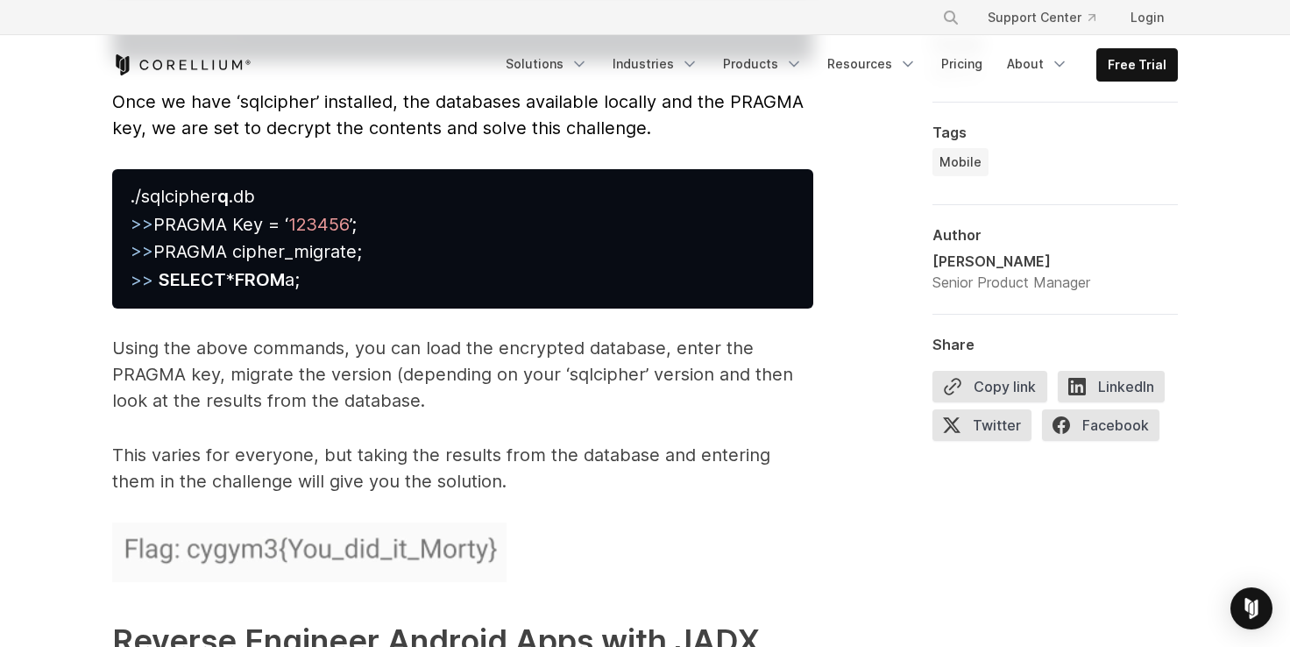
click at [213, 522] on img at bounding box center [309, 552] width 394 height 60
click at [214, 522] on img at bounding box center [309, 552] width 394 height 60
